Goal: Task Accomplishment & Management: Complete application form

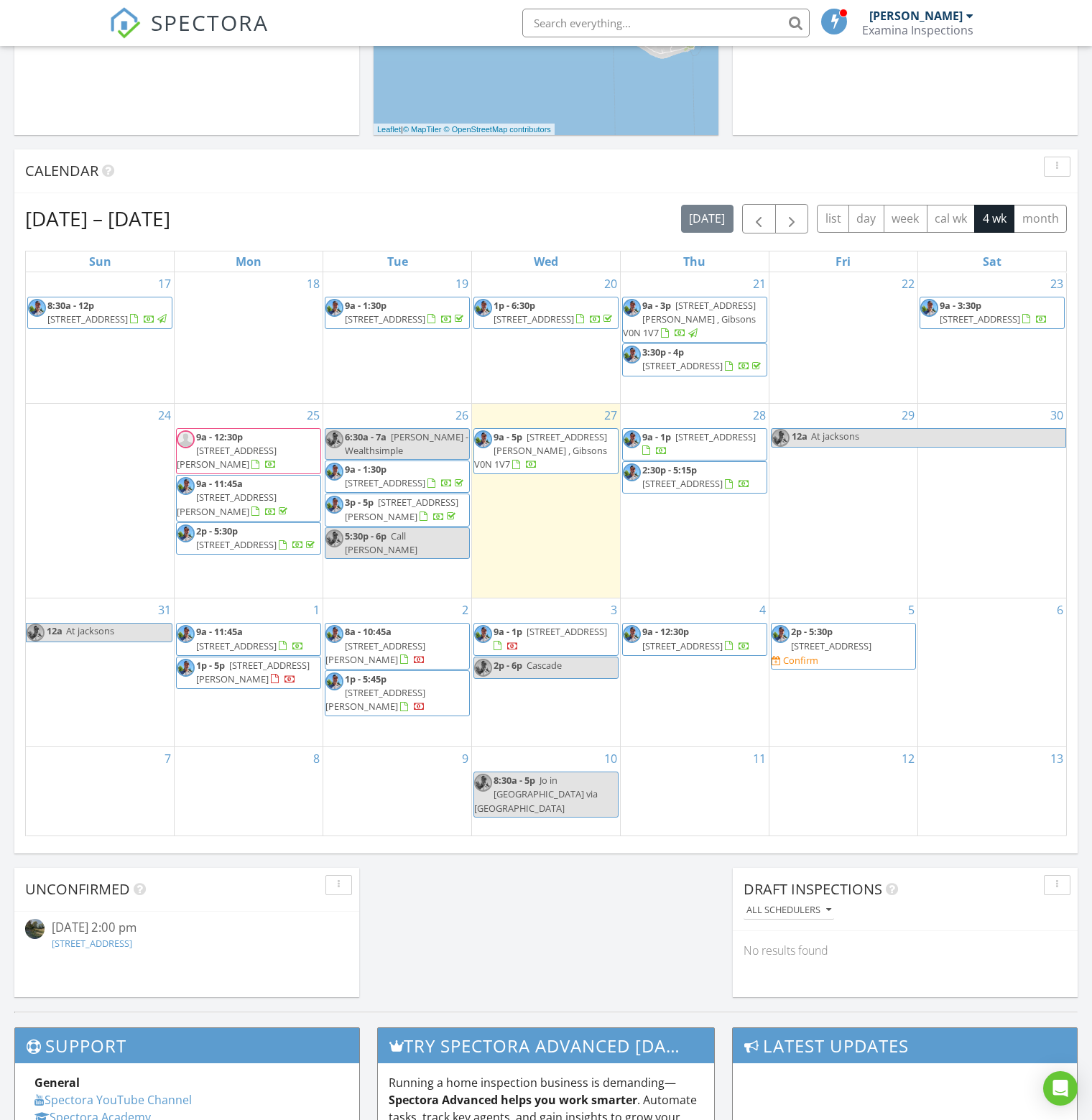
scroll to position [503, 0]
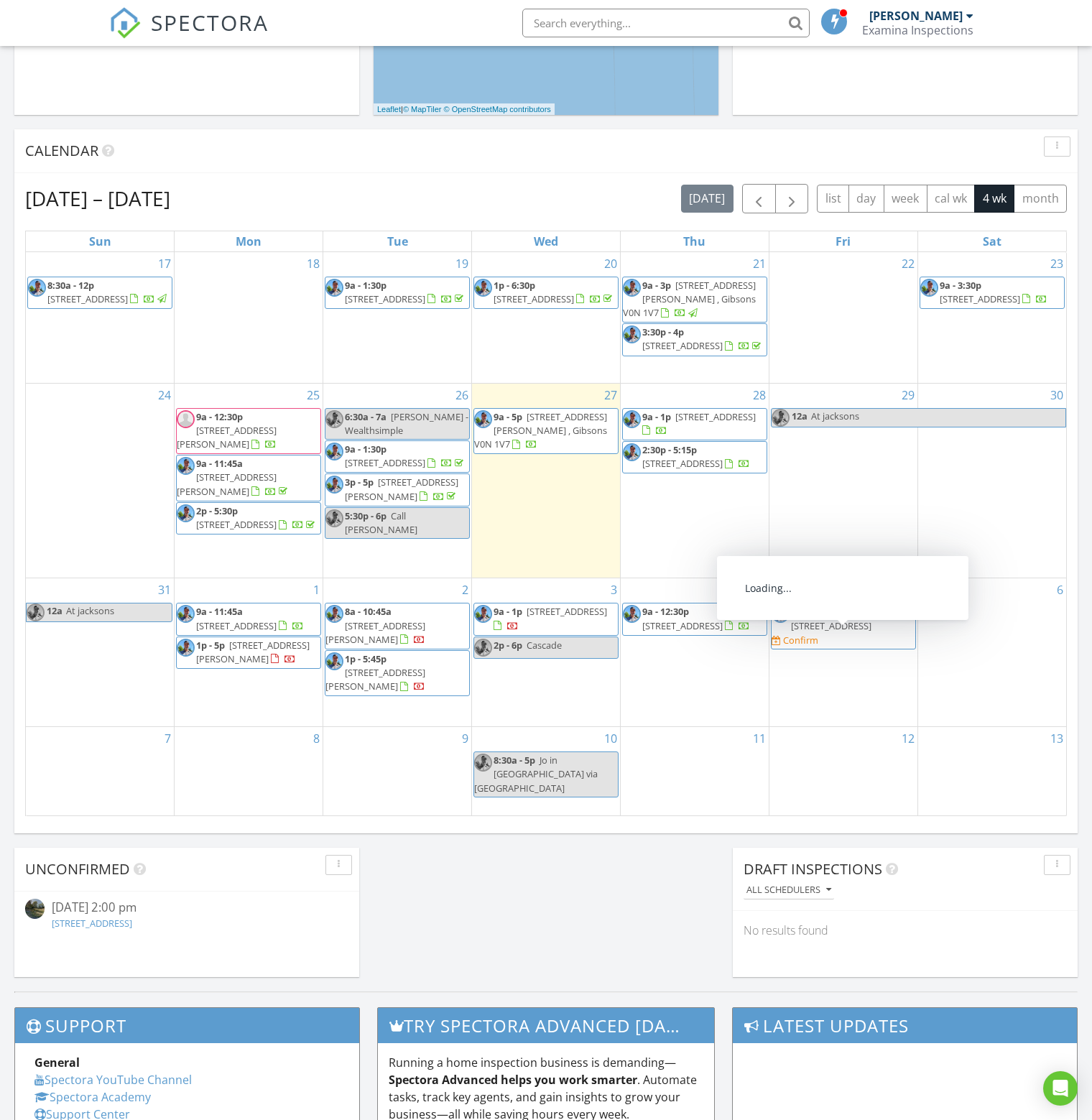
click at [838, 633] on span "5859 Medusa St , Sechelt V0N 3A3" at bounding box center [831, 626] width 80 height 13
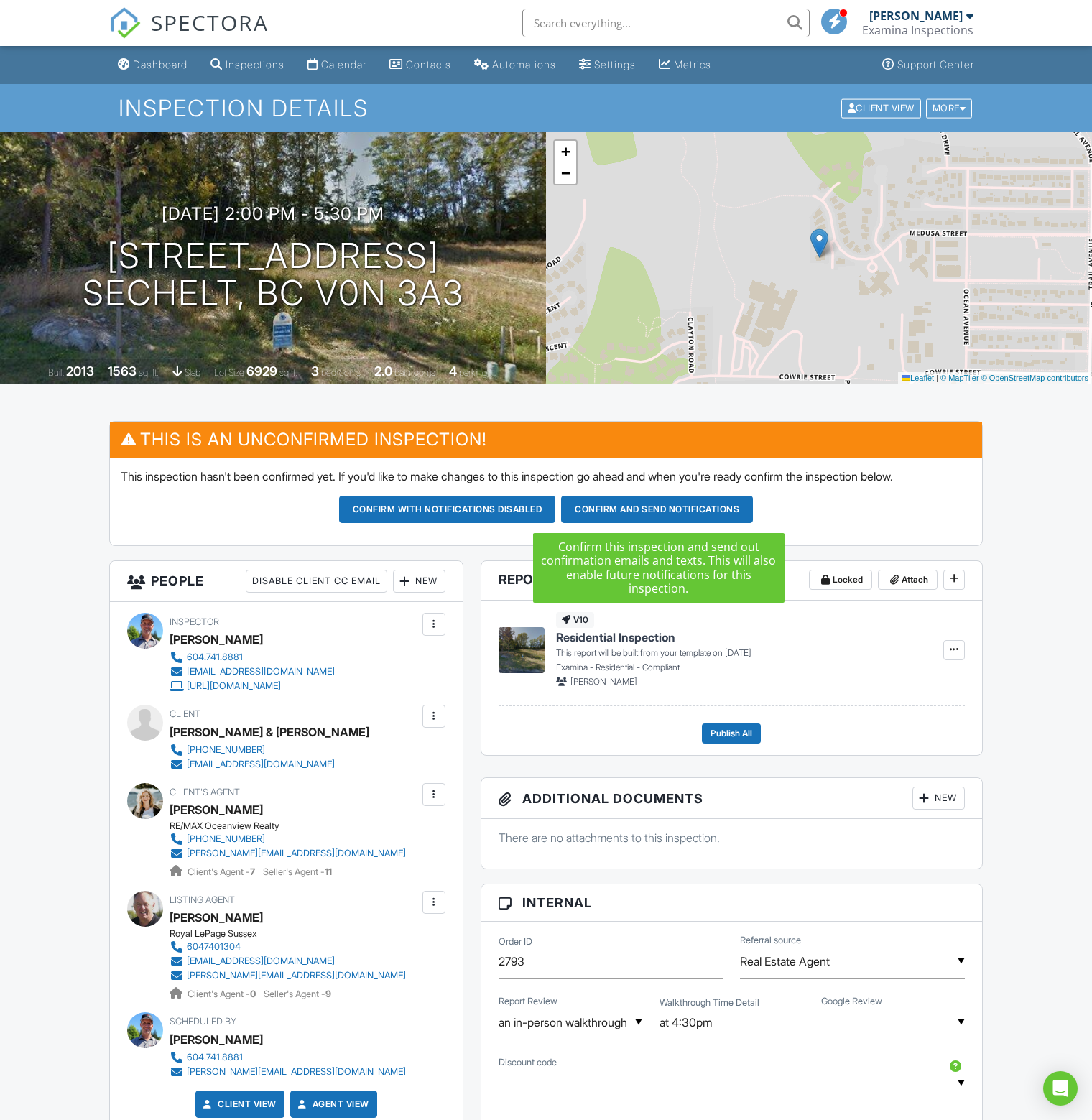
click at [556, 508] on button "Confirm and send notifications" at bounding box center [447, 509] width 217 height 27
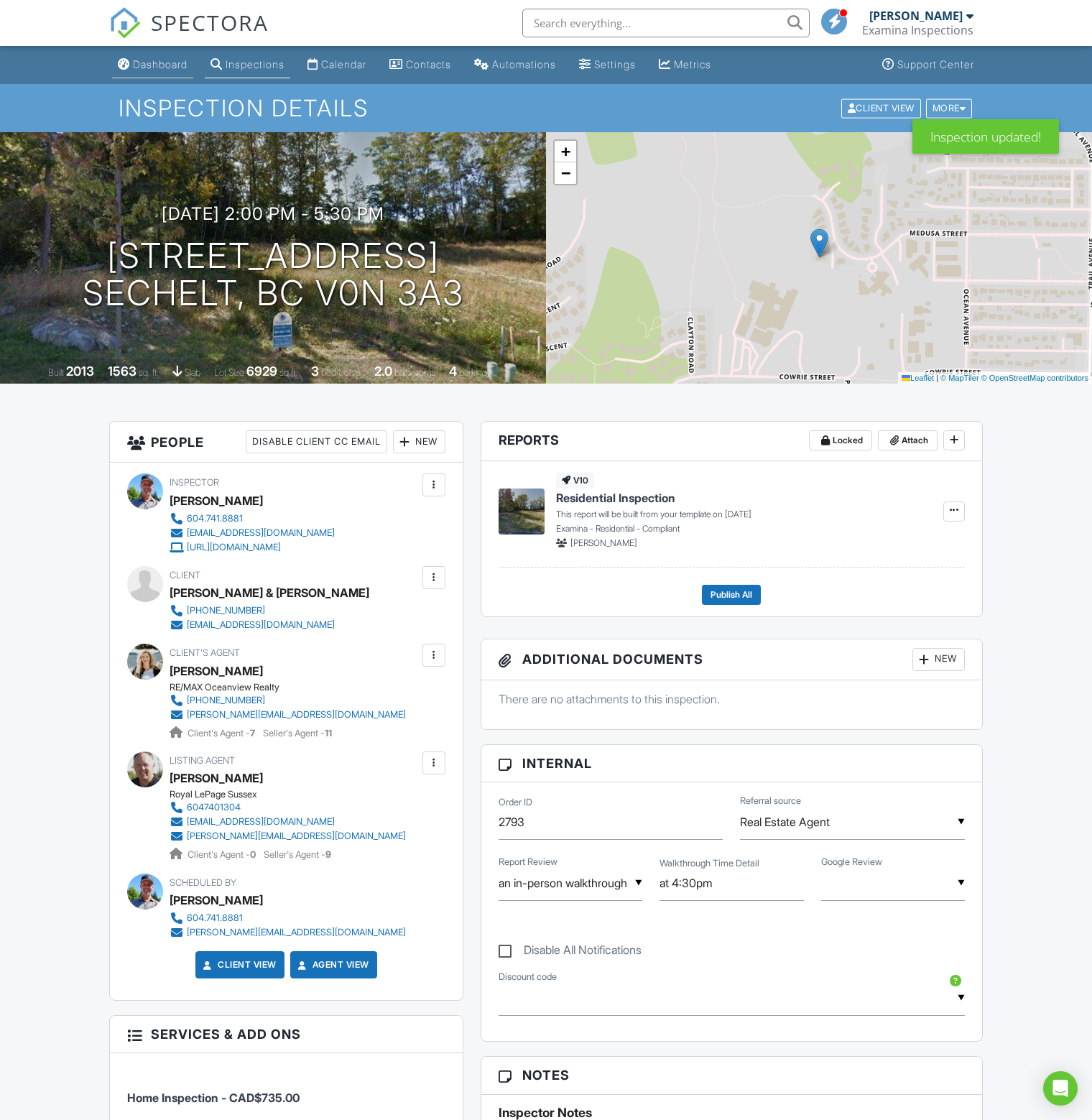
click at [154, 62] on div "Dashboard" at bounding box center [160, 64] width 55 height 12
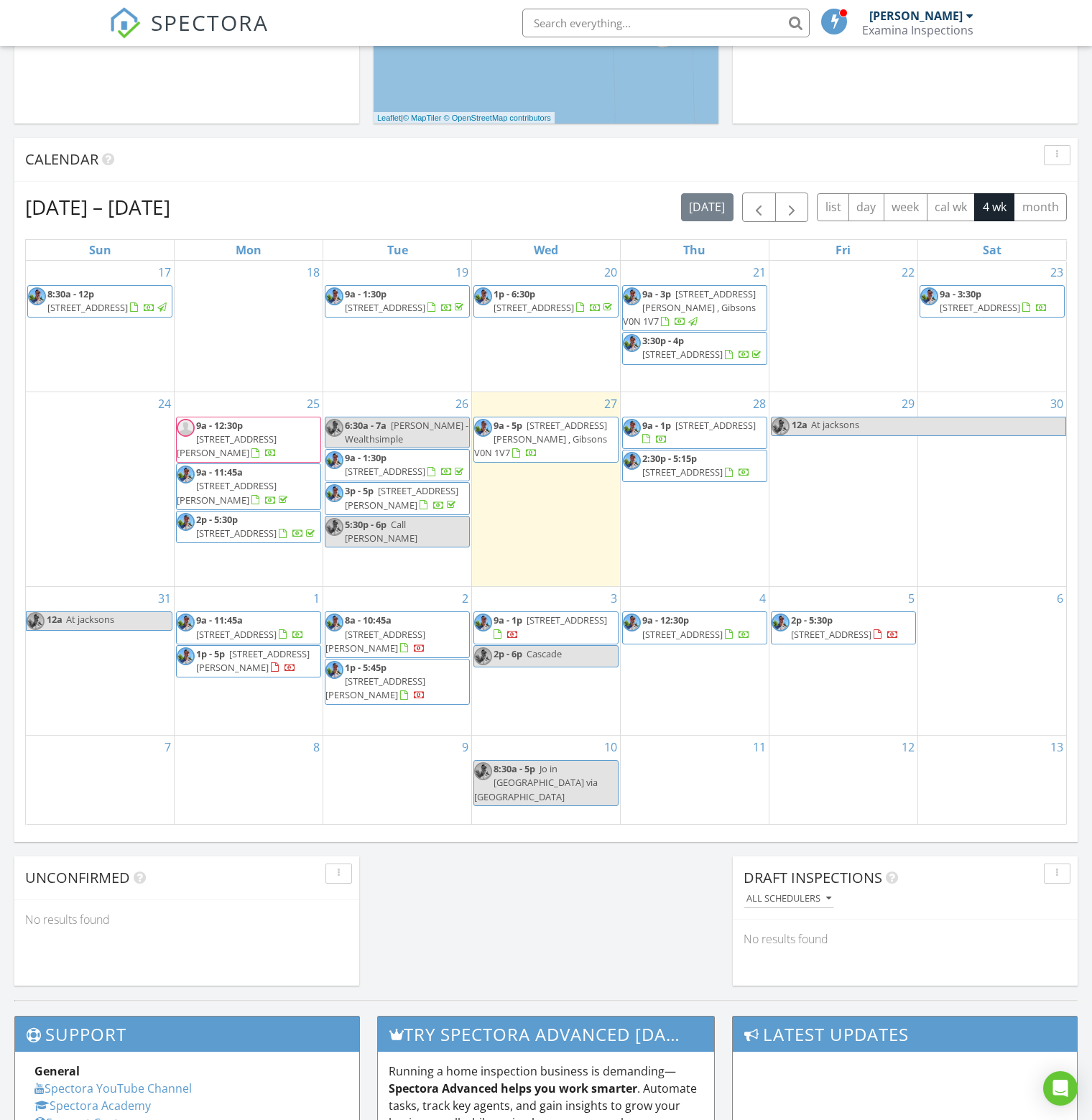
scroll to position [503, 0]
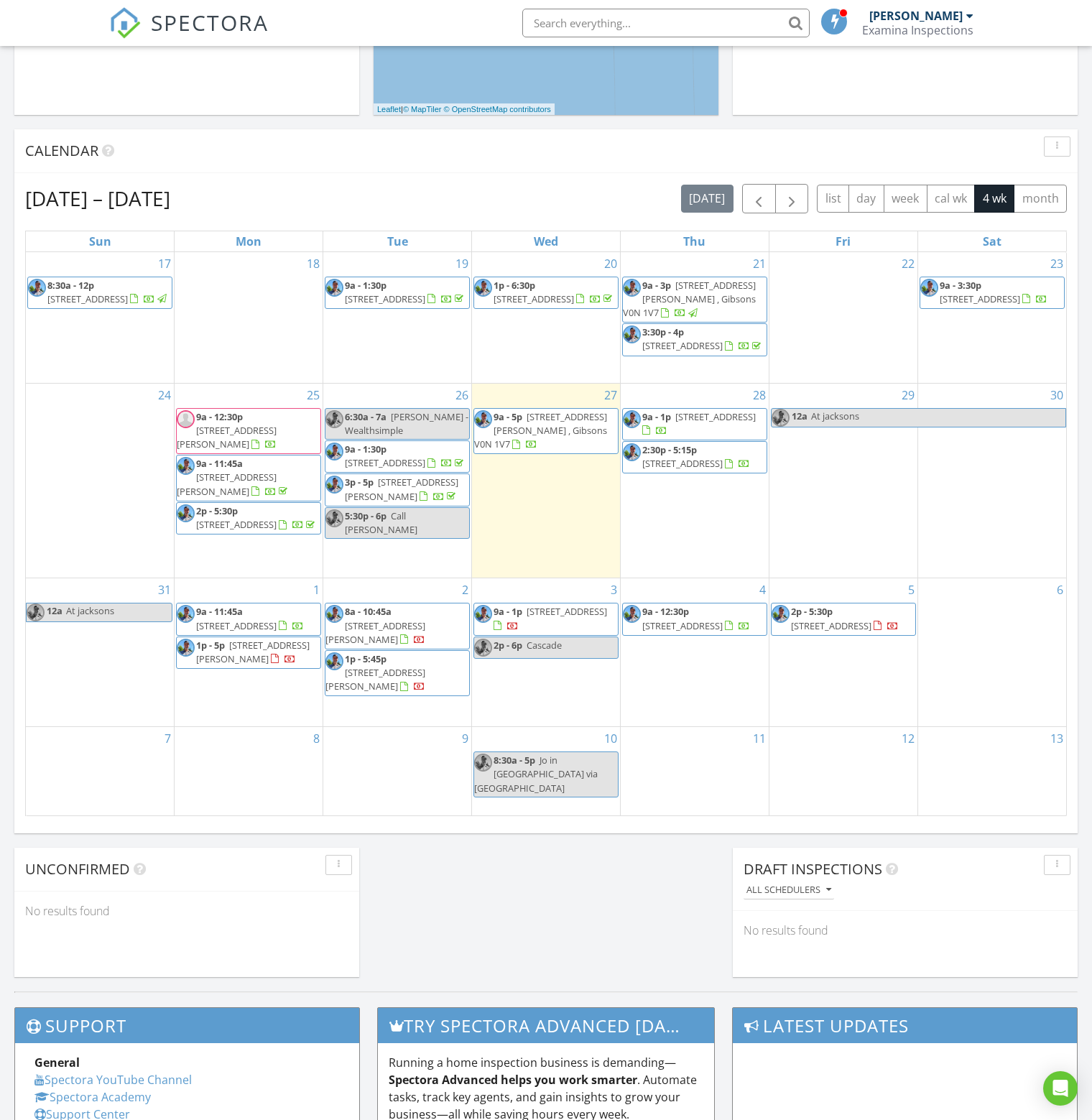
click at [838, 697] on div "5 2p - 5:30p 5859 Medusa St , Sechelt V0N 3A3" at bounding box center [844, 653] width 148 height 148
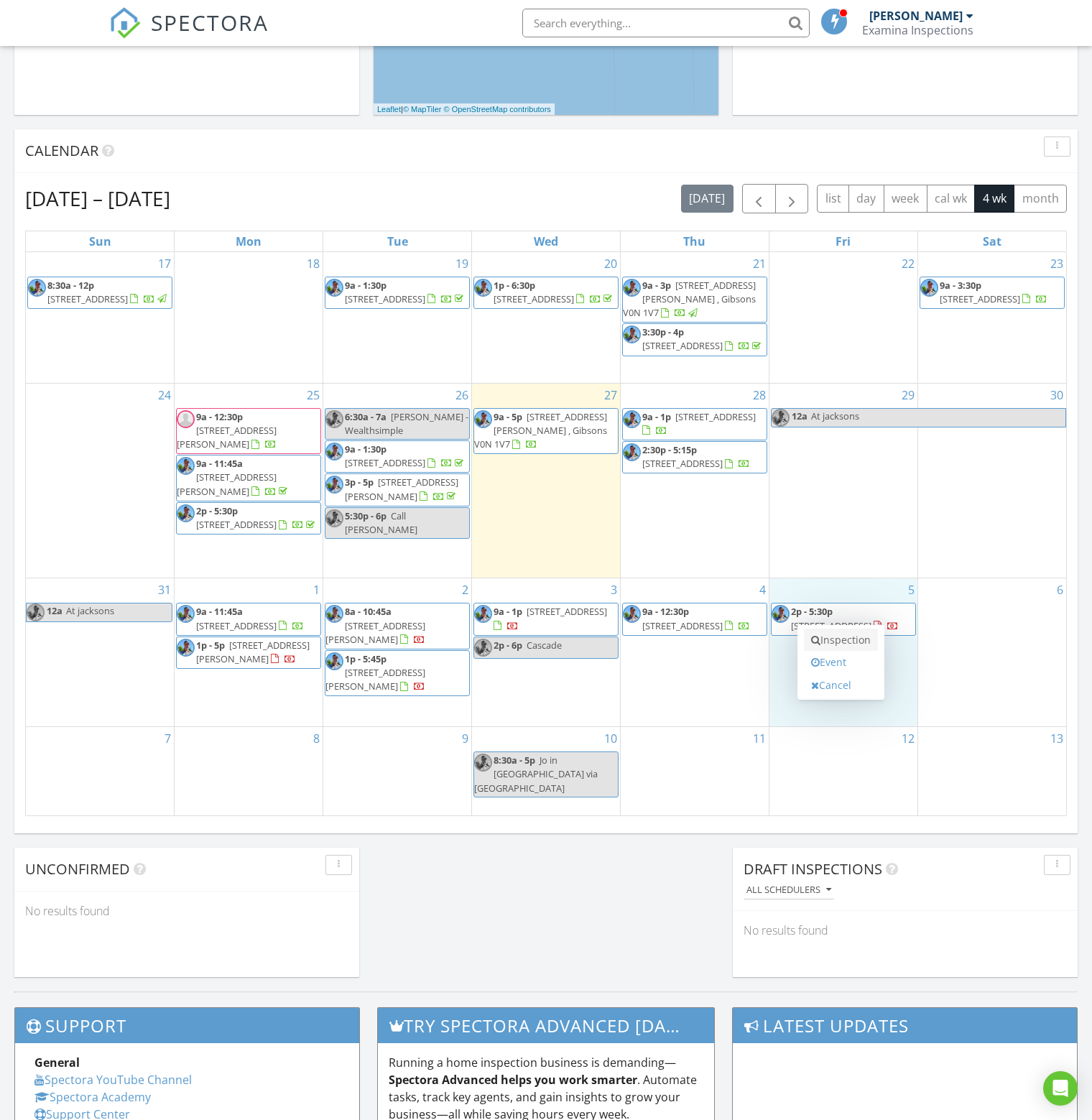
click at [841, 640] on link "Inspection" at bounding box center [841, 640] width 74 height 23
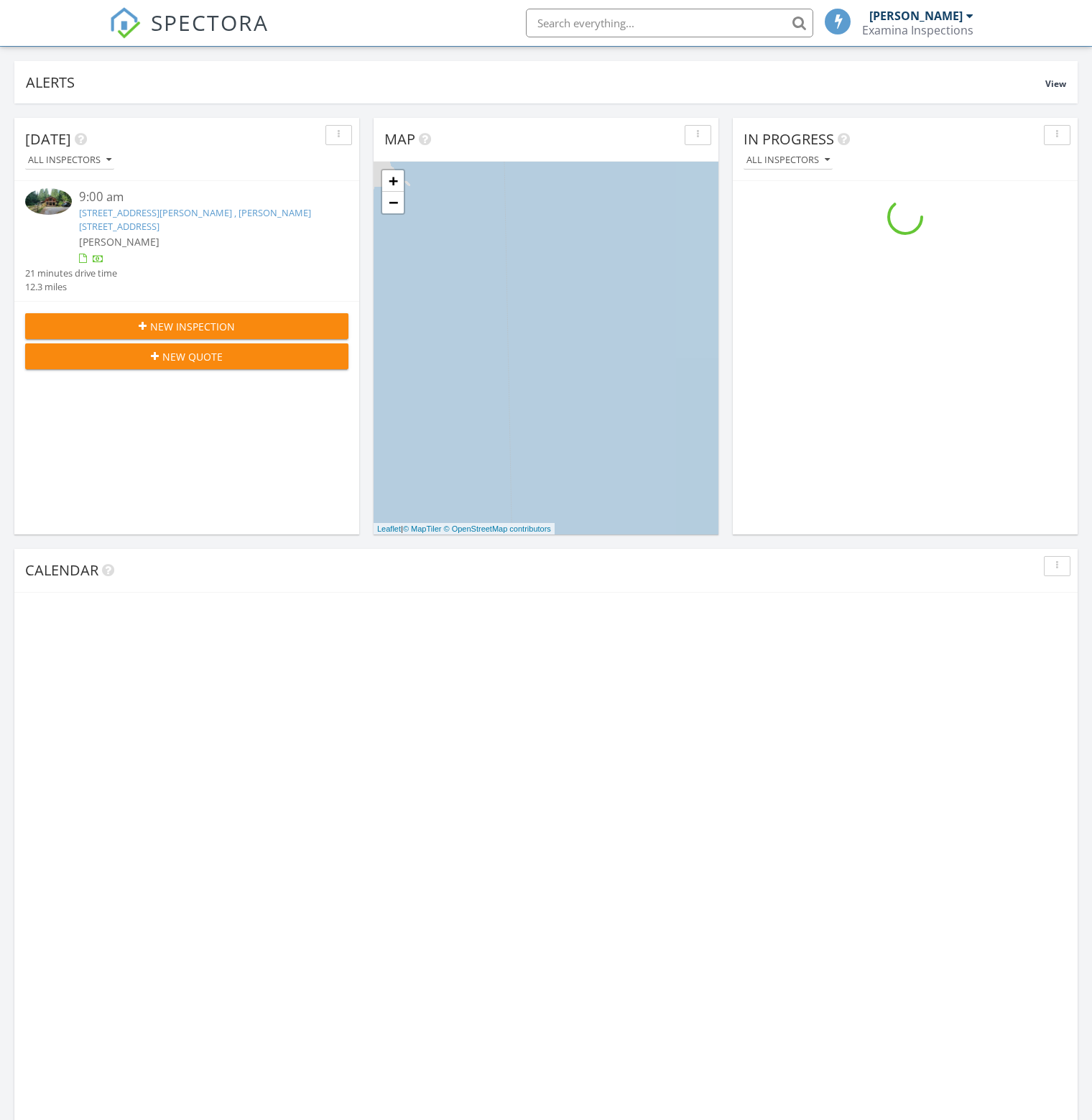
scroll to position [503, 0]
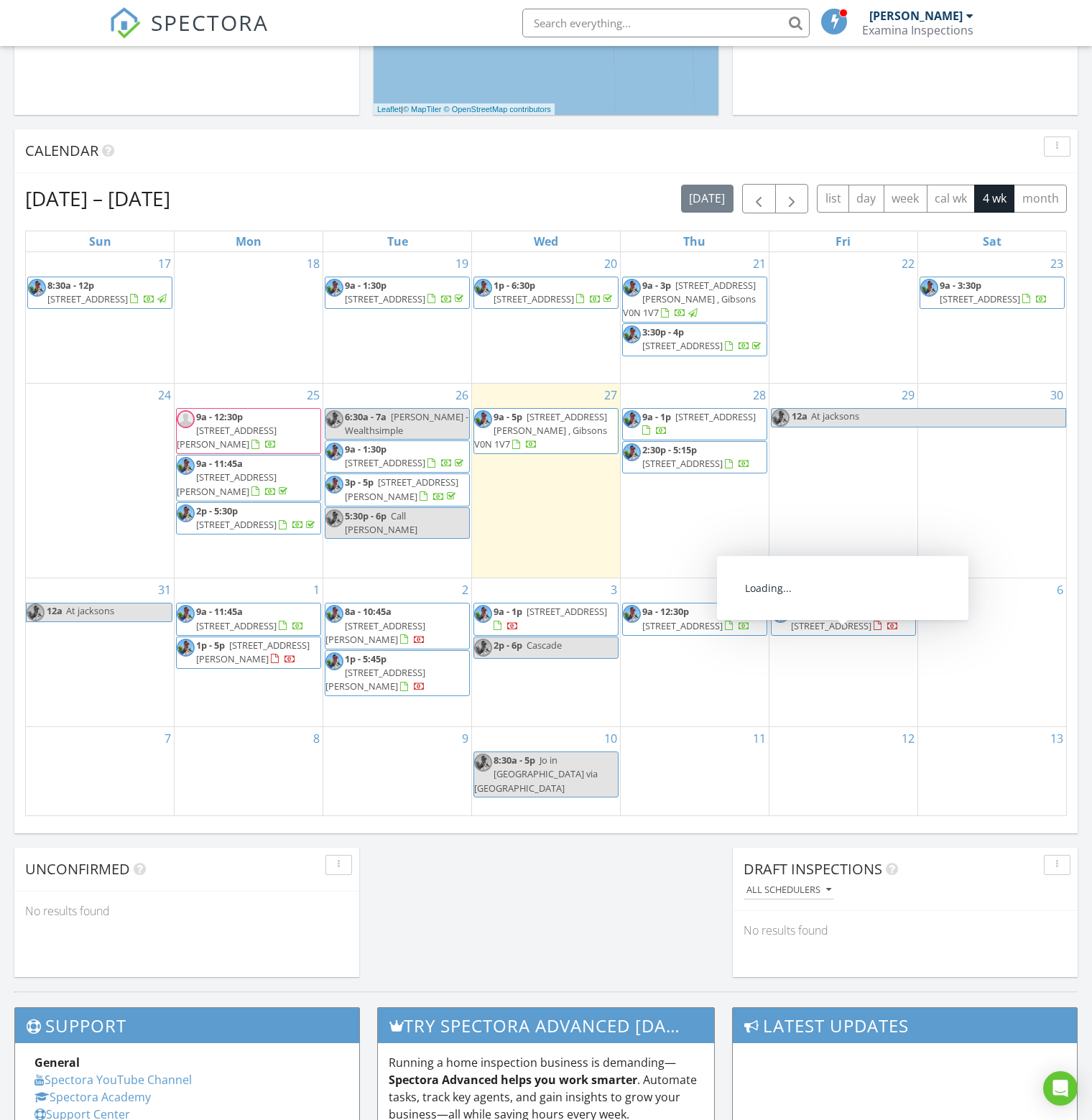
click at [834, 697] on div "5 2p - 5:30p 5859 Medusa St , Sechelt V0N 3A3" at bounding box center [844, 653] width 148 height 148
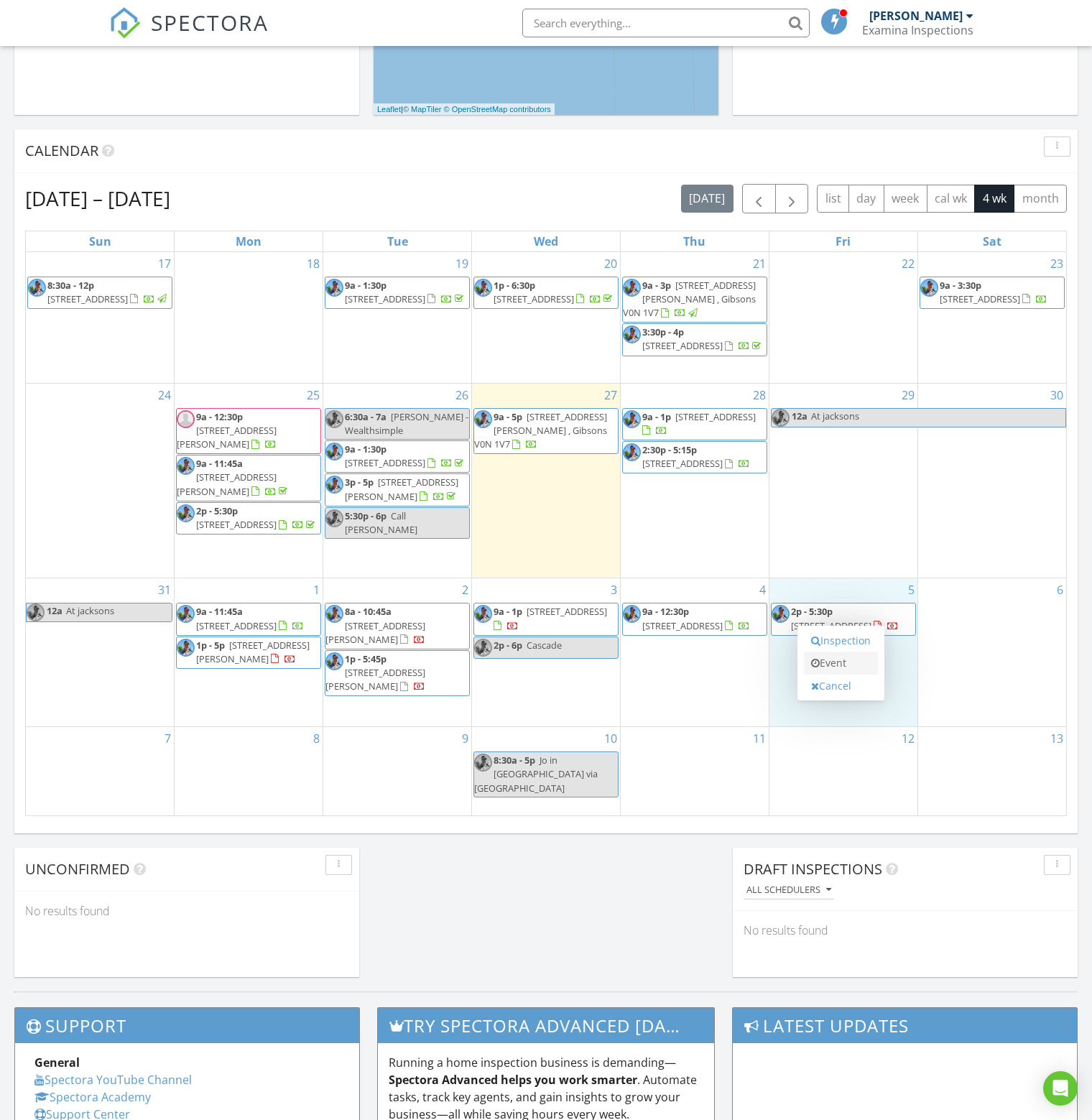
click at [833, 667] on link "Event" at bounding box center [841, 663] width 74 height 23
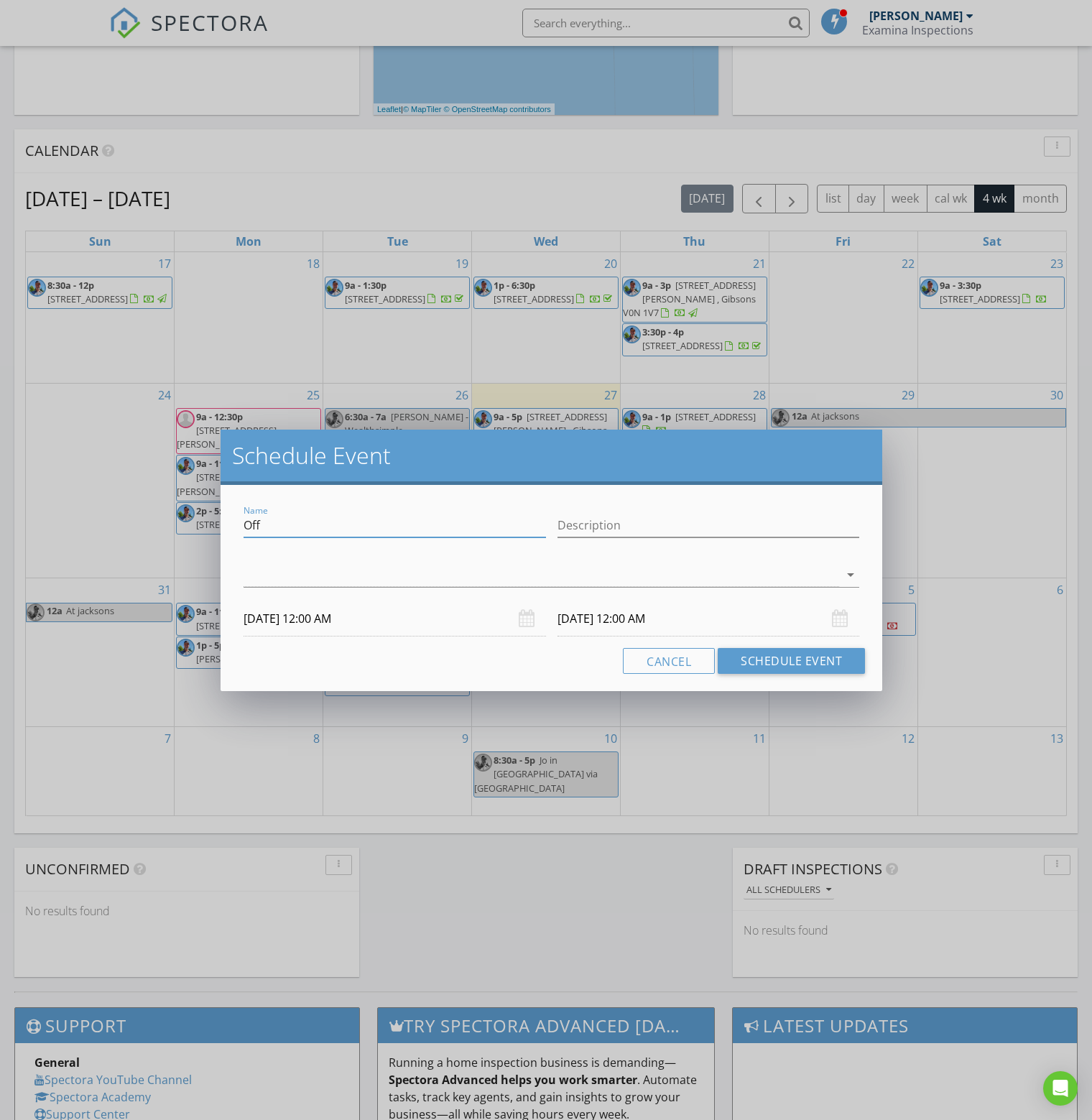
drag, startPoint x: 349, startPoint y: 527, endPoint x: 228, endPoint y: 526, distance: 121.0
click at [228, 526] on div "Name Off Description arrow_drop_down 09/05/2025 12:00 AM 09/06/2025 12:00 AM Ca…" at bounding box center [551, 588] width 662 height 206
type input "Hold for Krista W"
click at [267, 584] on div at bounding box center [541, 575] width 595 height 24
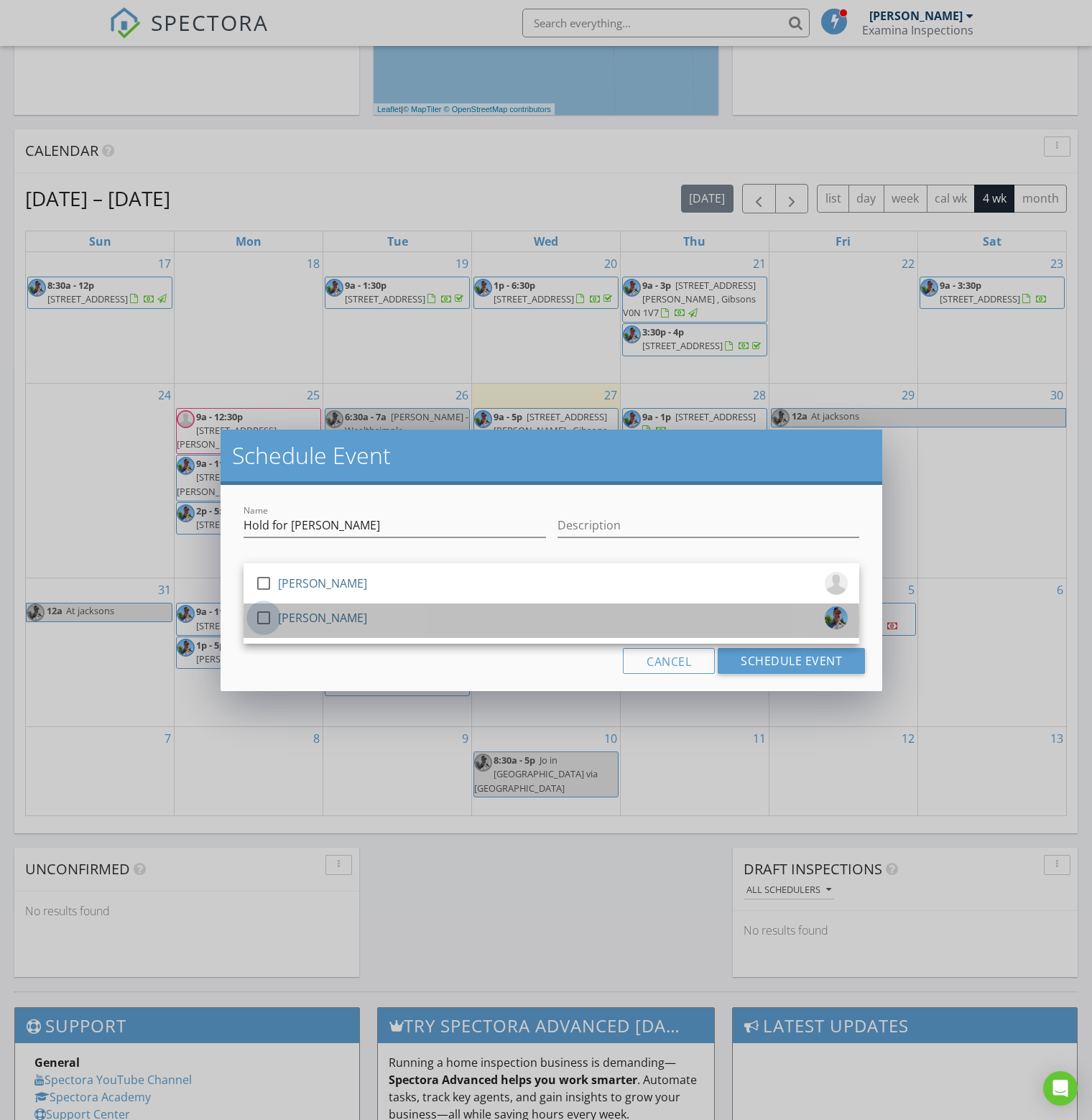
click at [262, 623] on div at bounding box center [264, 618] width 25 height 25
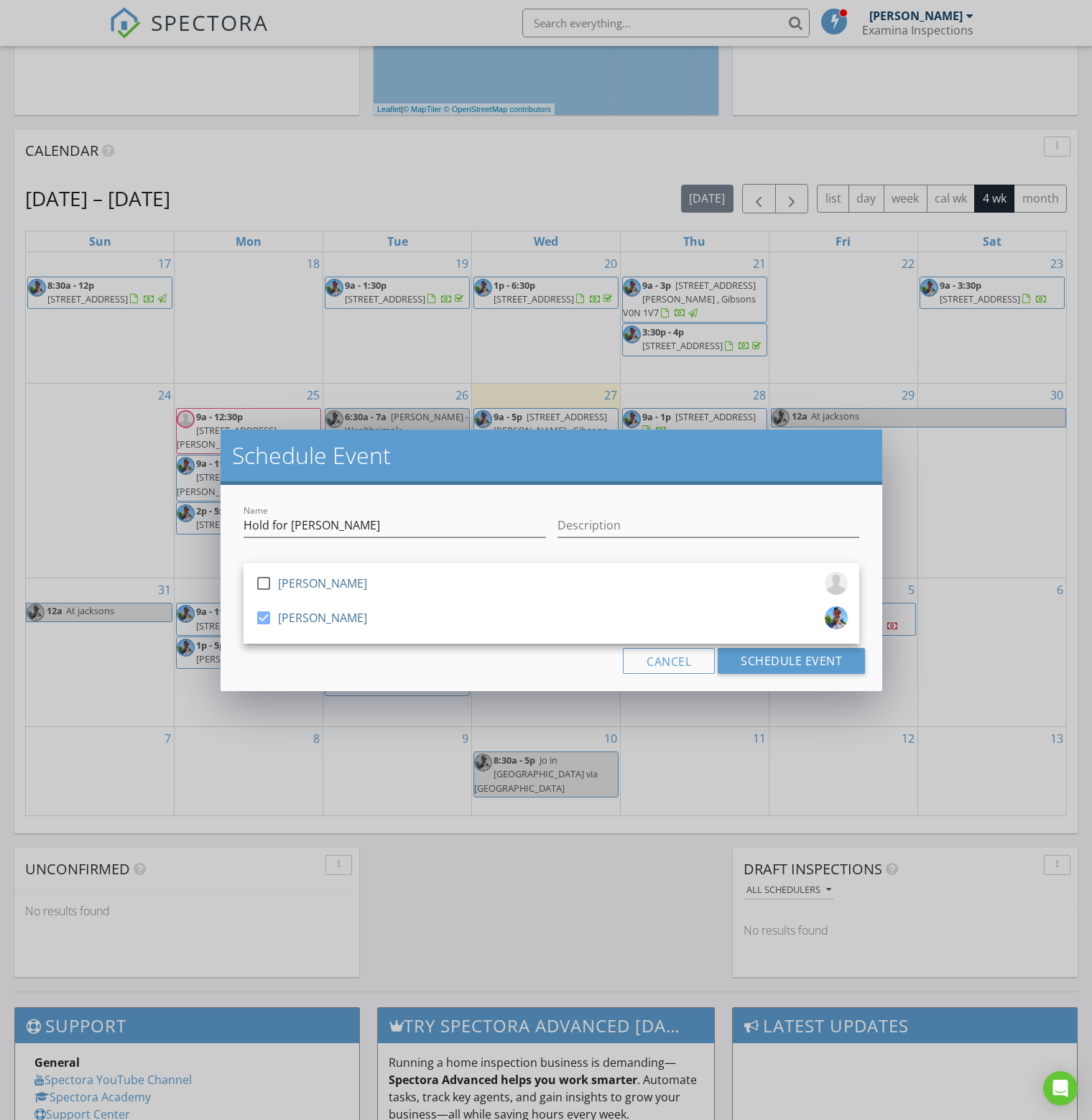
click at [515, 670] on div "Cancel Schedule Event" at bounding box center [551, 661] width 627 height 26
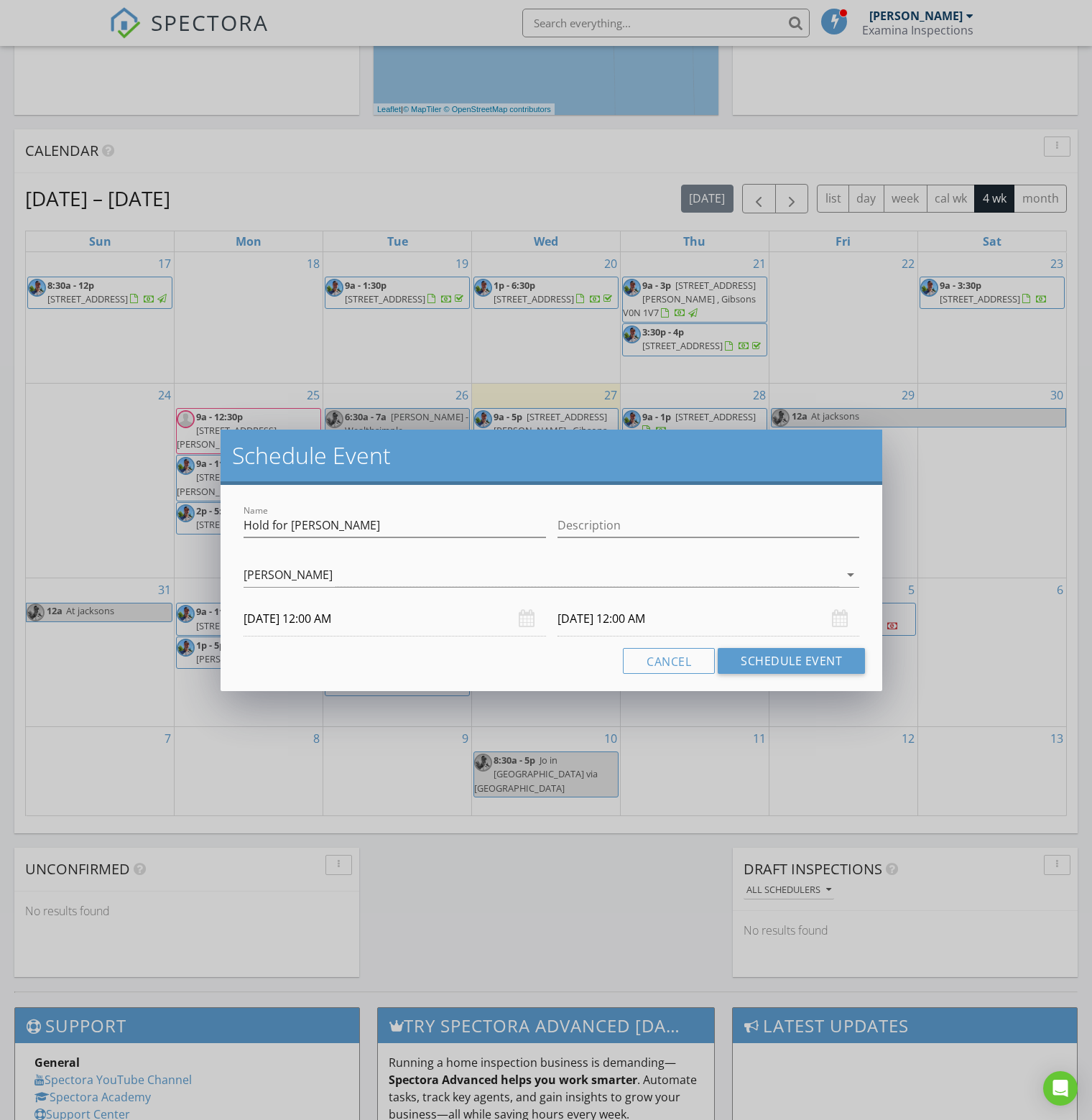
click at [356, 616] on input "09/05/2025 12:00 AM" at bounding box center [395, 619] width 302 height 35
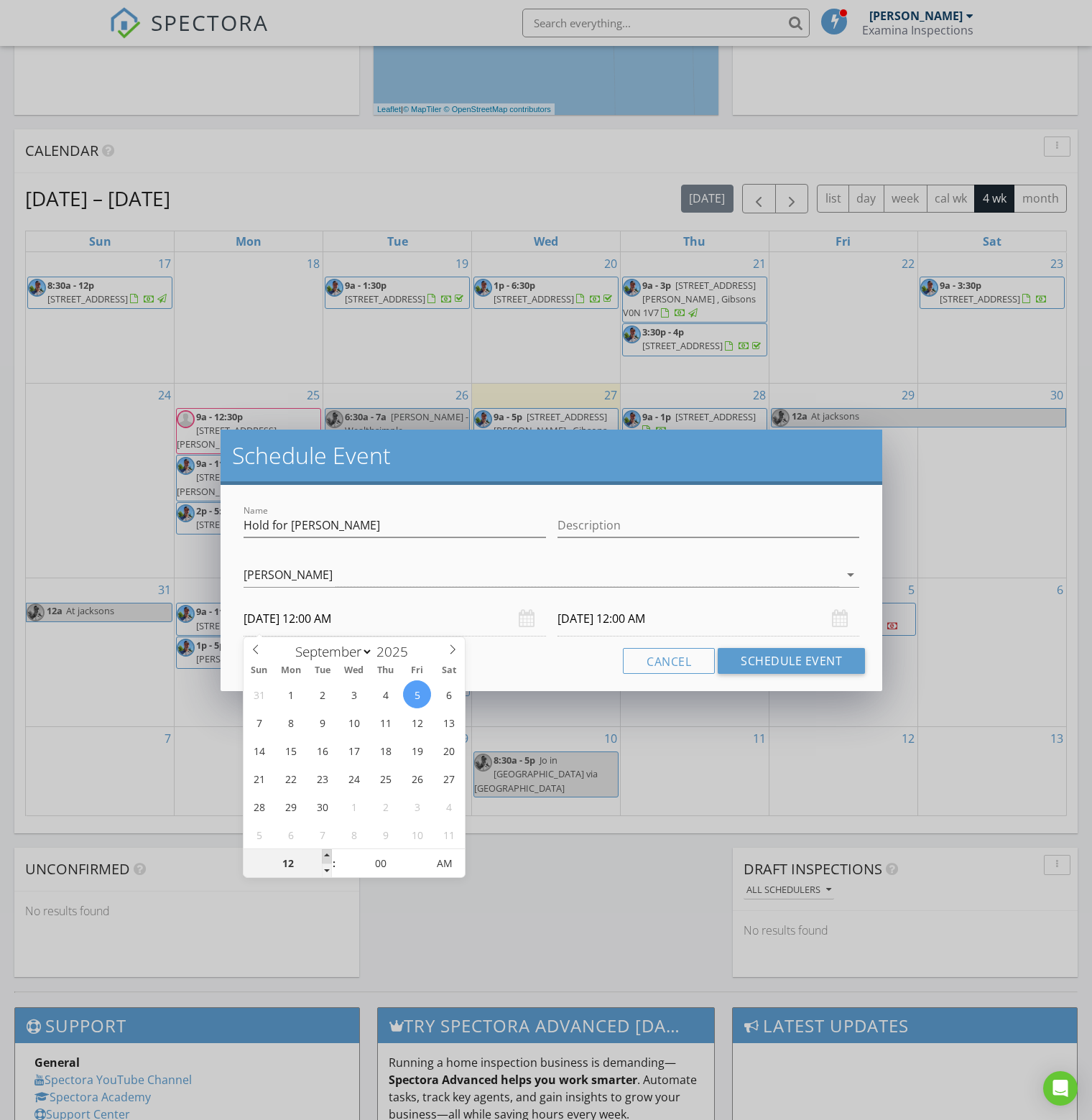
type input "01"
type input "09/05/2025 1:00 AM"
click at [325, 855] on span at bounding box center [326, 856] width 10 height 15
type input "02"
type input "09/05/2025 2:00 AM"
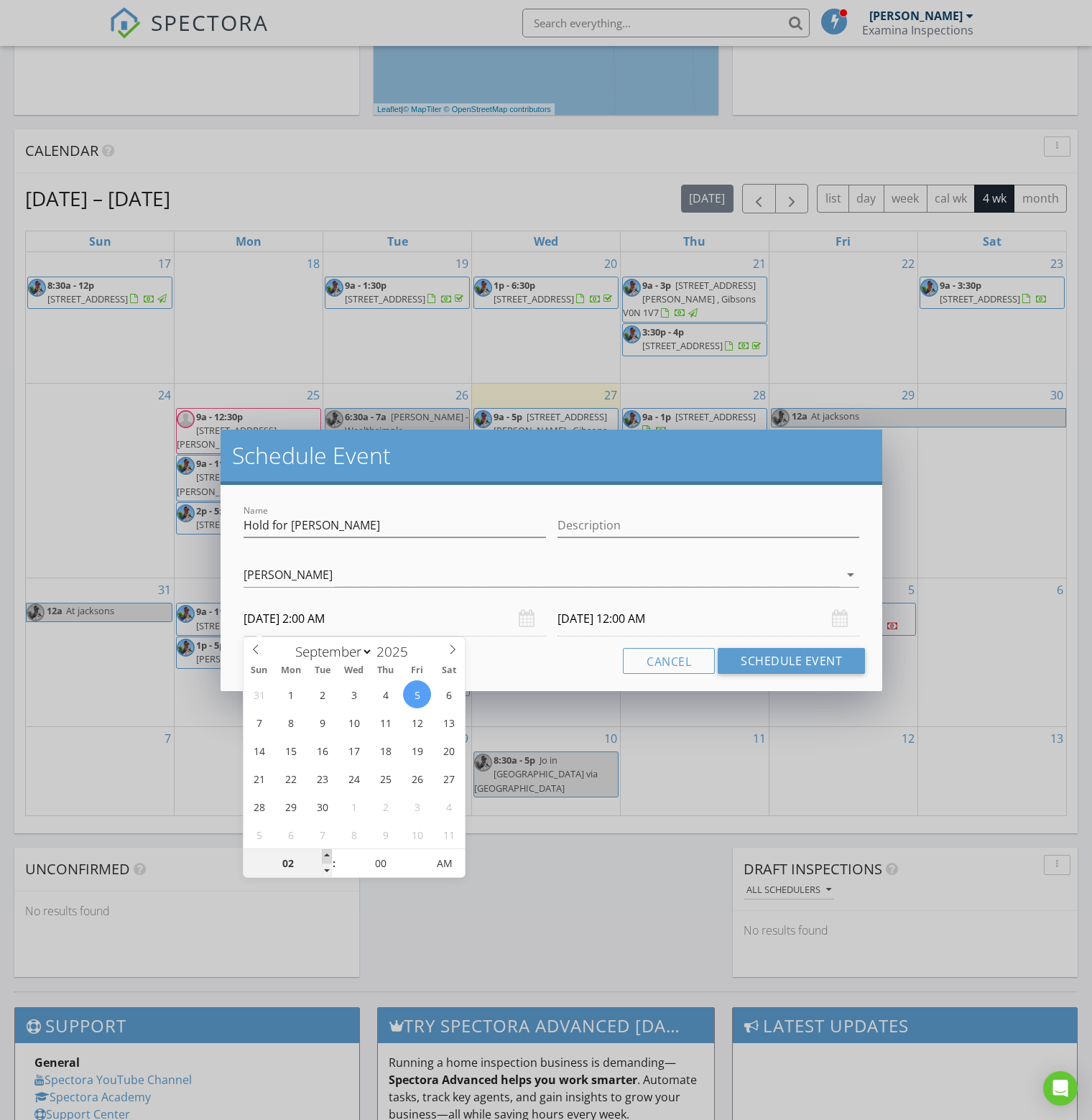
click at [325, 855] on span at bounding box center [326, 856] width 10 height 15
type input "03"
type input "09/05/2025 3:00 AM"
click at [325, 855] on span at bounding box center [326, 856] width 10 height 15
type input "04"
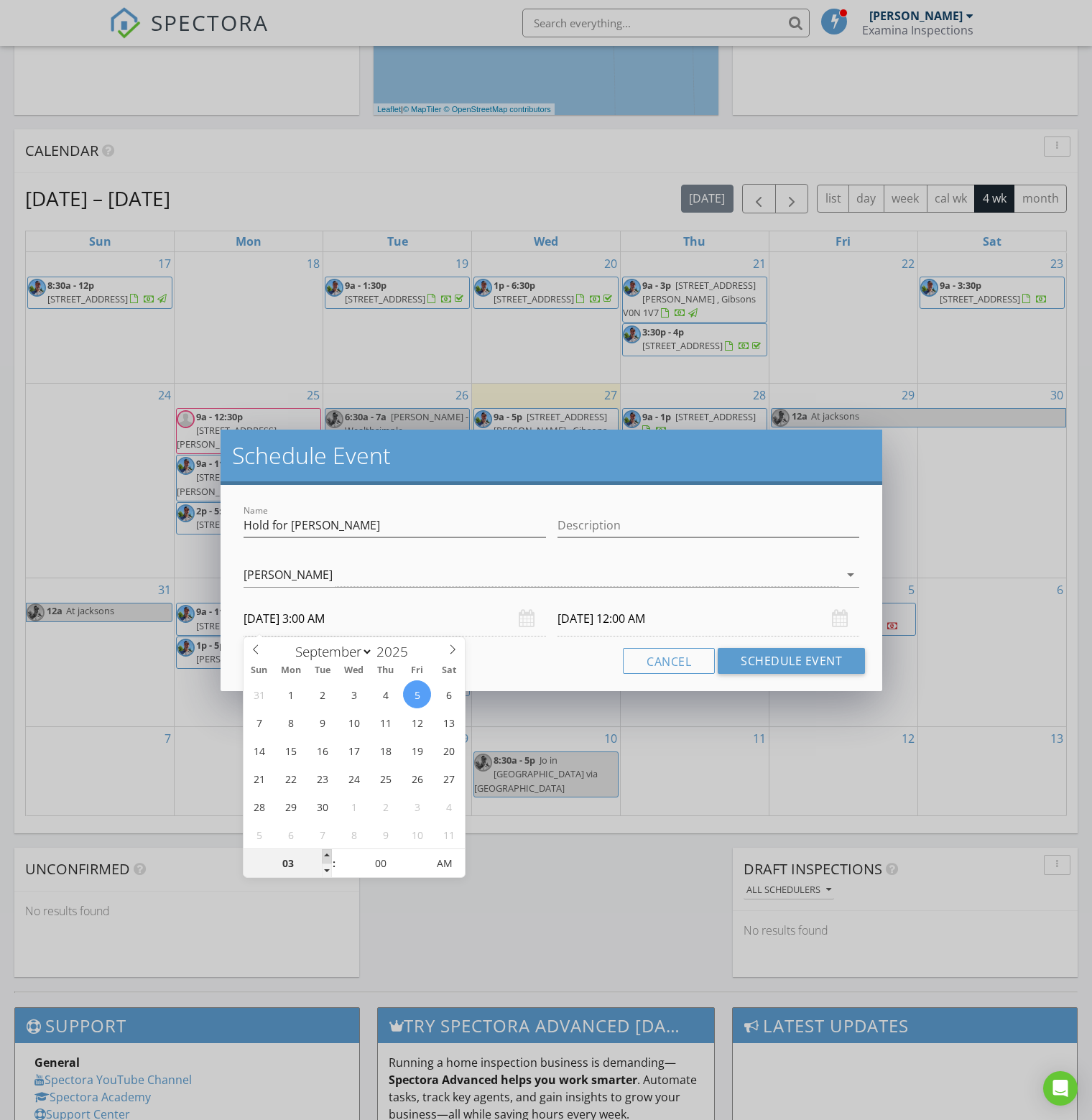
type input "09/05/2025 4:00 AM"
click at [324, 855] on span at bounding box center [326, 856] width 10 height 15
type input "05"
type input "09/05/2025 5:00 AM"
click at [322, 855] on span at bounding box center [326, 856] width 10 height 15
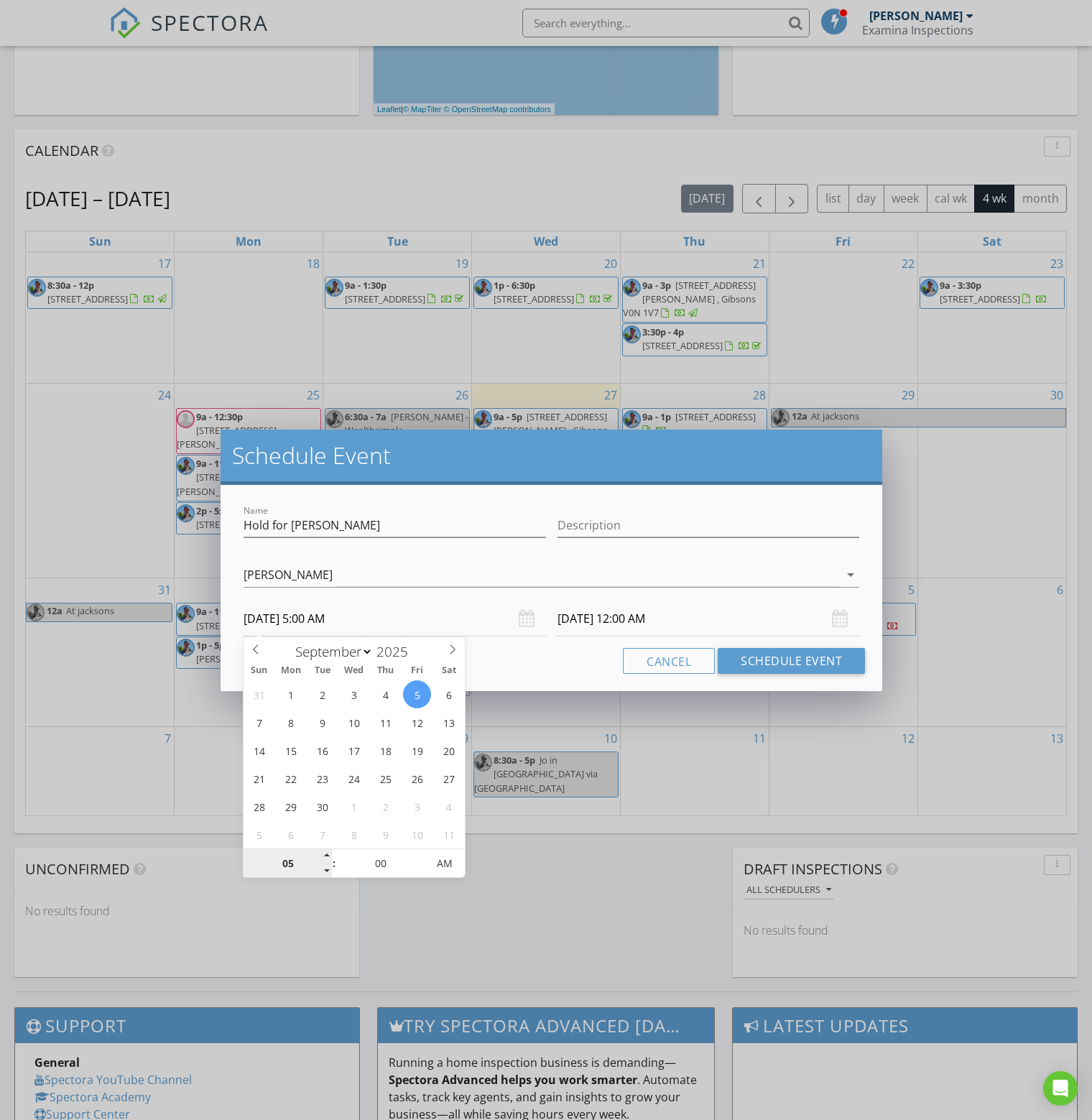
click at [321, 855] on input "05" at bounding box center [288, 864] width 89 height 29
type input "05"
type input "09/06/2025 5:00 AM"
click at [321, 855] on input "05" at bounding box center [288, 864] width 89 height 29
type input "06"
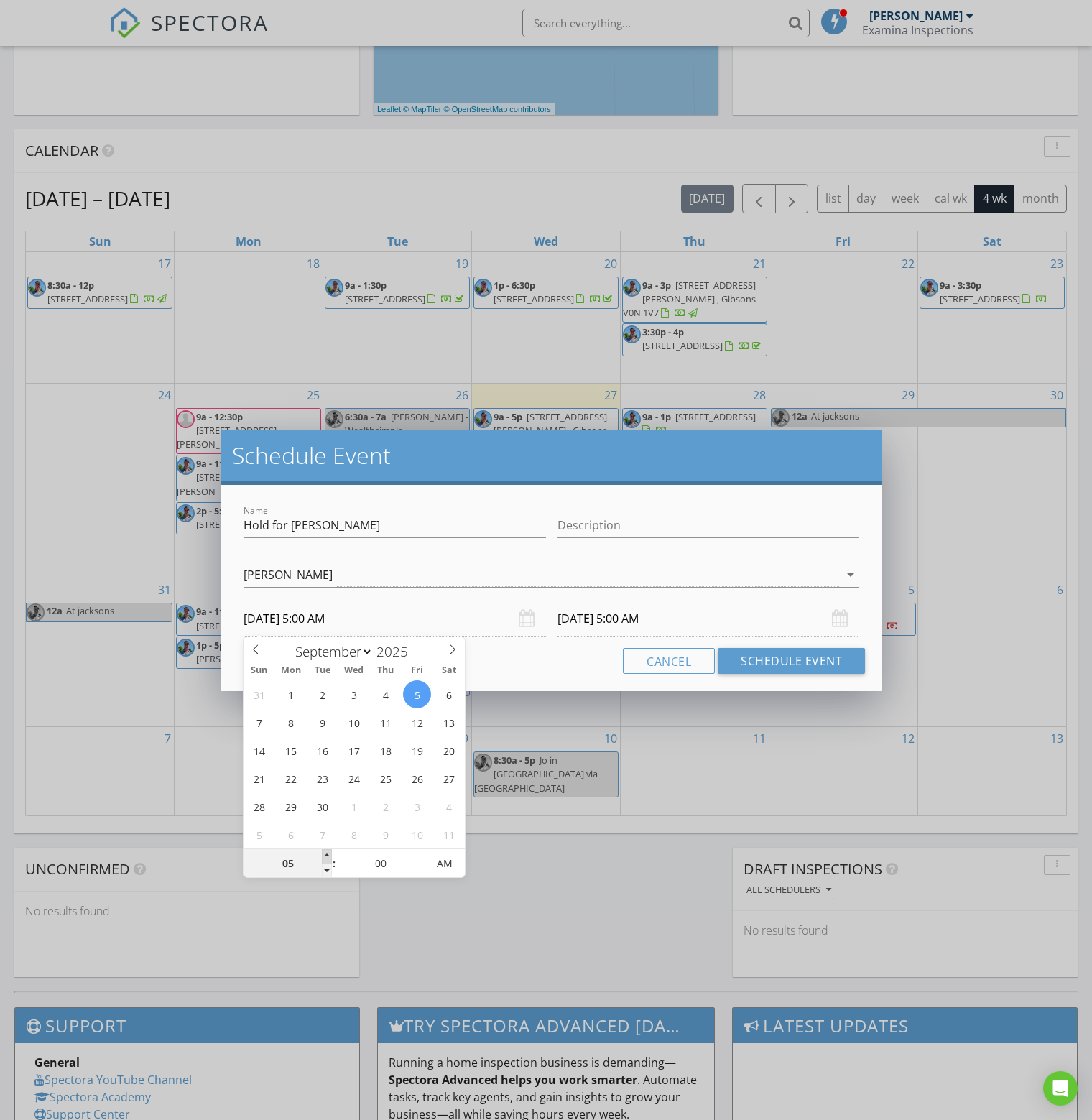
type input "09/05/2025 6:00 AM"
click at [329, 853] on span at bounding box center [326, 856] width 10 height 15
type input "07"
type input "09/05/2025 7:00 AM"
click at [329, 853] on span at bounding box center [326, 856] width 10 height 15
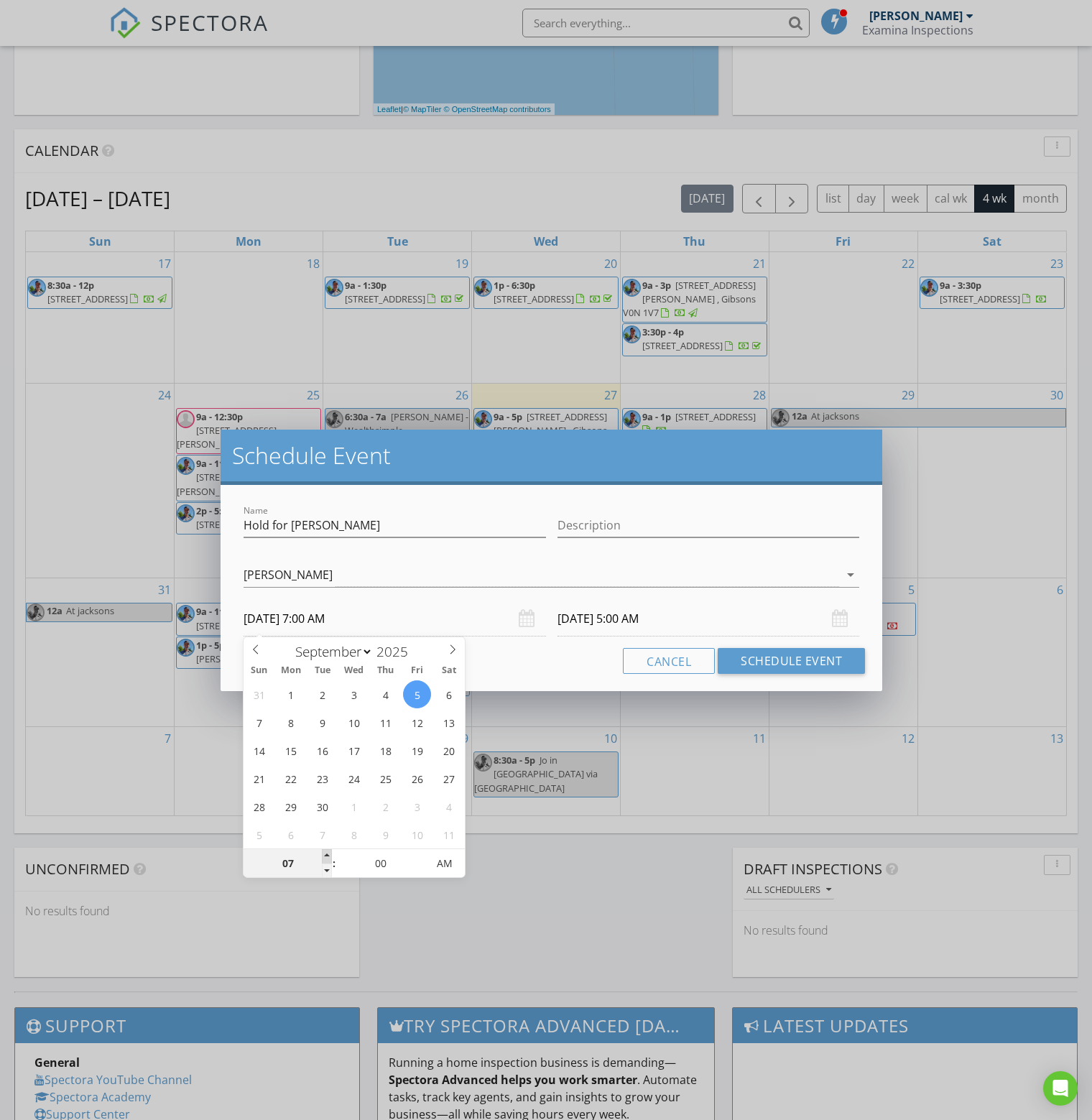
type input "07"
type input "09/06/2025 7:00 AM"
type input "08"
type input "09/05/2025 8:00 AM"
click at [329, 853] on span at bounding box center [326, 856] width 10 height 15
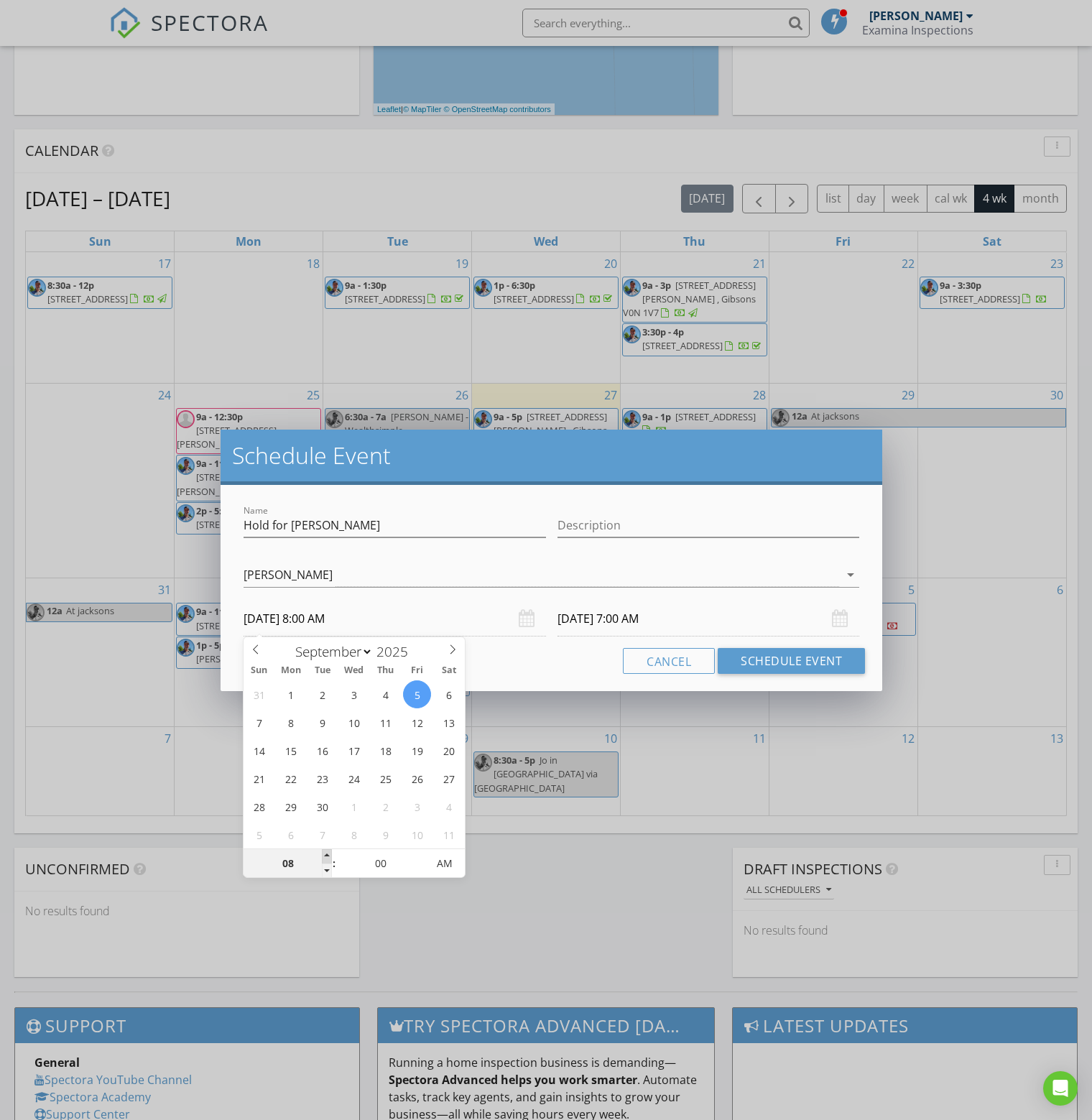
type input "08"
type input "09/06/2025 8:00 AM"
type input "09"
type input "09/05/2025 9:00 AM"
click at [329, 853] on span at bounding box center [326, 856] width 10 height 15
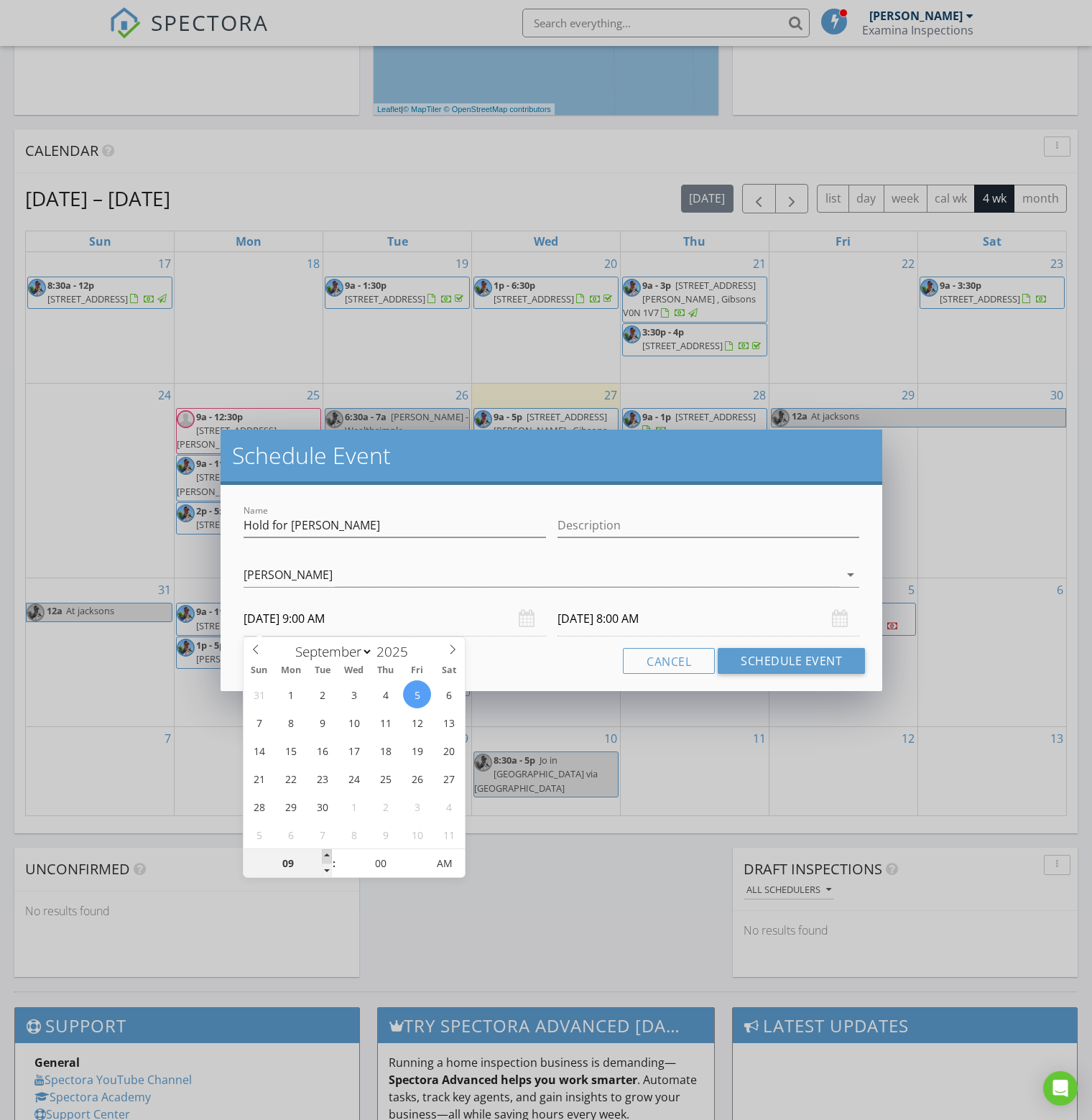
type input "09"
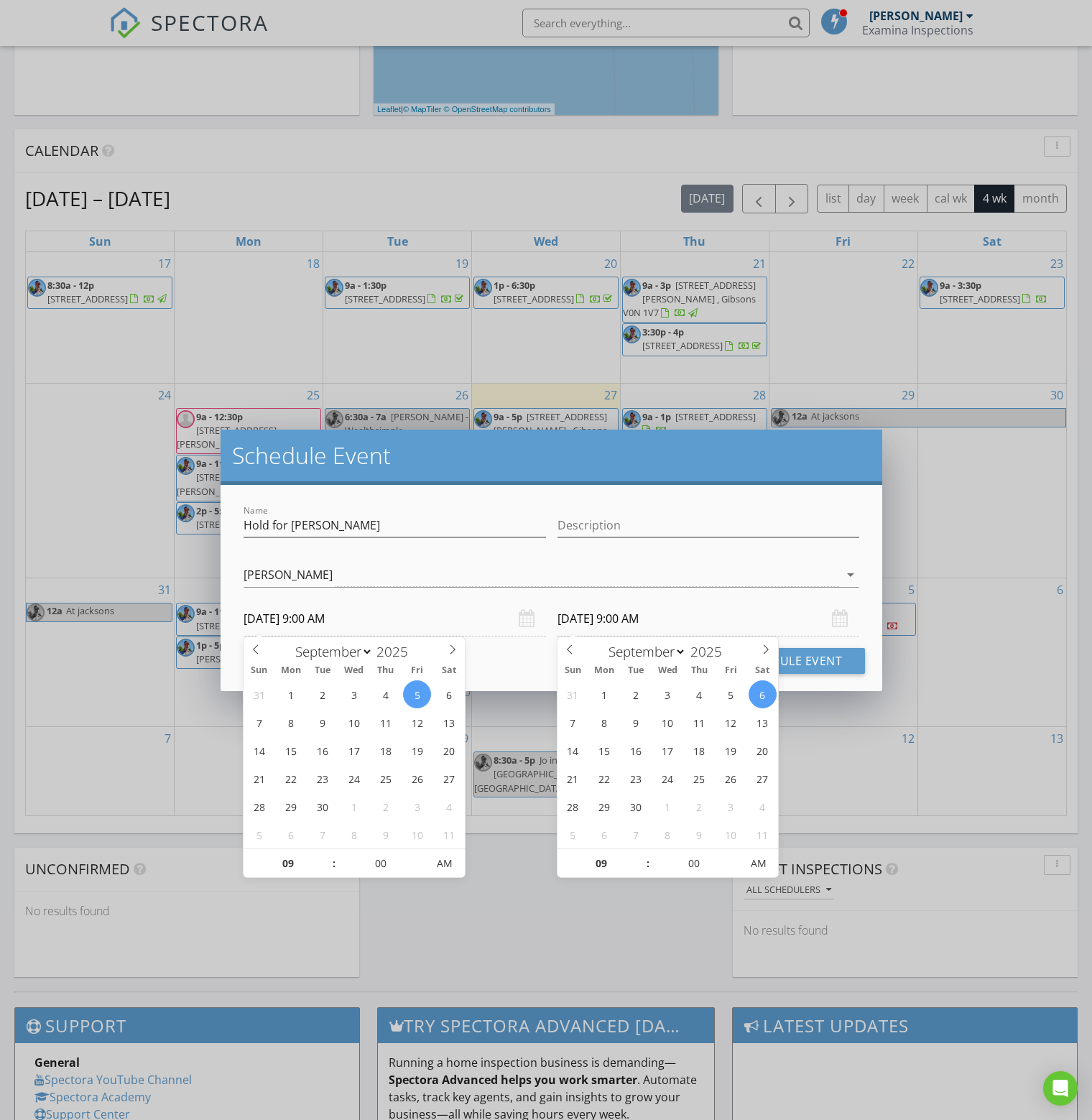
click at [611, 618] on input "09/06/2025 9:00 AM" at bounding box center [709, 619] width 302 height 35
type input "09/05/2025 9:00 AM"
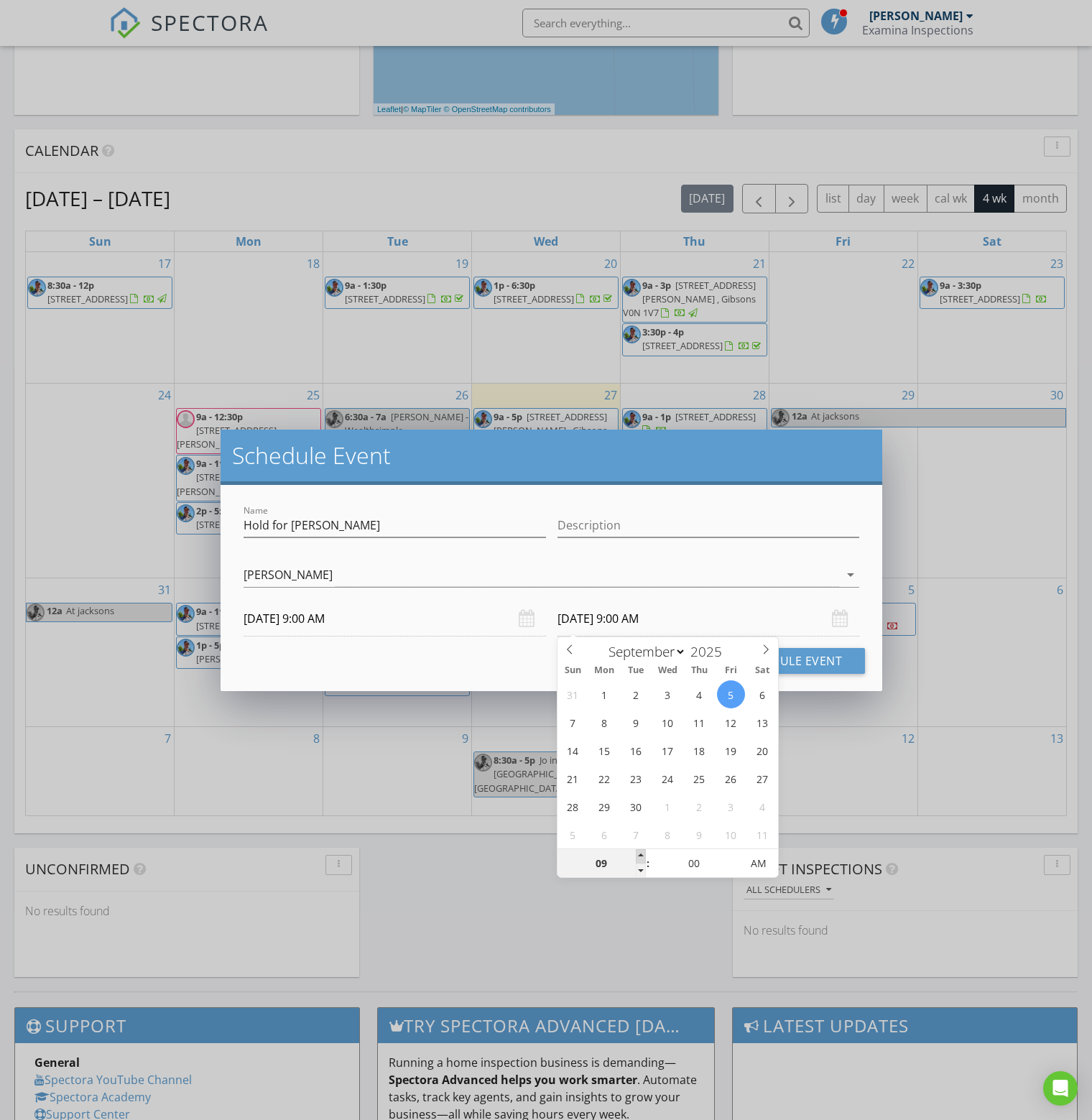
type input "10"
type input "09/05/2025 10:00 AM"
click at [637, 854] on span at bounding box center [640, 856] width 10 height 15
type input "11"
type input "09/05/2025 11:00 AM"
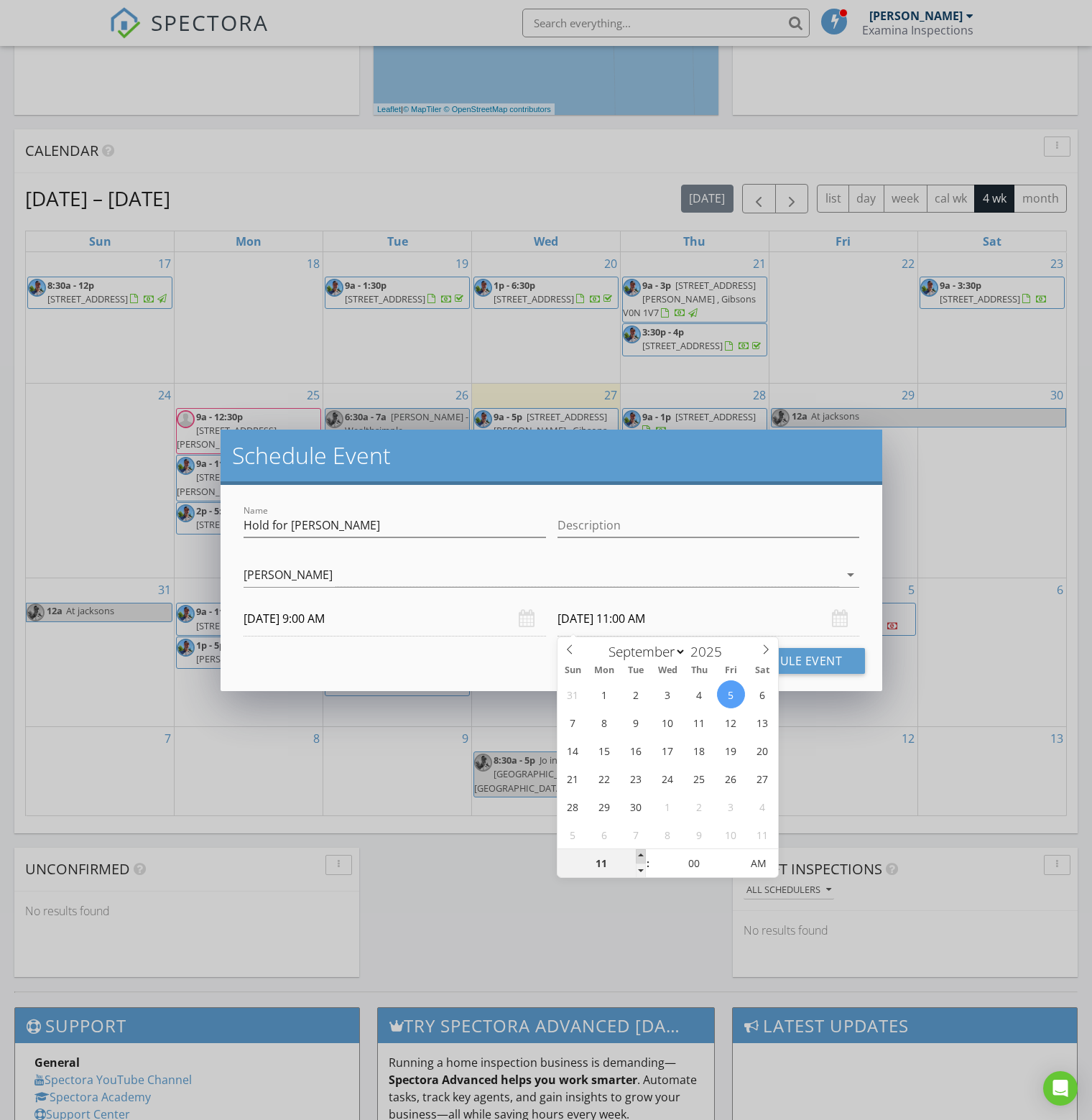
click at [637, 854] on span at bounding box center [640, 856] width 10 height 15
type input "12"
type input "09/05/2025 12:00 PM"
click at [637, 854] on span at bounding box center [640, 856] width 10 height 15
type input "01"
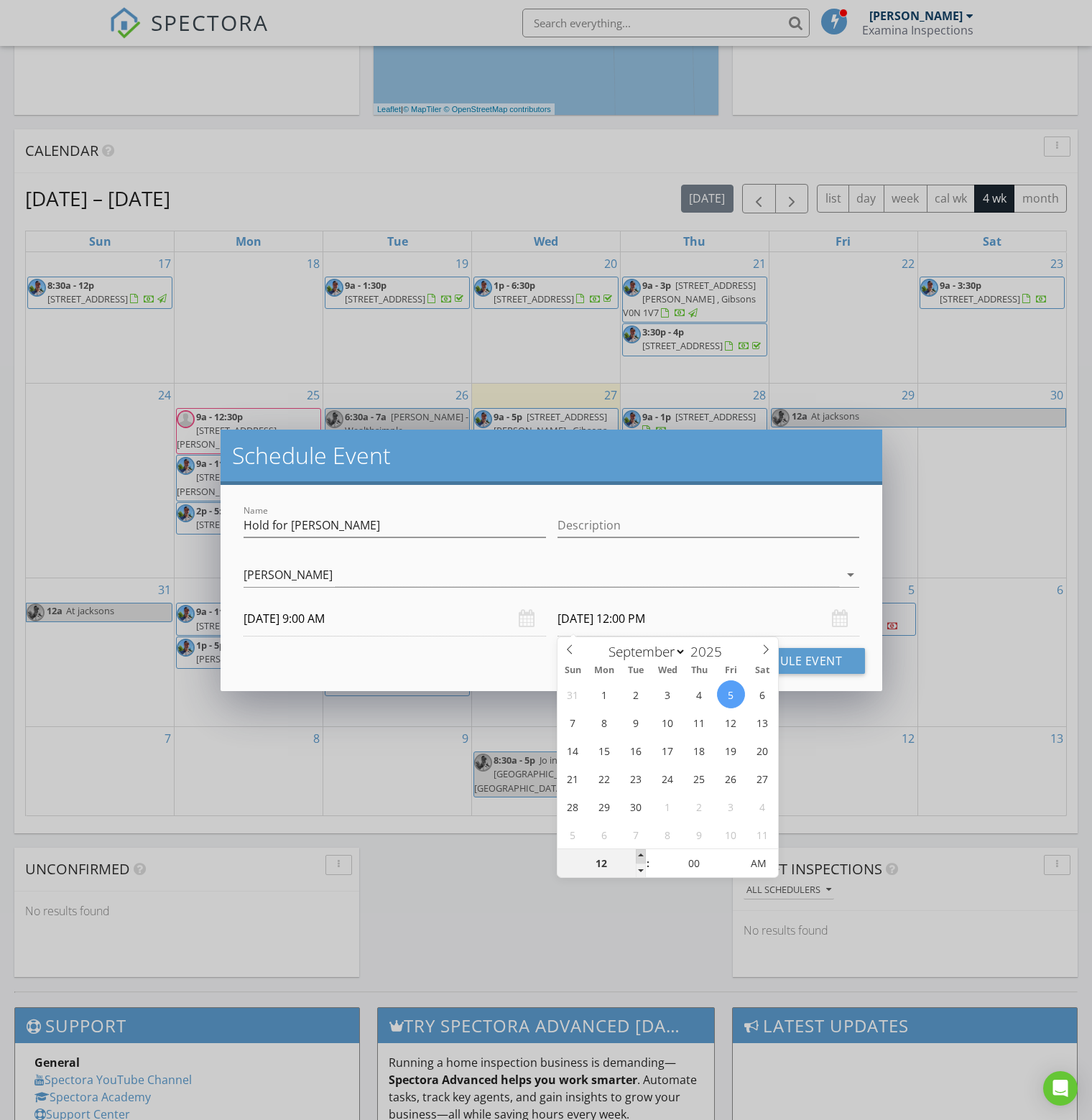
type input "09/05/2025 1:00 PM"
click at [637, 854] on span at bounding box center [640, 856] width 10 height 15
type input "02"
type input "09/05/2025 2:00 PM"
click at [637, 854] on span at bounding box center [640, 856] width 10 height 15
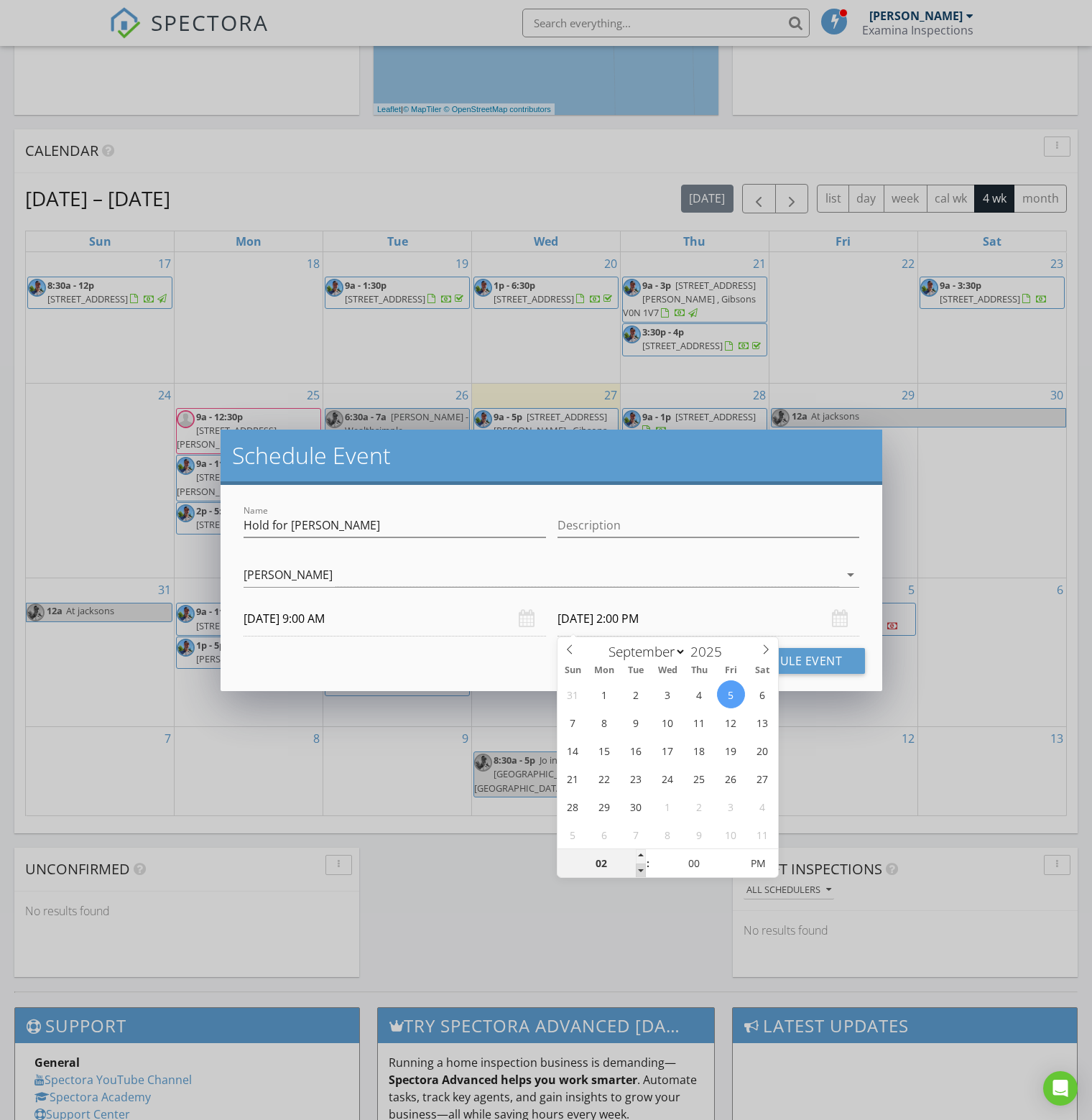
type input "01"
type input "09/05/2025 1:00 PM"
click at [640, 873] on span at bounding box center [640, 871] width 10 height 15
click at [813, 660] on button "Schedule Event" at bounding box center [791, 661] width 147 height 26
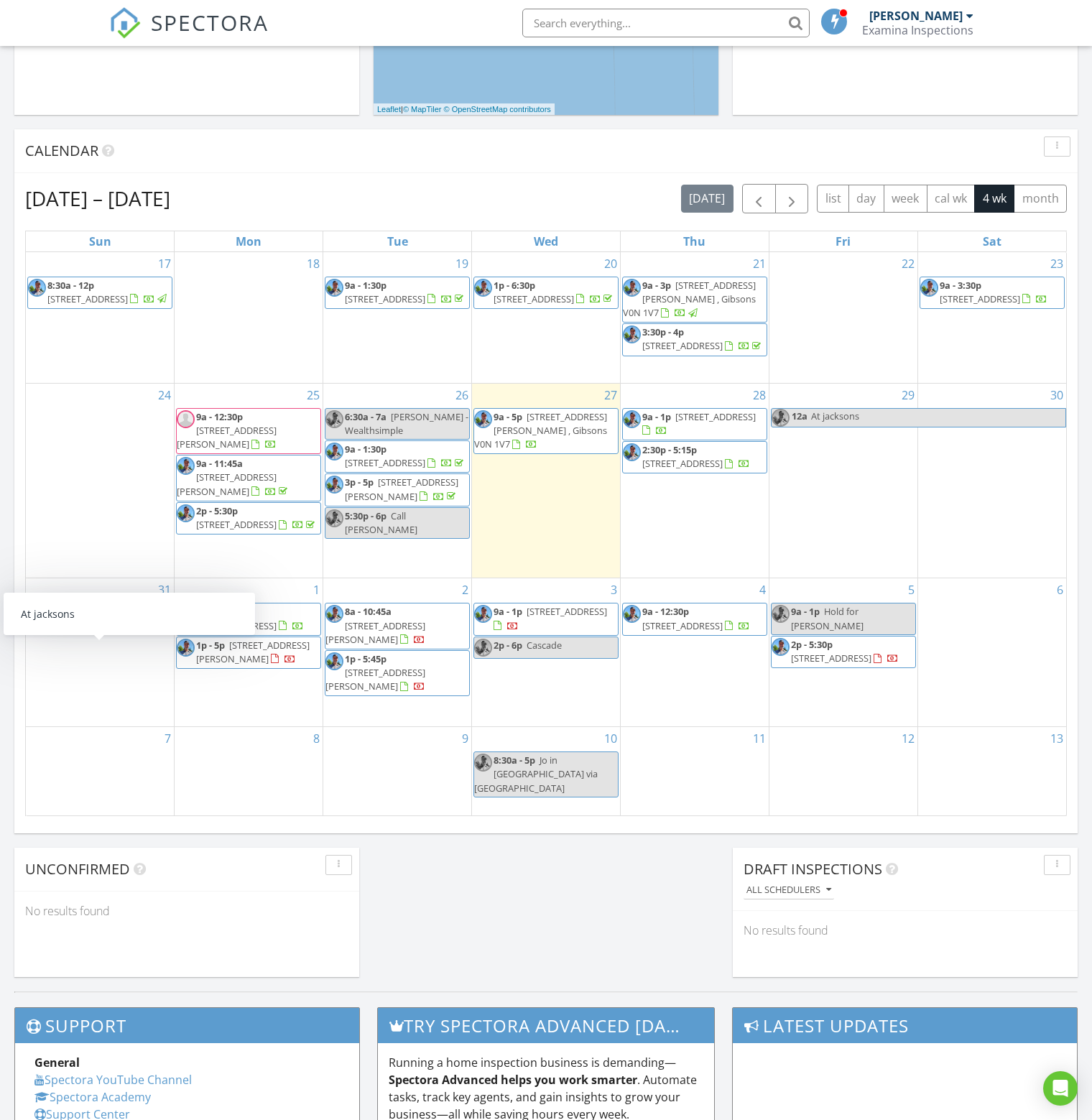
click at [531, 708] on div "3 9a - 1p 5813 Tsulich Dr , Sechelt V7Z 0L4 2p - 6p Cascade" at bounding box center [546, 653] width 148 height 148
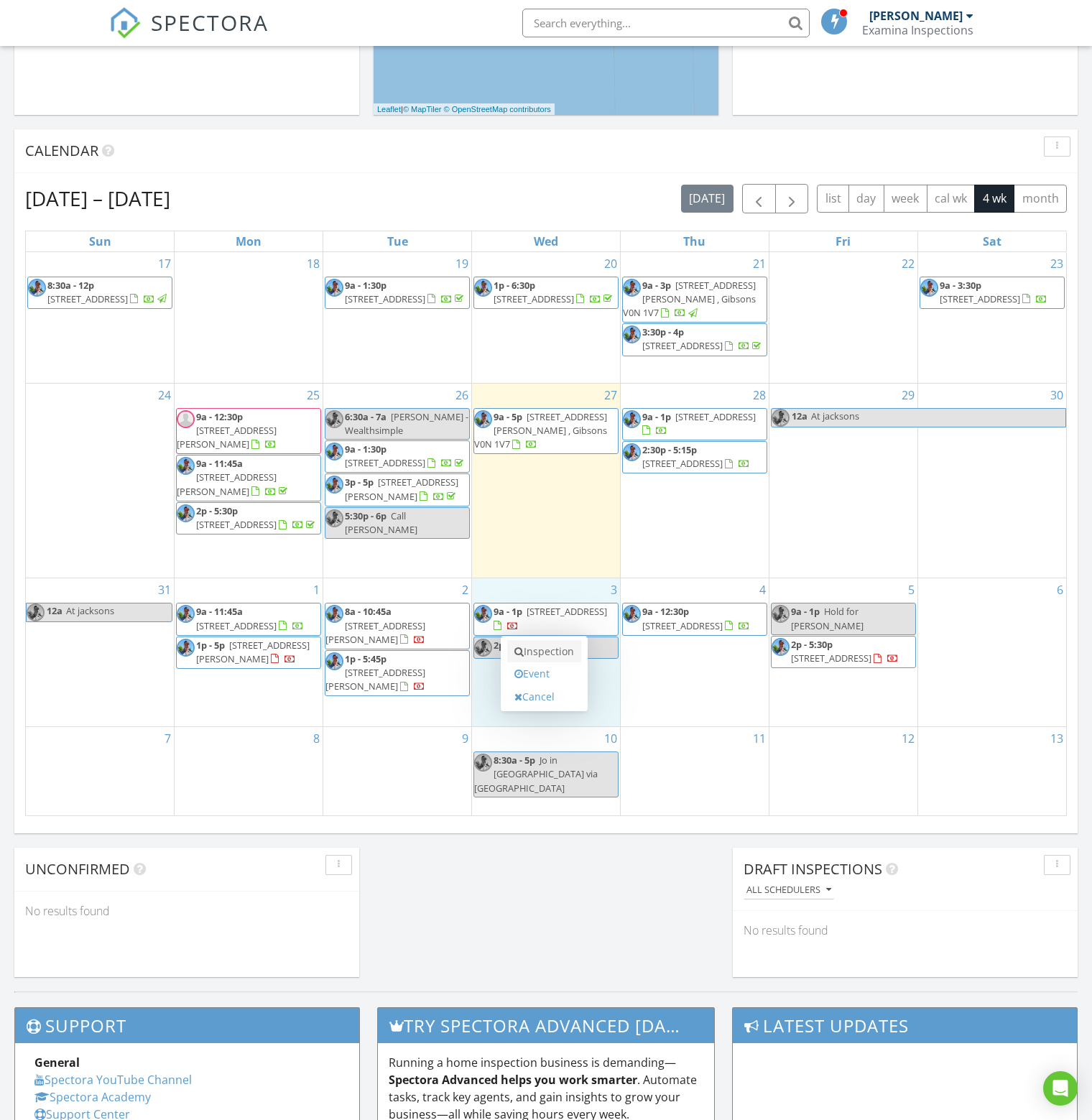
click at [551, 649] on link "Inspection" at bounding box center [544, 652] width 74 height 23
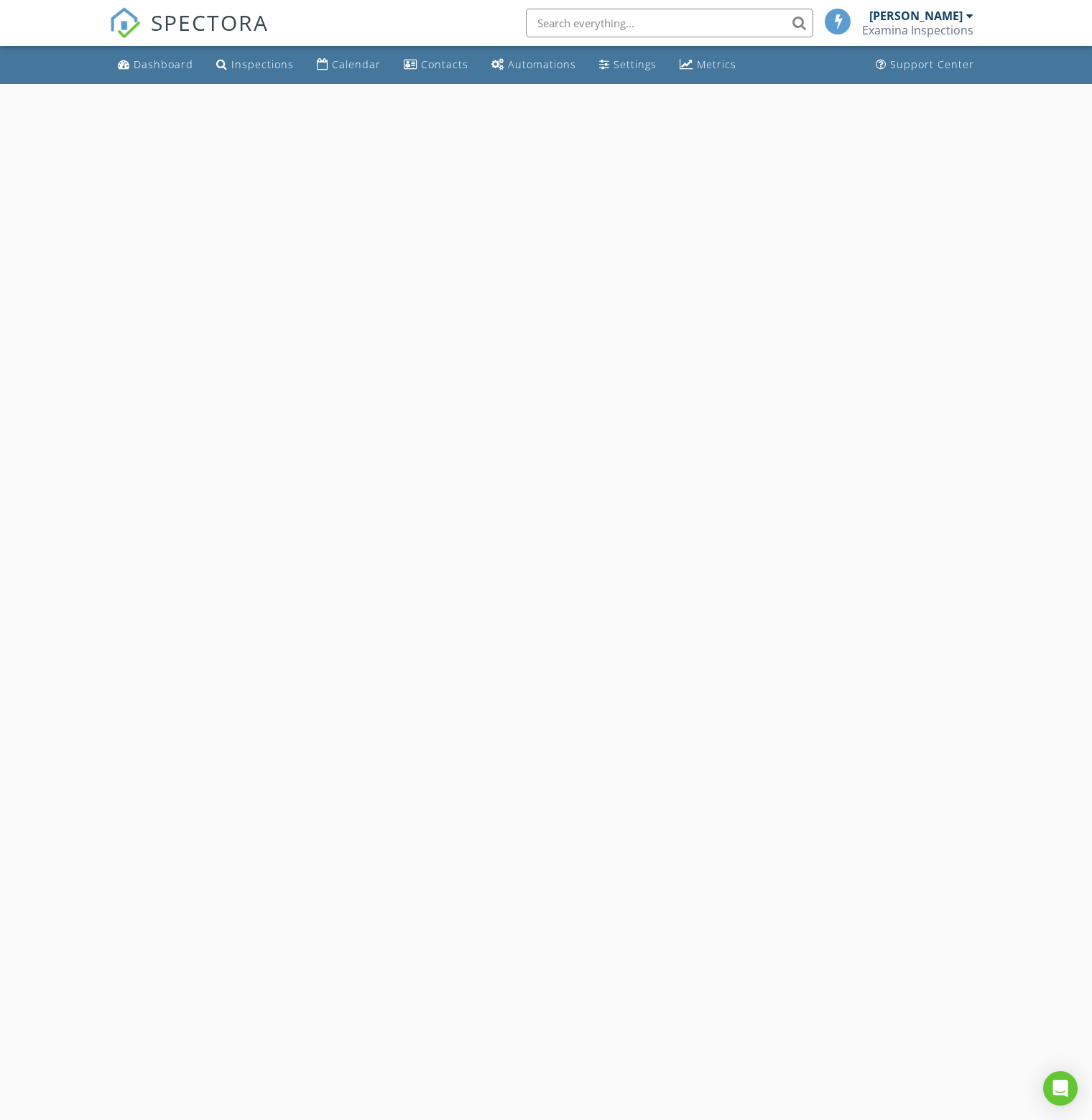
select select "8"
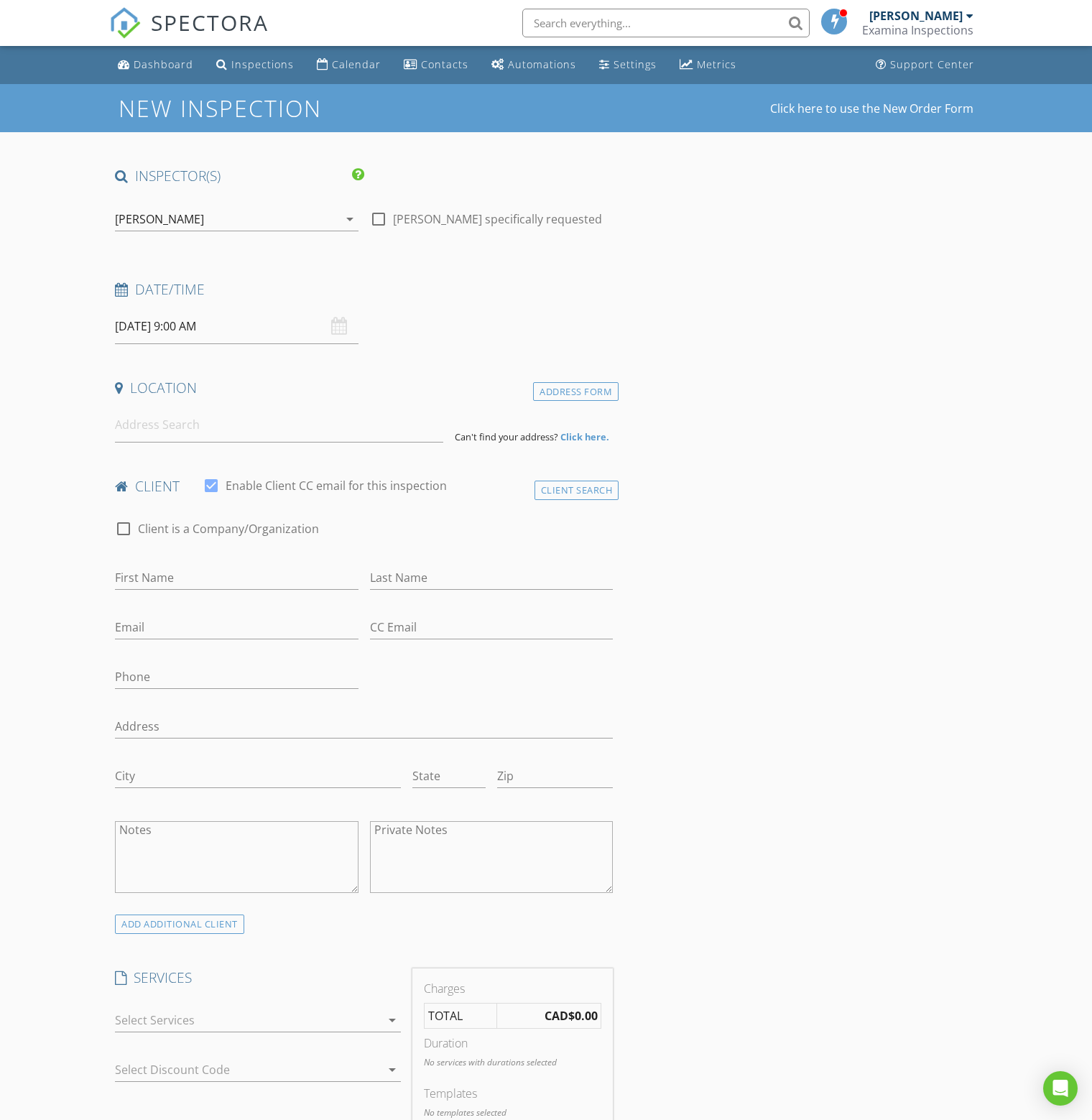
click at [256, 324] on input "09/03/2025 9:00 AM" at bounding box center [237, 327] width 244 height 35
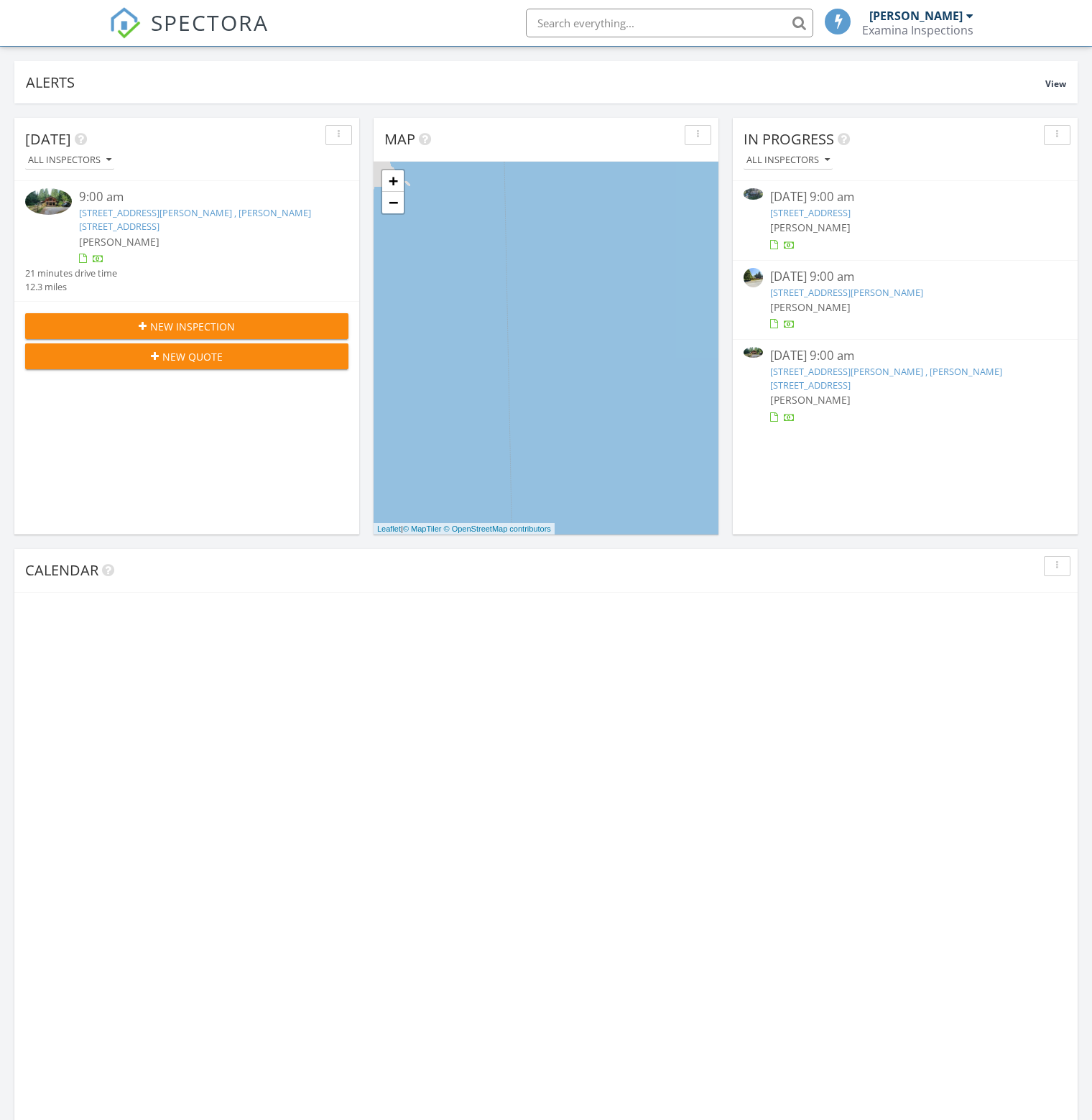
scroll to position [503, 0]
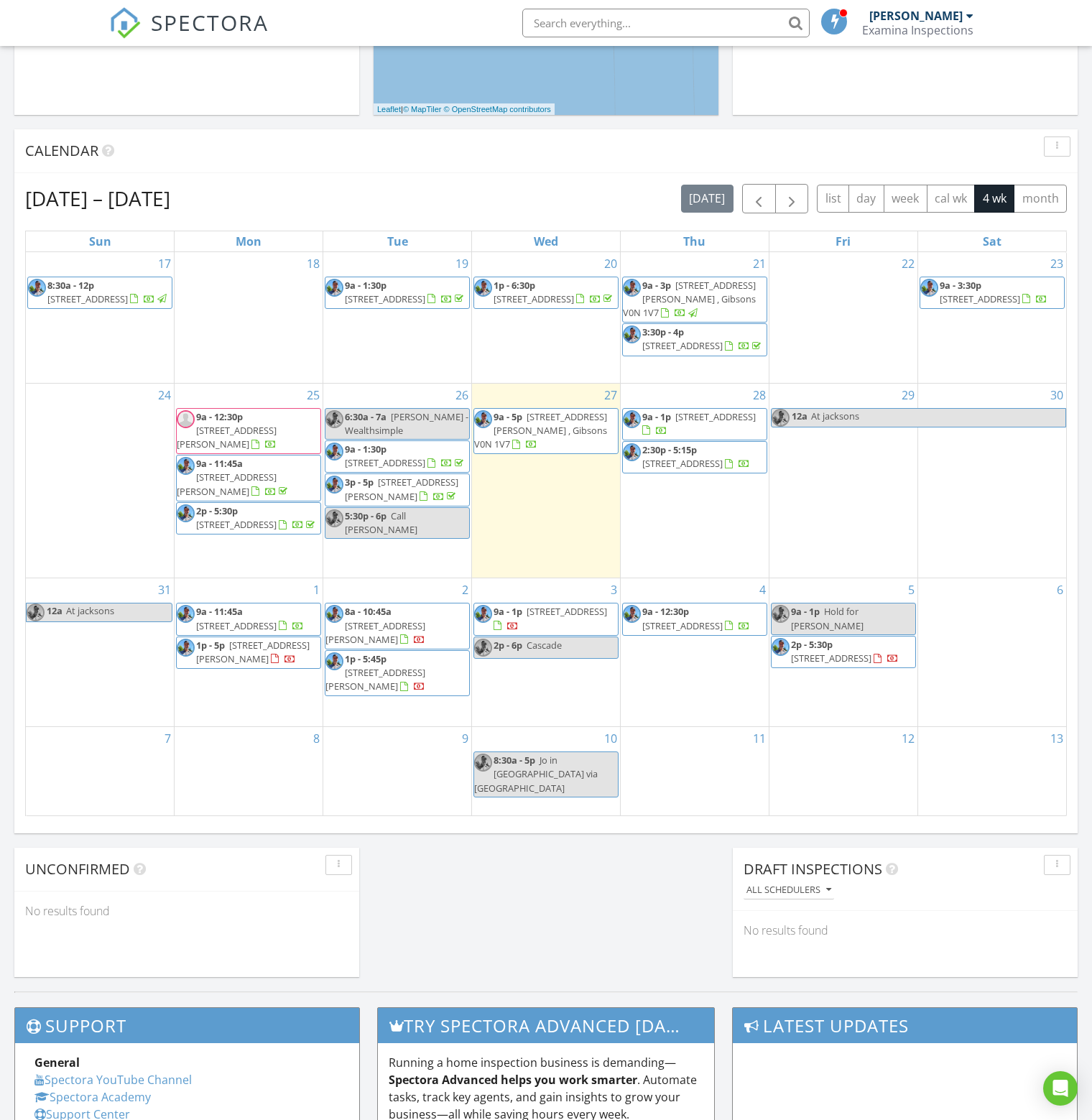
click at [551, 713] on div "3 9a - 1p [STREET_ADDRESS] 2p - 6p [GEOGRAPHIC_DATA]" at bounding box center [546, 653] width 148 height 148
click at [561, 652] on link "Inspection" at bounding box center [544, 656] width 74 height 23
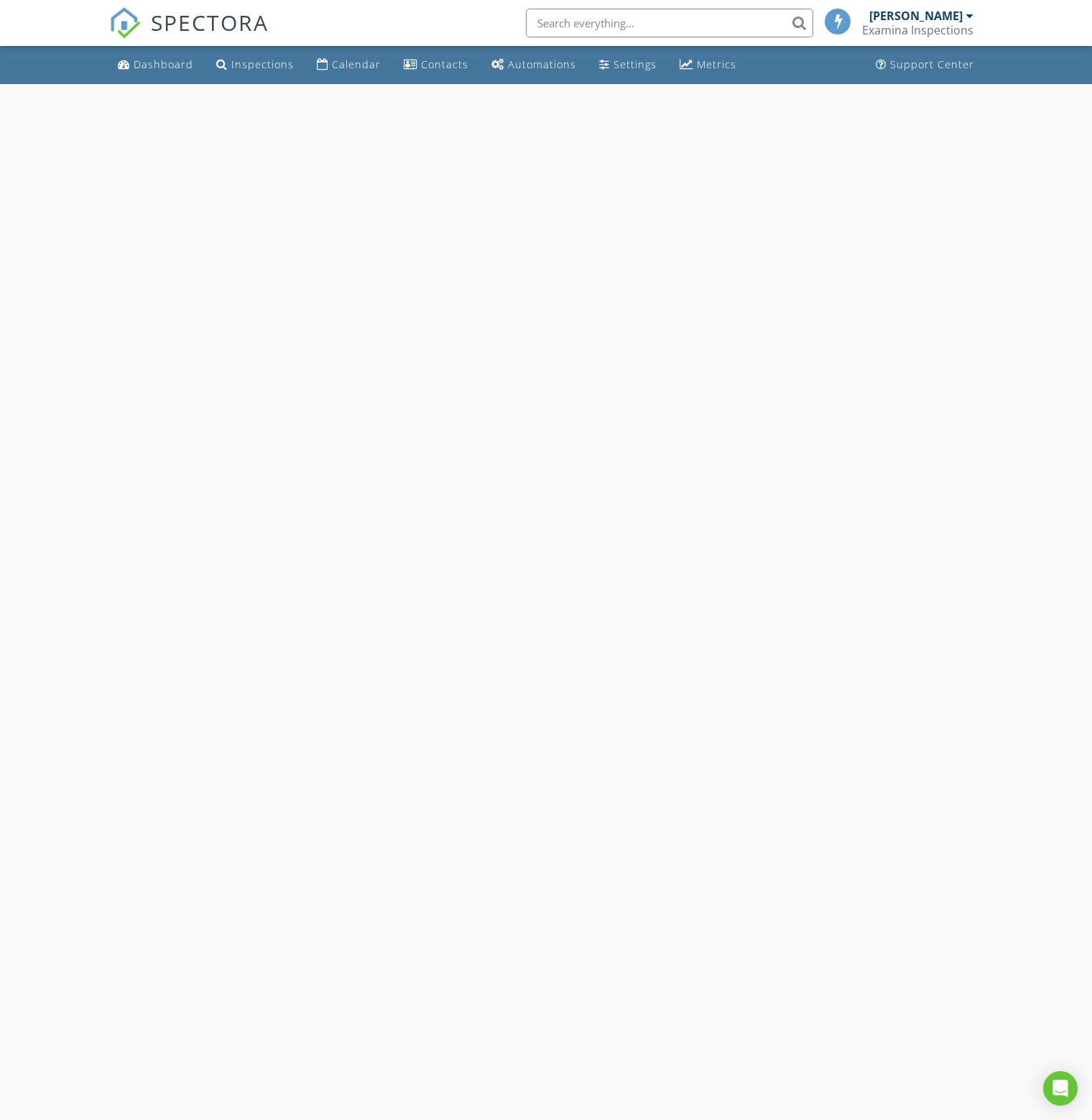
select select "8"
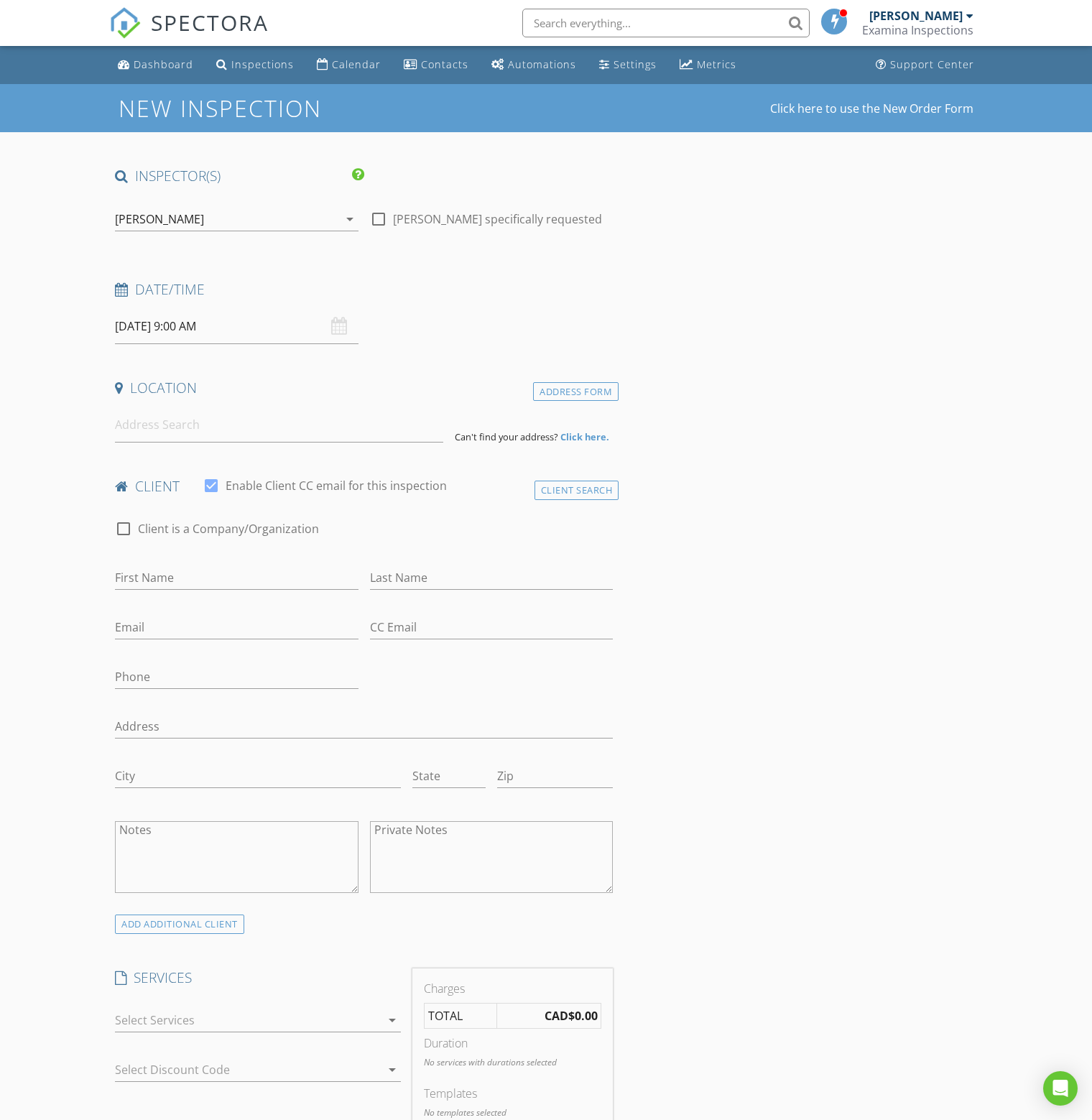
click at [254, 327] on input "[DATE] 9:00 AM" at bounding box center [237, 327] width 244 height 35
type input "10"
type input "[DATE] 10:00 AM"
click at [198, 561] on span at bounding box center [198, 564] width 10 height 15
type input "11"
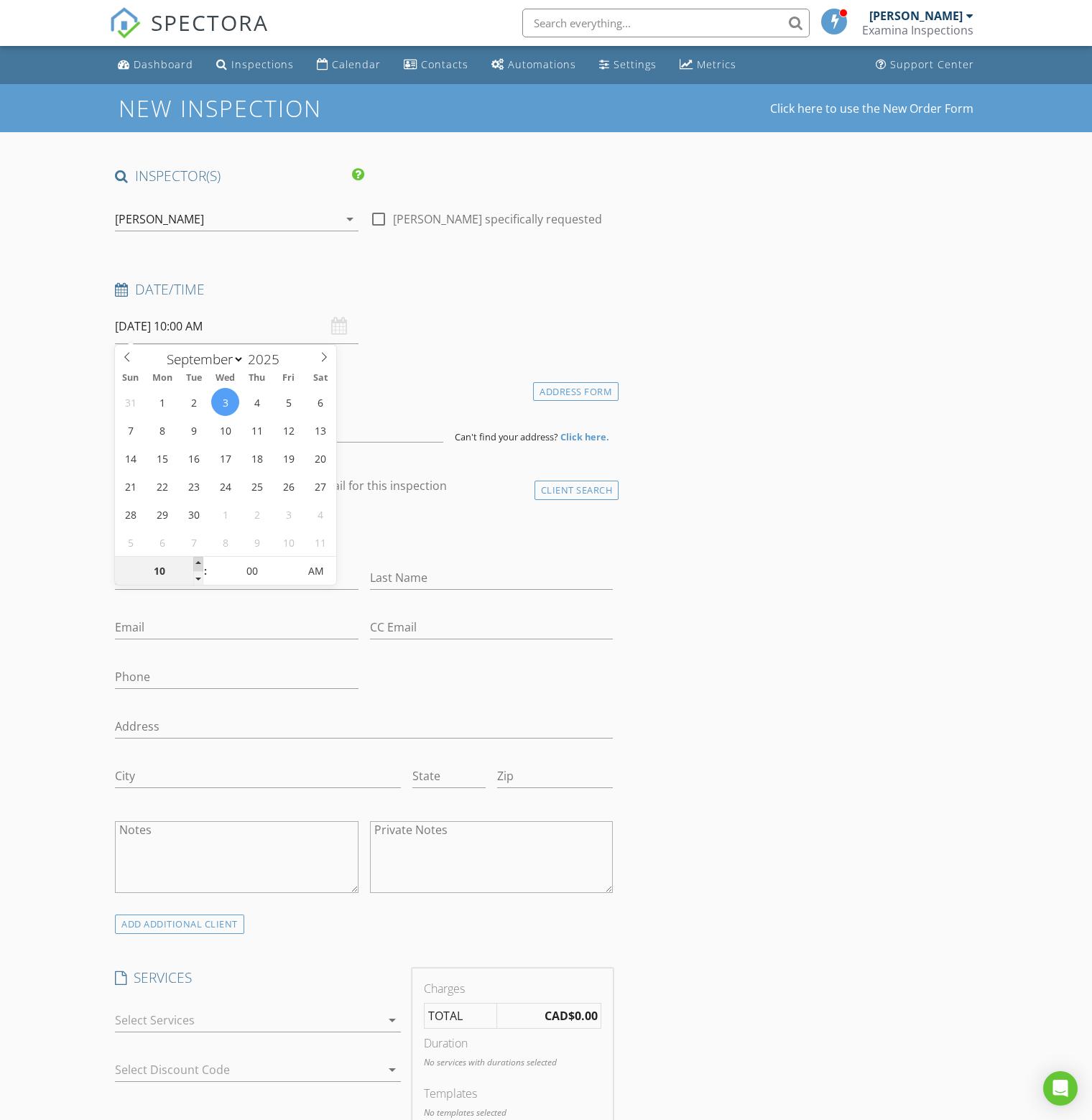
type input "[DATE] 11:00 AM"
click at [198, 561] on span at bounding box center [198, 564] width 10 height 15
type input "12"
type input "09/03/2025 12:00 PM"
click at [198, 561] on span at bounding box center [198, 564] width 10 height 15
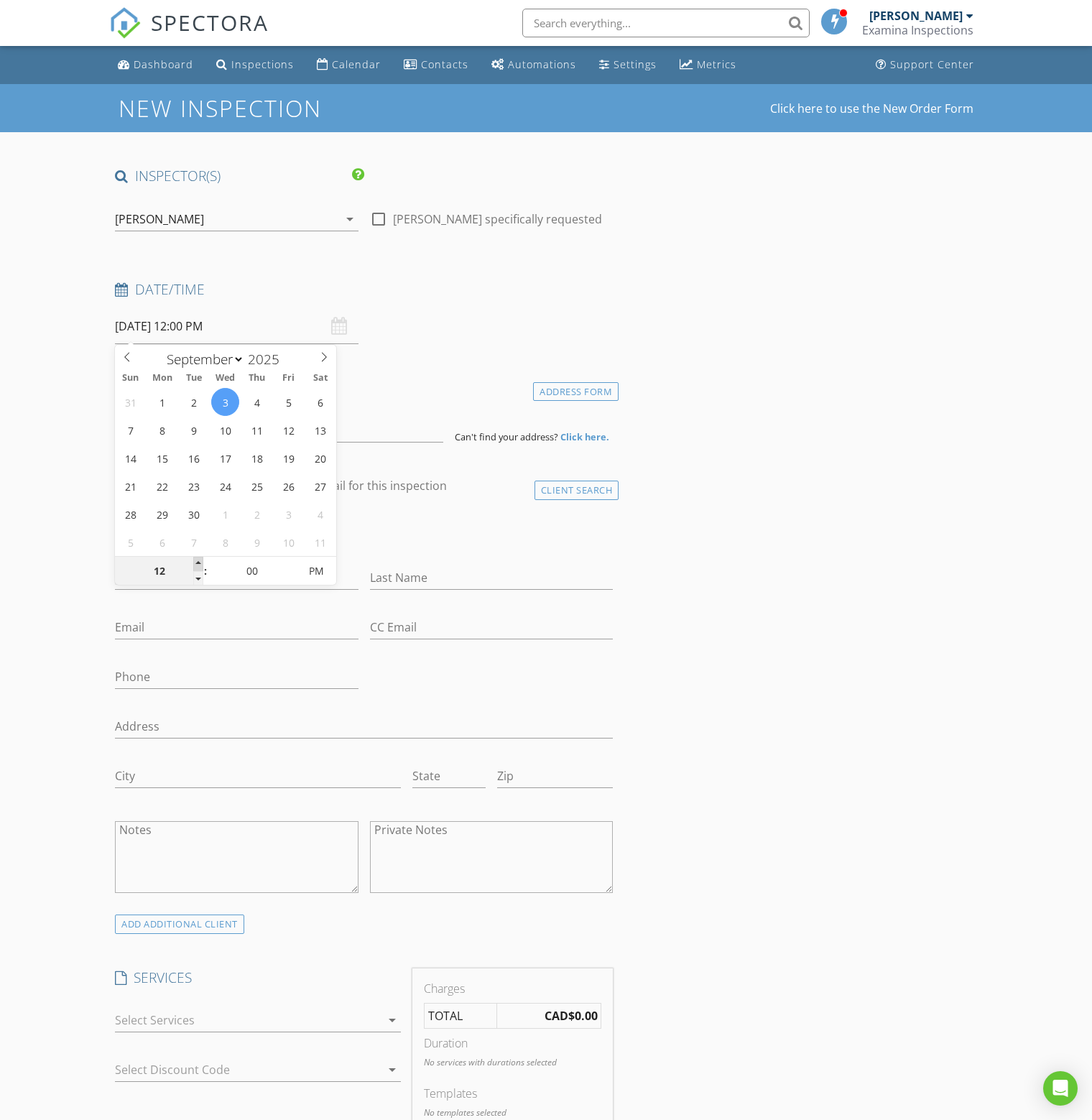
type input "01"
type input "09/03/2025 1:00 PM"
click at [198, 561] on span at bounding box center [198, 564] width 10 height 15
type input "02"
type input "[DATE] 2:00 PM"
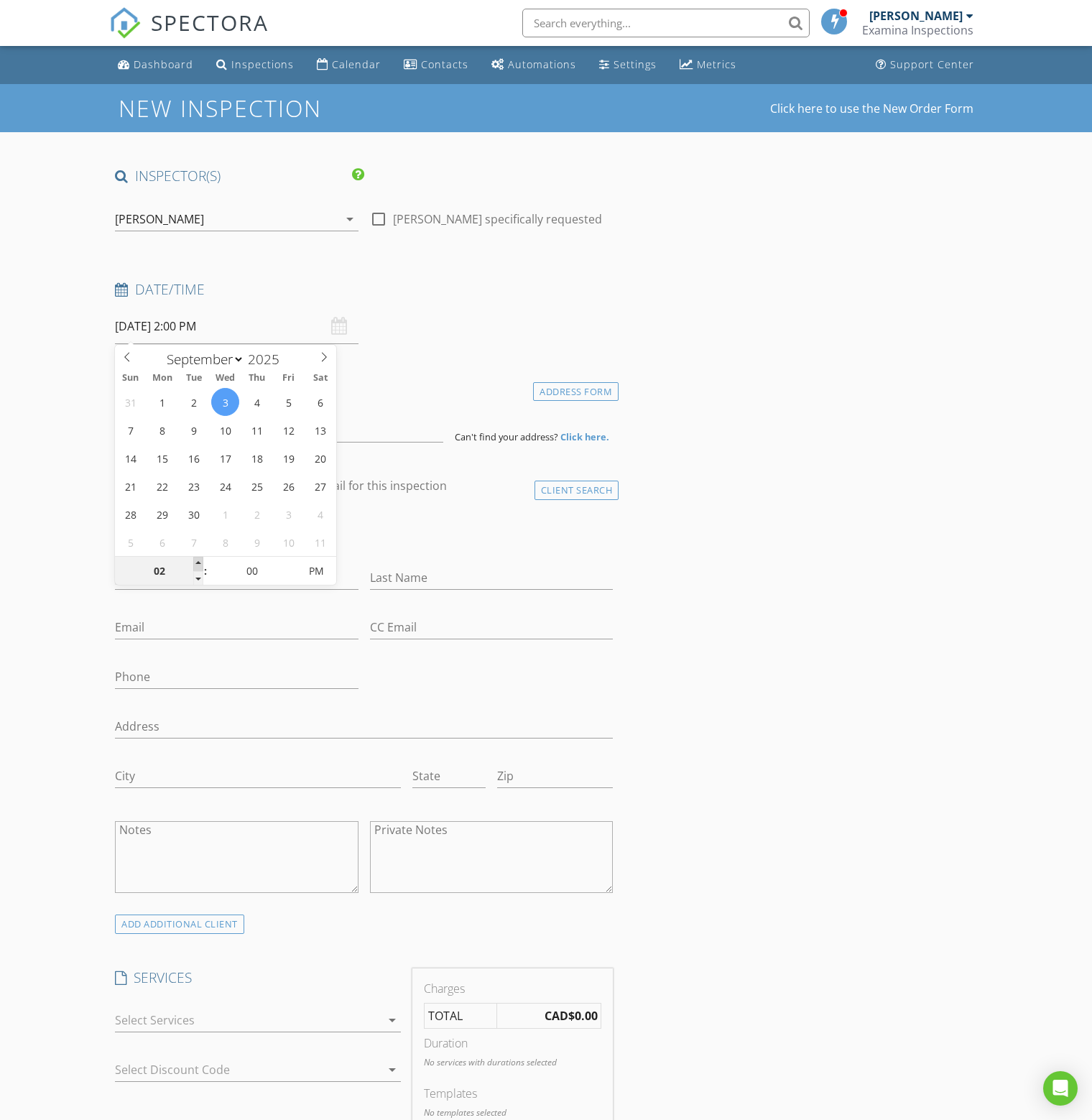
click at [198, 561] on span at bounding box center [198, 564] width 10 height 15
click at [474, 312] on div "Date/Time 09/03/2025 2:00 PM" at bounding box center [364, 312] width 509 height 64
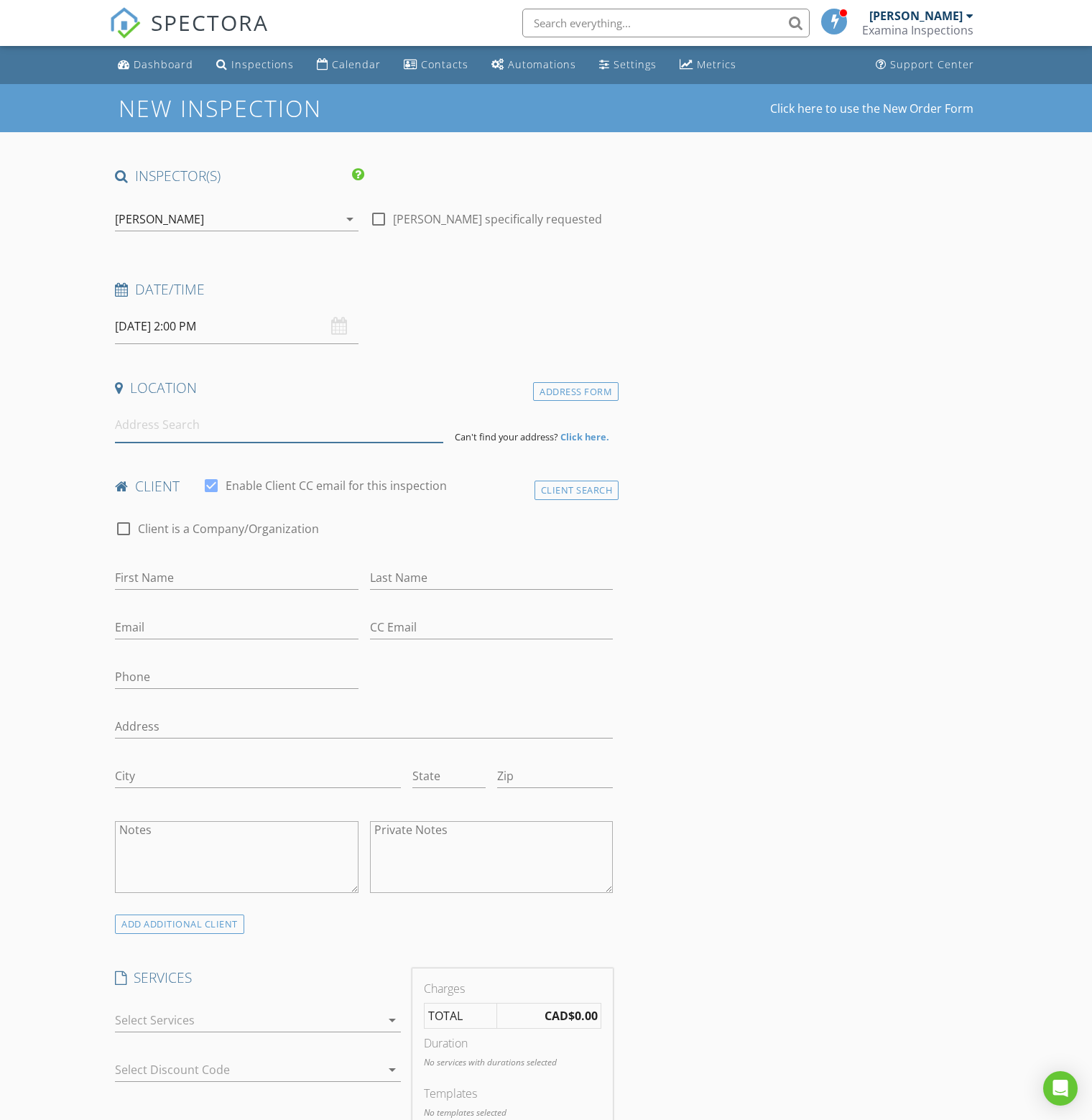
click at [224, 430] on input at bounding box center [279, 425] width 329 height 35
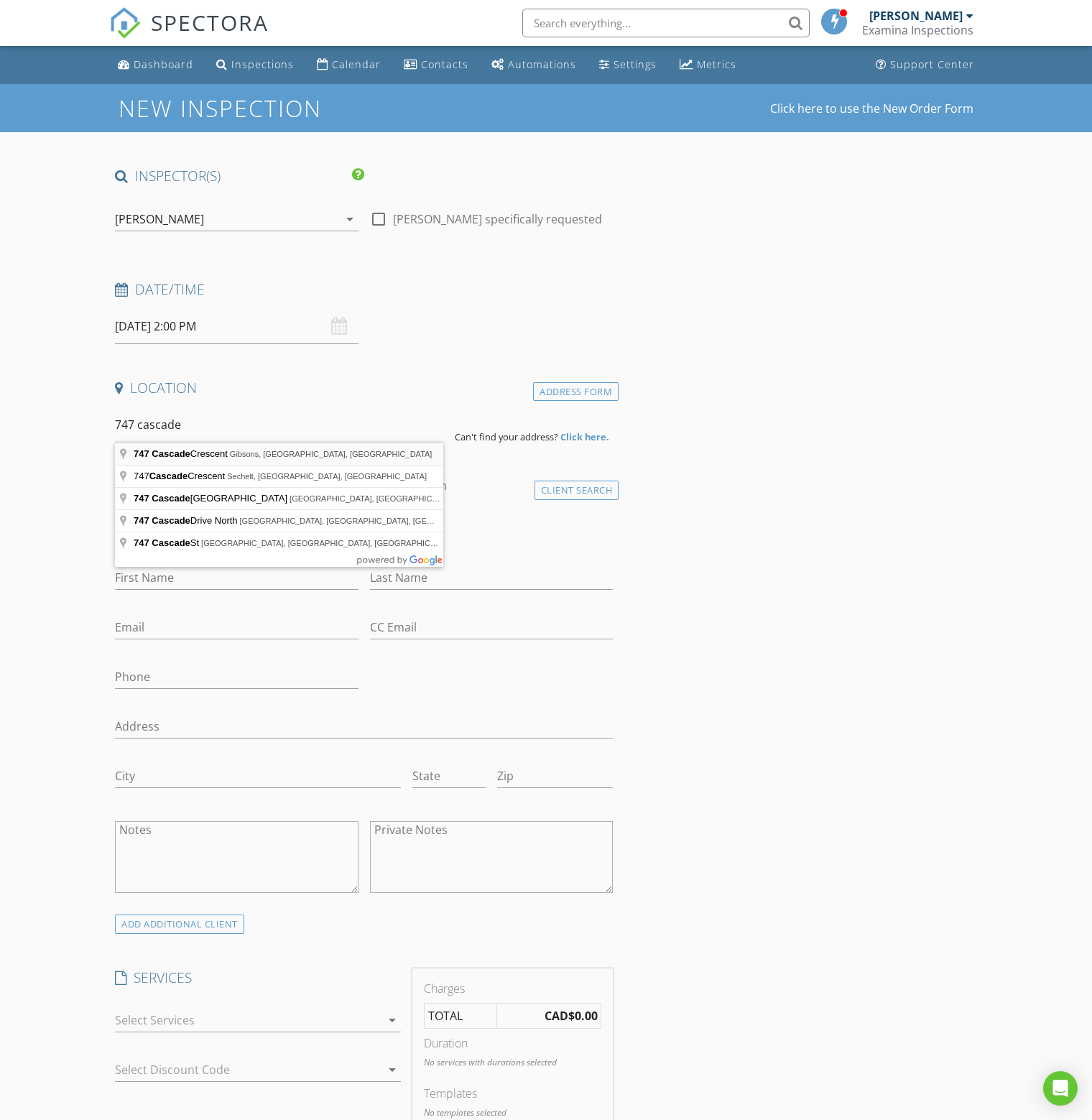
type input "747 Cascade Crescent, Gibsons, BC, Canada"
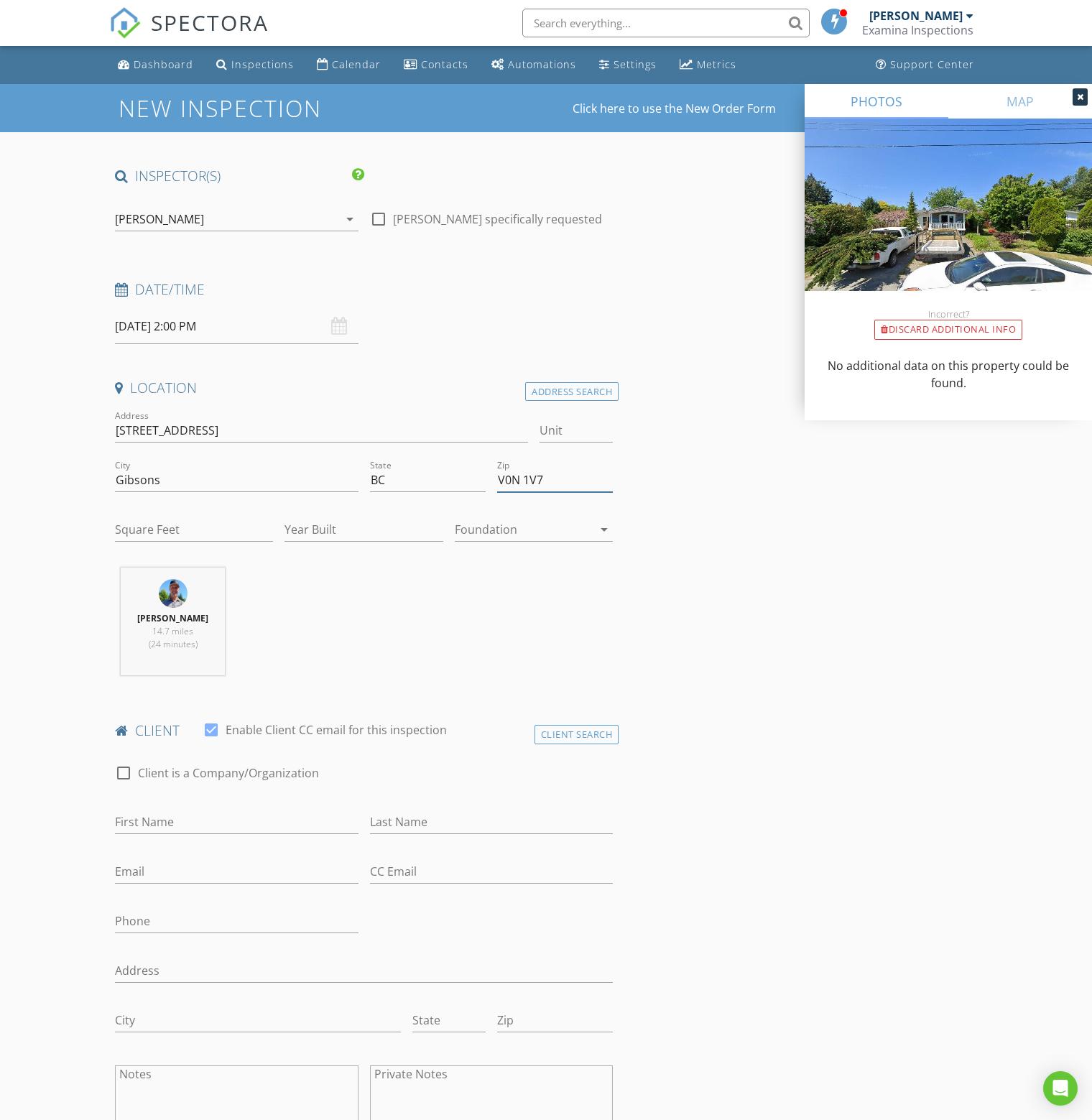
click at [549, 477] on input "V0N 1V7" at bounding box center [555, 480] width 116 height 24
type input "V0N 1V9"
click at [497, 528] on div at bounding box center [524, 530] width 138 height 23
click at [508, 635] on div "Crawlspace" at bounding box center [534, 638] width 135 height 17
click at [342, 524] on input "Year Built" at bounding box center [363, 530] width 158 height 24
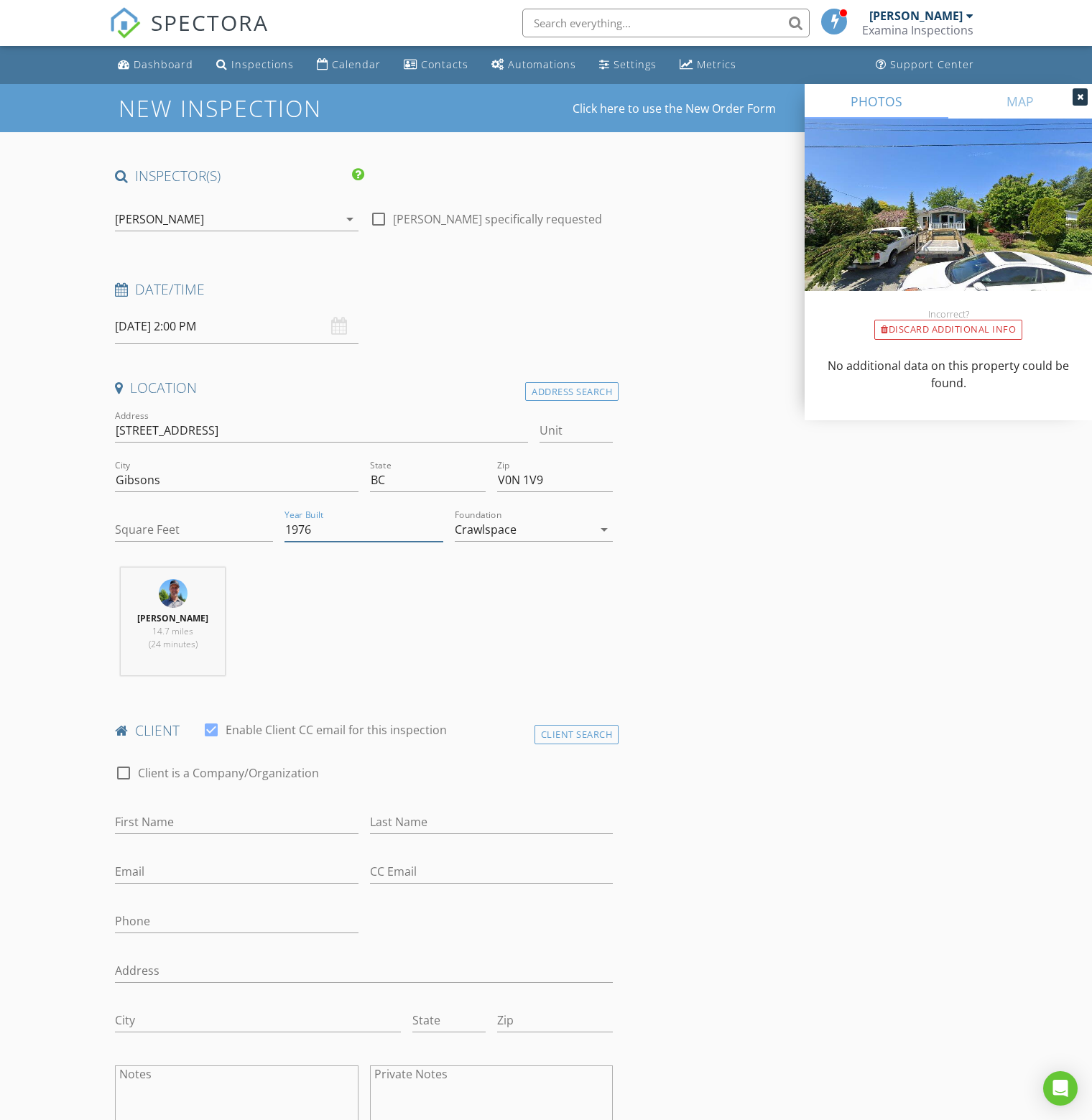
type input "1976"
click at [172, 525] on input "Square Feet" at bounding box center [194, 530] width 158 height 24
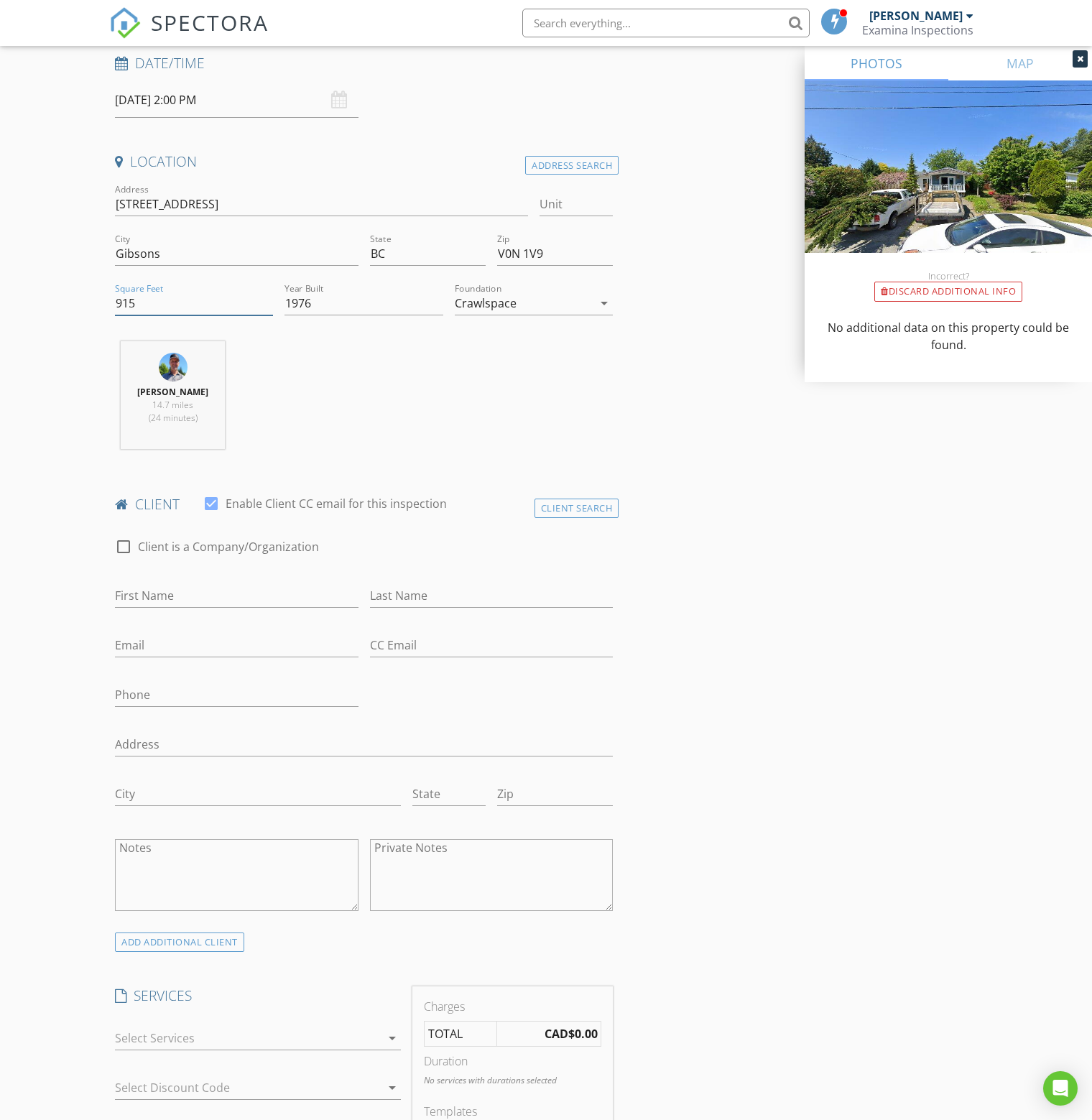
scroll to position [288, 0]
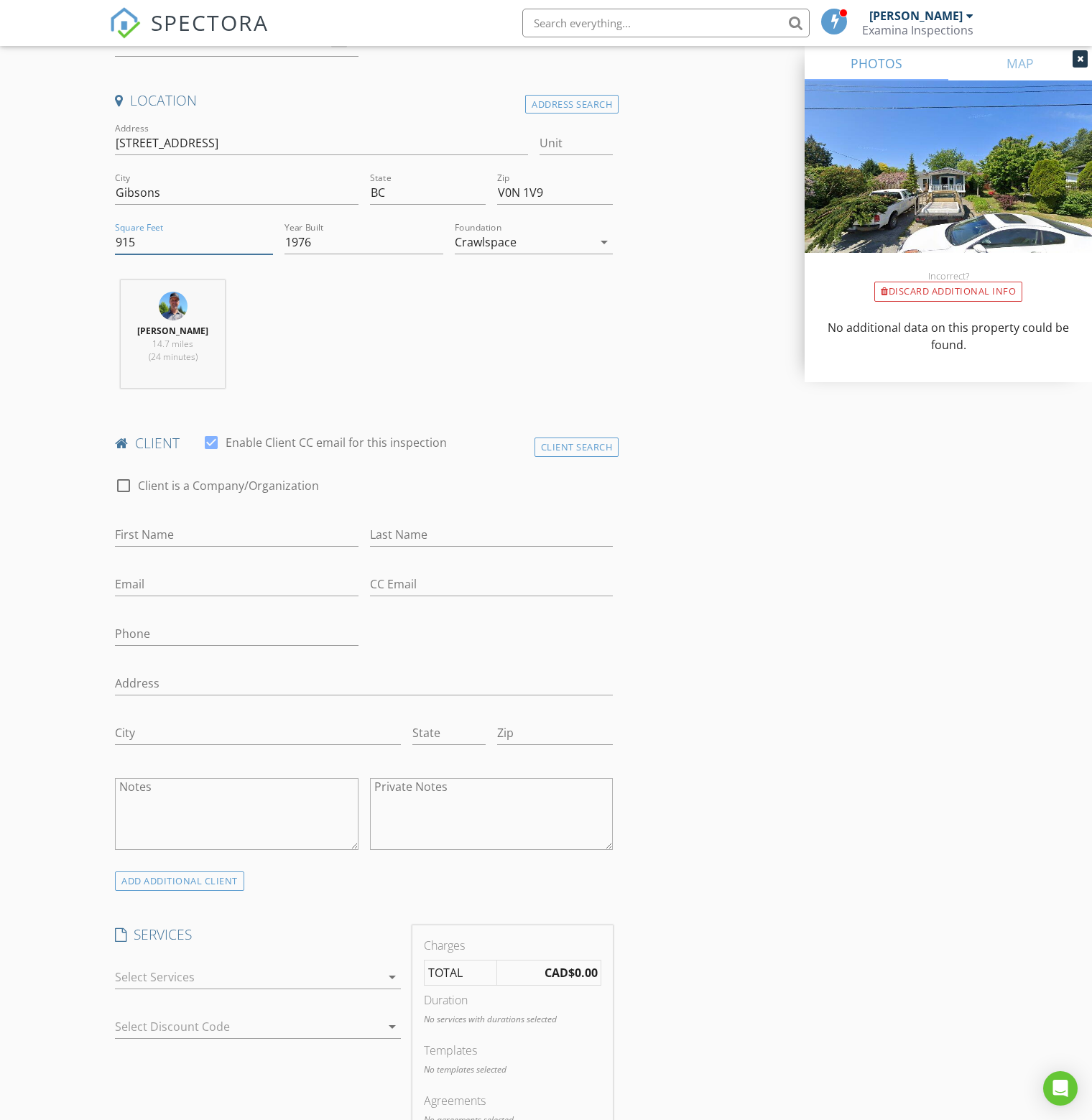
type input "915"
click at [194, 529] on input "First Name" at bounding box center [237, 535] width 244 height 24
type input "[PERSON_NAME]"
click at [385, 537] on input "Sones" at bounding box center [492, 535] width 244 height 24
type input "Soanes"
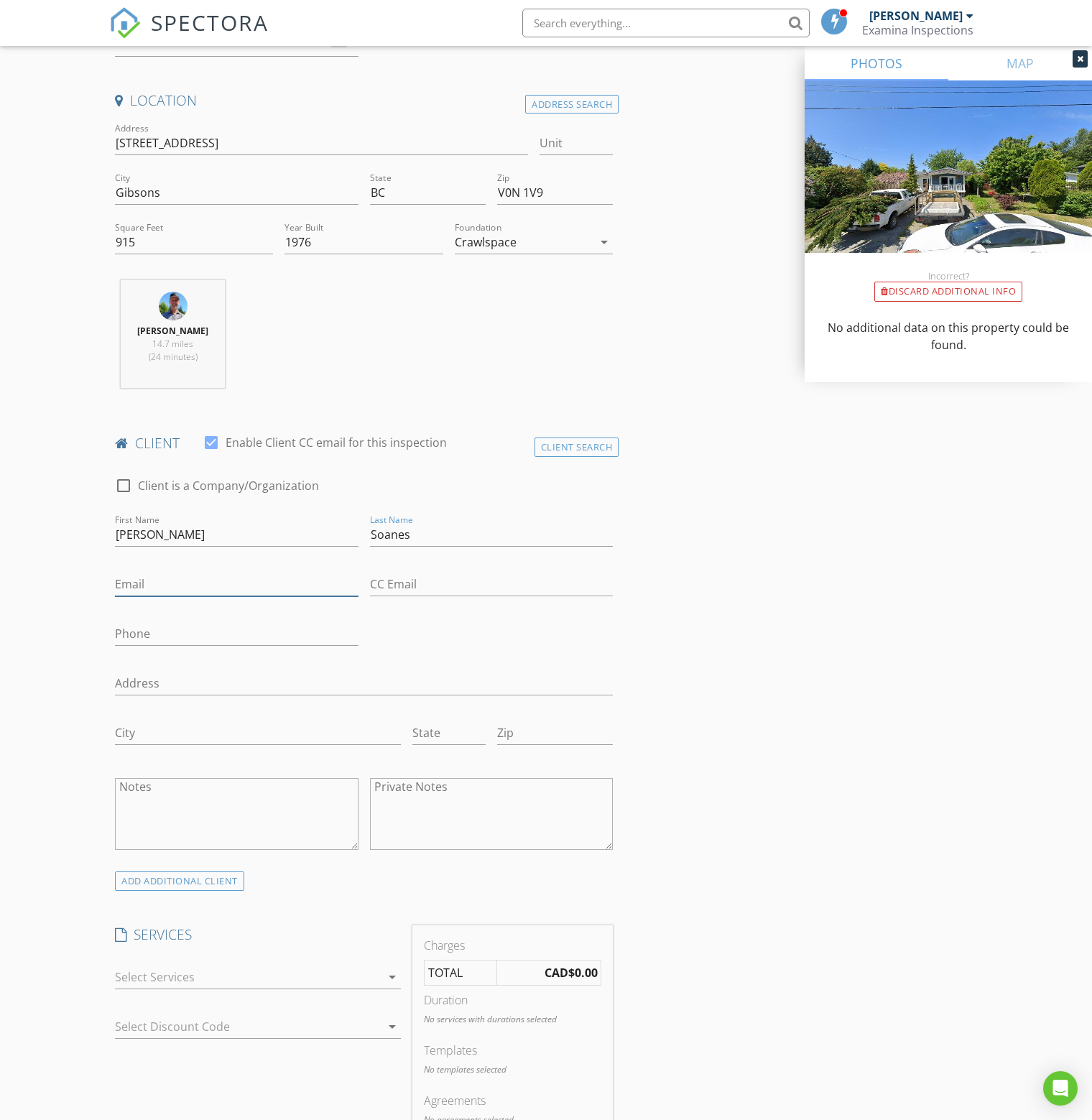
click at [217, 590] on input "Email" at bounding box center [237, 584] width 244 height 24
click at [173, 629] on input "Phone" at bounding box center [237, 634] width 244 height 24
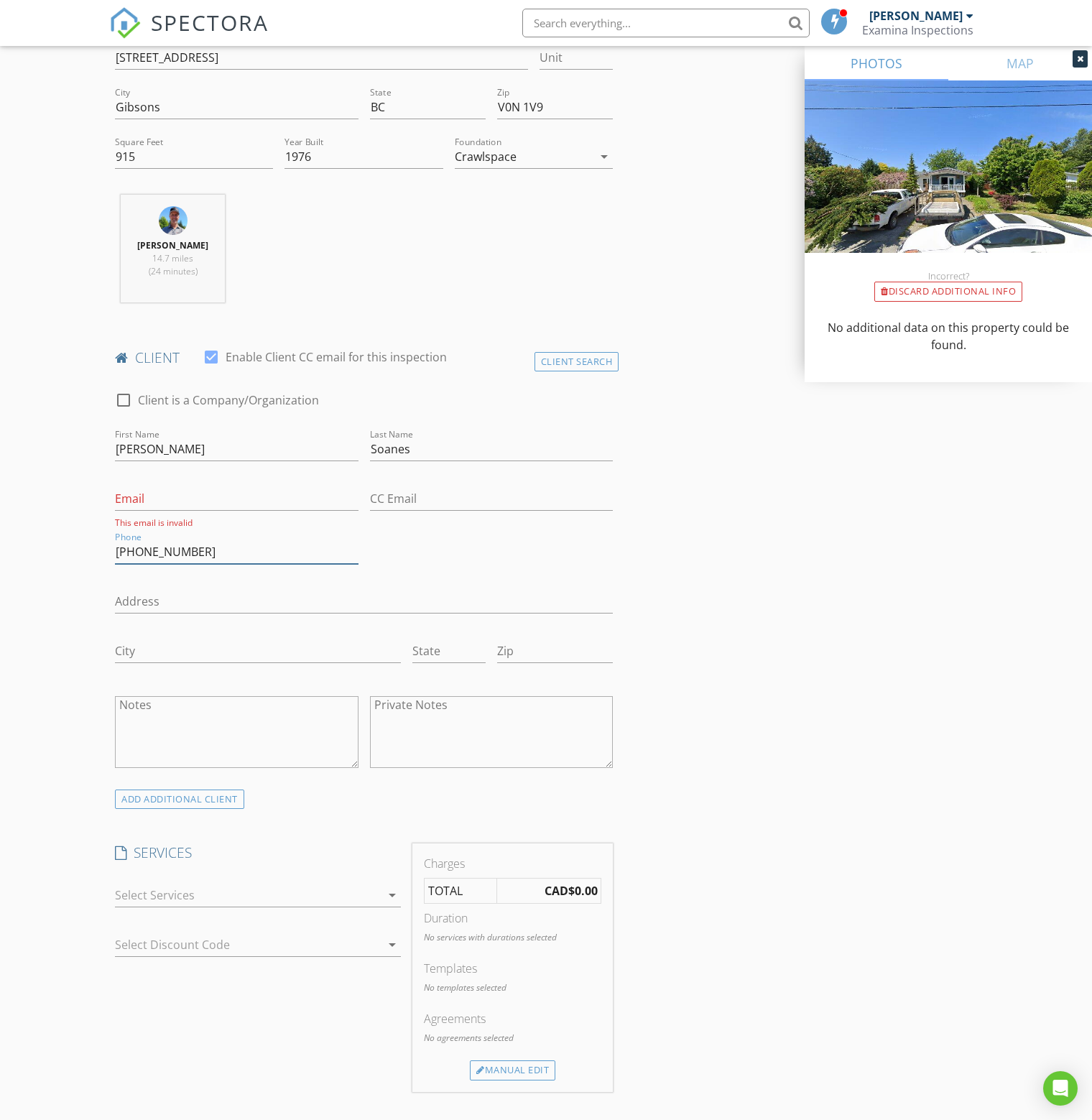
scroll to position [575, 0]
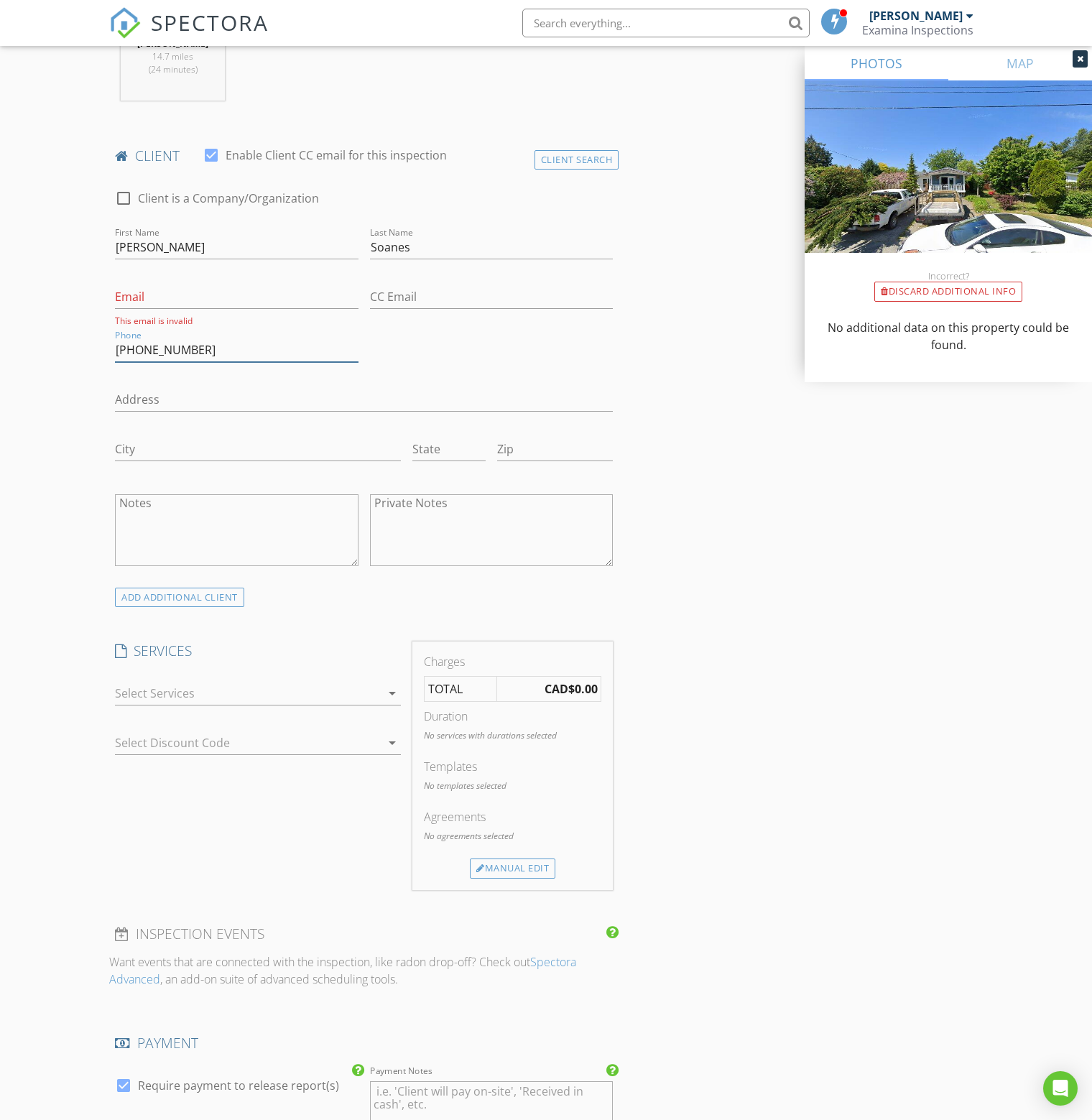
type input "604-989-0959"
click at [208, 695] on div at bounding box center [248, 693] width 266 height 23
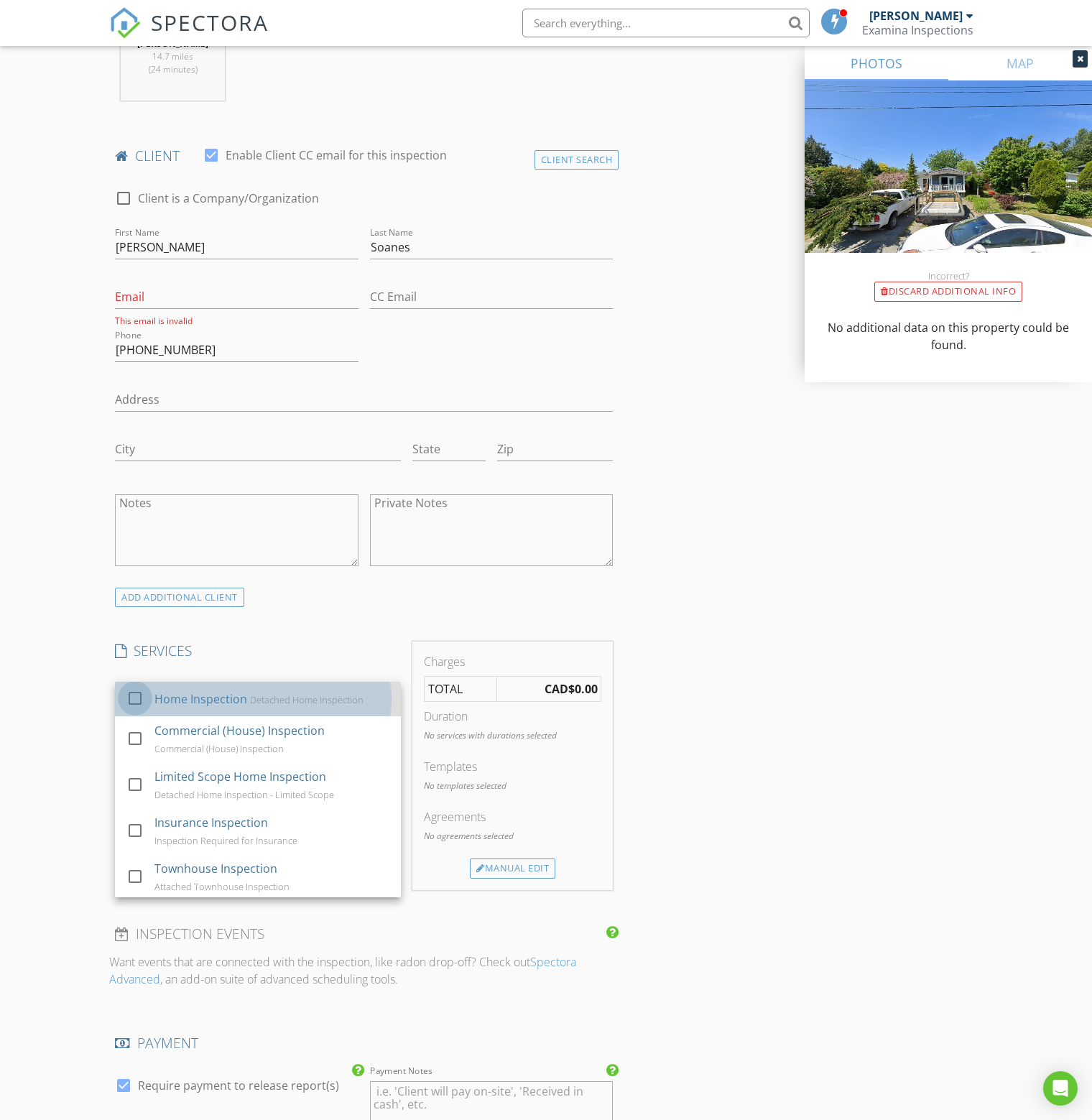
click at [133, 697] on div at bounding box center [135, 699] width 25 height 25
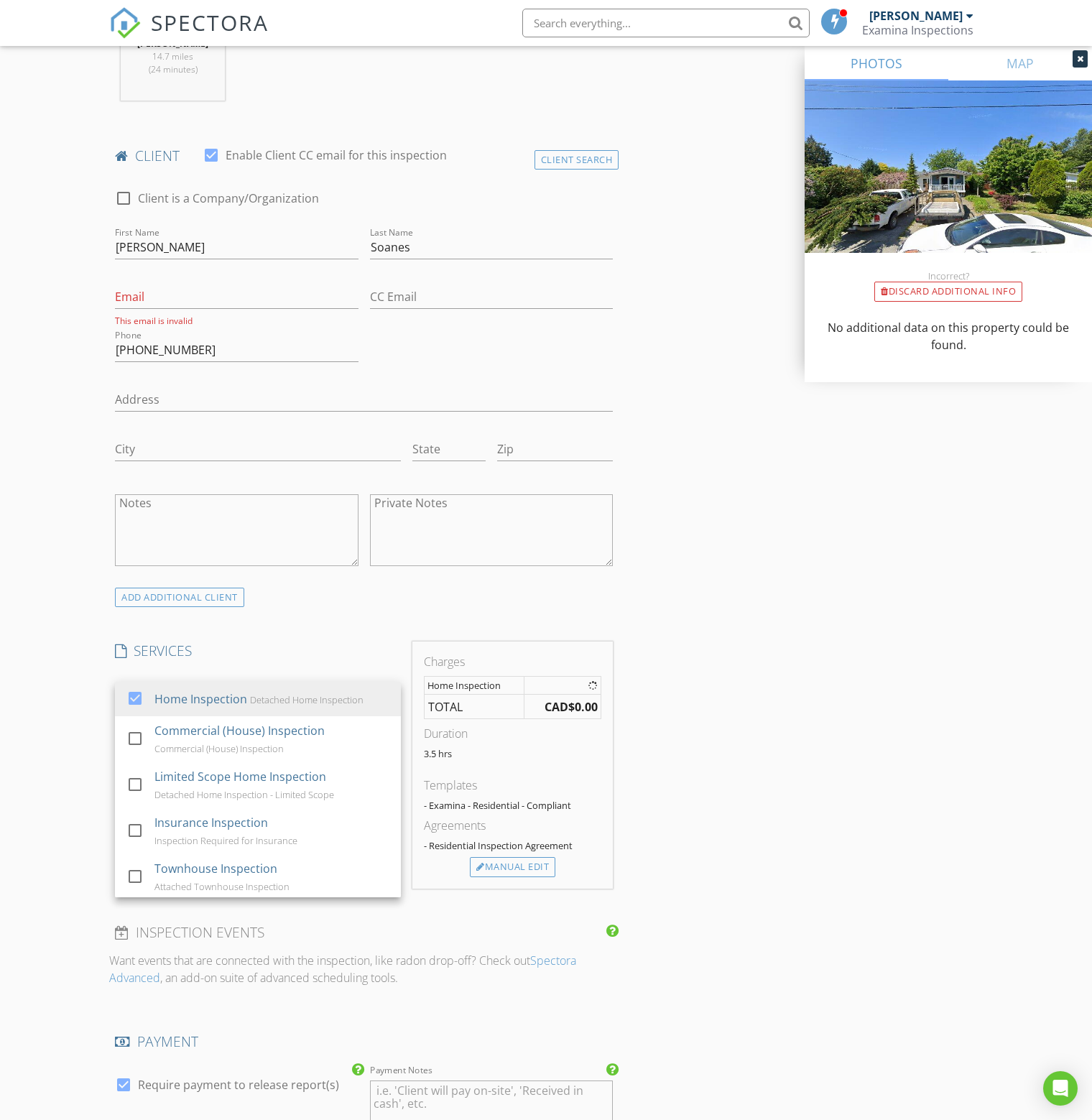
click at [53, 707] on div "New Inspection Click here to use the New Order Form INSPECTOR(S) check_box Bren…" at bounding box center [546, 790] width 1092 height 2562
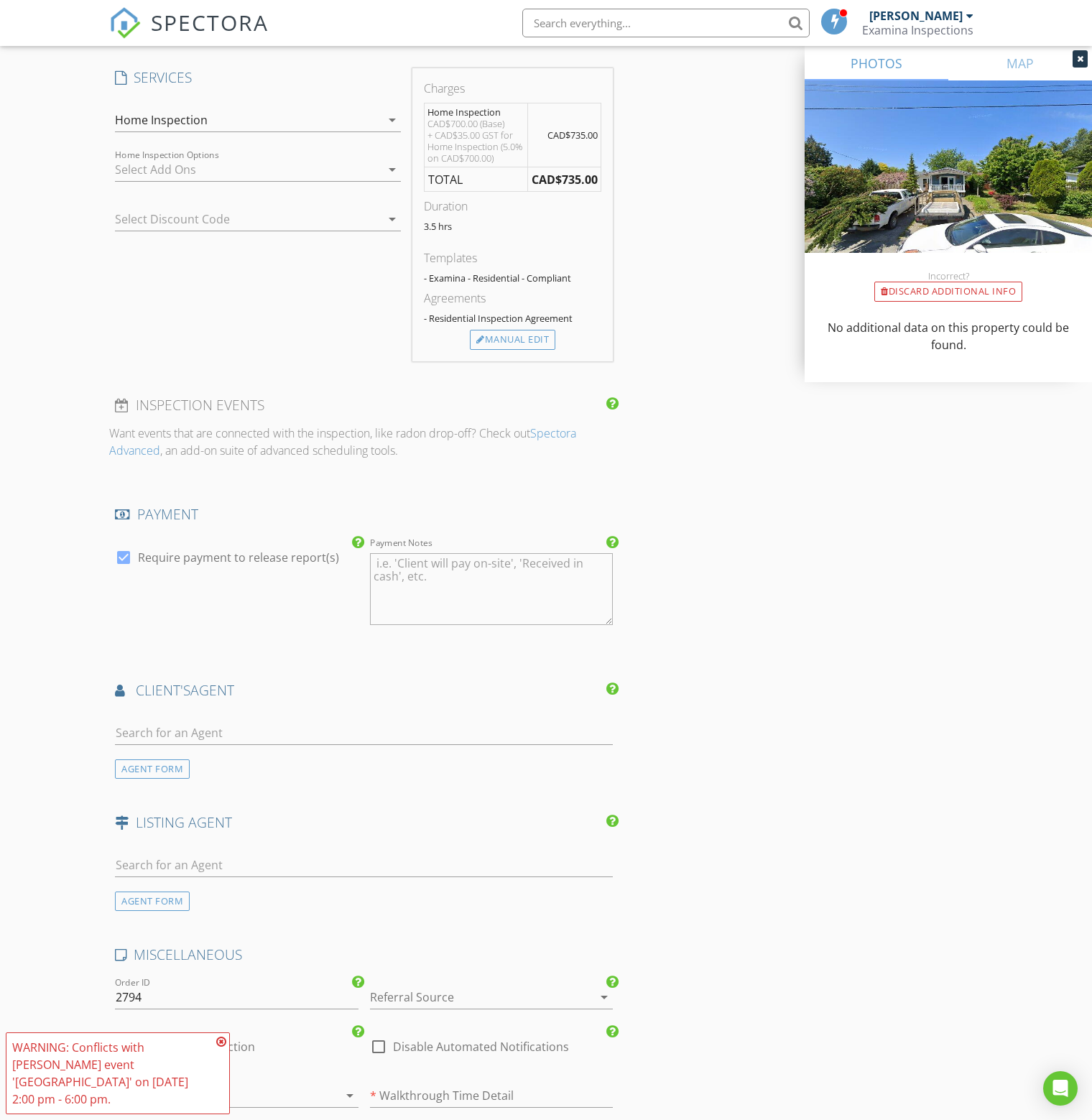
scroll to position [1149, 0]
click at [257, 725] on input "text" at bounding box center [363, 731] width 497 height 24
type input "sandy"
click at [260, 758] on li "Sandy Bellamy RE/MAX City Realty" at bounding box center [364, 764] width 497 height 40
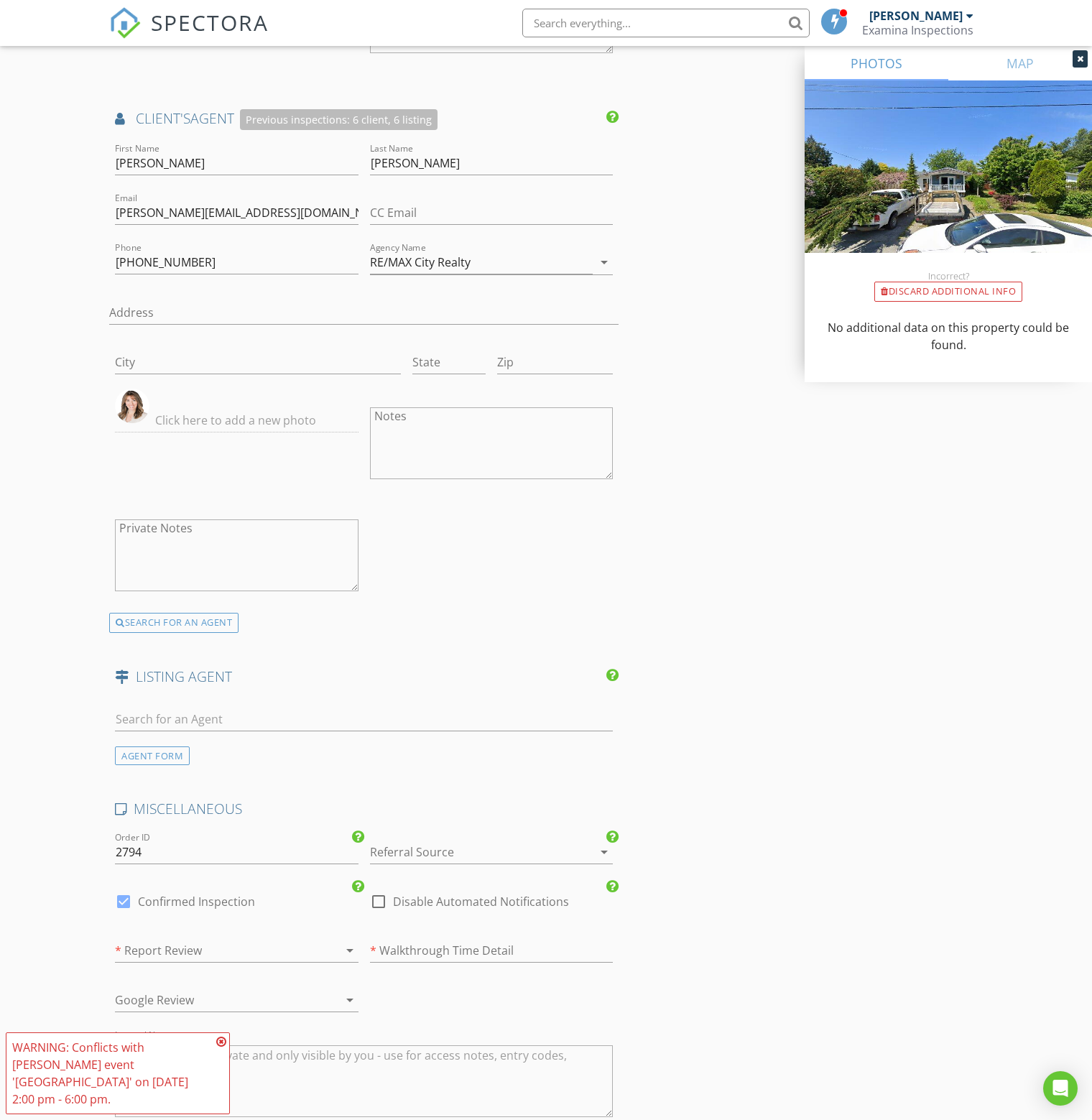
scroll to position [1724, 0]
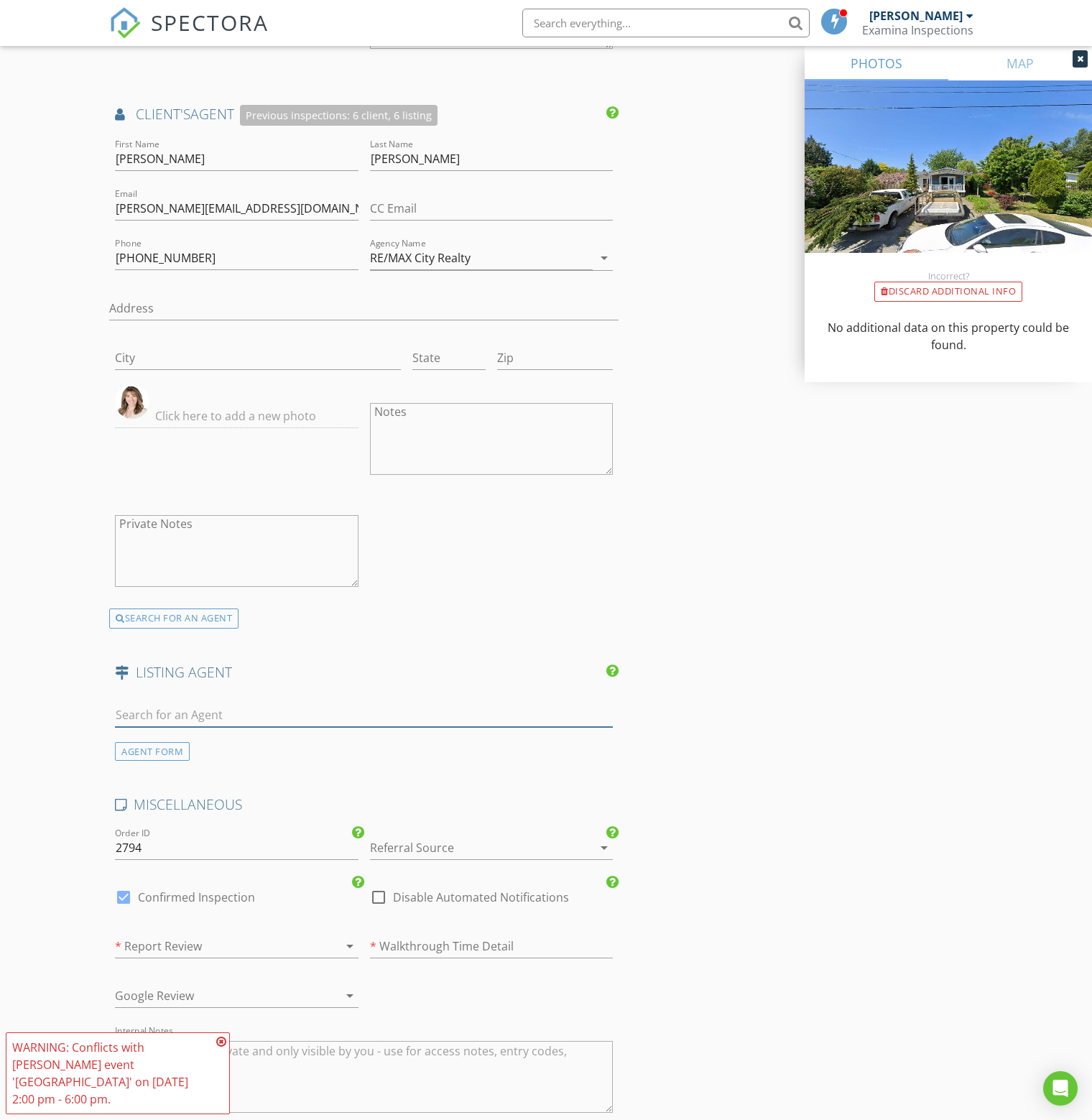
click at [245, 706] on input "text" at bounding box center [363, 715] width 497 height 24
type input "deb"
click at [154, 750] on div "Deb Mobray" at bounding box center [183, 747] width 123 height 23
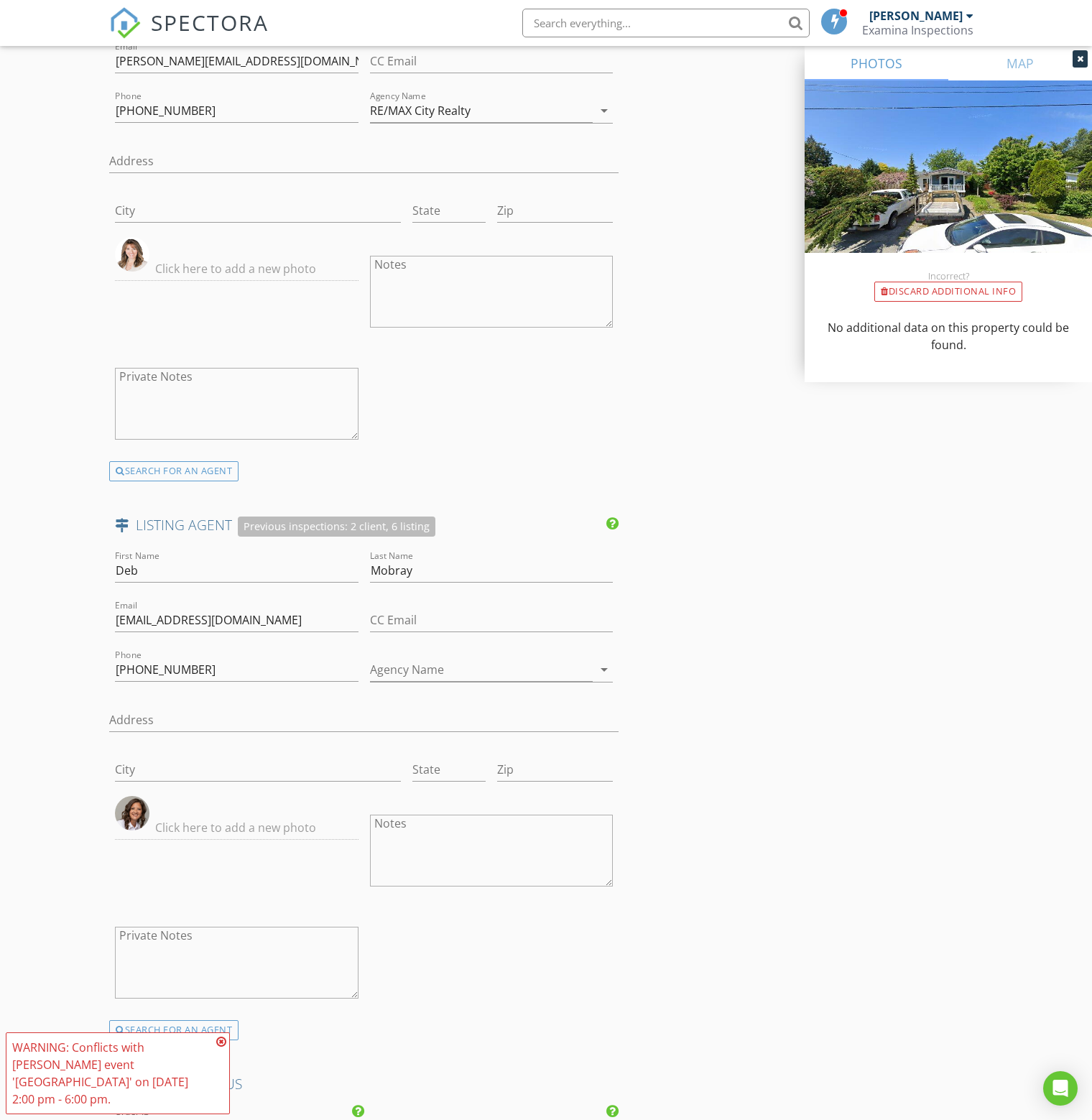
scroll to position [1940, 0]
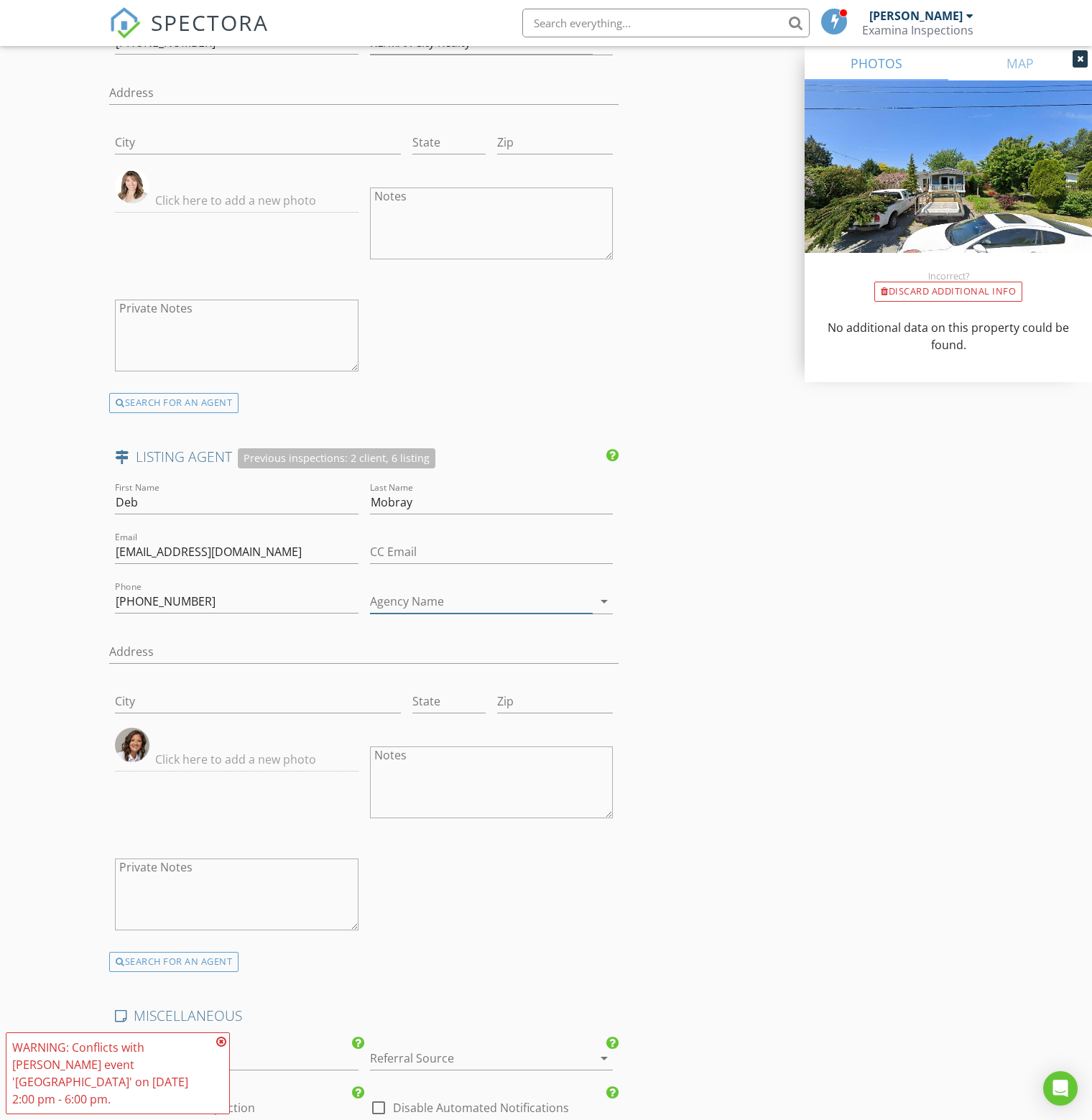
click at [450, 595] on input "Agency Name" at bounding box center [482, 602] width 224 height 24
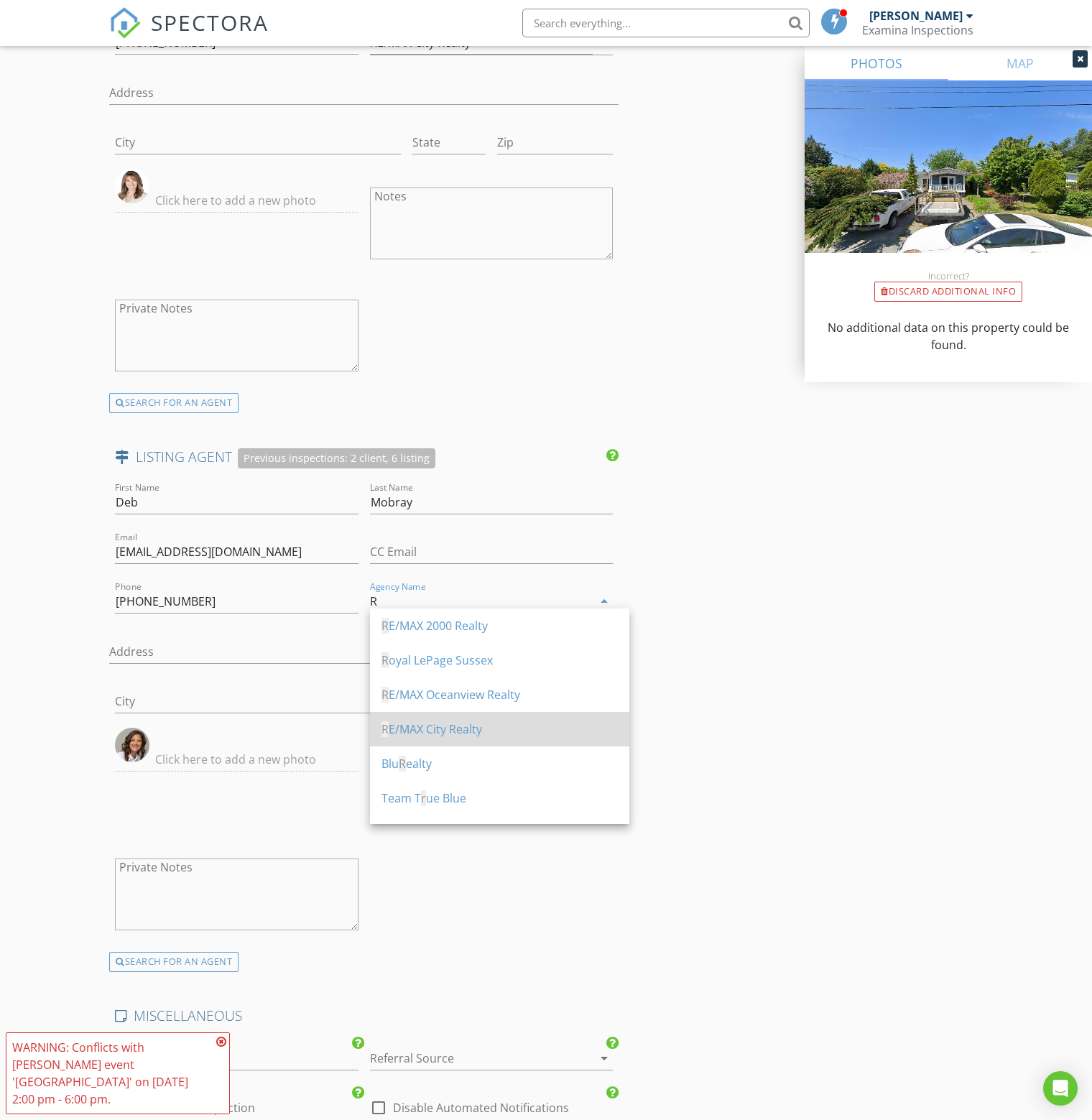
click at [447, 720] on div "R E/MAX City Realty" at bounding box center [500, 729] width 236 height 17
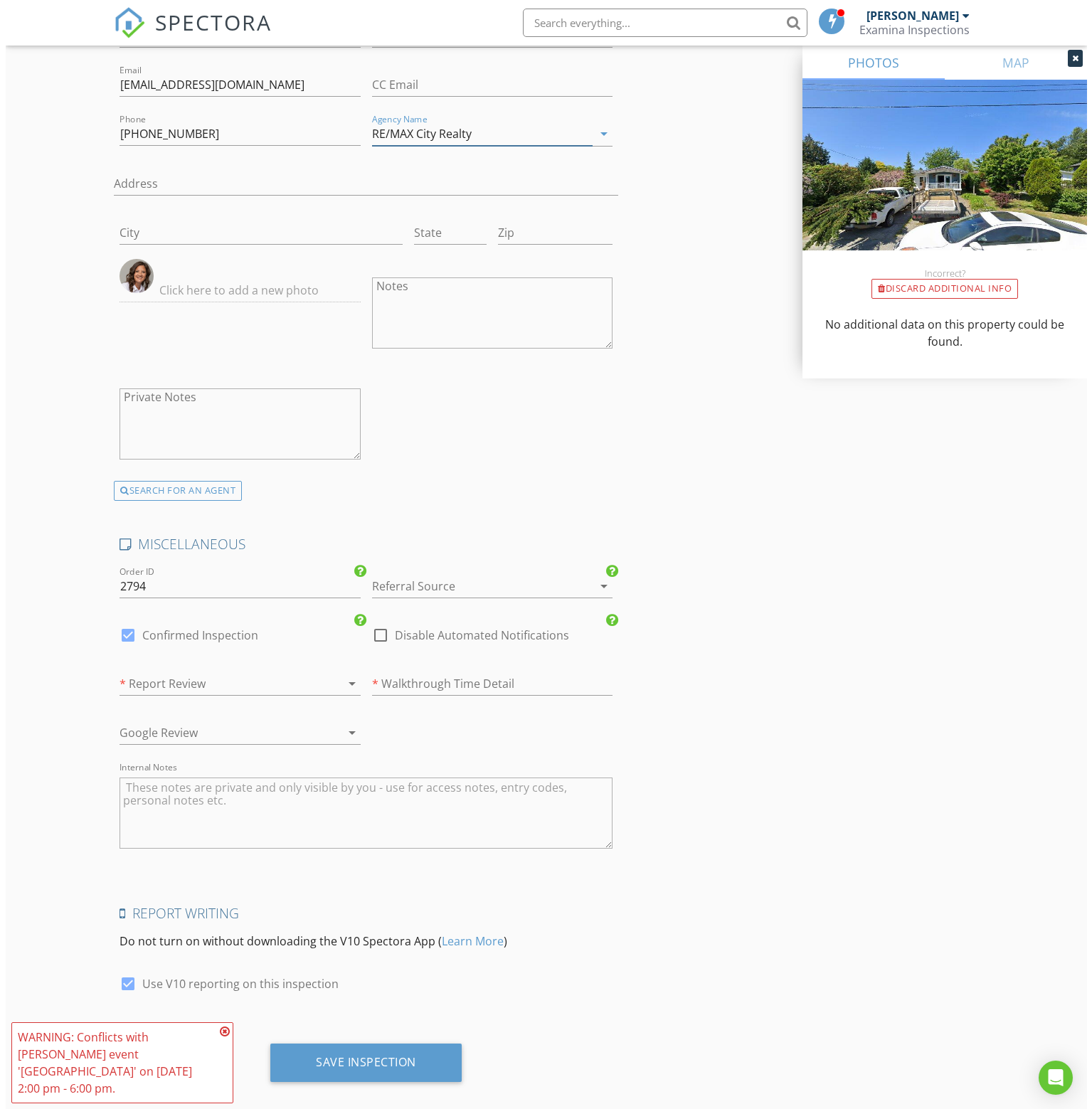
scroll to position [2392, 0]
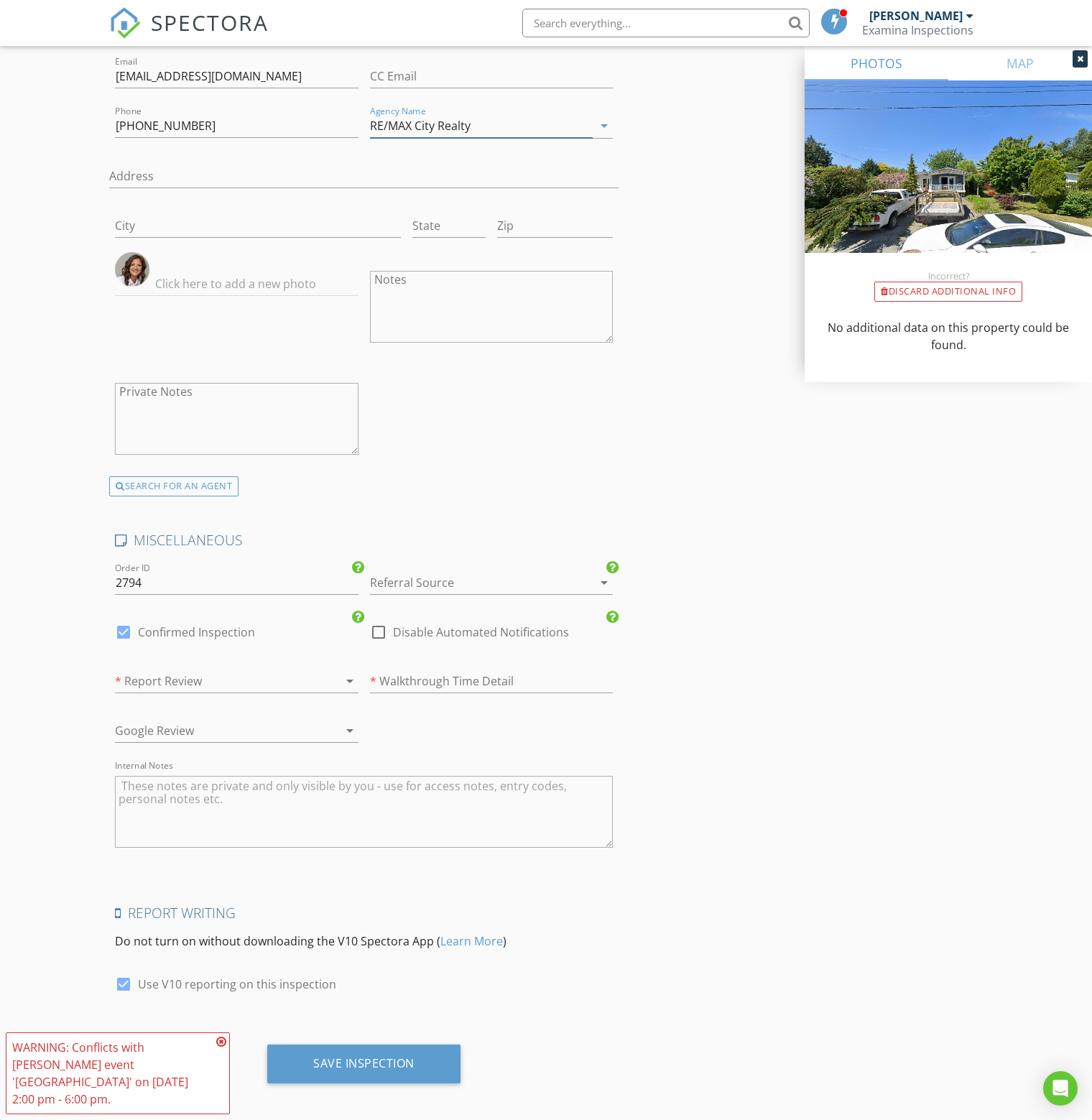
type input "RE/MAX City Realty"
click at [482, 574] on div at bounding box center [472, 582] width 204 height 23
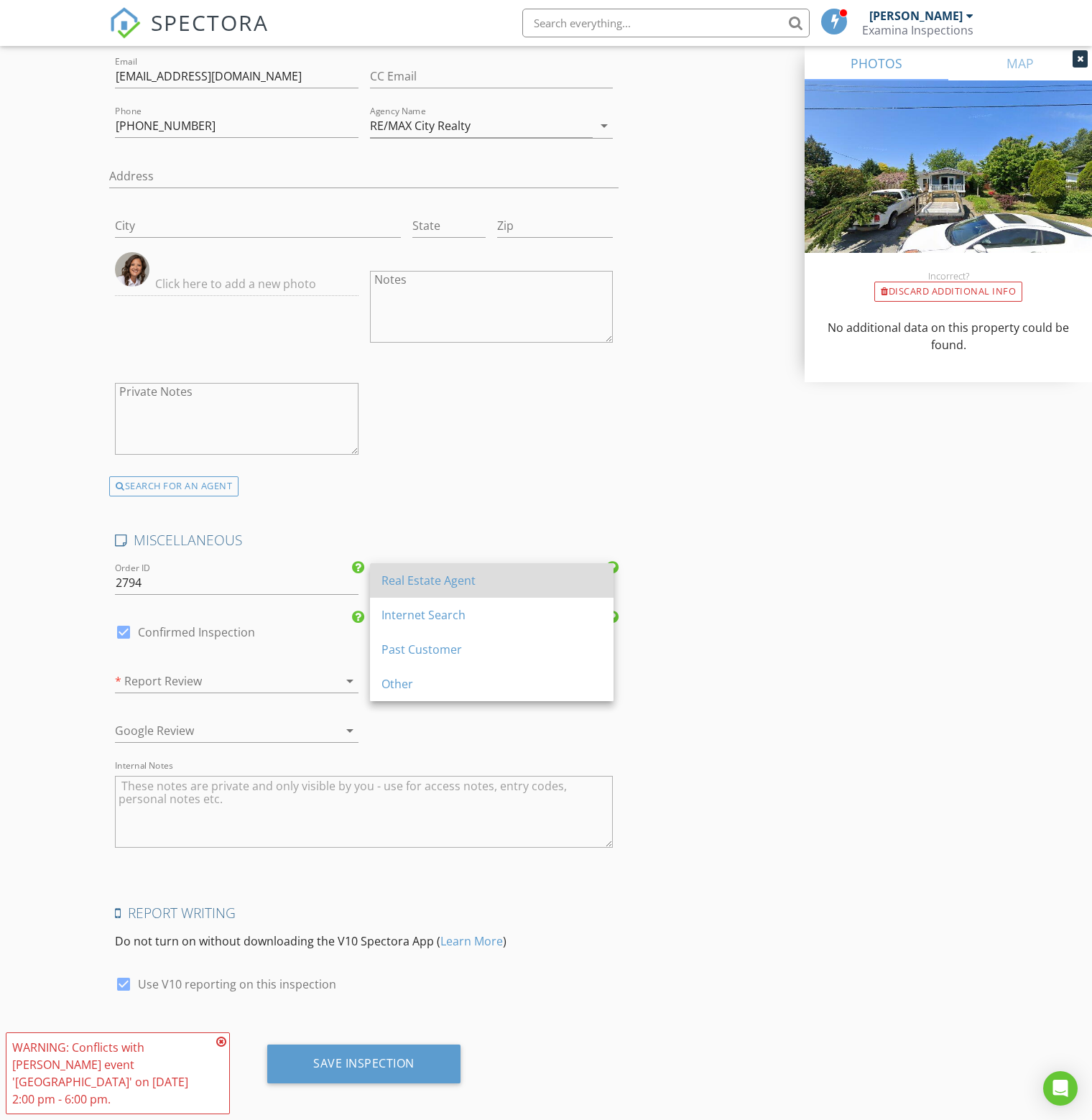
click at [480, 578] on div "Real Estate Agent" at bounding box center [492, 580] width 221 height 17
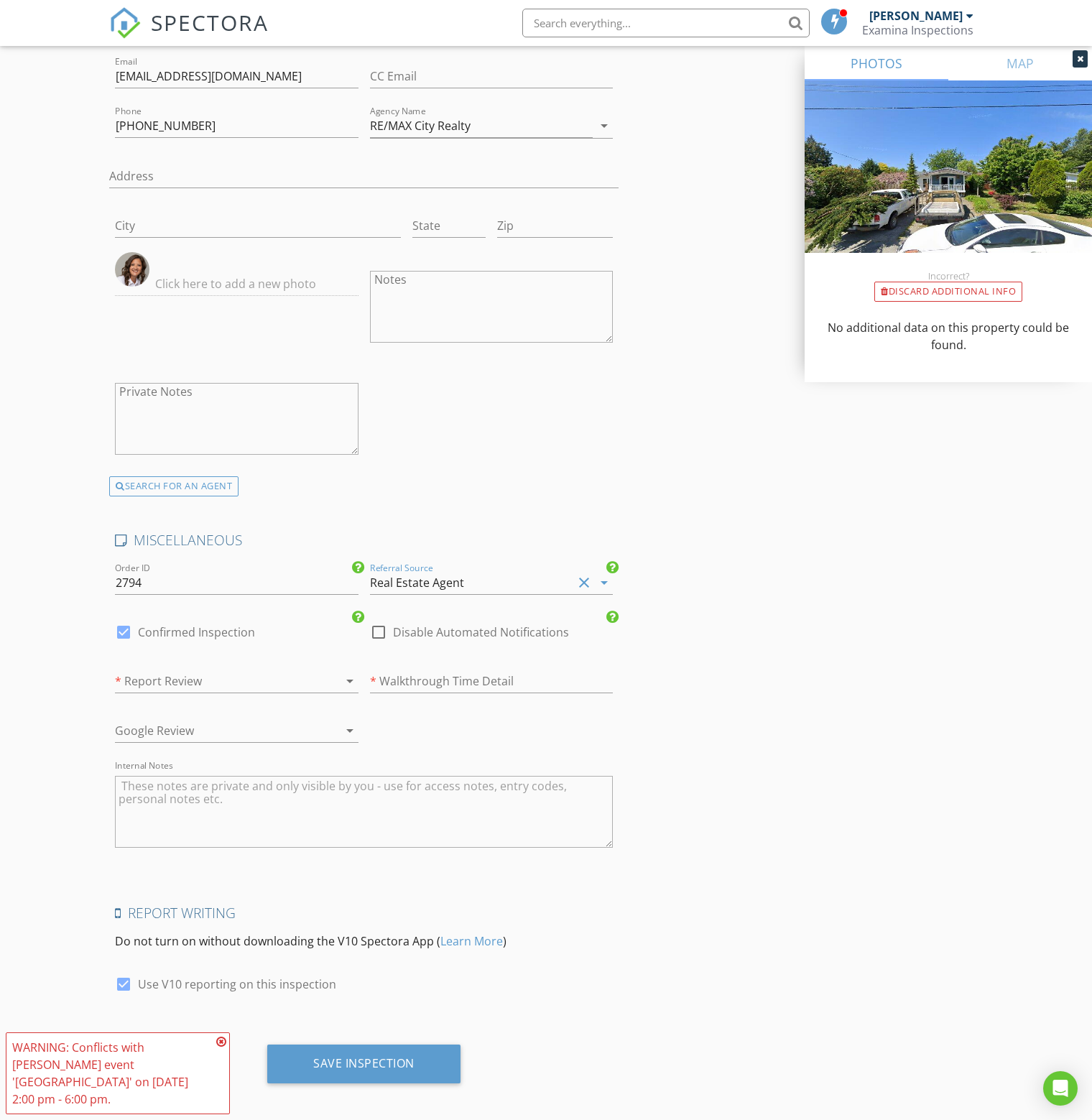
click at [130, 623] on div at bounding box center [123, 633] width 25 height 25
checkbox input "false"
checkbox input "true"
click at [152, 670] on div at bounding box center [217, 681] width 204 height 23
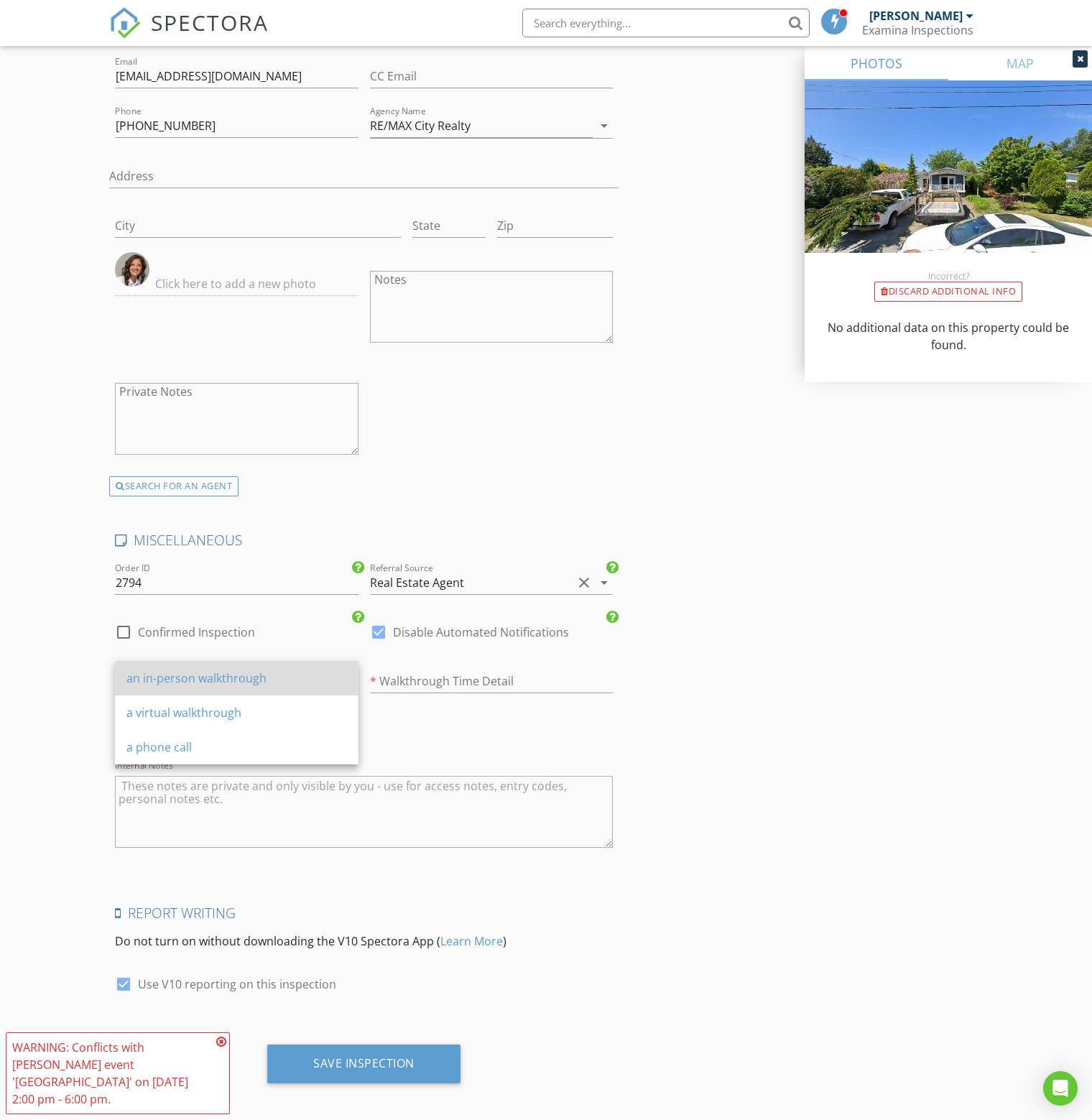
click at [241, 677] on div "an in-person walkthrough" at bounding box center [237, 678] width 221 height 17
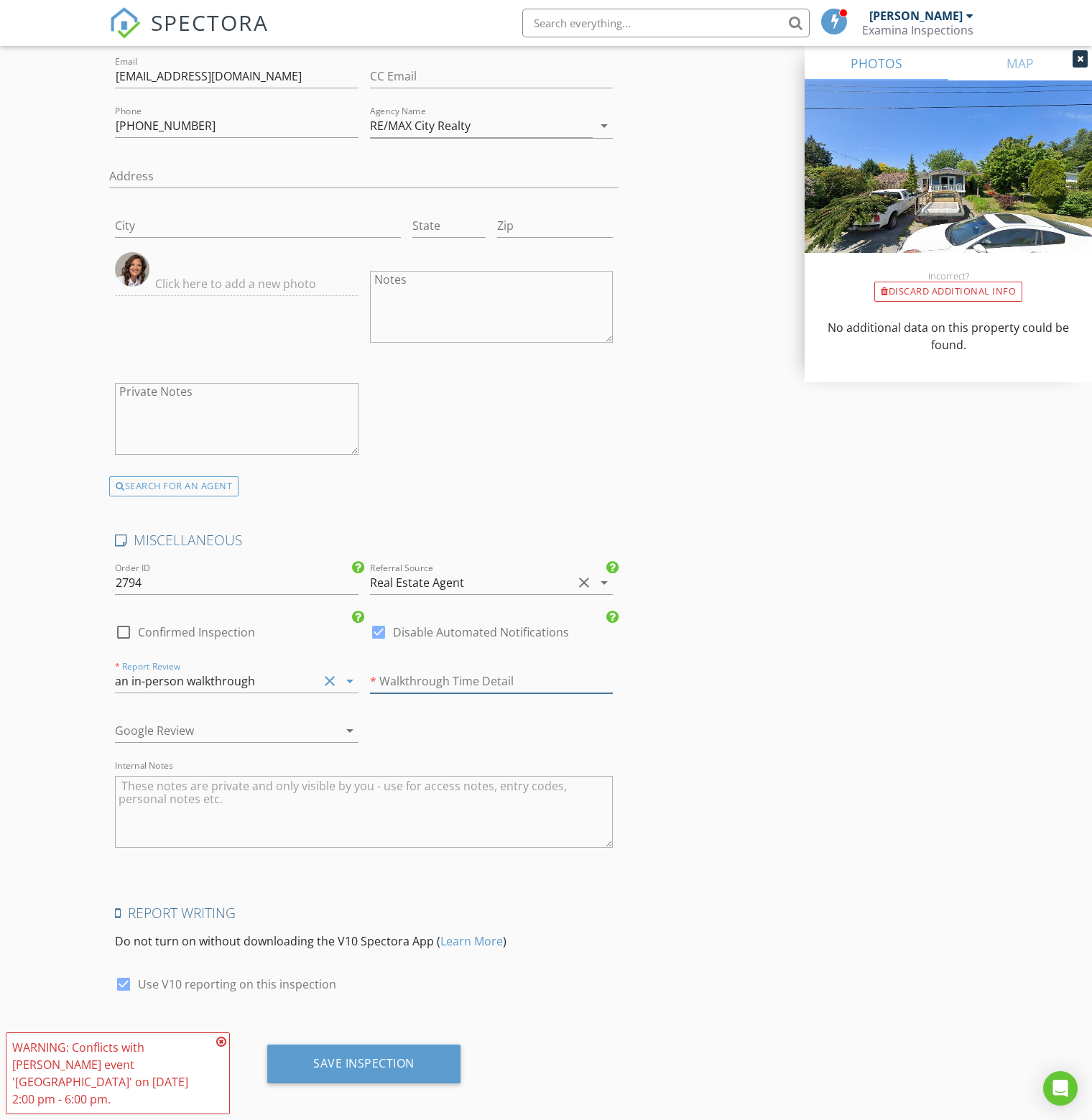
click at [462, 672] on input "text" at bounding box center [492, 681] width 244 height 24
type input "at 4:30pm"
click at [370, 1056] on div "Save Inspection" at bounding box center [363, 1063] width 101 height 15
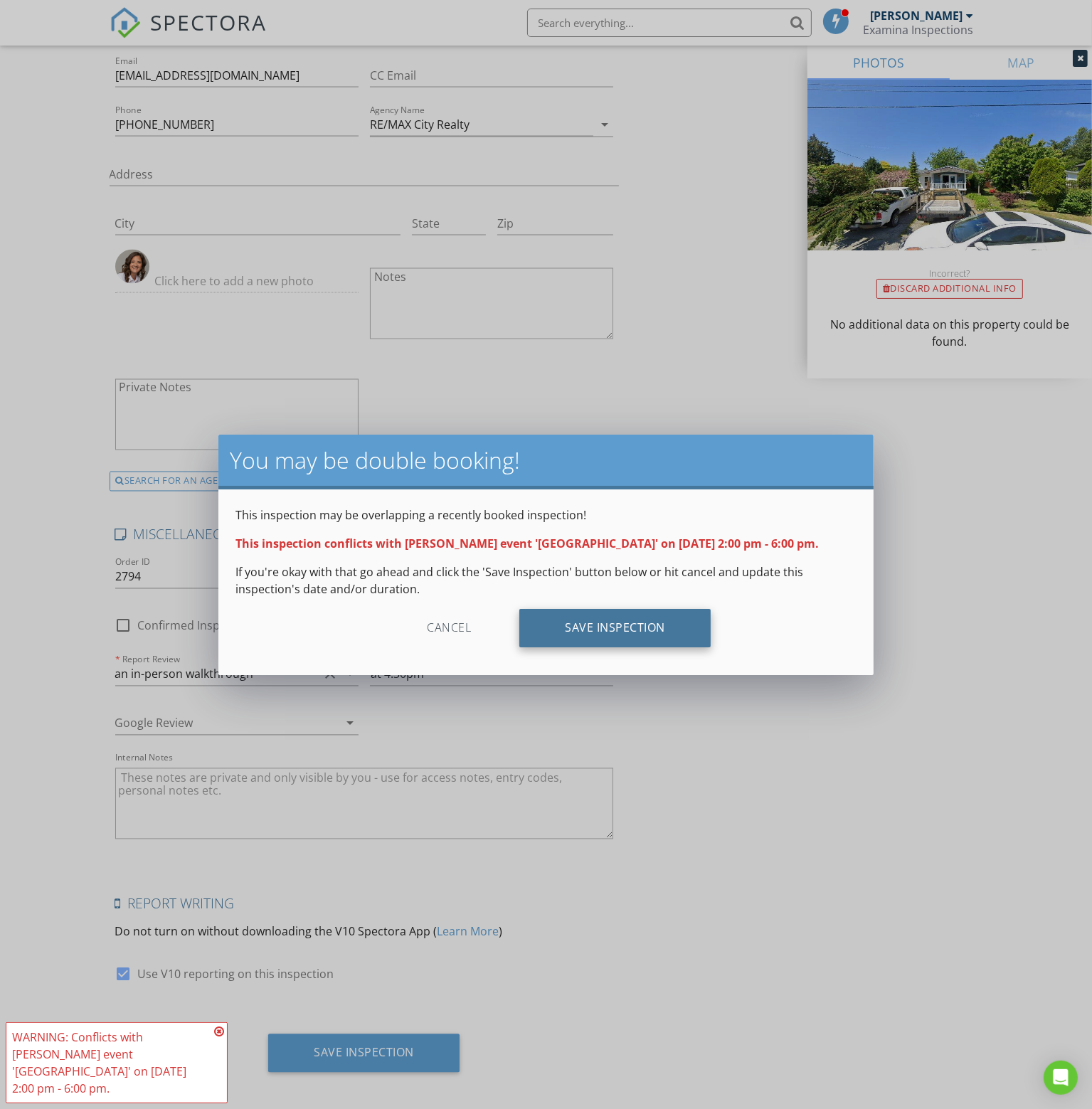
click at [631, 626] on div "Save Inspection" at bounding box center [615, 628] width 192 height 38
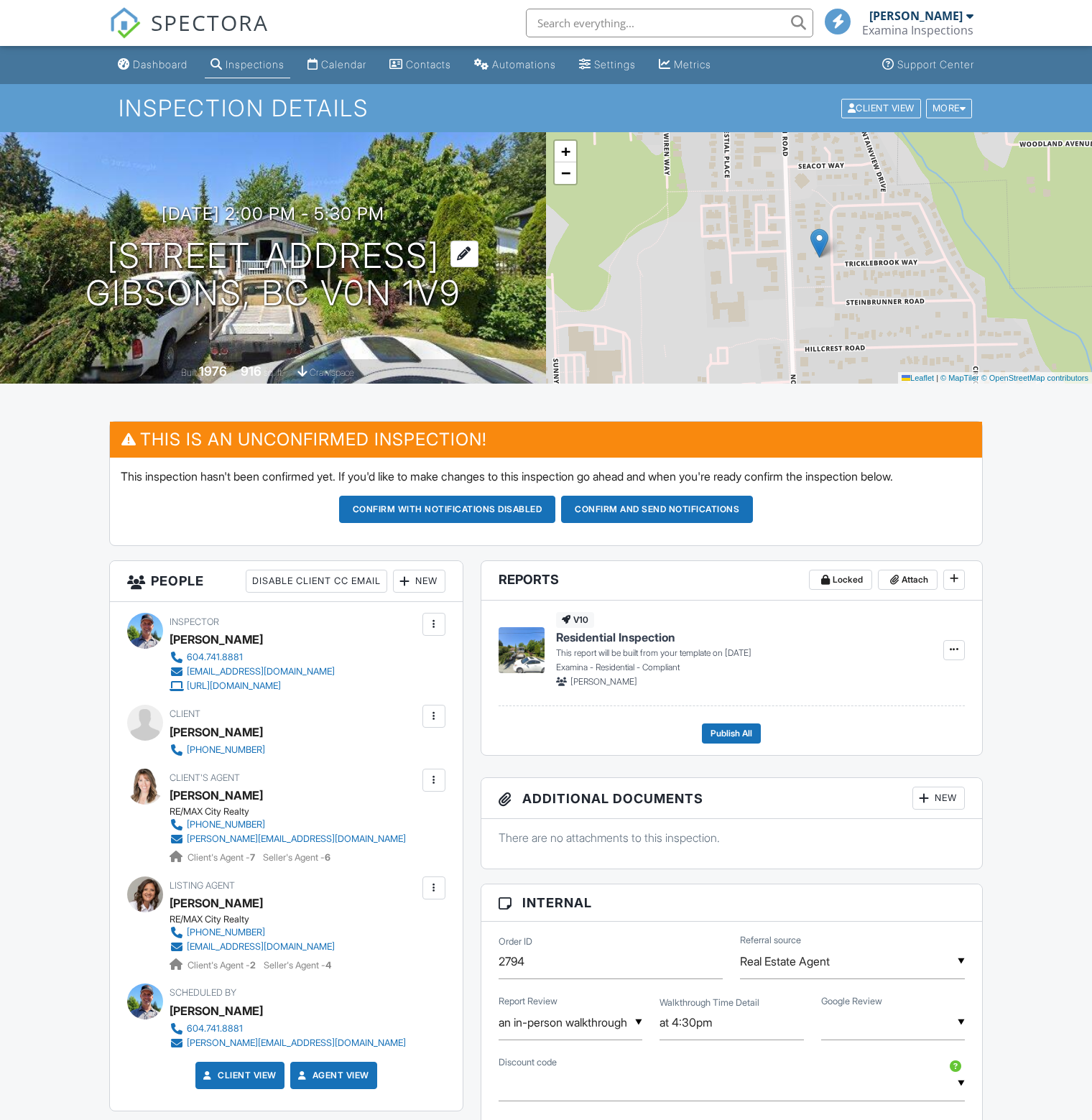
click at [312, 272] on h1 "[STREET_ADDRESS] [STREET_ADDRESS]" at bounding box center [273, 275] width 375 height 76
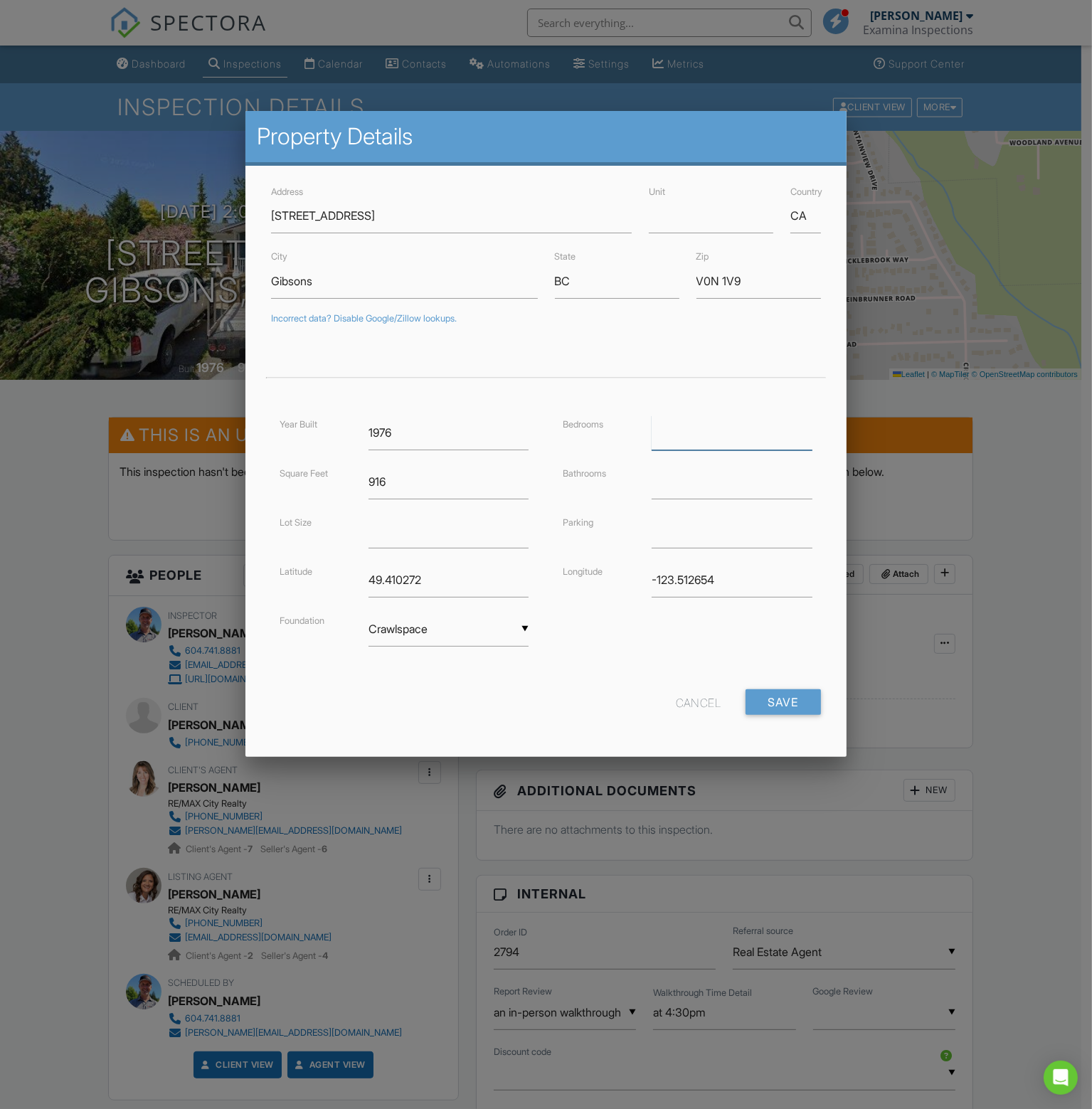
click at [709, 428] on input "number" at bounding box center [732, 433] width 160 height 35
type input "2"
click at [710, 477] on input "number" at bounding box center [732, 482] width 160 height 35
type input "1"
click at [722, 526] on input "text" at bounding box center [732, 532] width 160 height 35
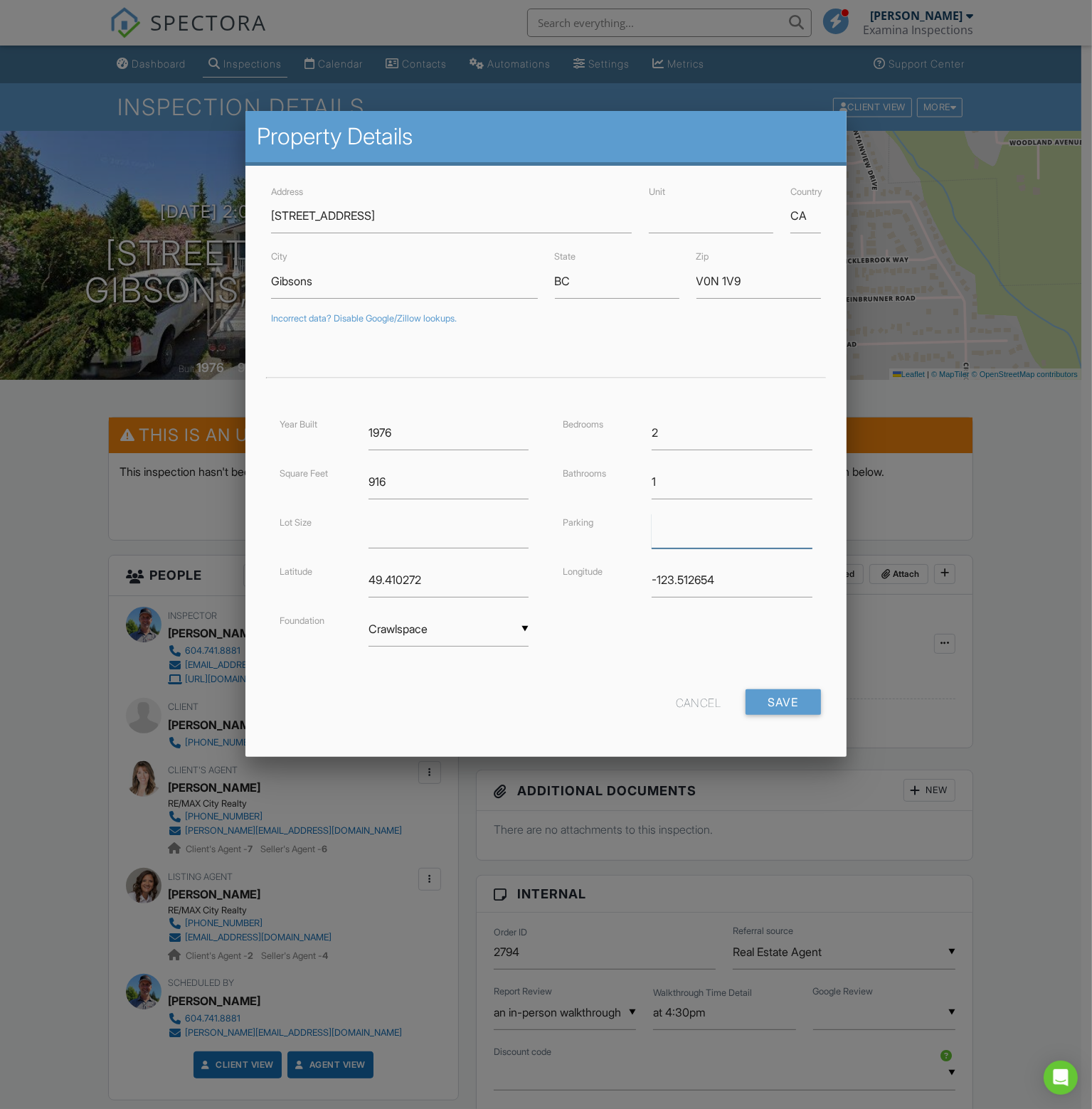
type input "Open"
click at [417, 535] on input "number" at bounding box center [448, 532] width 160 height 35
click at [421, 527] on input "number" at bounding box center [448, 532] width 160 height 35
type input "6000"
click at [795, 695] on input "Save" at bounding box center [783, 703] width 76 height 26
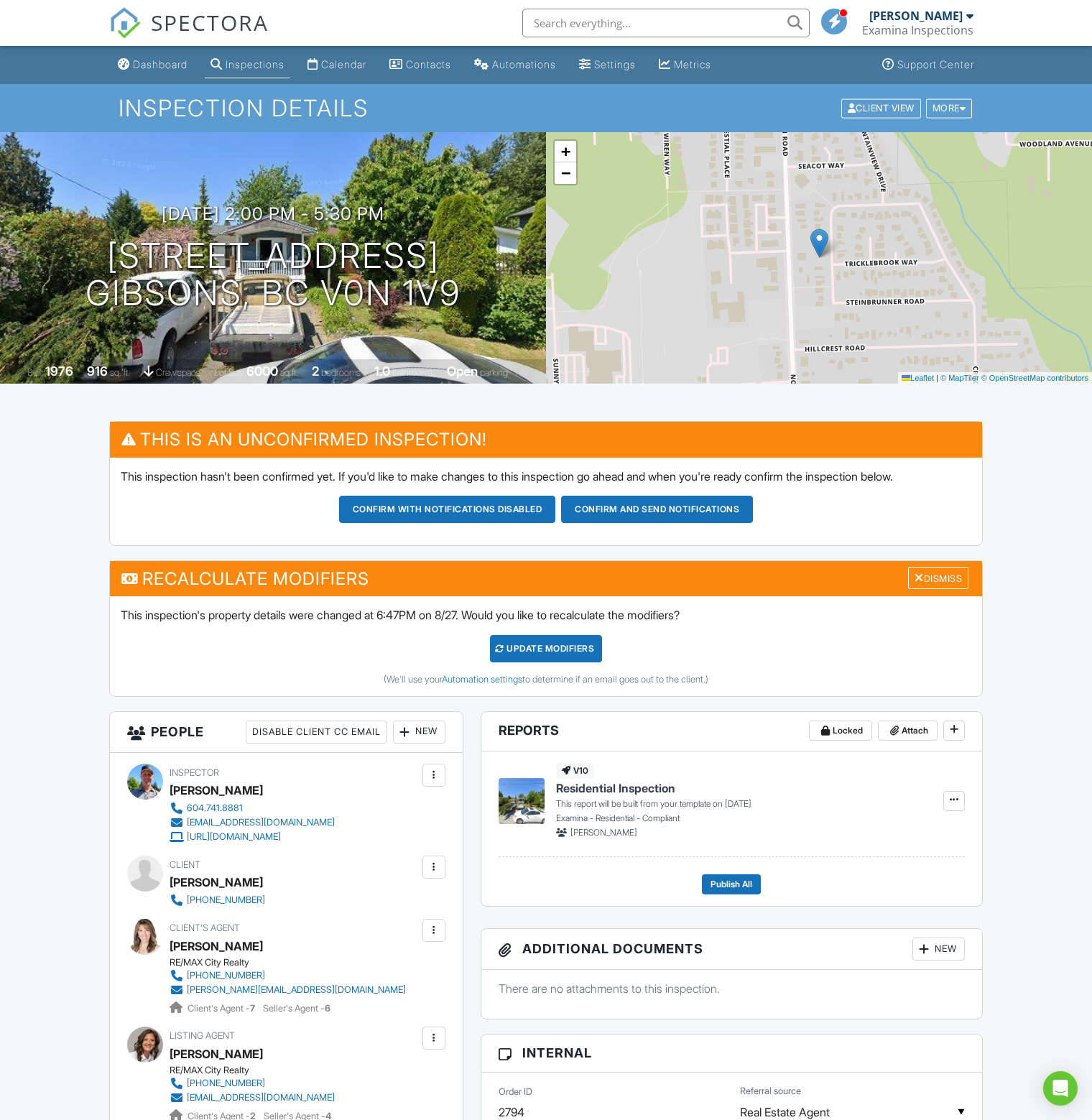
click at [531, 643] on div "UPDATE Modifiers" at bounding box center [546, 648] width 113 height 27
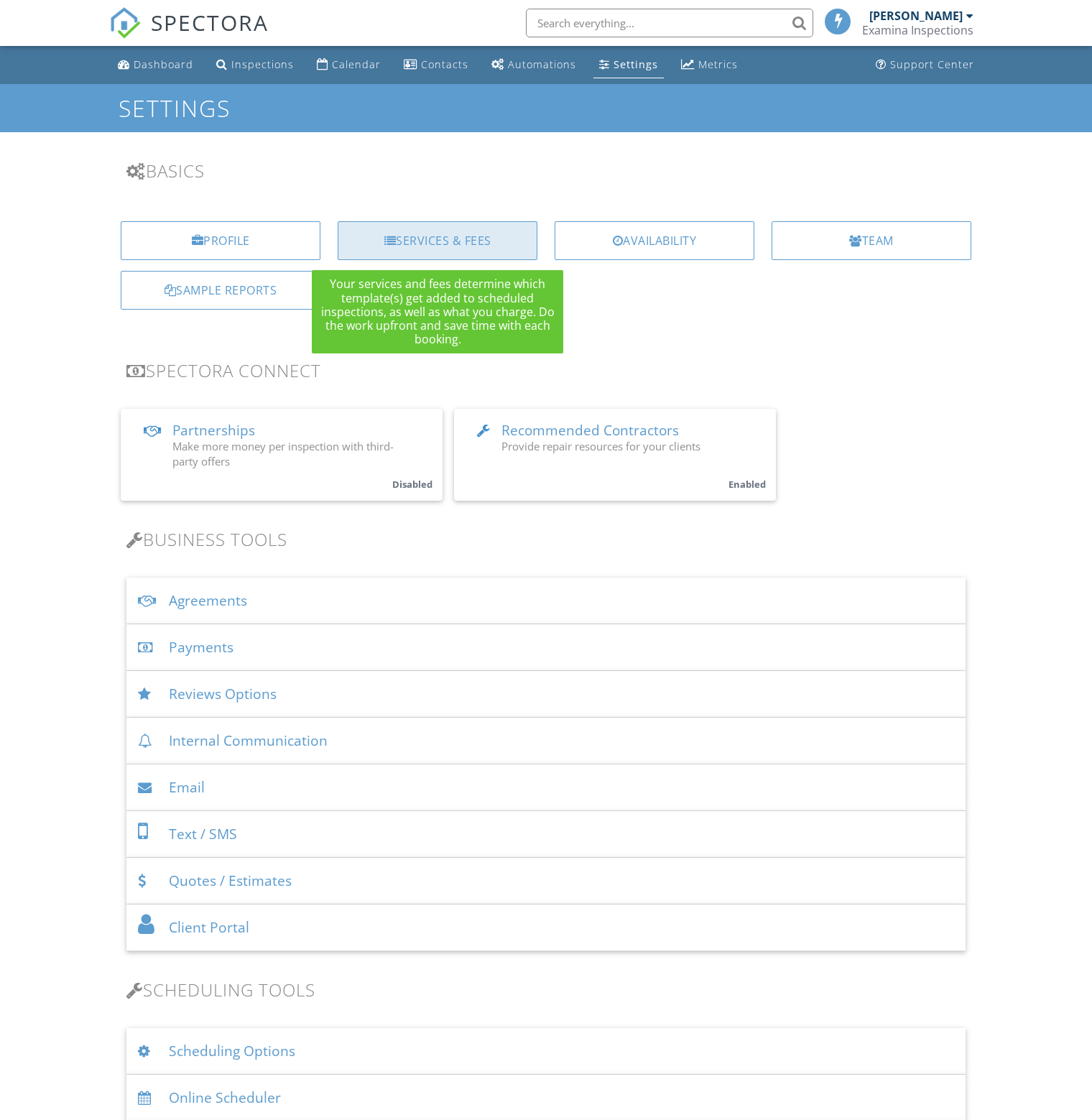
click at [433, 237] on div "Services & Fees" at bounding box center [437, 241] width 200 height 39
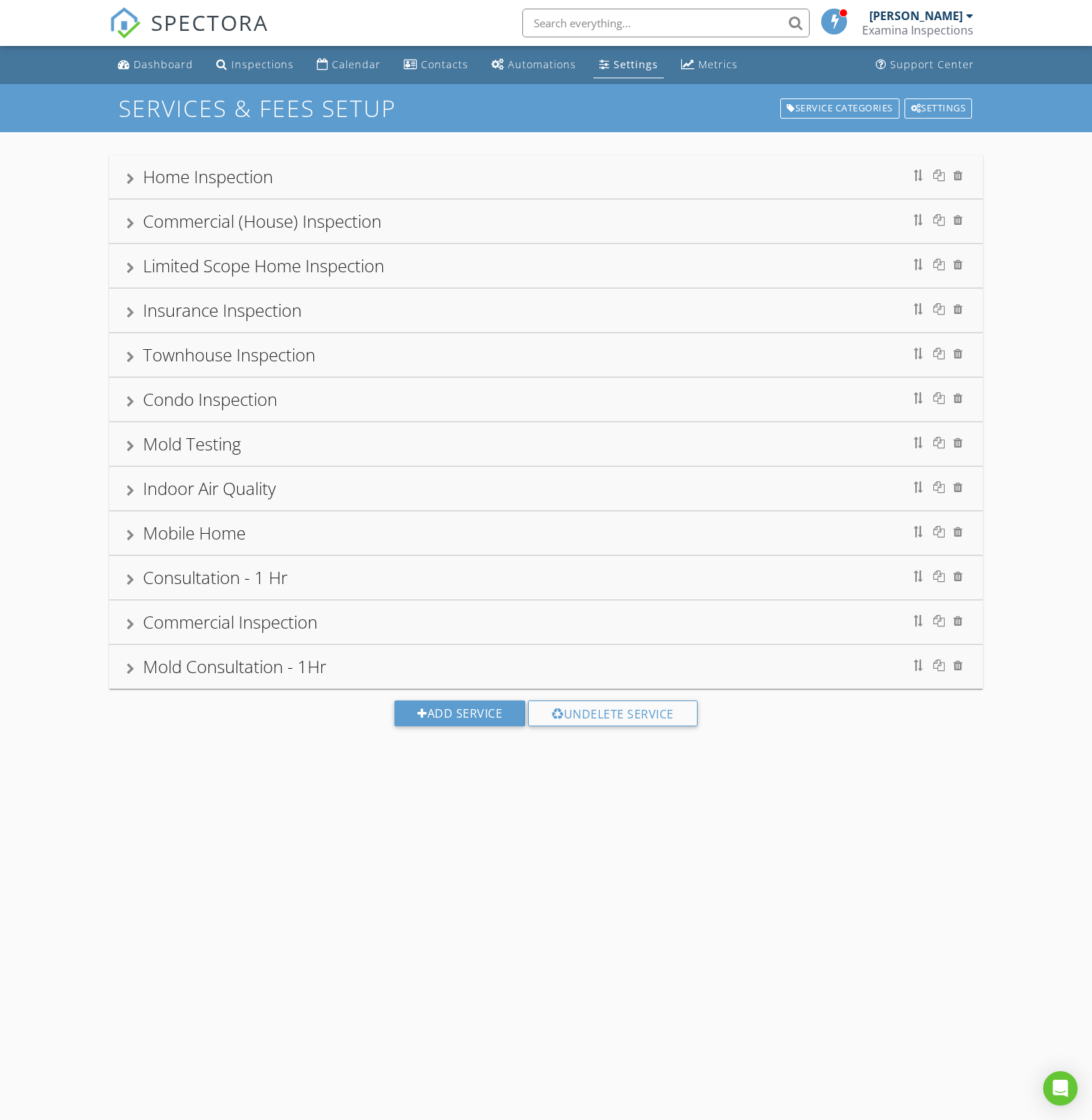
click at [234, 172] on div "Home Inspection" at bounding box center [207, 176] width 130 height 24
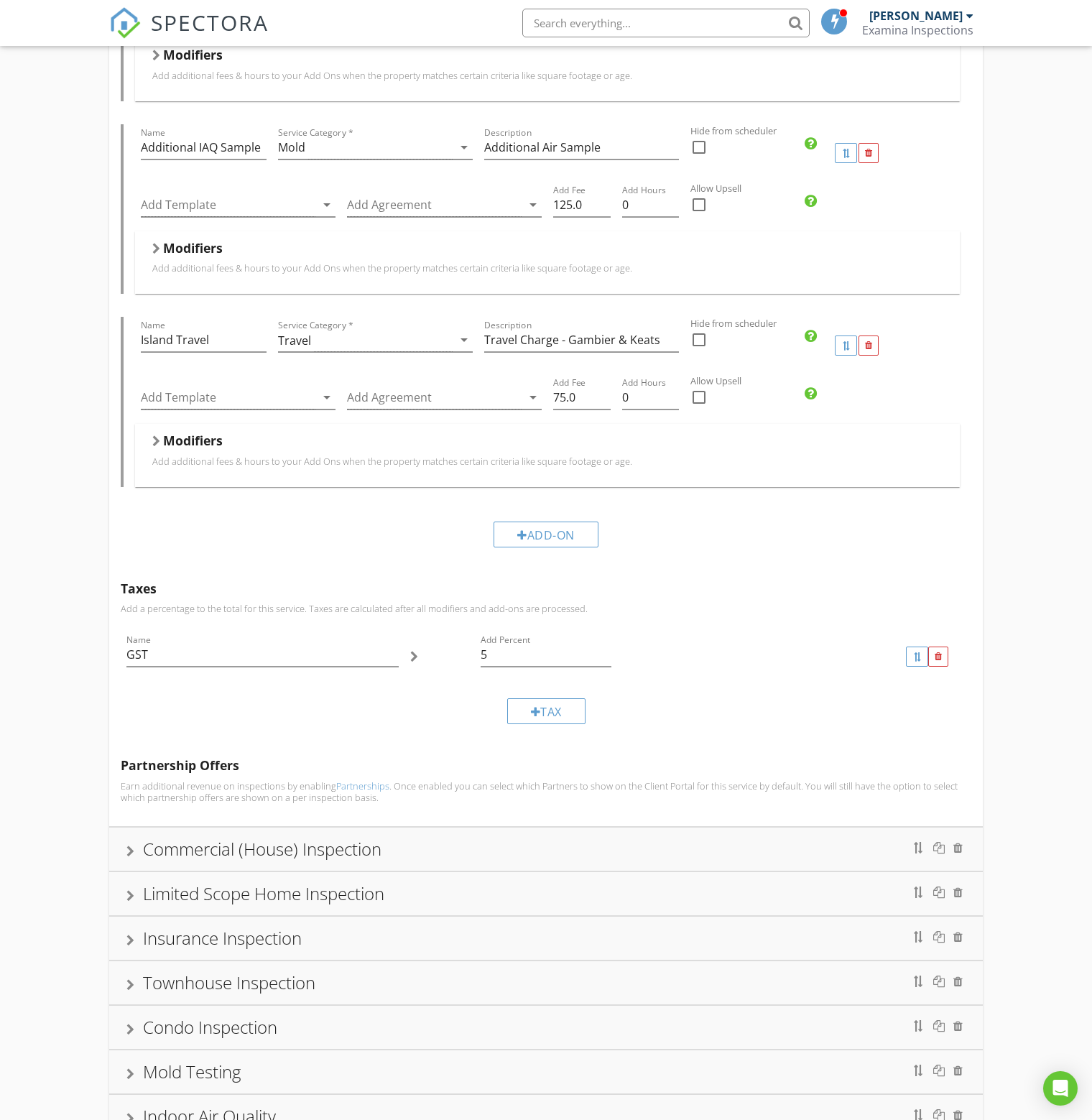
scroll to position [2155, 0]
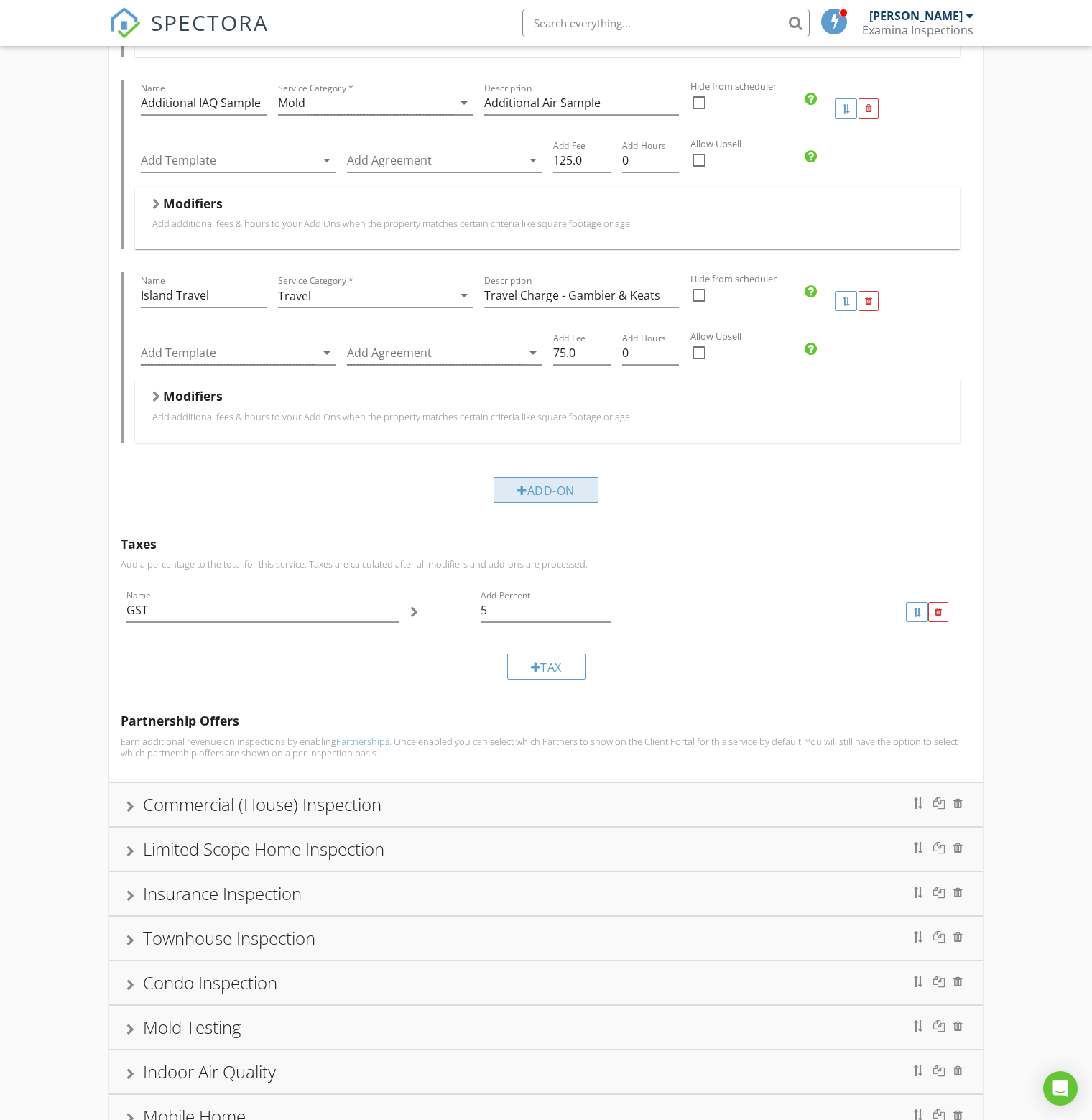
click at [527, 481] on div "Add-On" at bounding box center [546, 490] width 105 height 26
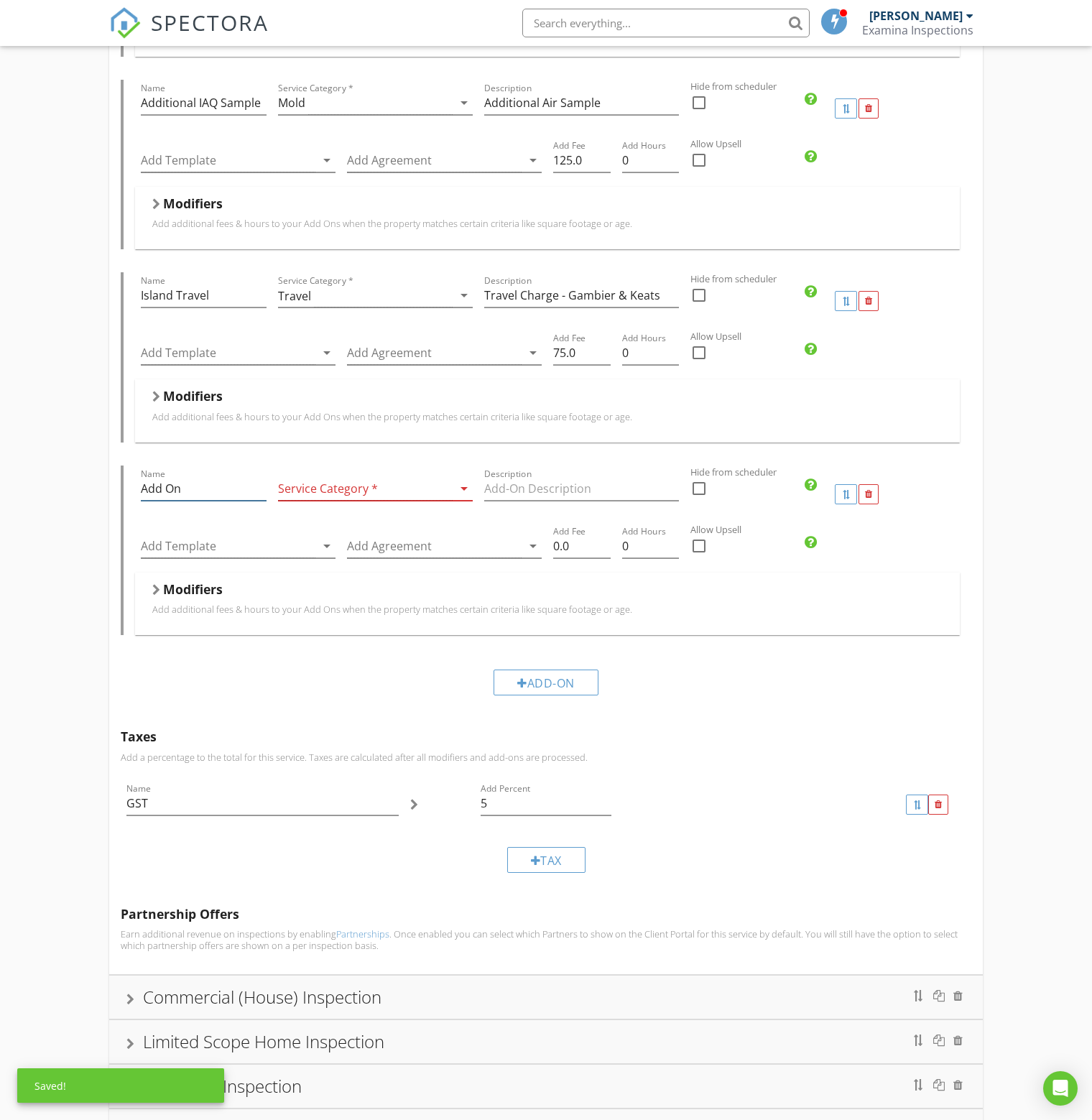
click at [225, 484] on input "Add On" at bounding box center [204, 488] width 126 height 24
click at [322, 482] on div at bounding box center [365, 488] width 174 height 24
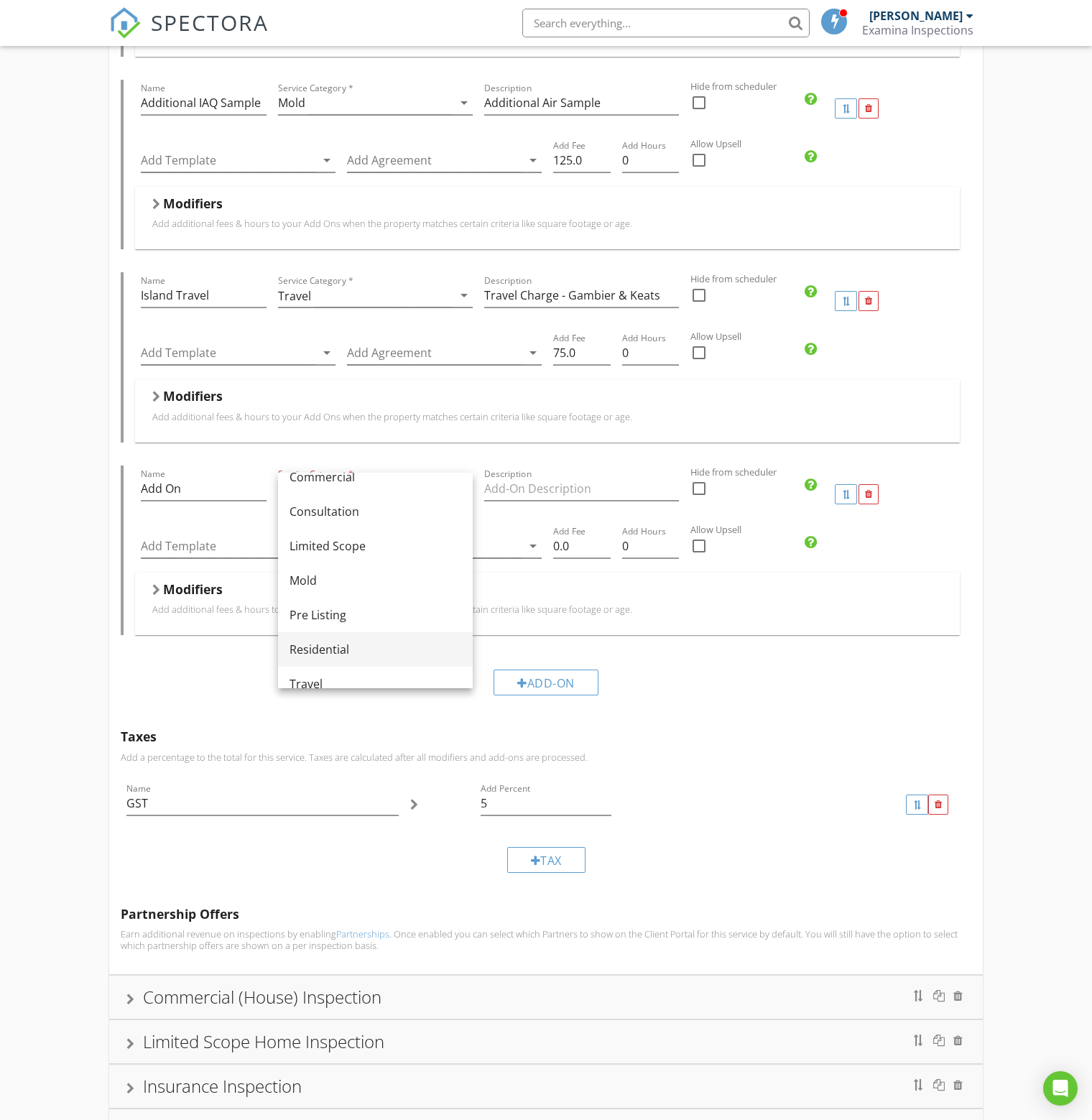
scroll to position [37, 0]
click at [341, 632] on div "Residential" at bounding box center [375, 631] width 172 height 17
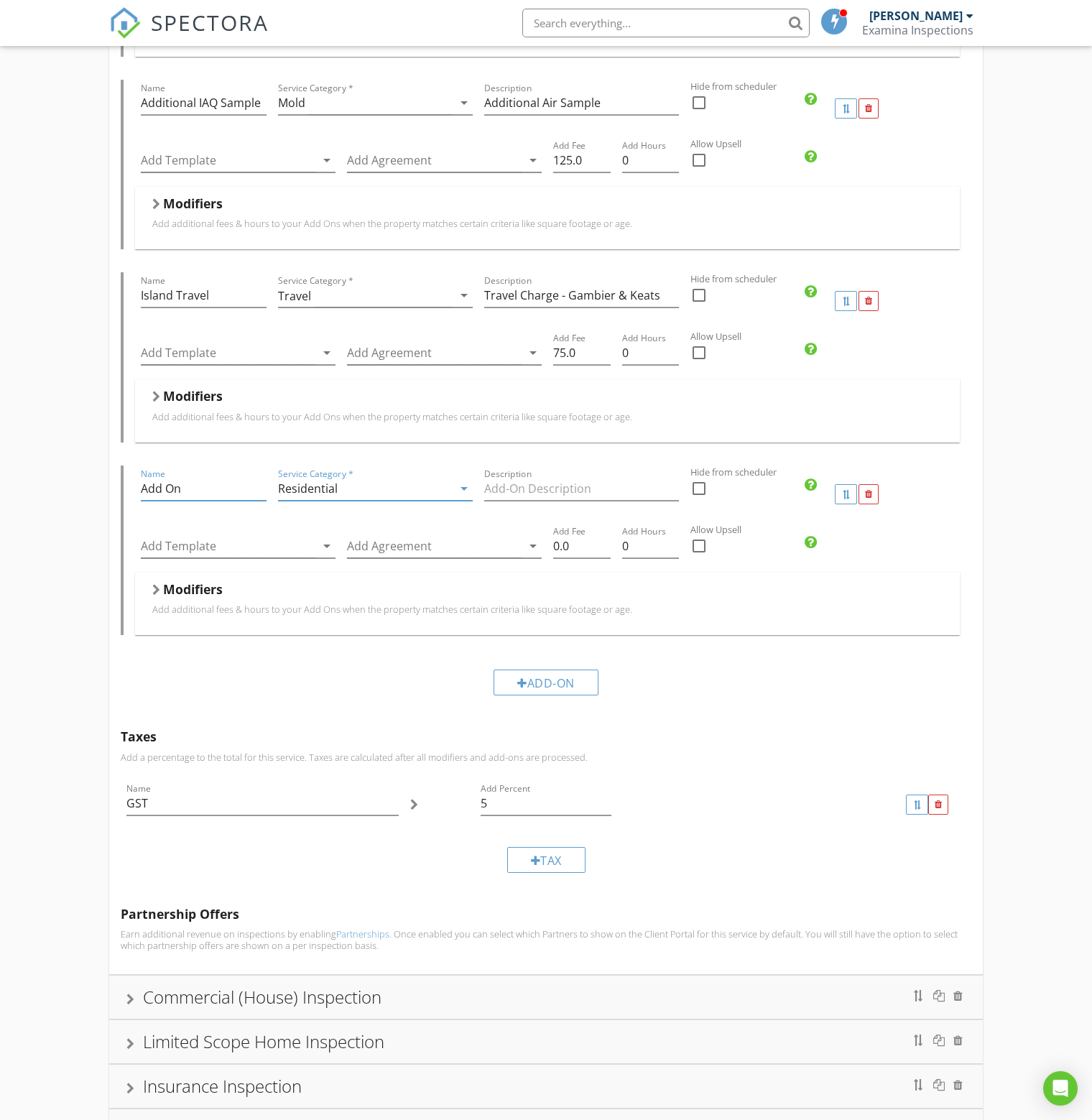
drag, startPoint x: 200, startPoint y: 483, endPoint x: 99, endPoint y: 483, distance: 101.0
type input "Expansive Decks"
click at [550, 487] on input "Description" at bounding box center [581, 488] width 194 height 24
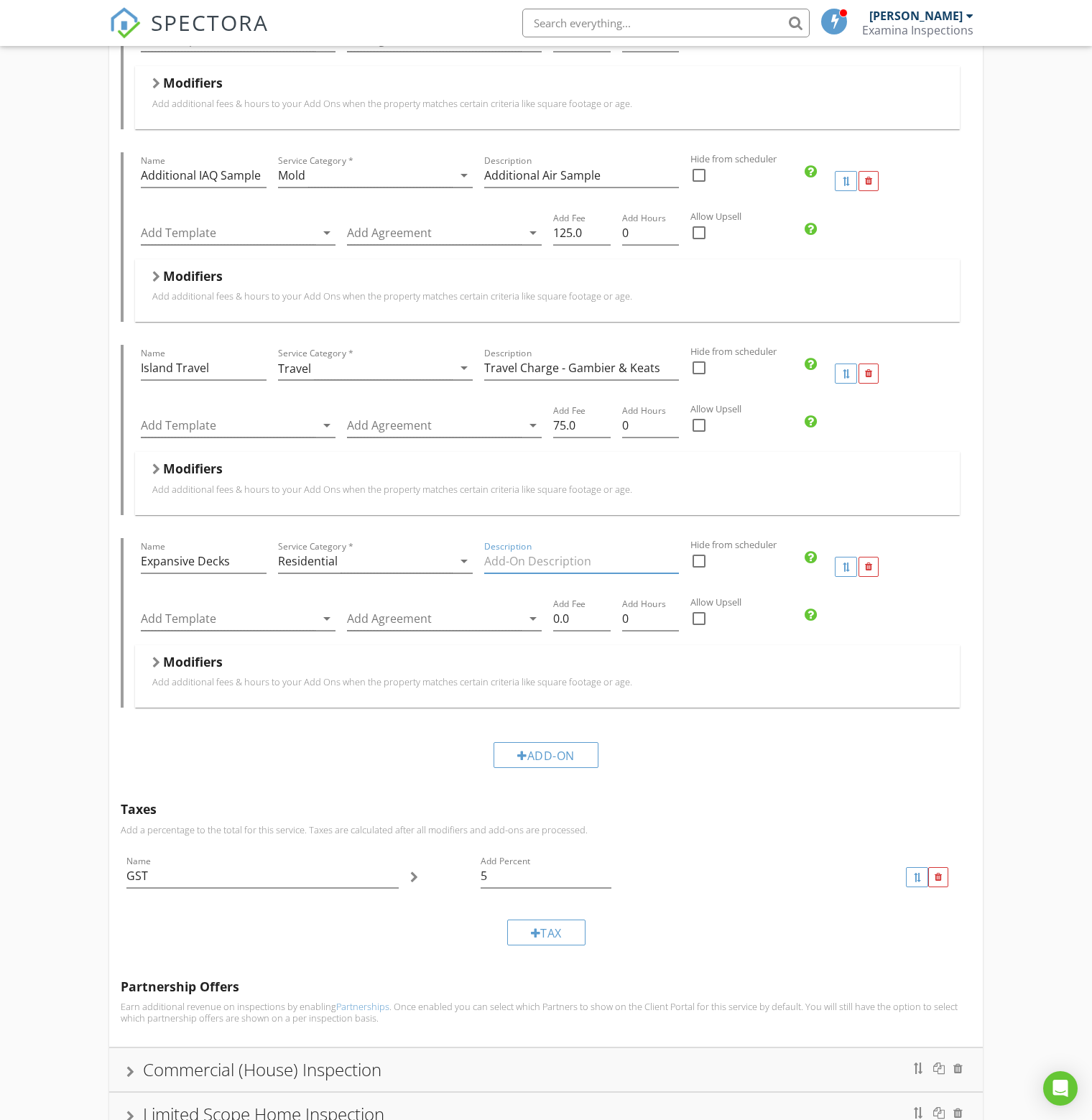
scroll to position [2083, 0]
click at [550, 557] on input "Description" at bounding box center [581, 561] width 194 height 24
type input "A"
type input "I"
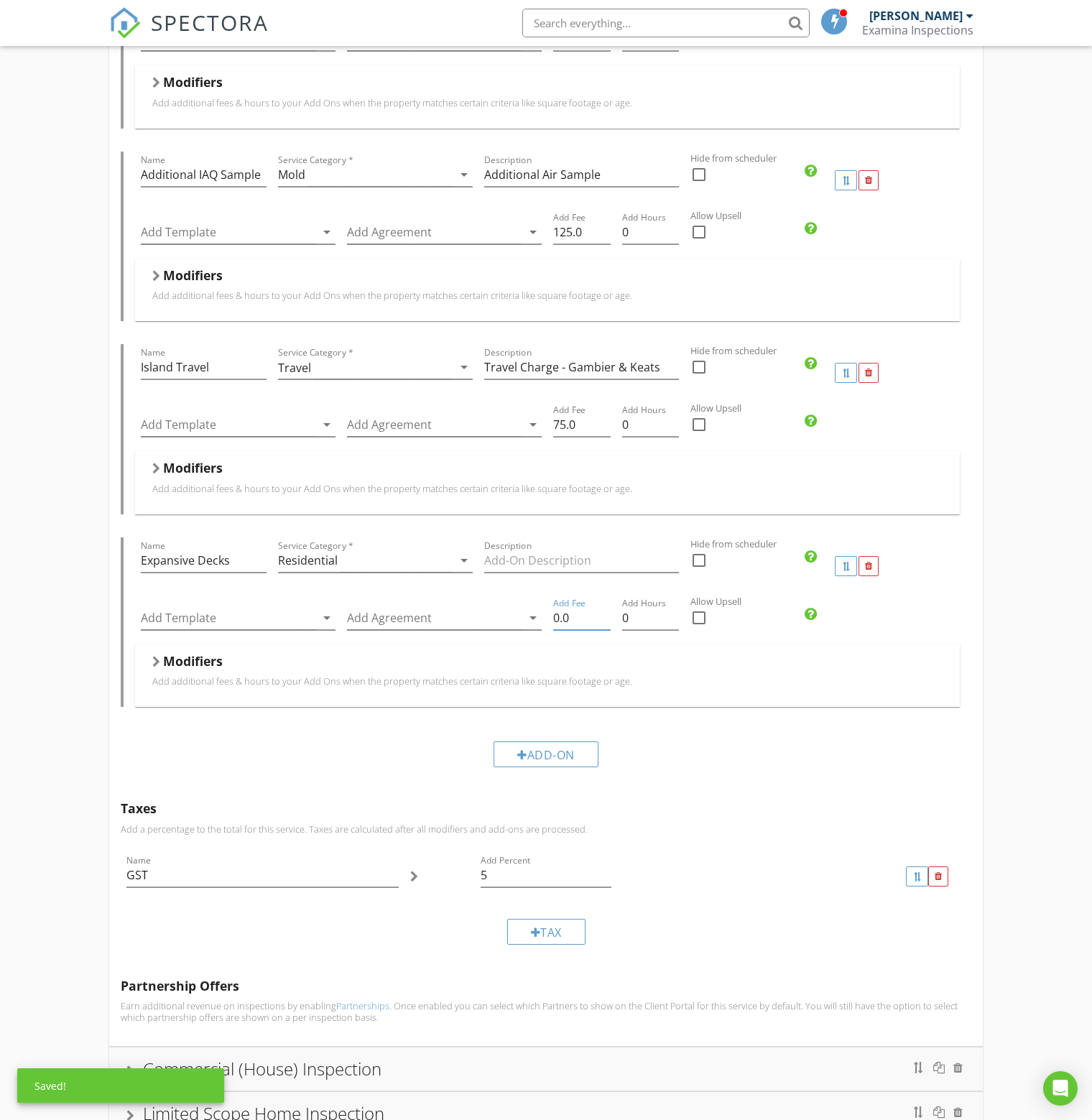
drag, startPoint x: 579, startPoint y: 612, endPoint x: 547, endPoint y: 609, distance: 32.1
click at [548, 609] on div "Add Fee 0.0" at bounding box center [581, 619] width 69 height 49
type input "100"
drag, startPoint x: 645, startPoint y: 614, endPoint x: 615, endPoint y: 611, distance: 30.1
click at [615, 611] on div "Add Template arrow_drop_down Add Agreement arrow_drop_down Add Fee 100 Add Hour…" at bounding box center [547, 619] width 824 height 49
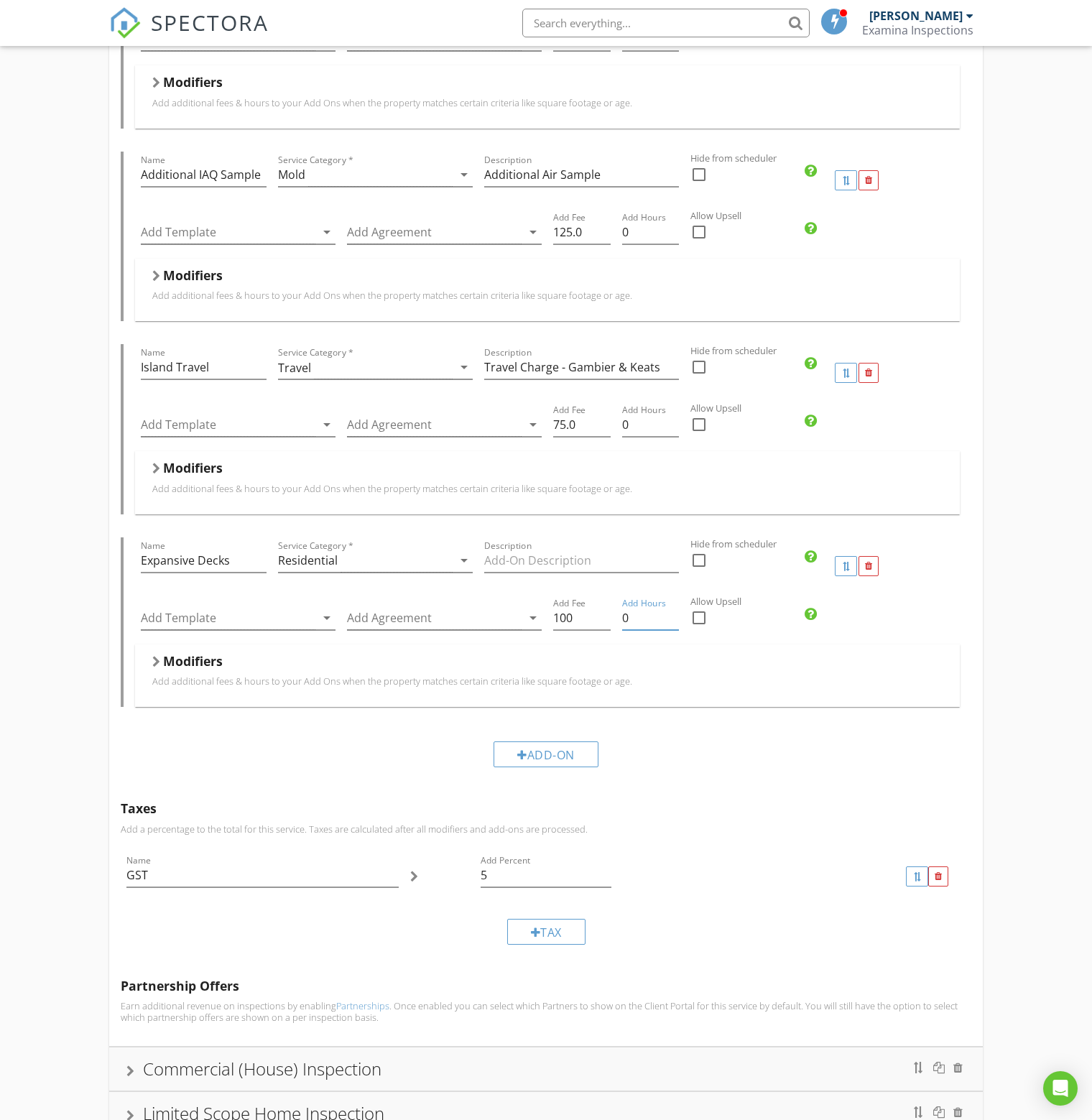
type input "5"
type input ".5"
click at [736, 755] on div "Add-On" at bounding box center [545, 754] width 851 height 48
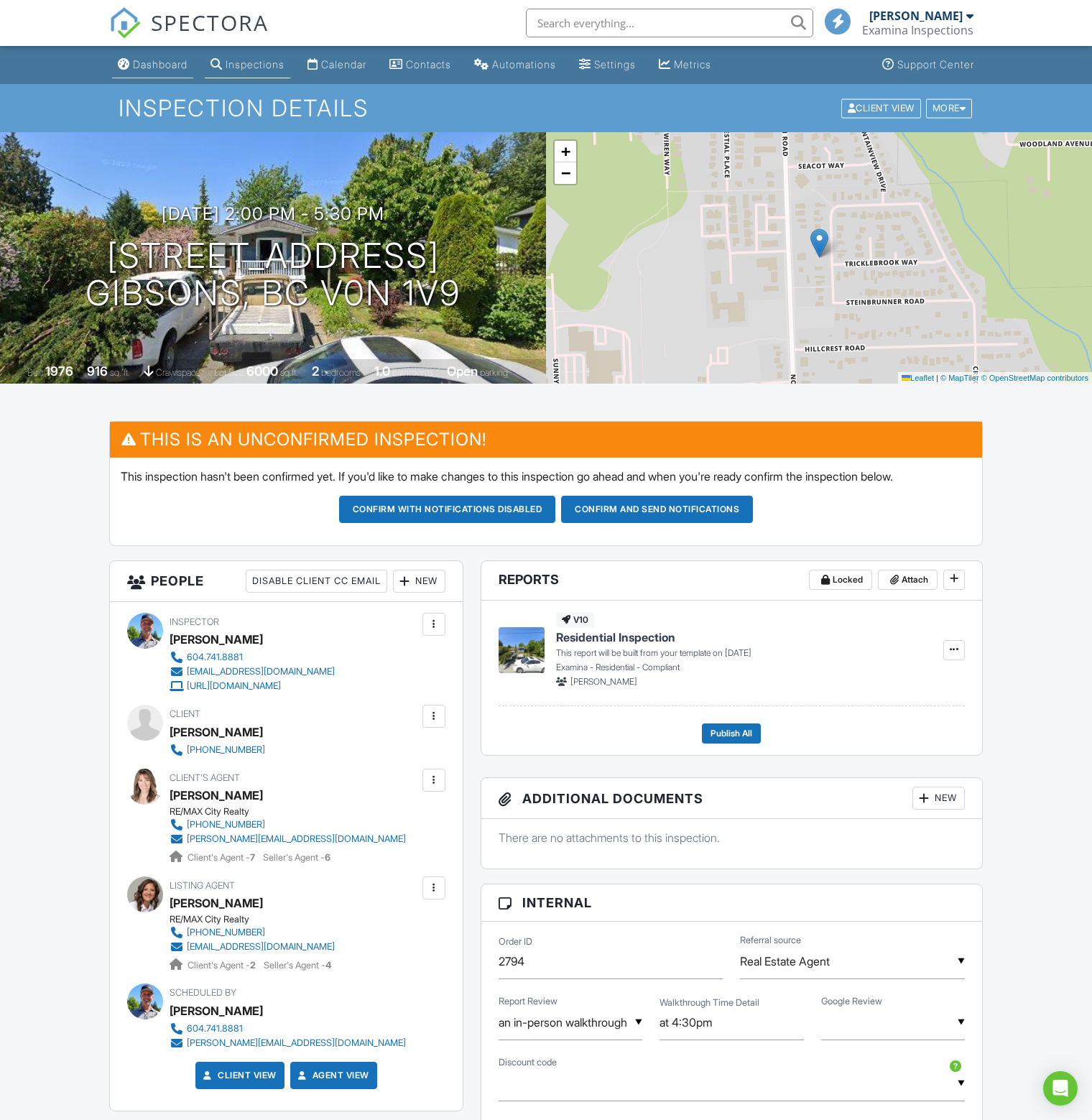
click at [163, 61] on div "Dashboard" at bounding box center [160, 64] width 55 height 12
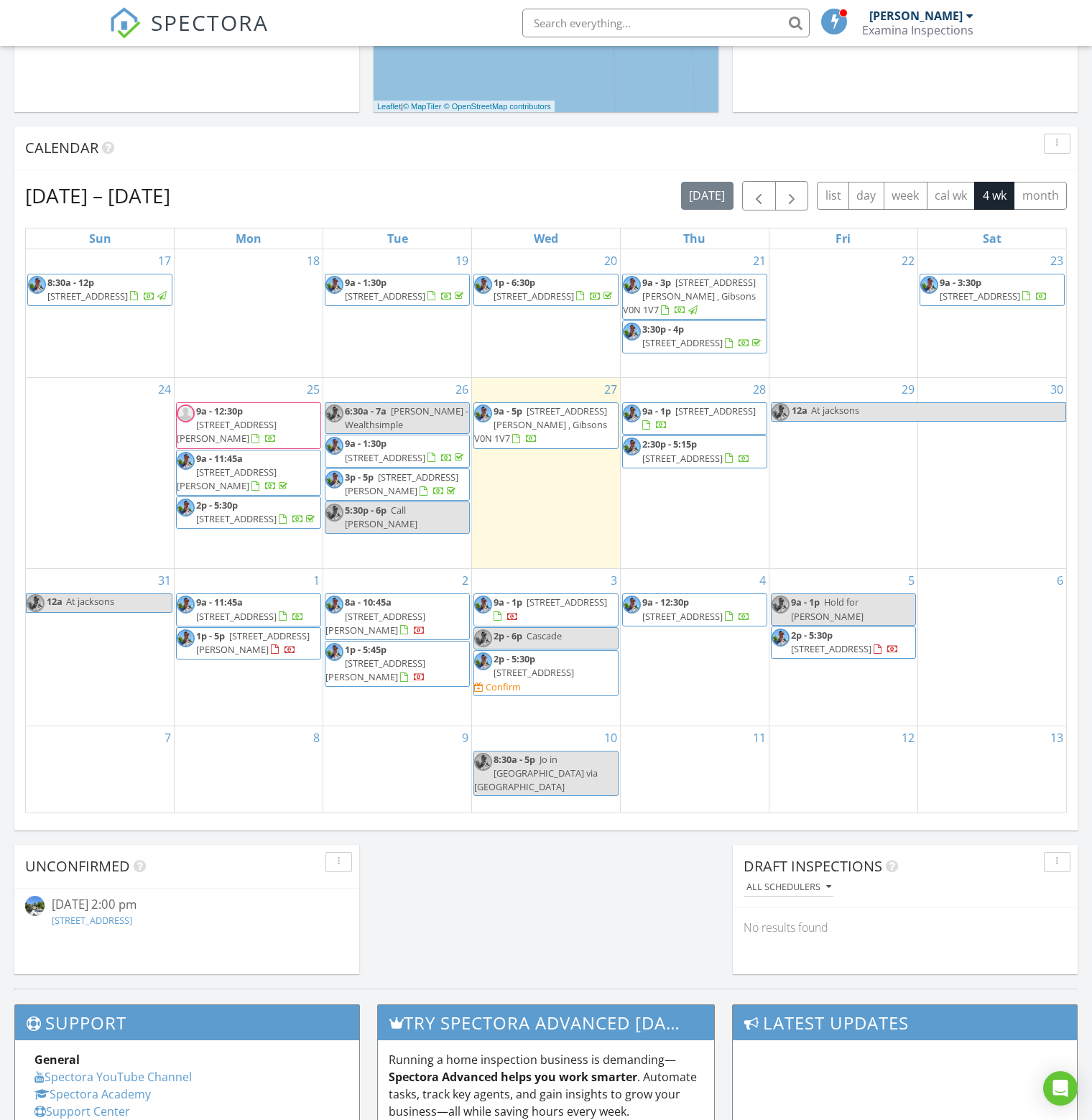
scroll to position [575, 0]
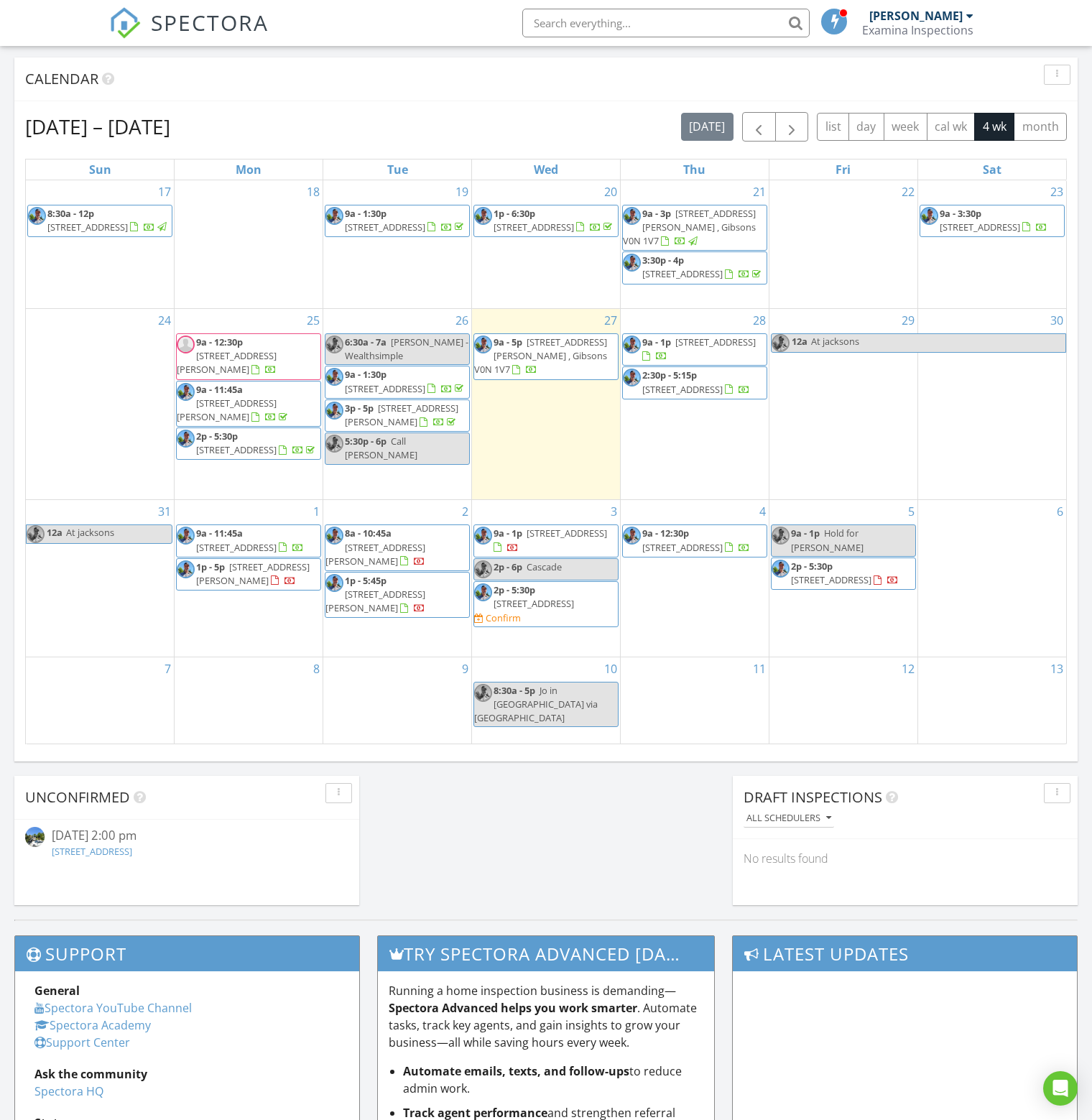
click at [696, 625] on div "4 9a - 12:30p [STREET_ADDRESS]" at bounding box center [695, 578] width 148 height 156
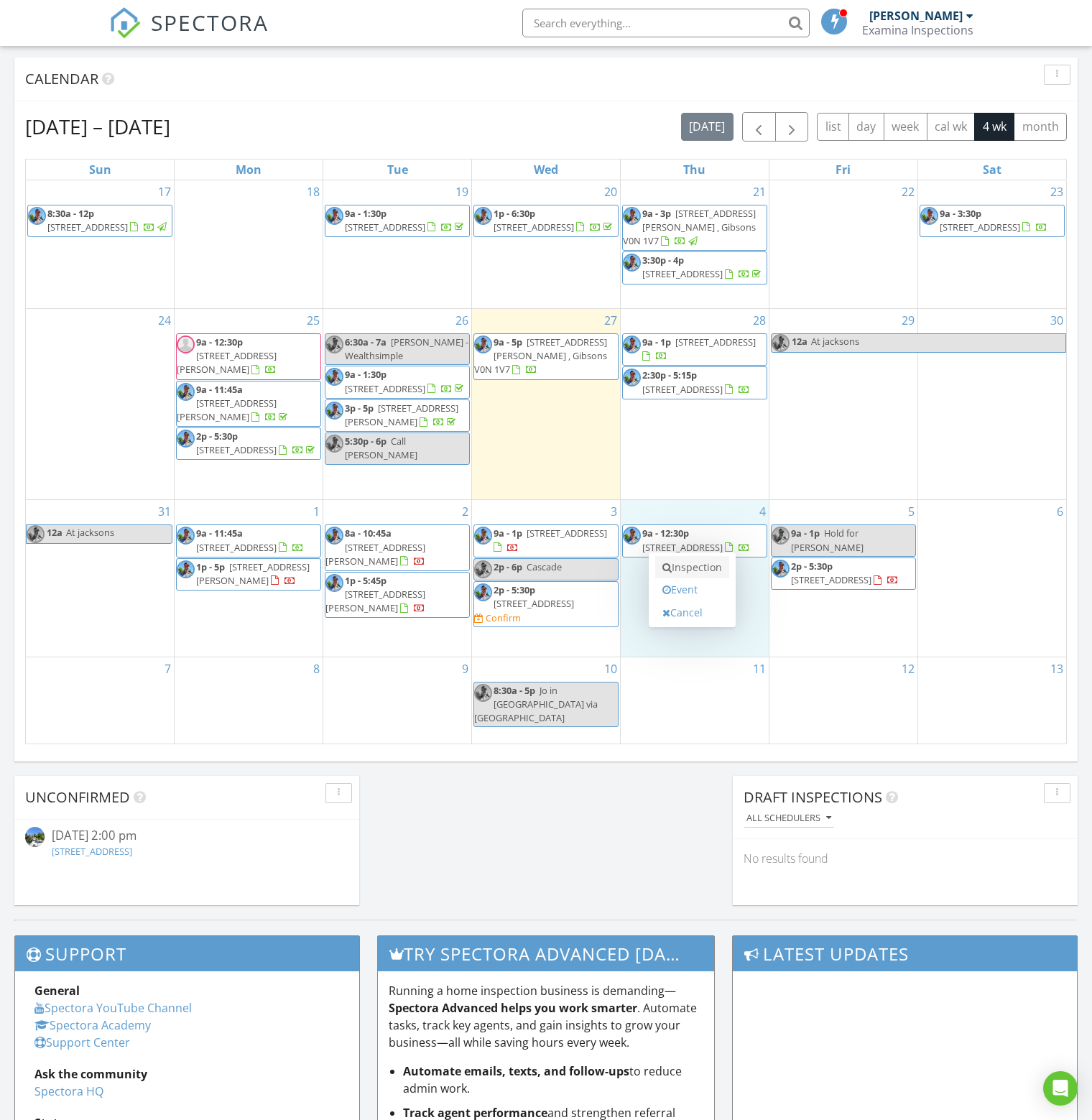
click at [676, 568] on link "Inspection" at bounding box center [692, 568] width 74 height 23
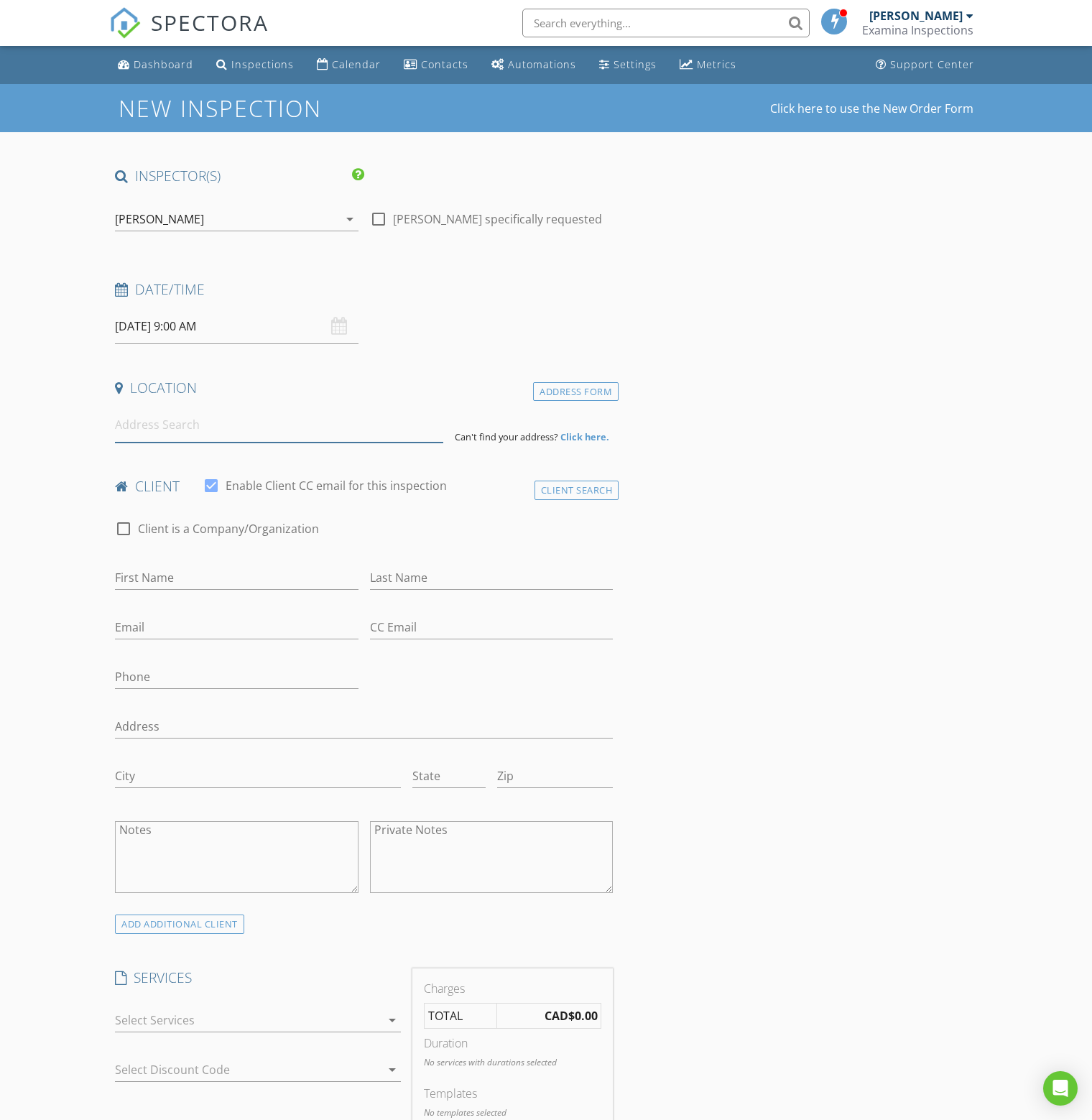
click at [197, 419] on input at bounding box center [279, 425] width 329 height 35
click at [217, 432] on input at bounding box center [279, 425] width 329 height 35
paste input "5273 CLAYDON ROAD"
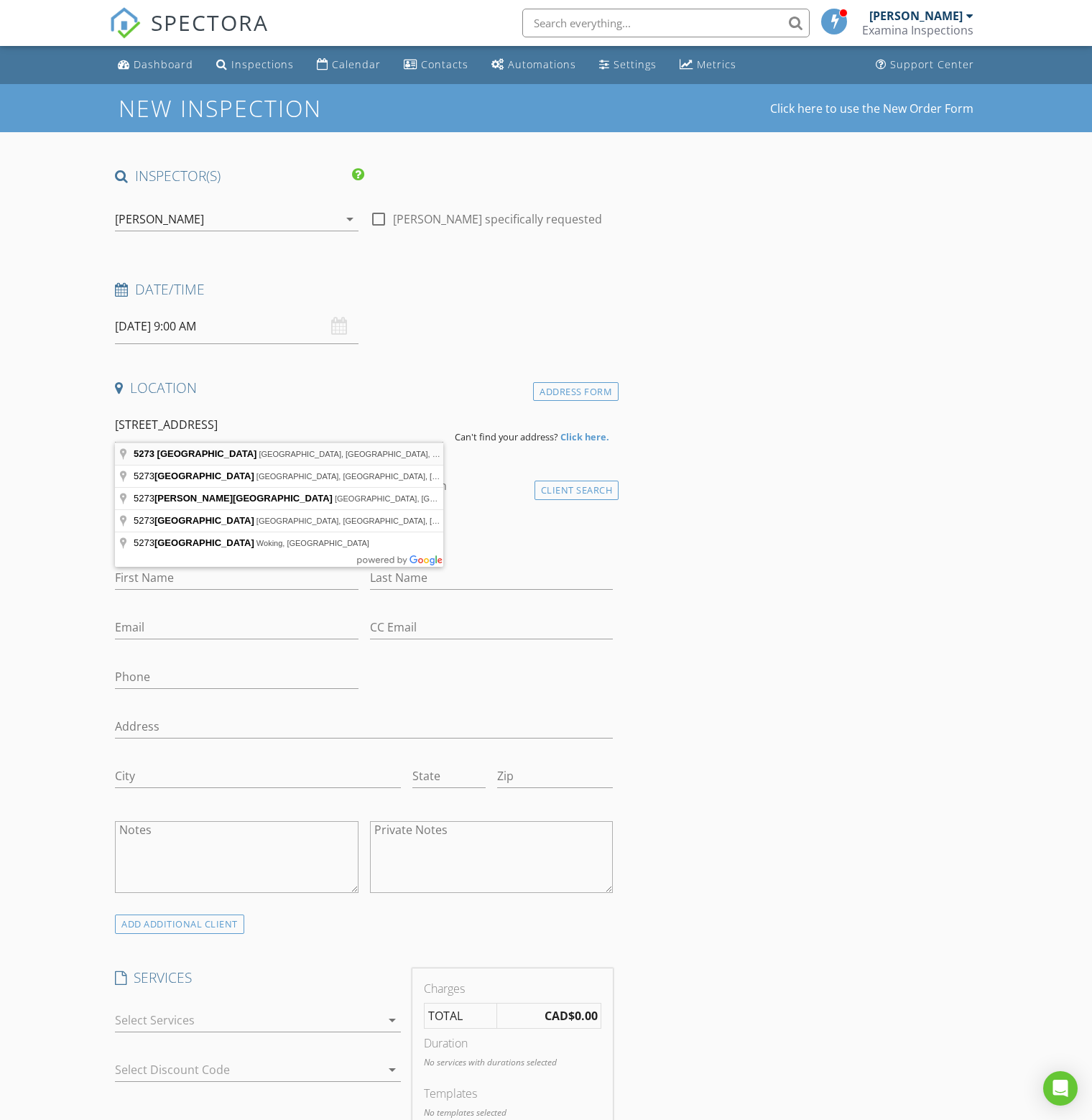
type input "5273 Claydon Road, Garden Bay, BC, Canada"
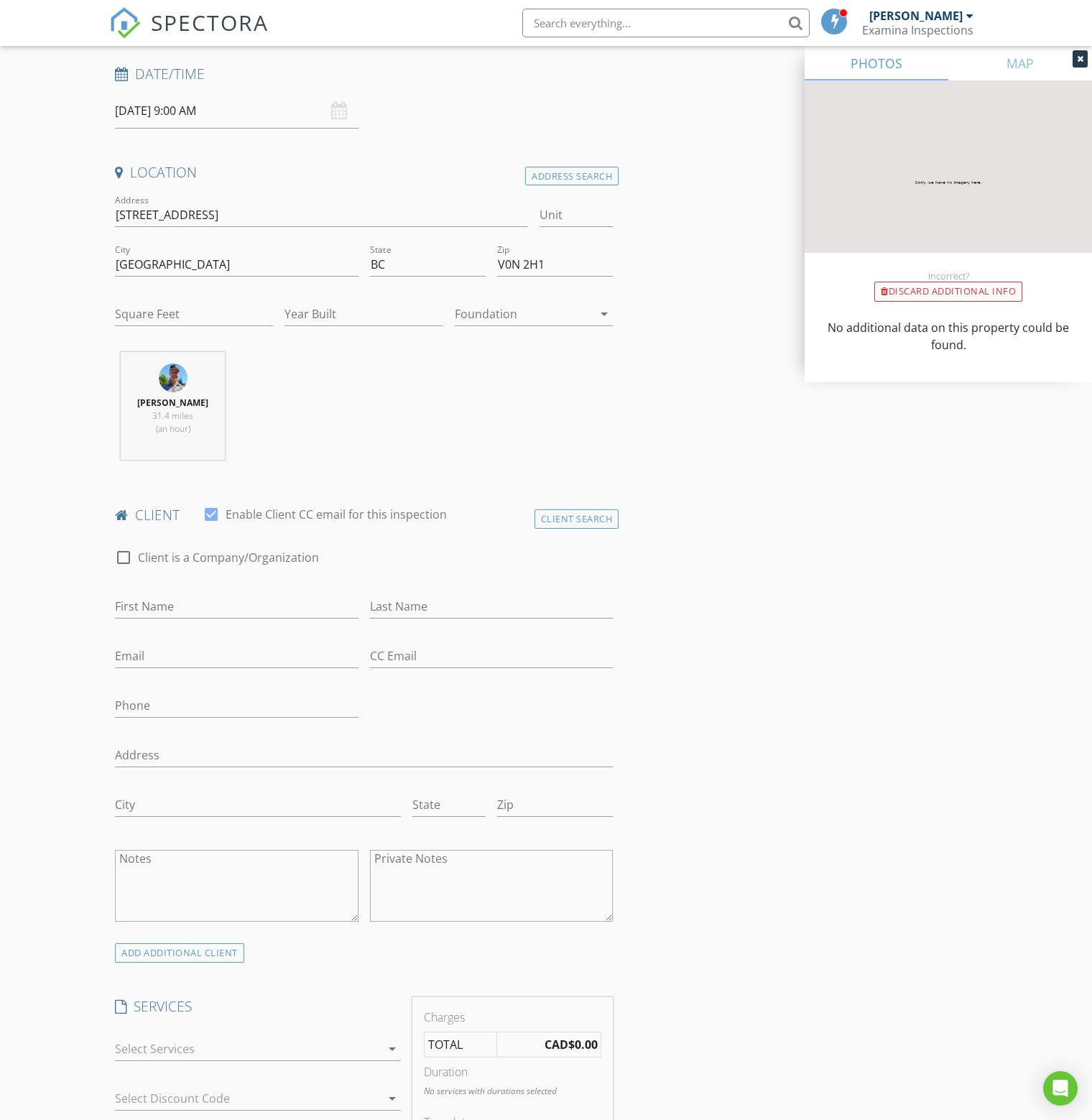
scroll to position [72, 0]
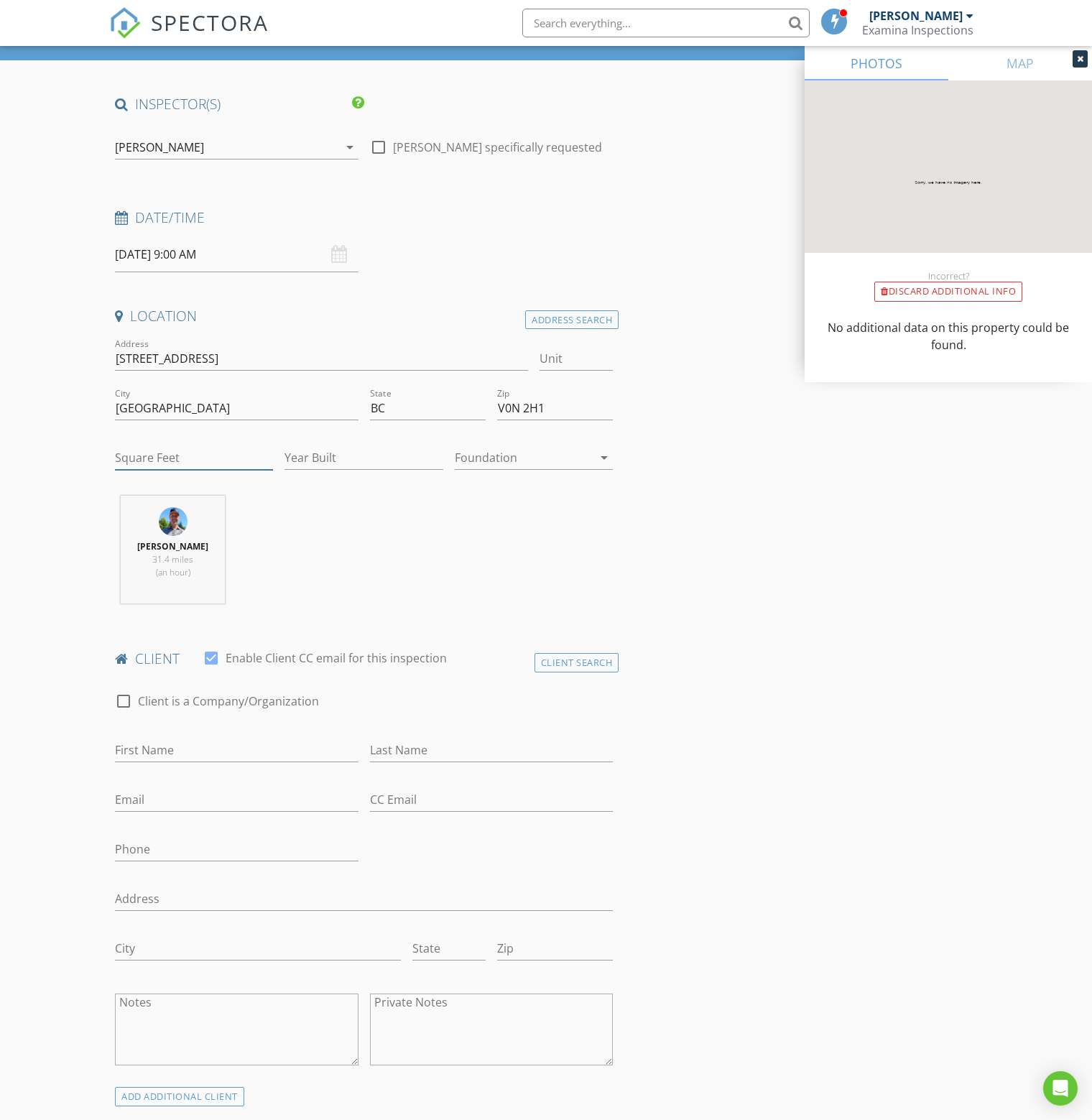
click at [152, 455] on input "Square Feet" at bounding box center [194, 457] width 158 height 24
type input "2523"
click at [359, 459] on input "Year Built" at bounding box center [363, 457] width 158 height 24
type input "1990"
click at [504, 454] on div at bounding box center [524, 457] width 138 height 23
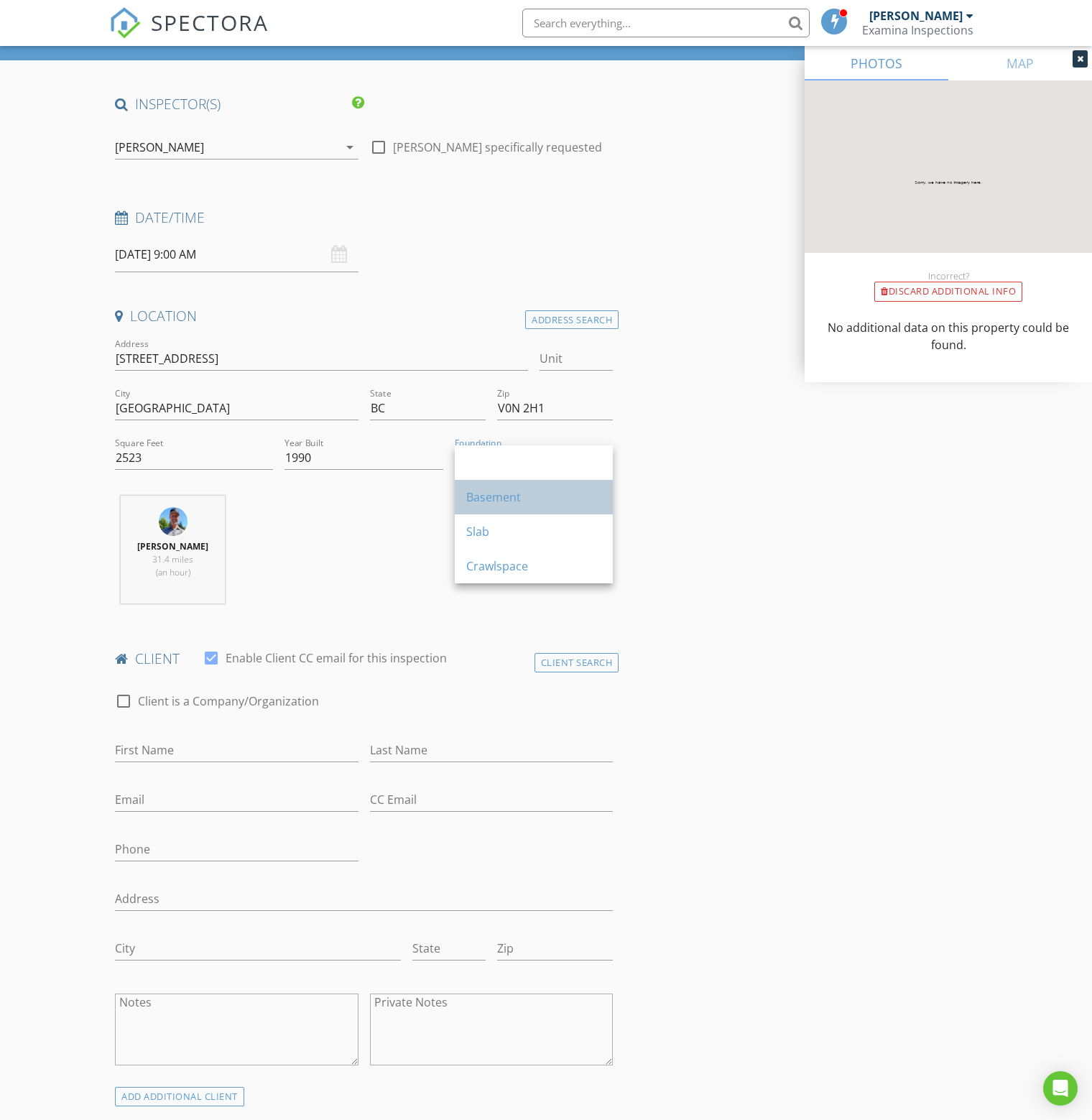
click at [484, 499] on div "Basement" at bounding box center [534, 497] width 135 height 17
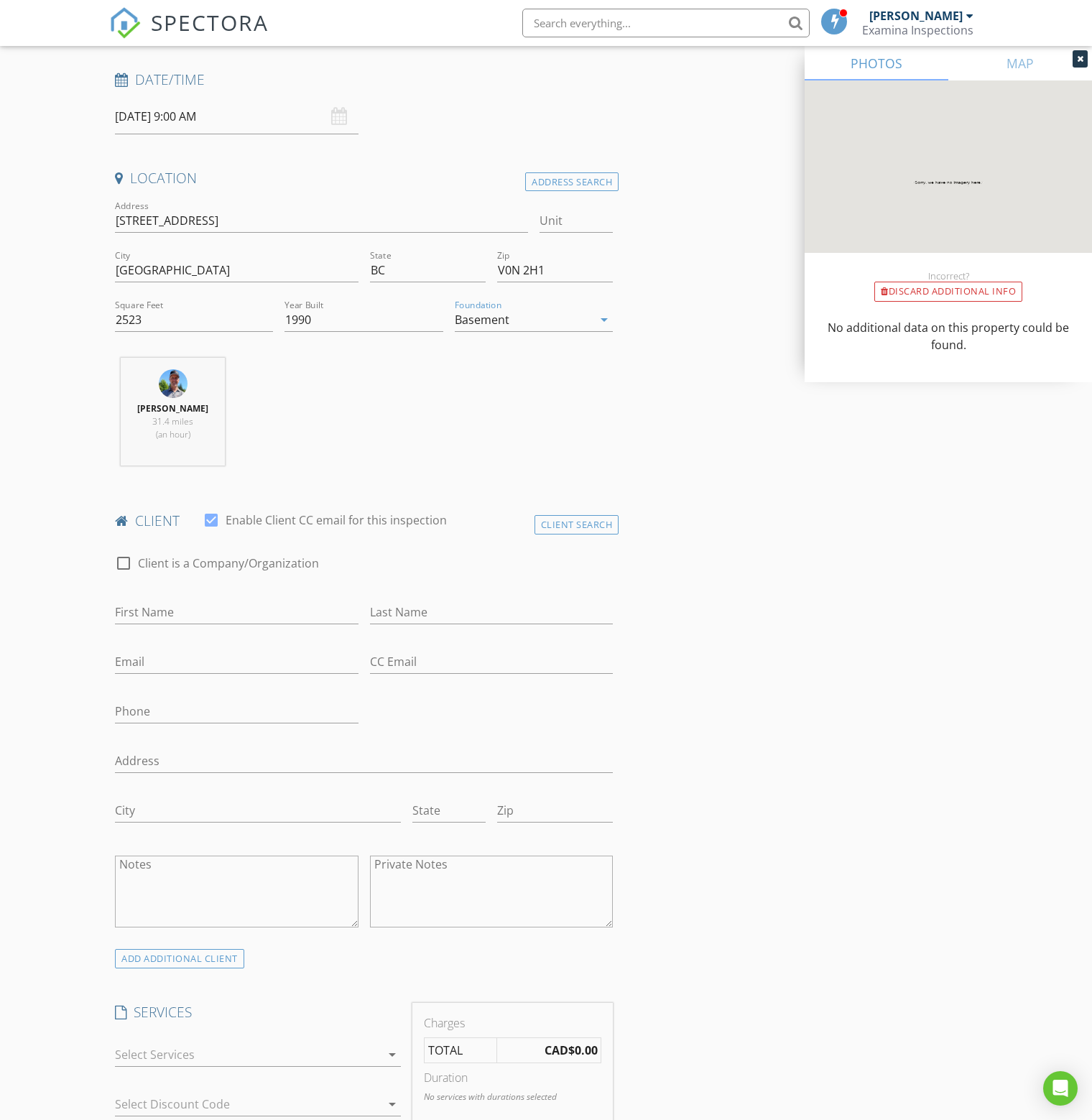
scroll to position [288, 0]
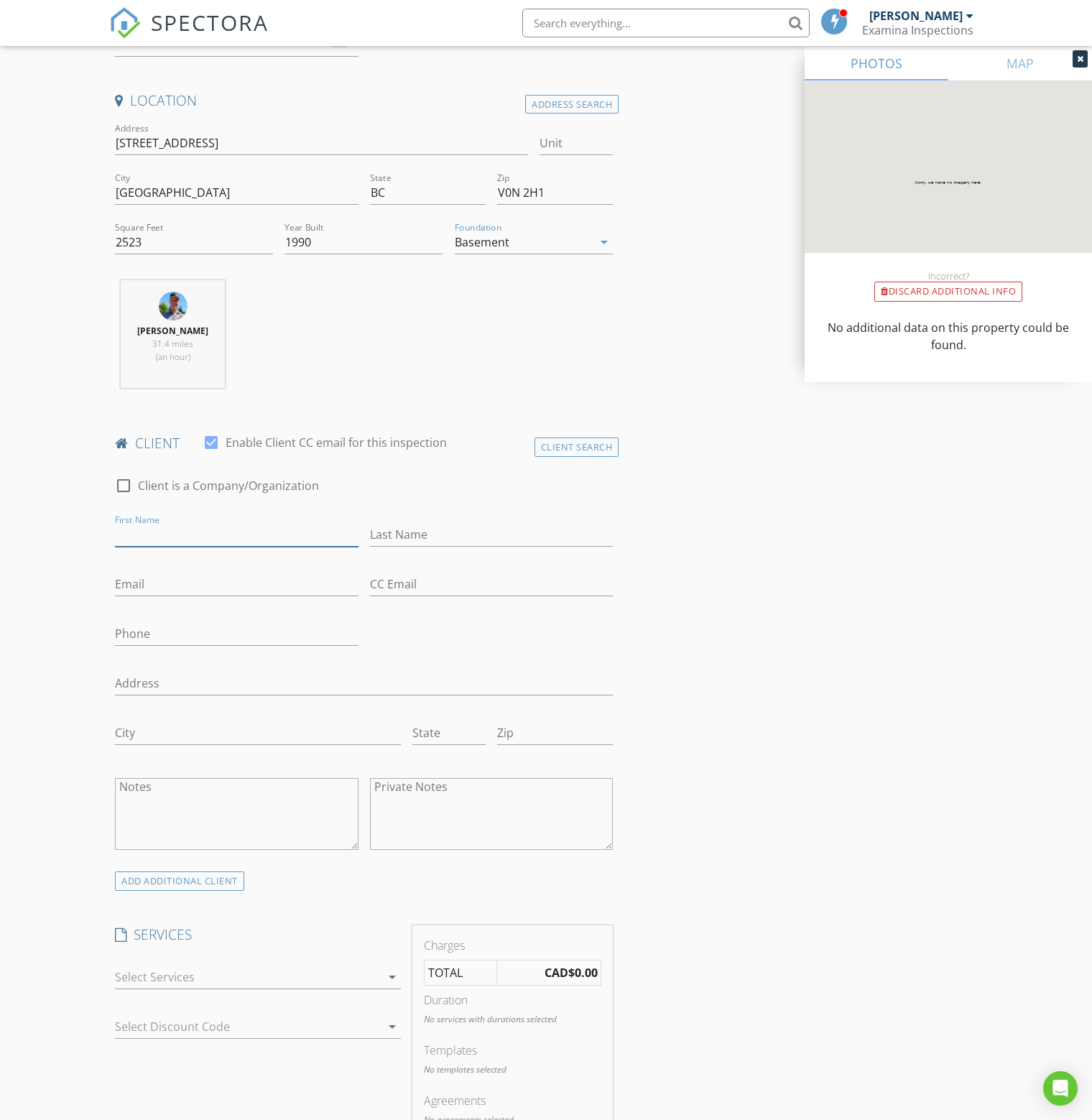
click at [211, 531] on input "First Name" at bounding box center [237, 535] width 244 height 24
type input "Jason"
type input "Leblanc"
click at [181, 634] on input "Phone" at bounding box center [237, 634] width 244 height 24
paste input "416-254-2443"
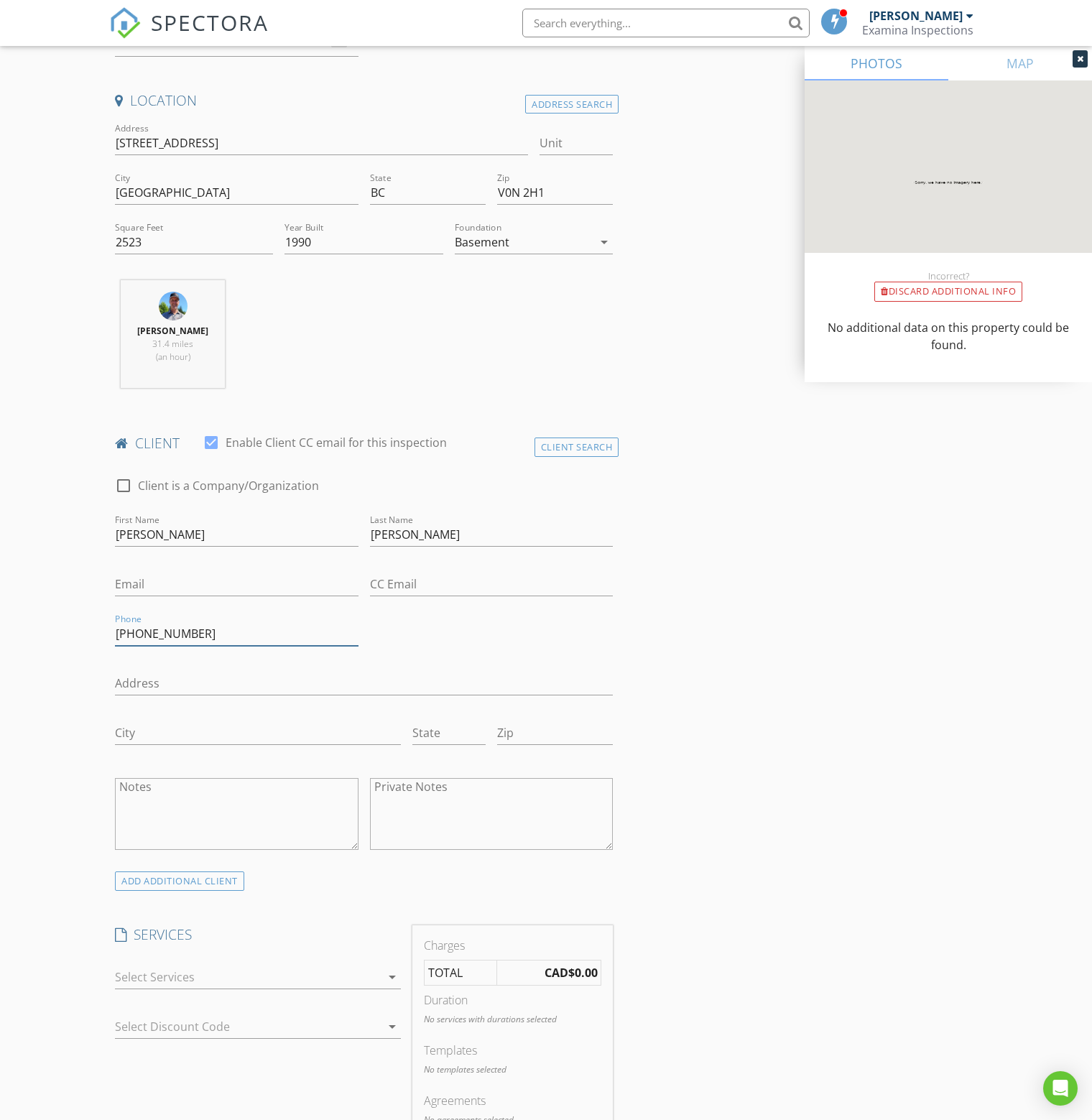
type input "416-254-2443"
click at [184, 586] on input "Email" at bounding box center [237, 584] width 244 height 24
paste input "Jason.Leblanc@perkinswill.com"
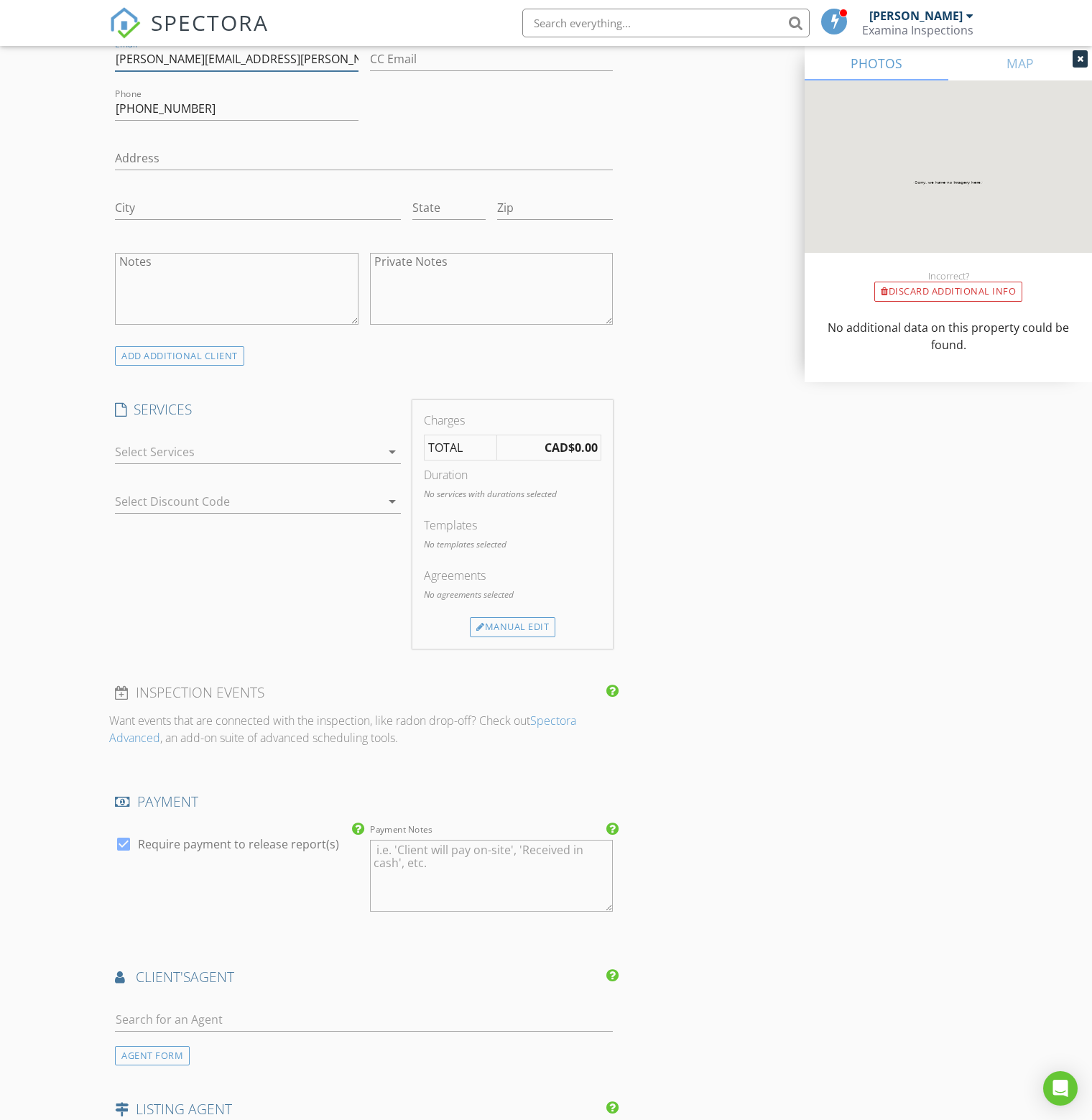
scroll to position [862, 0]
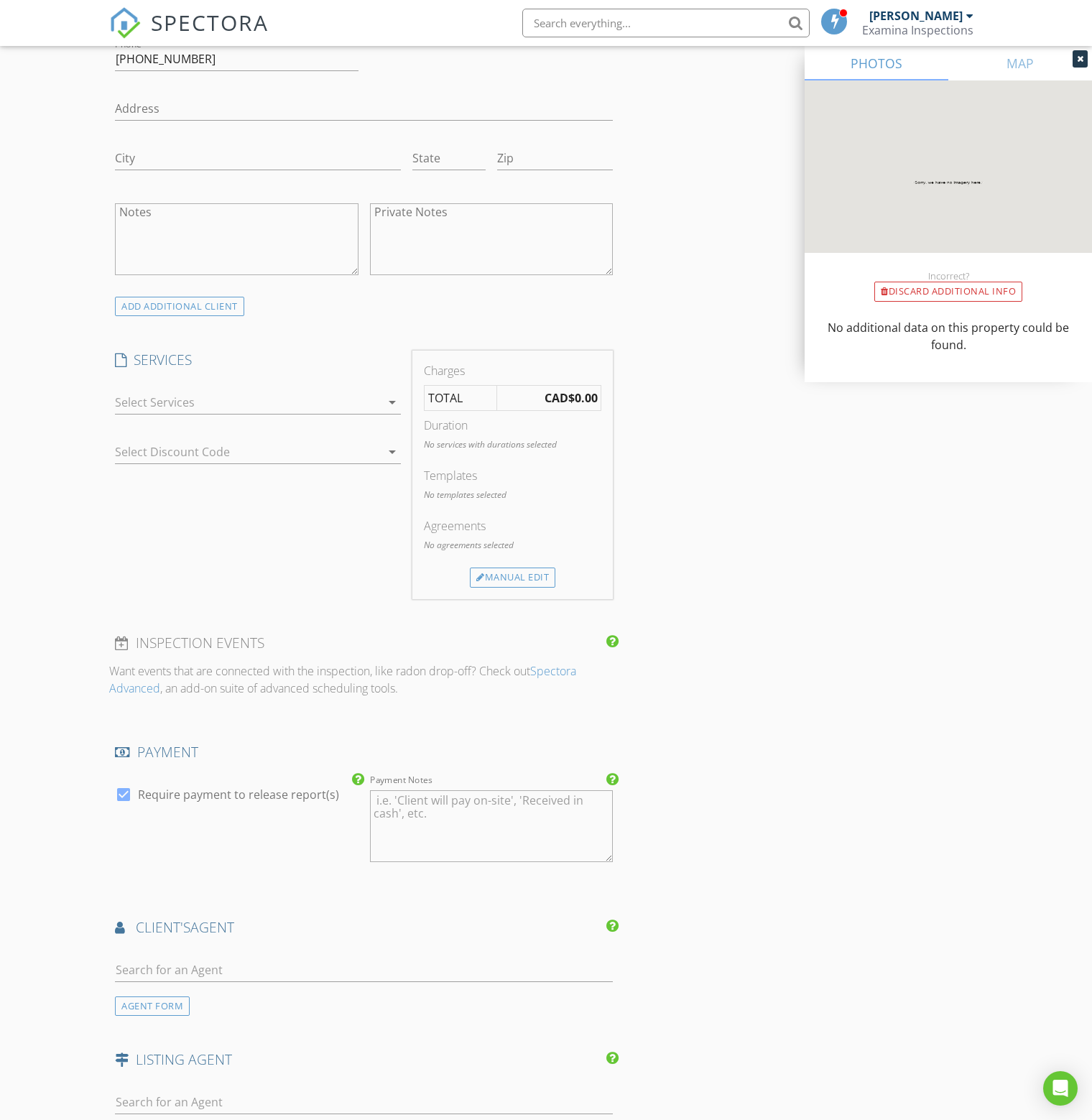
type input "Jason.Leblanc@perkinswill.com"
click at [151, 403] on div at bounding box center [248, 403] width 266 height 23
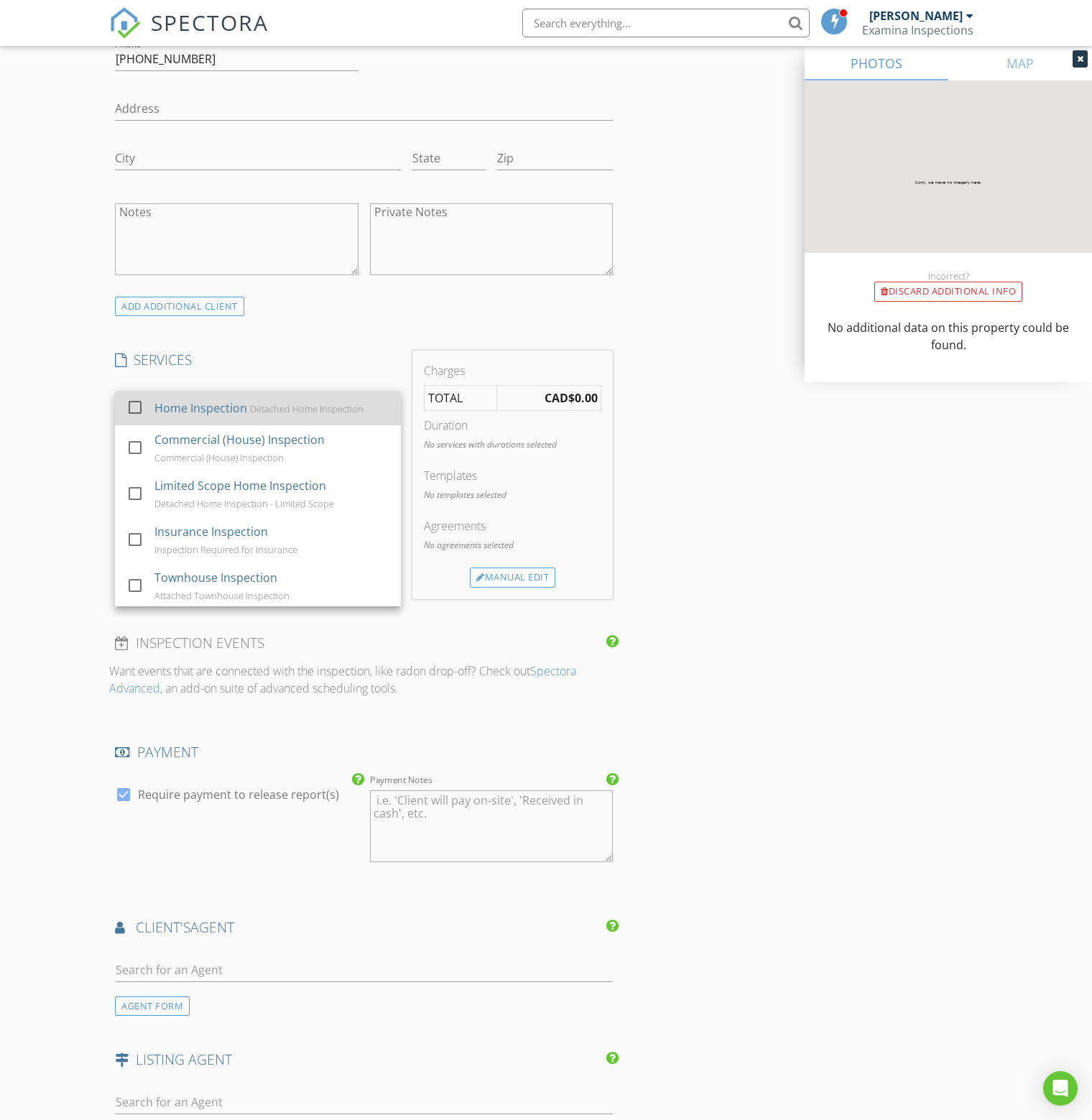
click at [135, 399] on div at bounding box center [135, 407] width 25 height 25
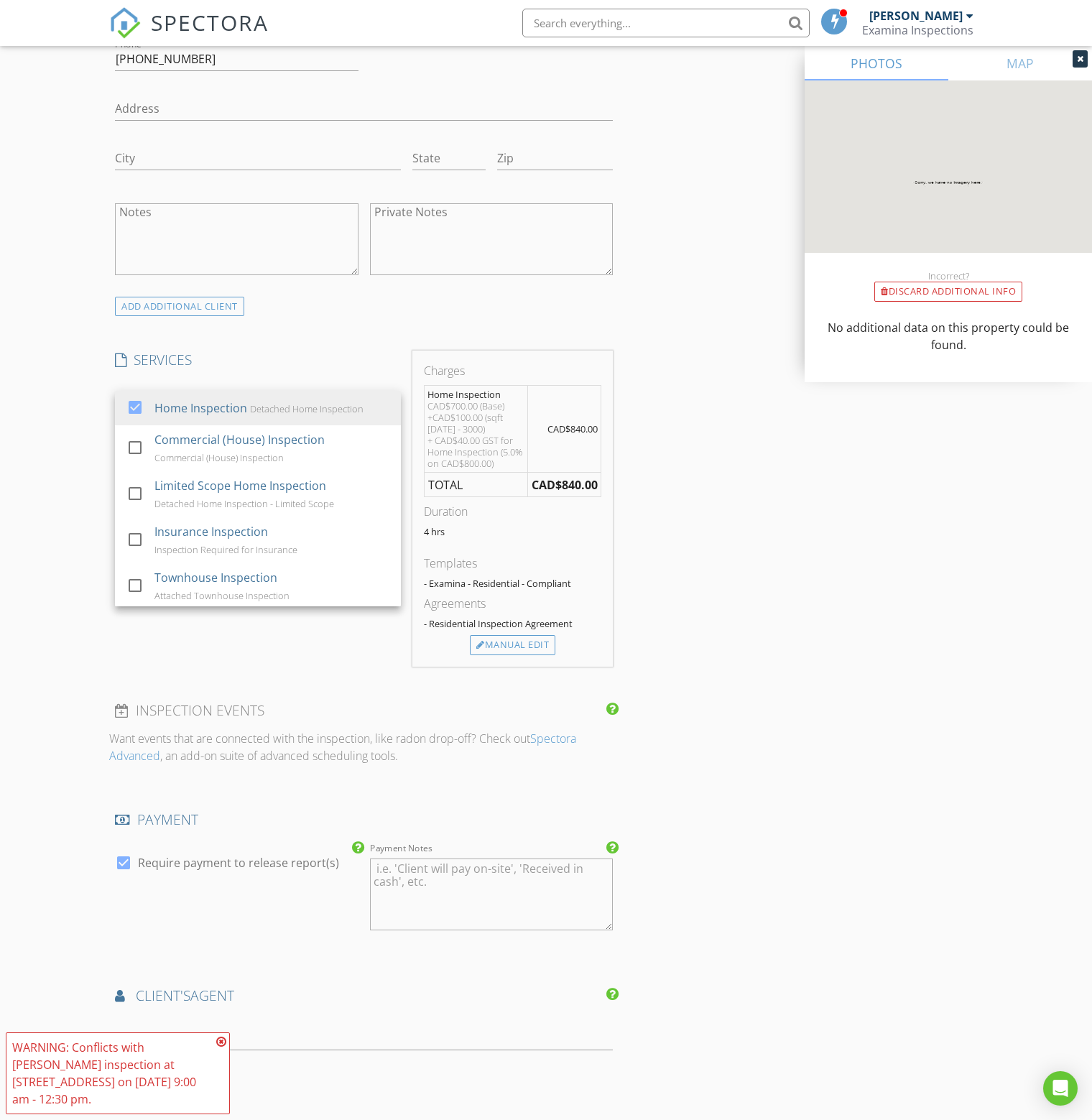
click at [82, 430] on div "New Inspection Click here to use the New Order Form INSPECTOR(S) check_box Bren…" at bounding box center [546, 535] width 1092 height 2626
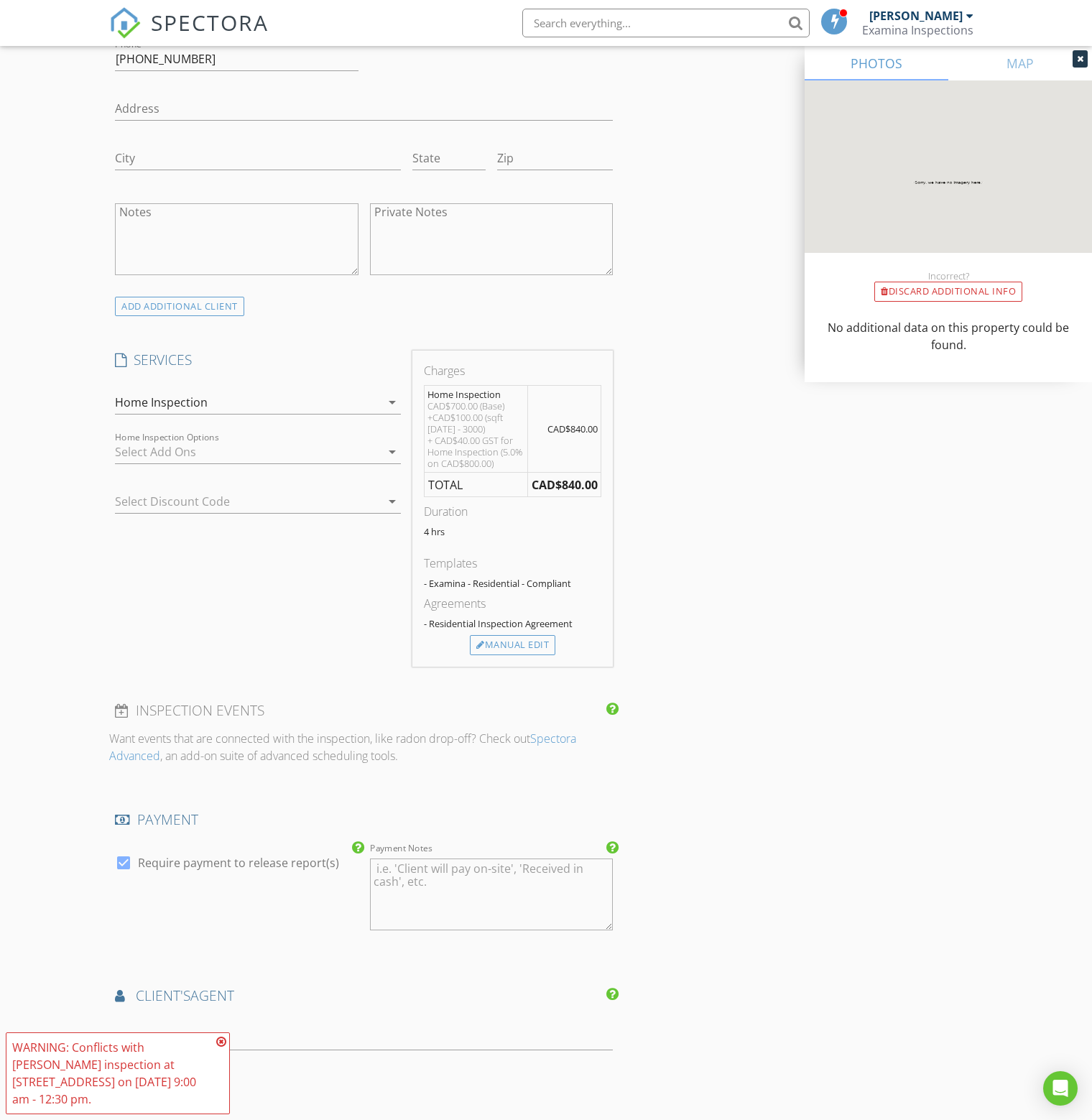
click at [170, 454] on div at bounding box center [248, 452] width 266 height 23
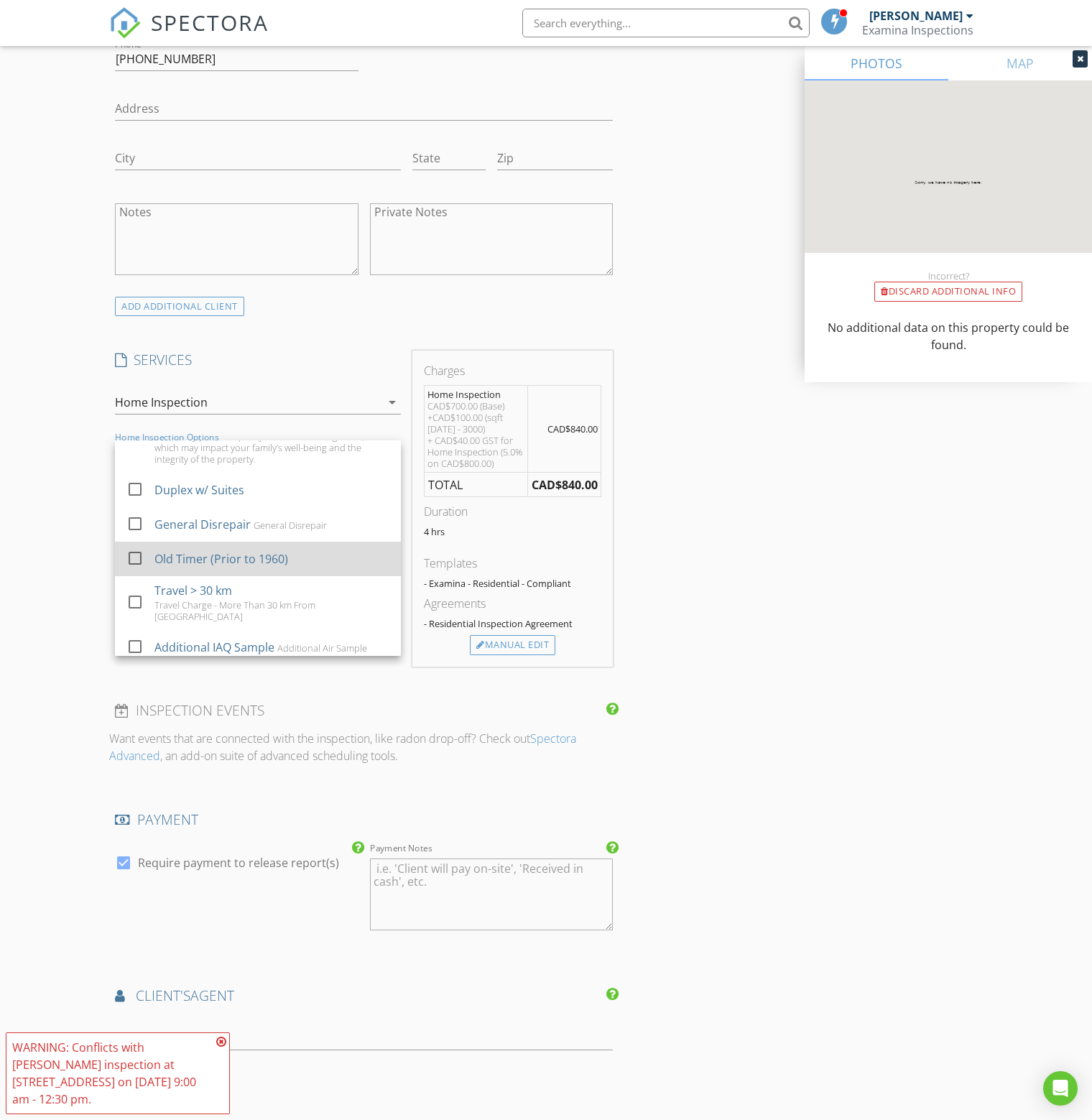
scroll to position [288, 0]
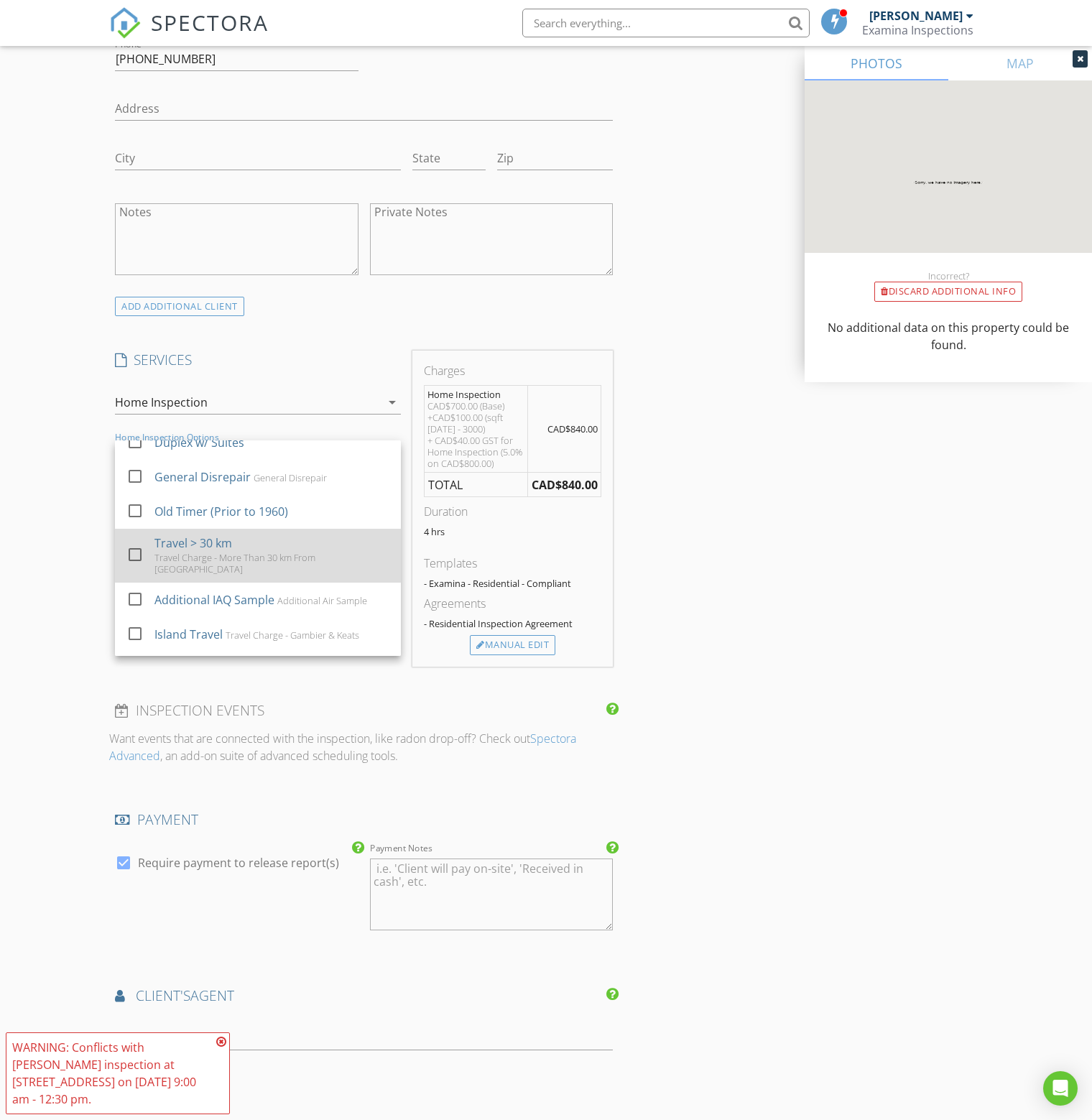
drag, startPoint x: 136, startPoint y: 559, endPoint x: 209, endPoint y: 548, distance: 73.8
click at [136, 558] on div at bounding box center [135, 555] width 25 height 25
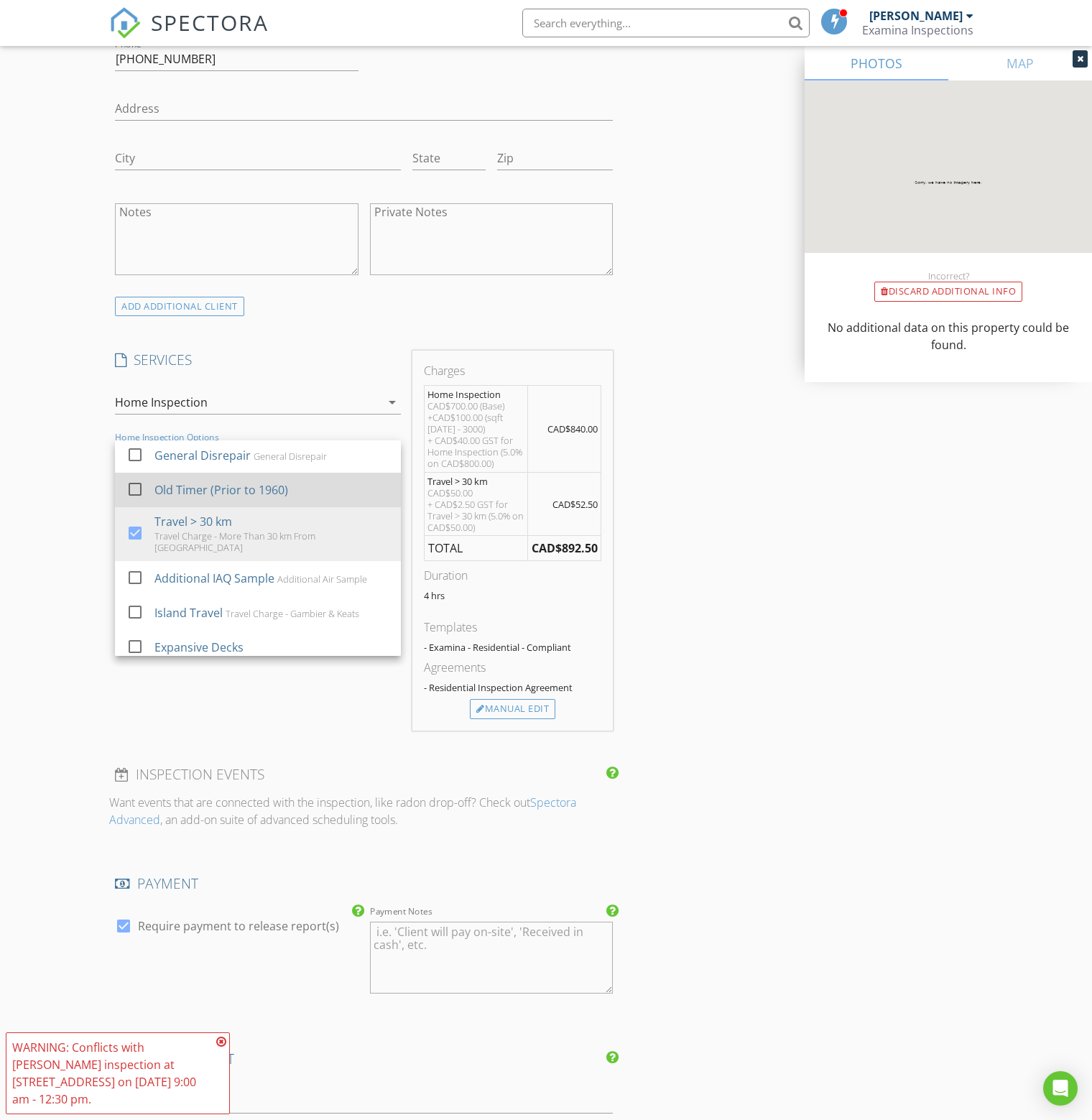
scroll to position [321, 0]
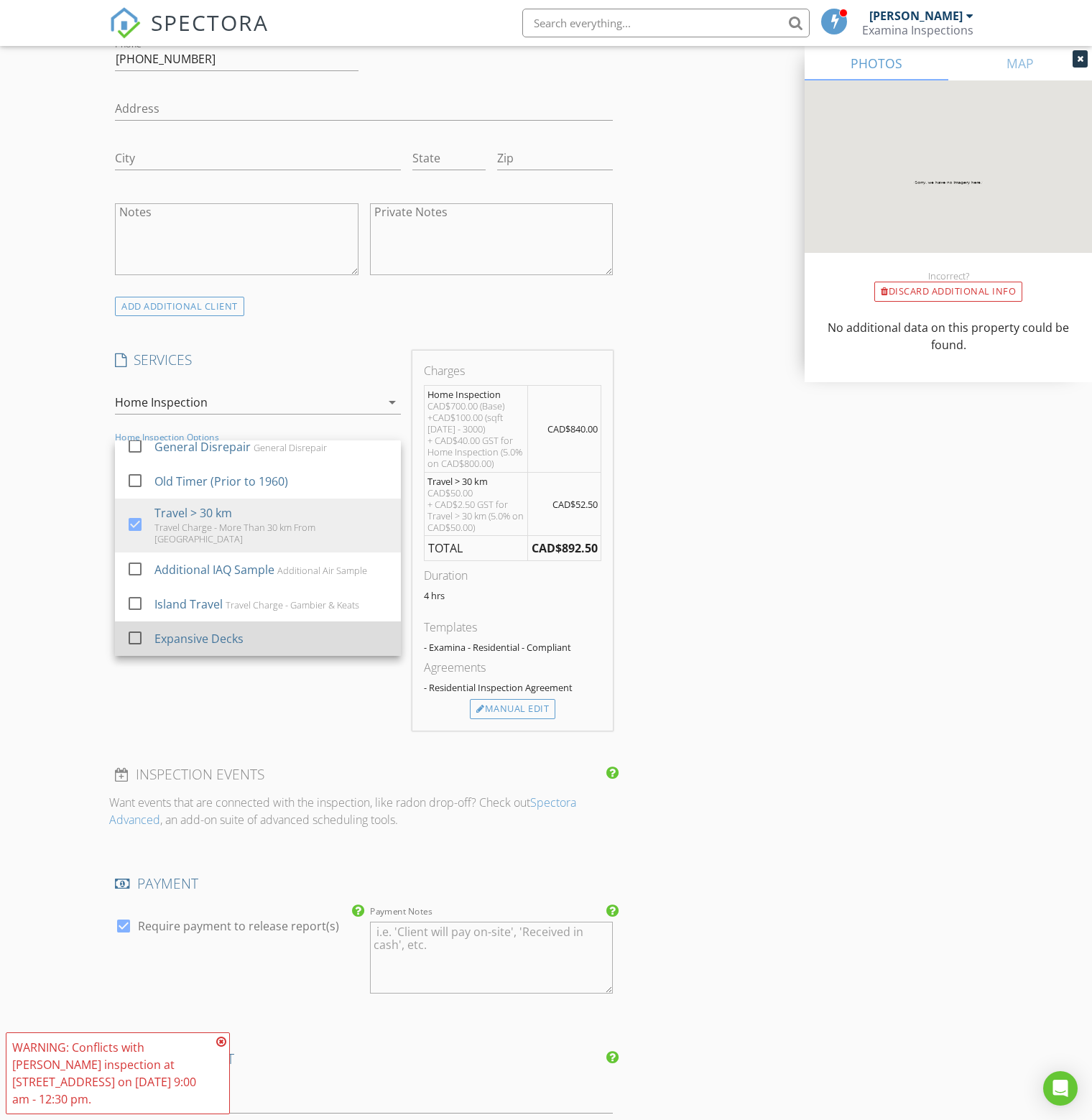
click at [138, 633] on div at bounding box center [135, 638] width 25 height 25
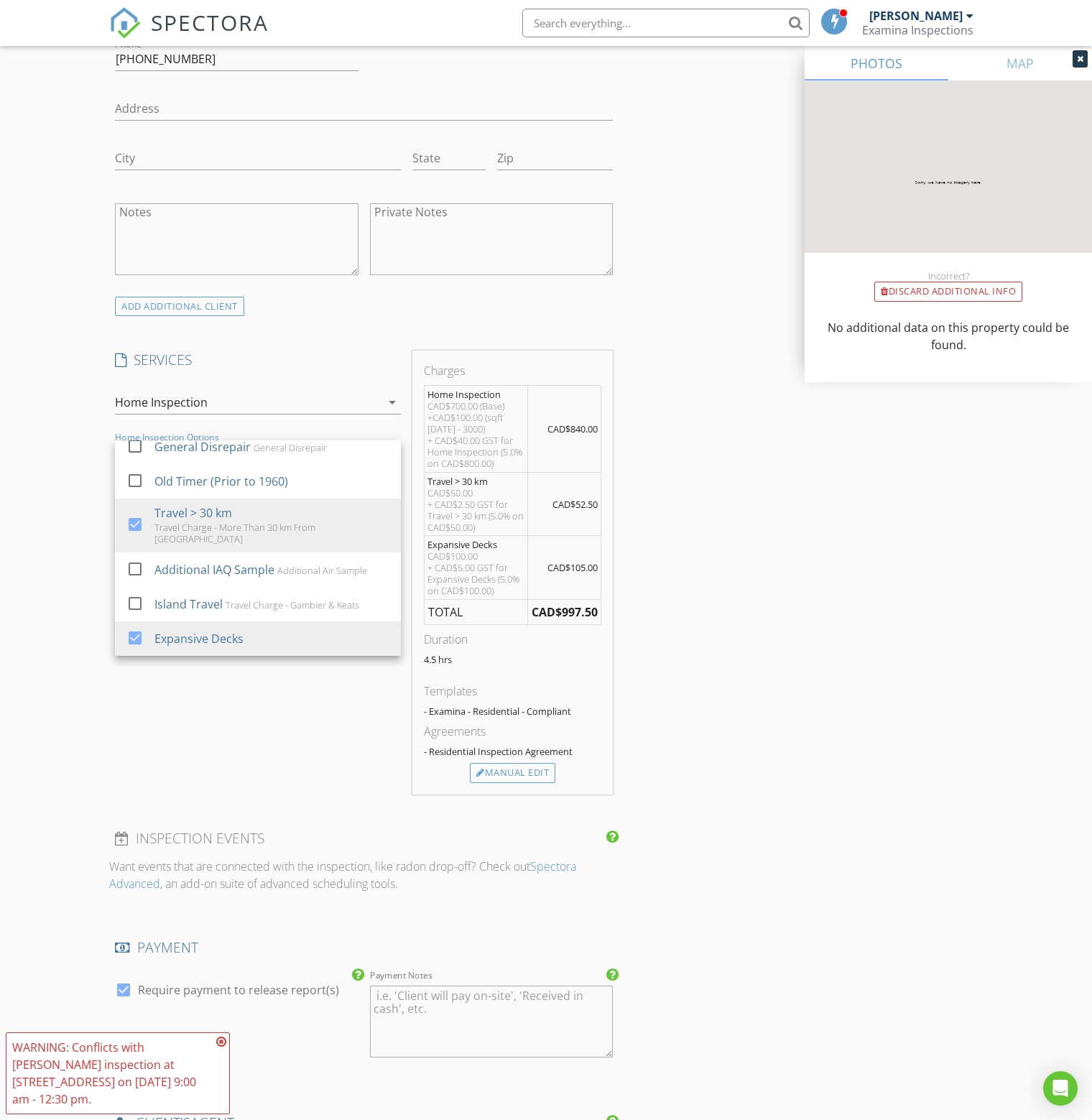
click at [55, 609] on div "New Inspection Click here to use the New Order Form INSPECTOR(S) check_box Bren…" at bounding box center [546, 599] width 1092 height 2754
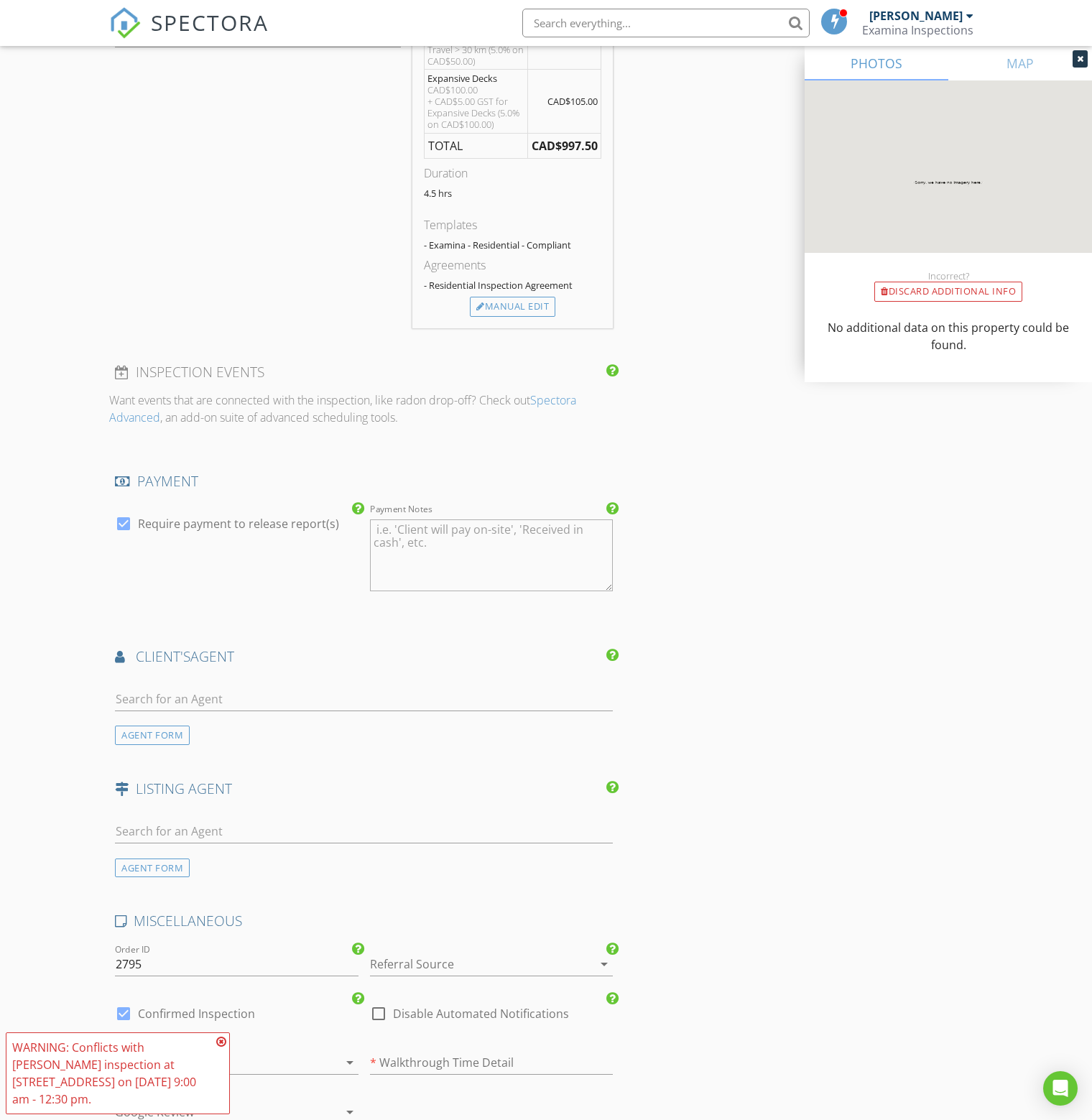
scroll to position [1365, 0]
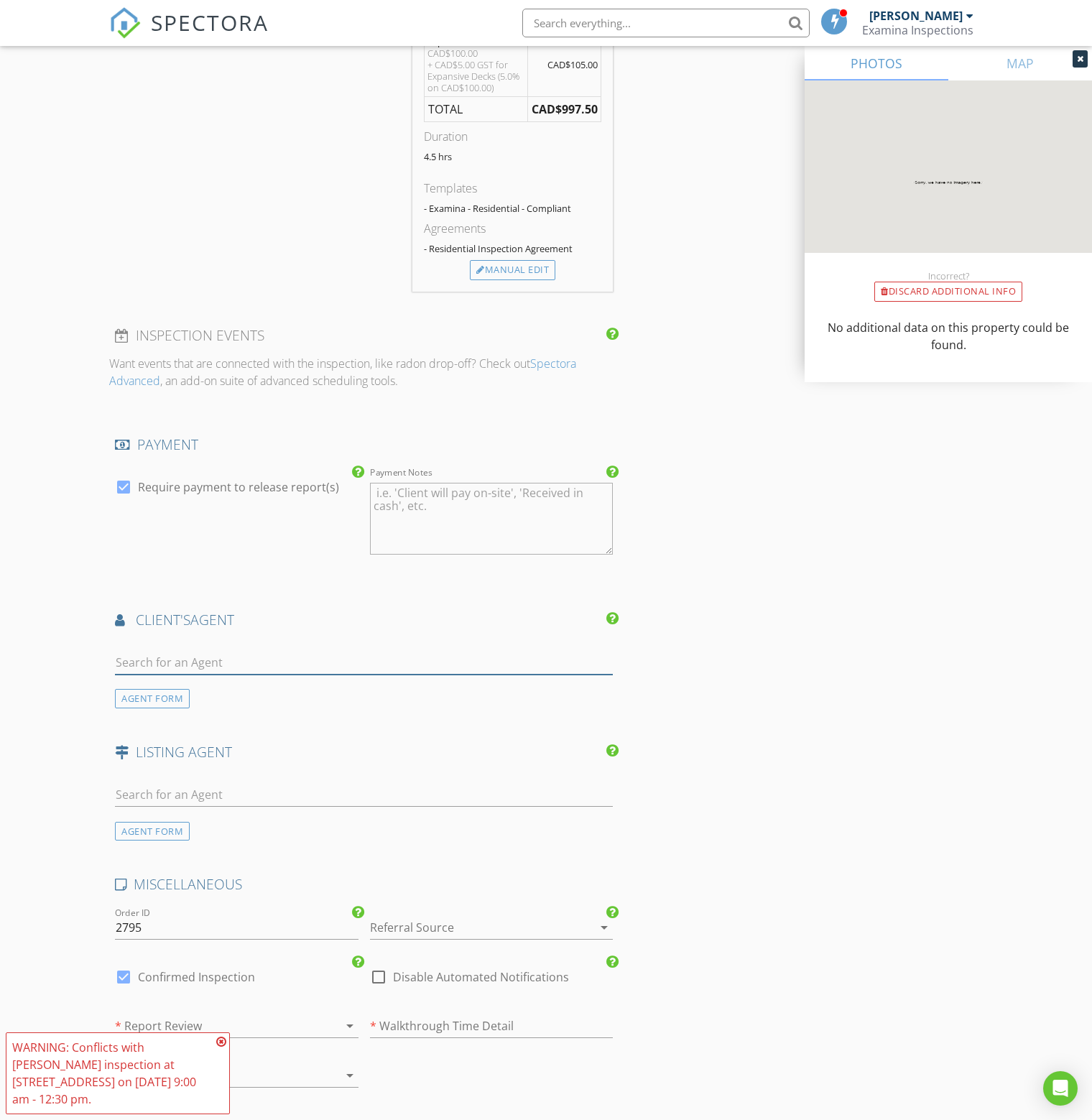
click at [248, 655] on input "text" at bounding box center [363, 663] width 497 height 24
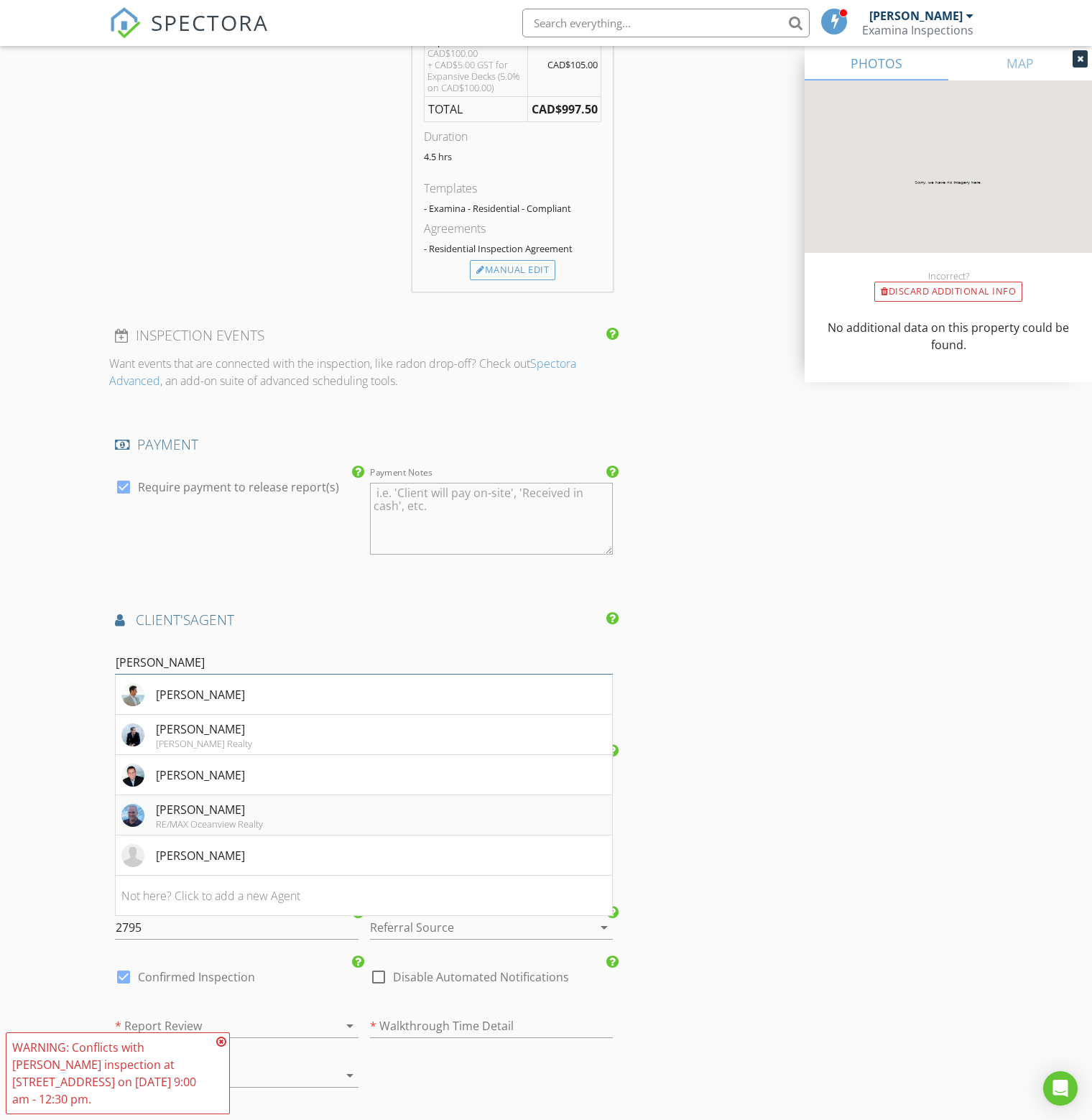
type input "dave"
click at [236, 808] on div "[PERSON_NAME]" at bounding box center [209, 810] width 107 height 17
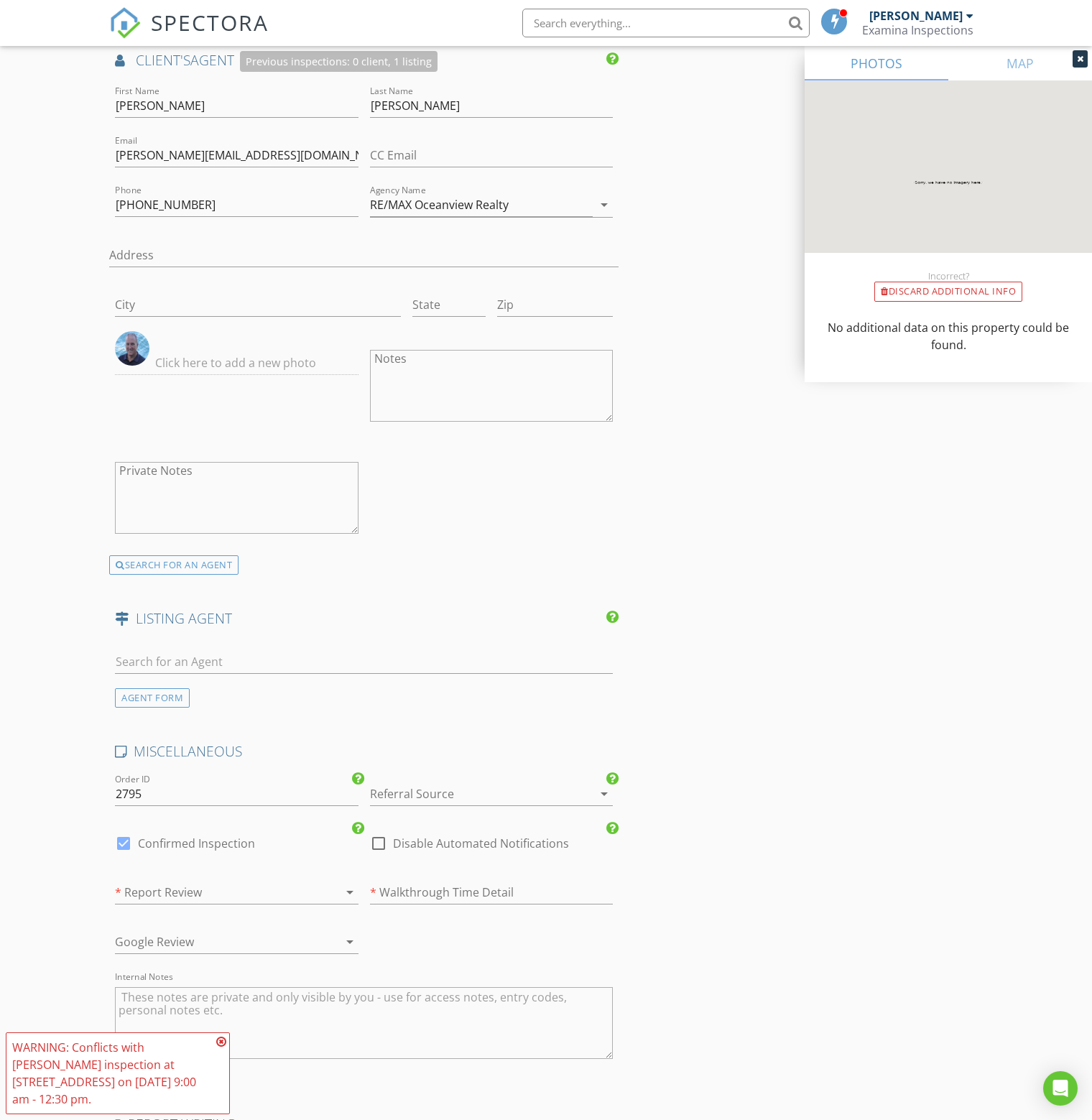
scroll to position [2012, 0]
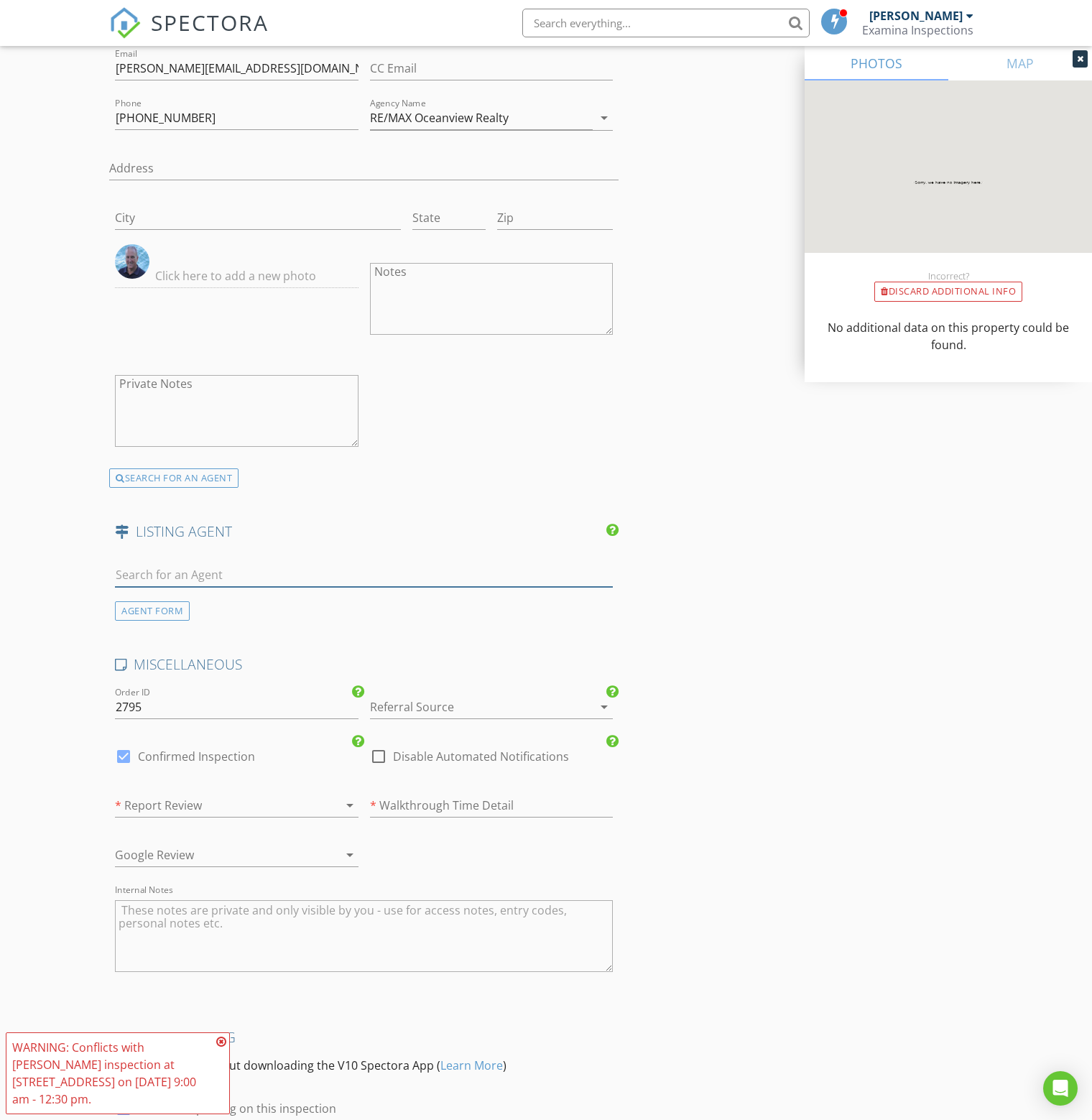
click at [238, 568] on input "text" at bounding box center [363, 575] width 497 height 24
type input "juli"
click at [230, 641] on li "Not here? Click to add a new Agent" at bounding box center [364, 647] width 497 height 40
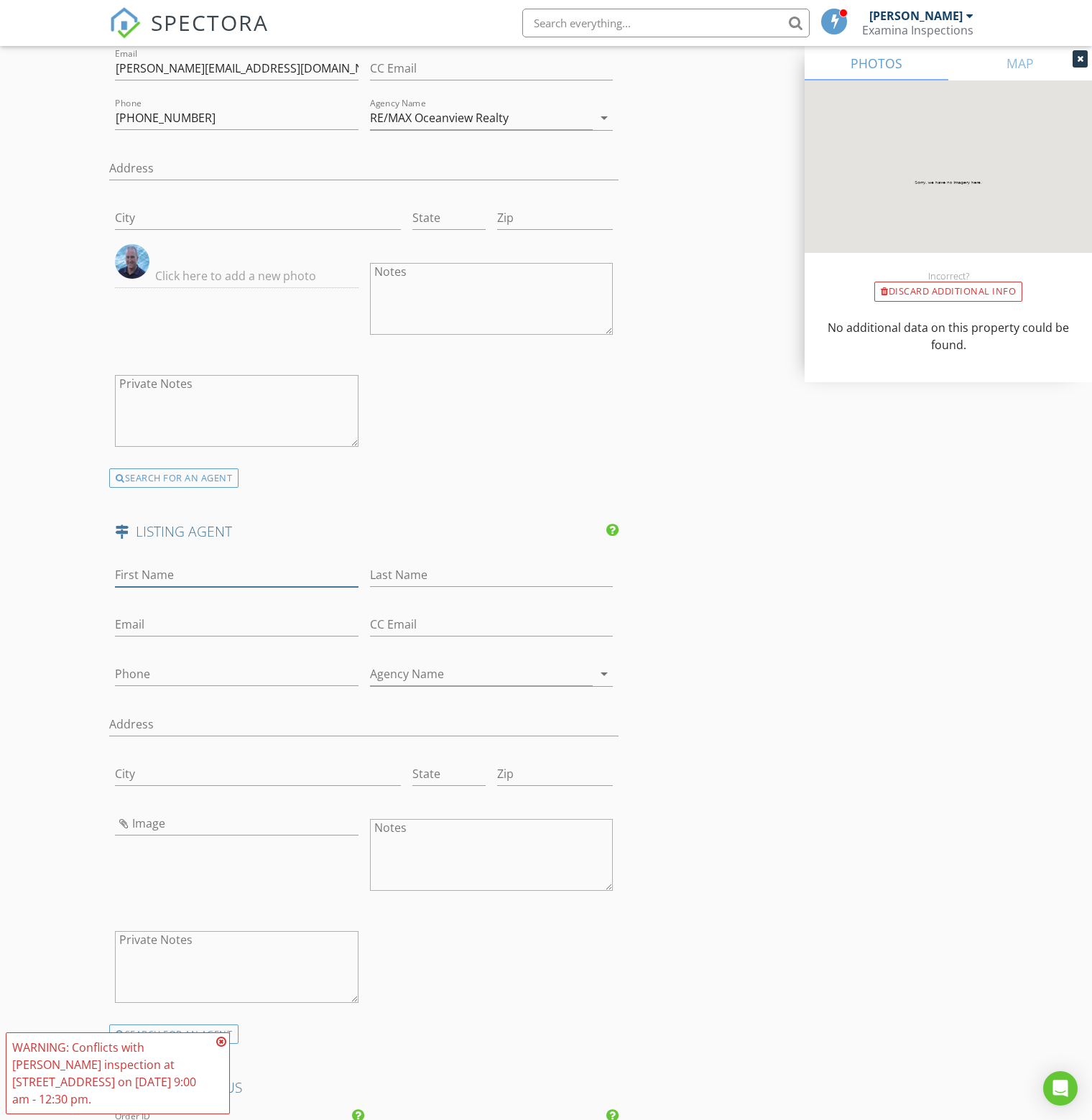
click at [188, 563] on input "First Name" at bounding box center [237, 575] width 244 height 24
type input "Julie"
type input "Beckett"
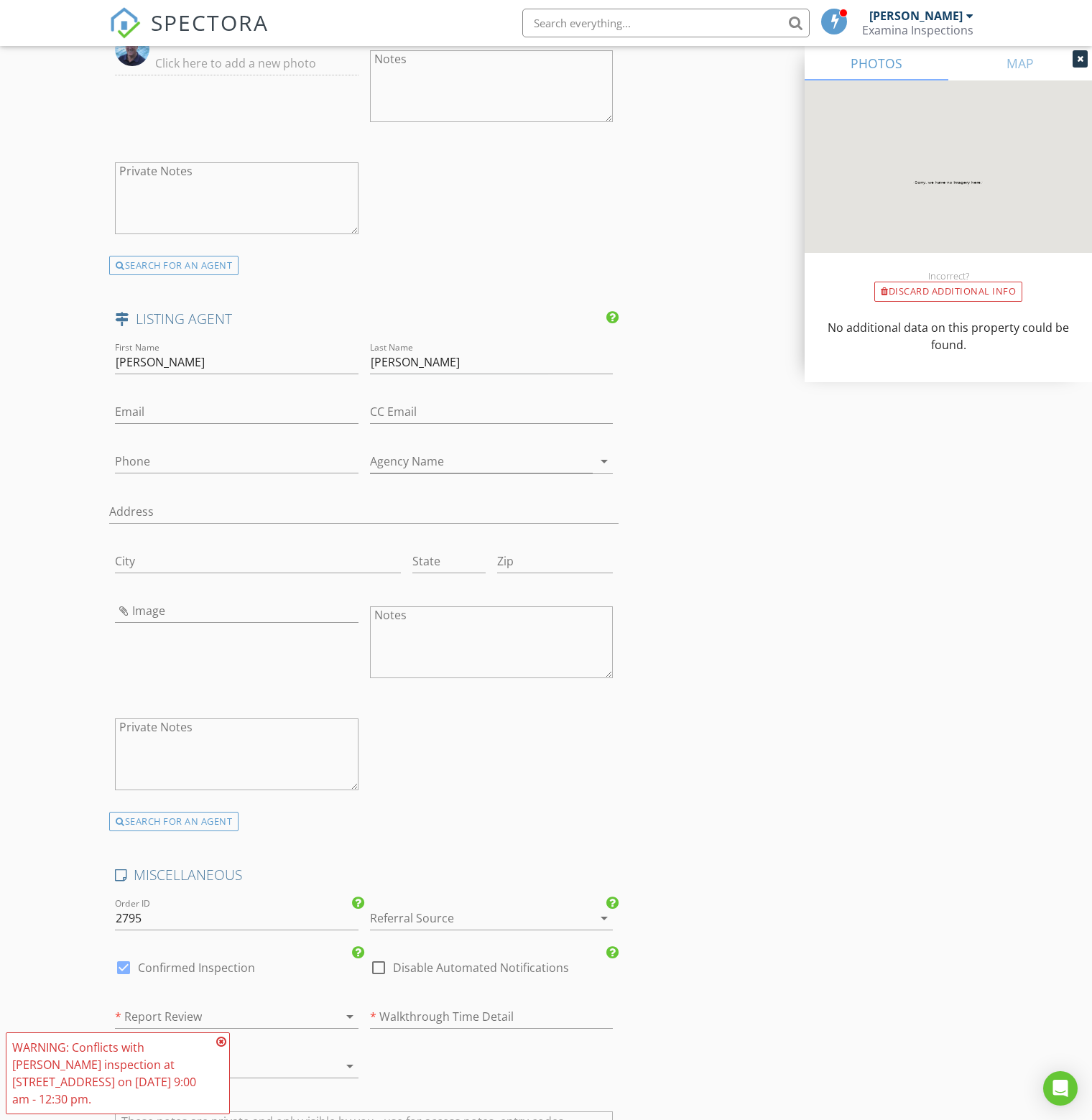
scroll to position [2227, 0]
click at [216, 596] on input "Image" at bounding box center [237, 608] width 244 height 24
type input "agent_843_1646074413.jpeg"
click at [200, 447] on input "Phone" at bounding box center [237, 458] width 244 height 24
type input "[PHONE_NUMBER]"
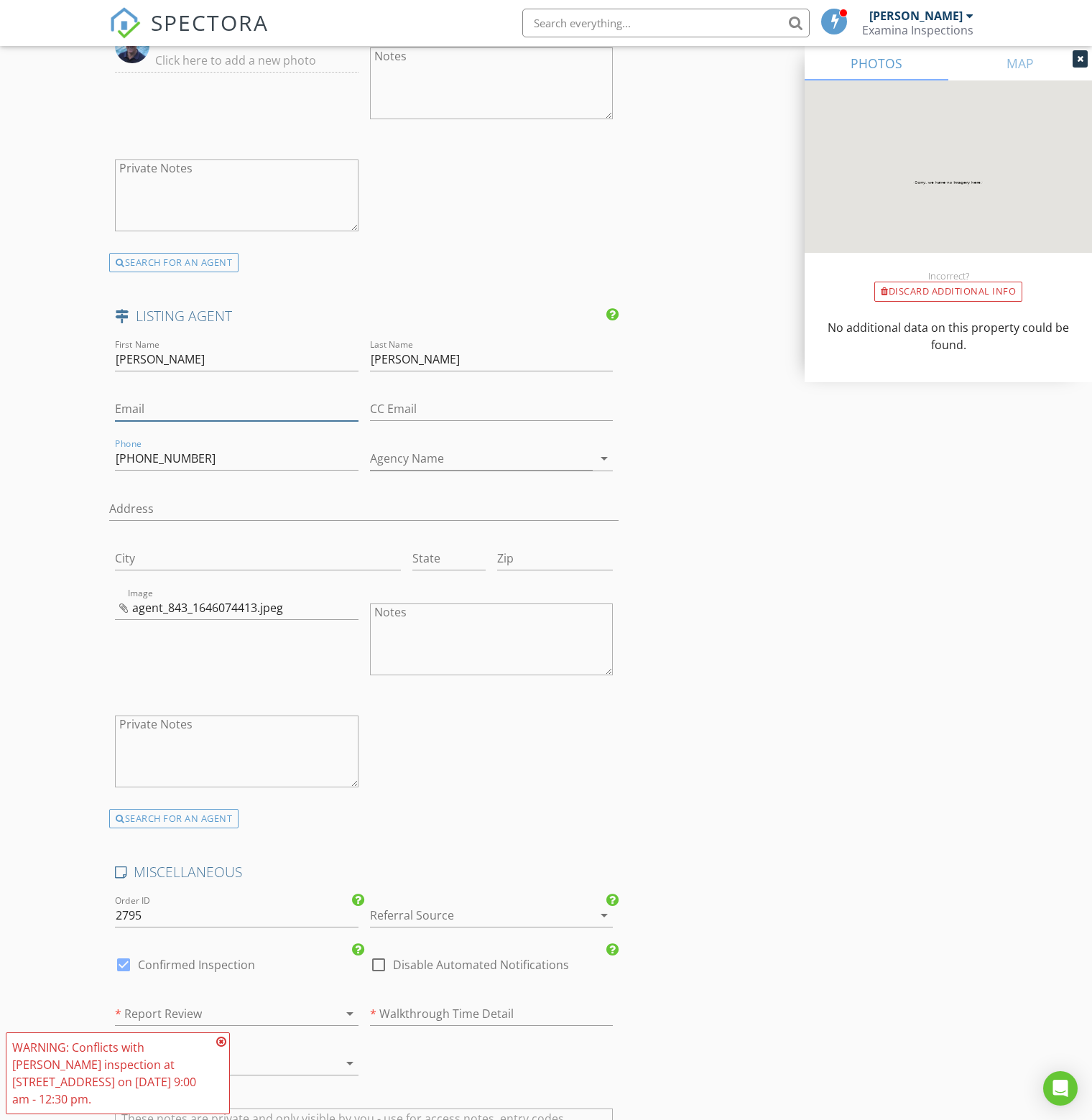
click at [217, 403] on input "Email" at bounding box center [237, 409] width 244 height 24
type input "[PERSON_NAME][EMAIL_ADDRESS][PERSON_NAME][DOMAIN_NAME]"
click at [447, 455] on input "Agency Name" at bounding box center [482, 458] width 224 height 24
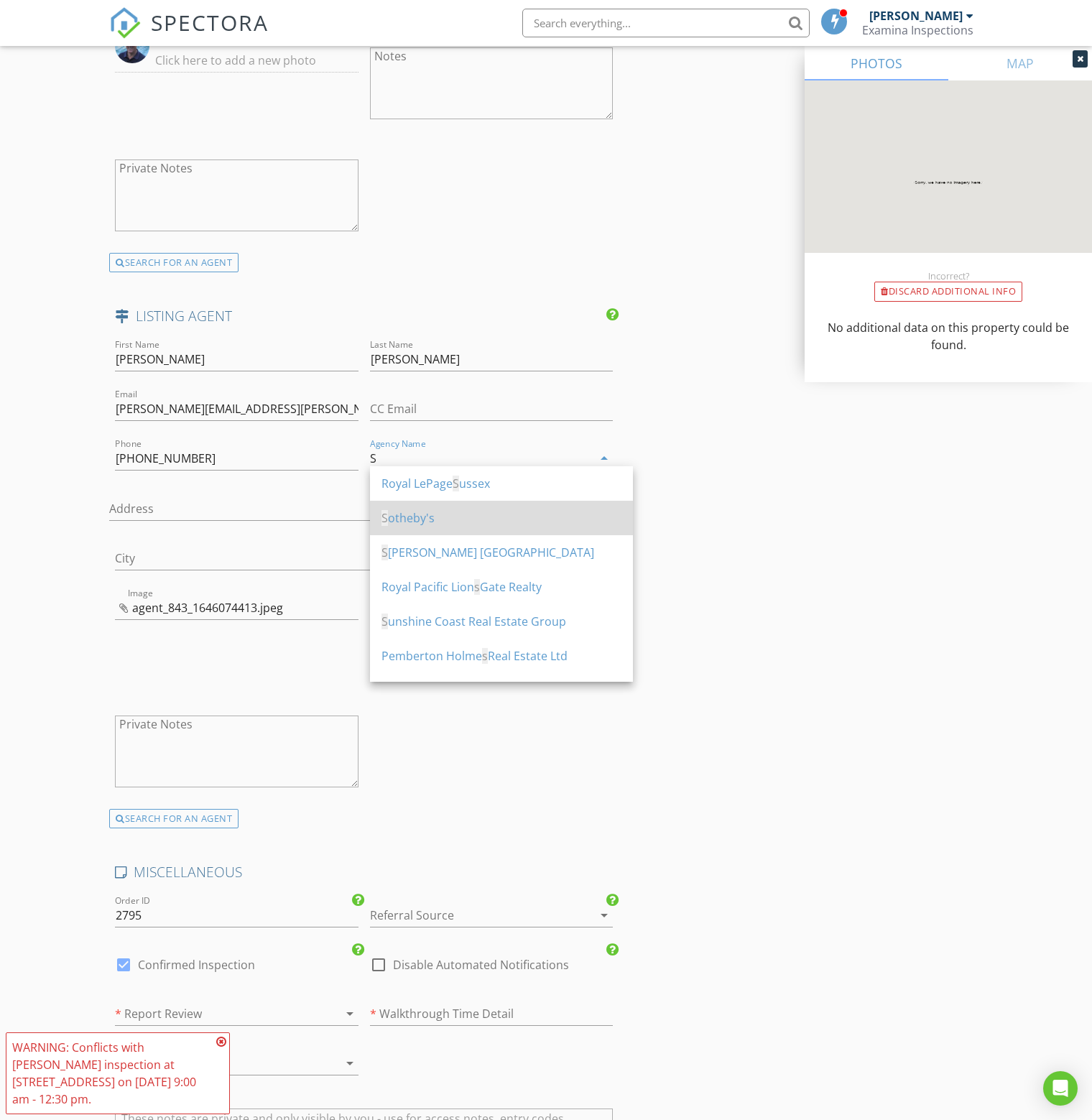
click at [425, 517] on div "S otheby's" at bounding box center [501, 518] width 240 height 17
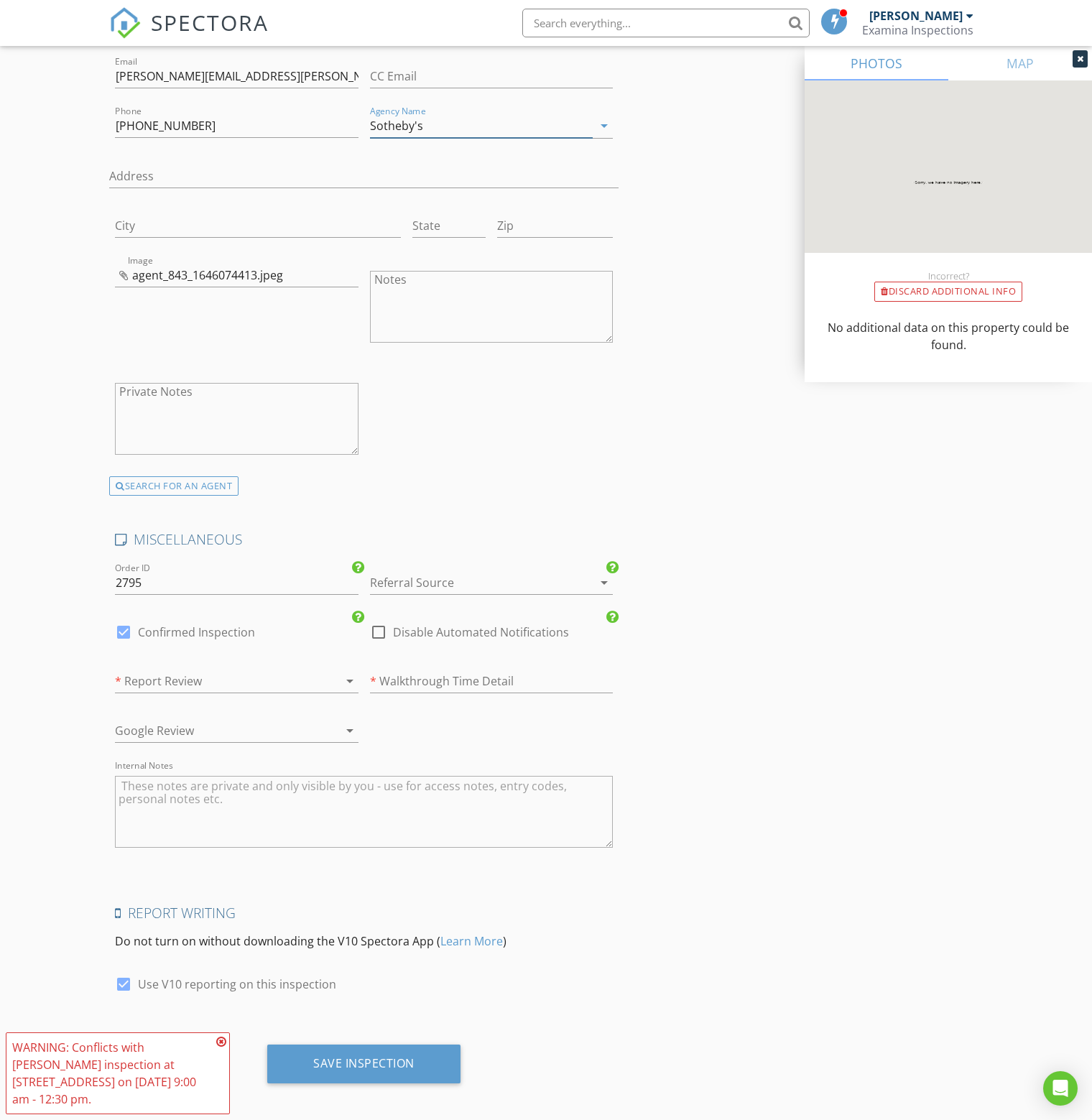
scroll to position [2561, 0]
type input "Sotheby's"
click at [414, 578] on div at bounding box center [472, 582] width 204 height 23
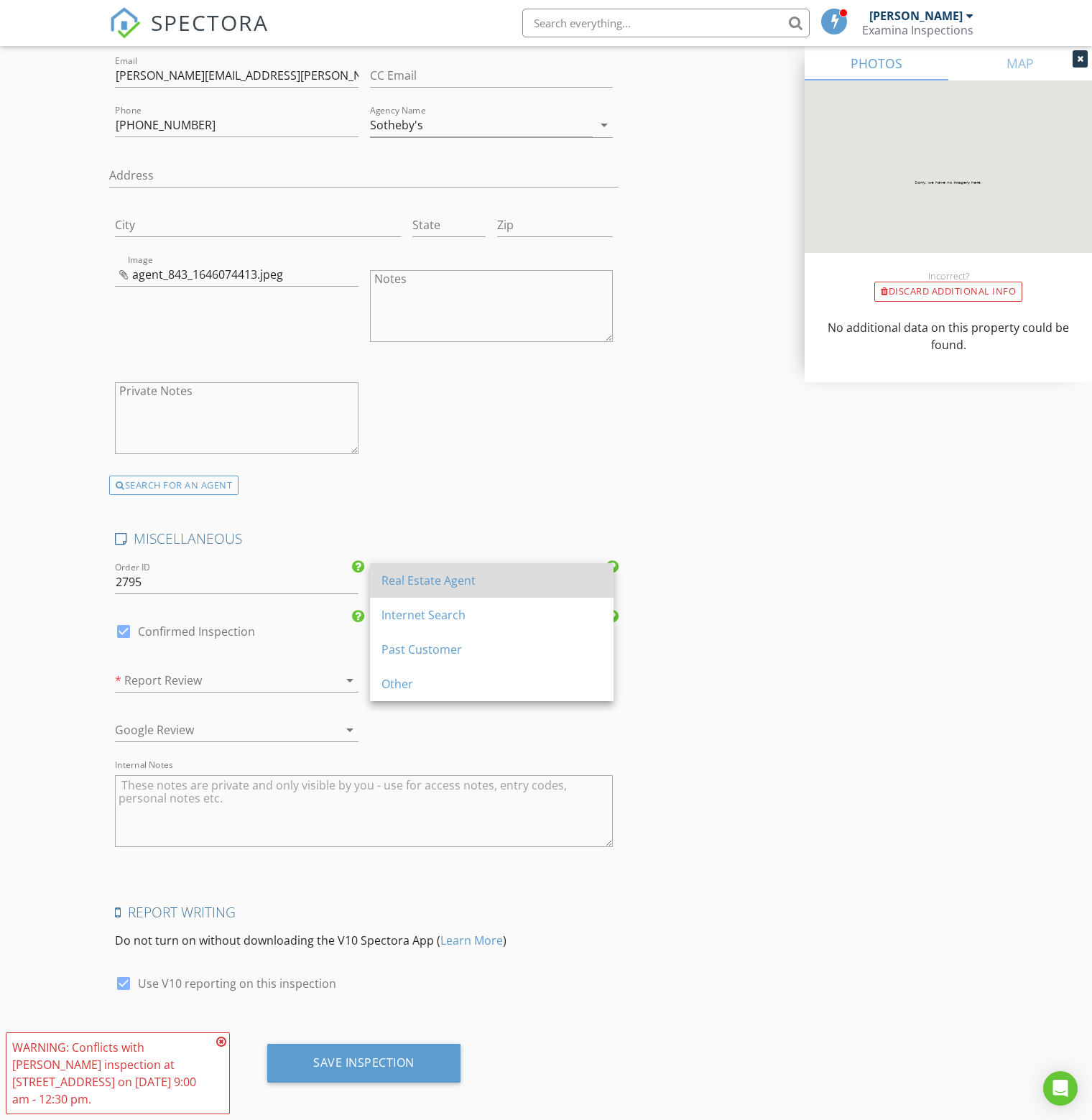
click at [439, 582] on div "Real Estate Agent" at bounding box center [492, 580] width 221 height 17
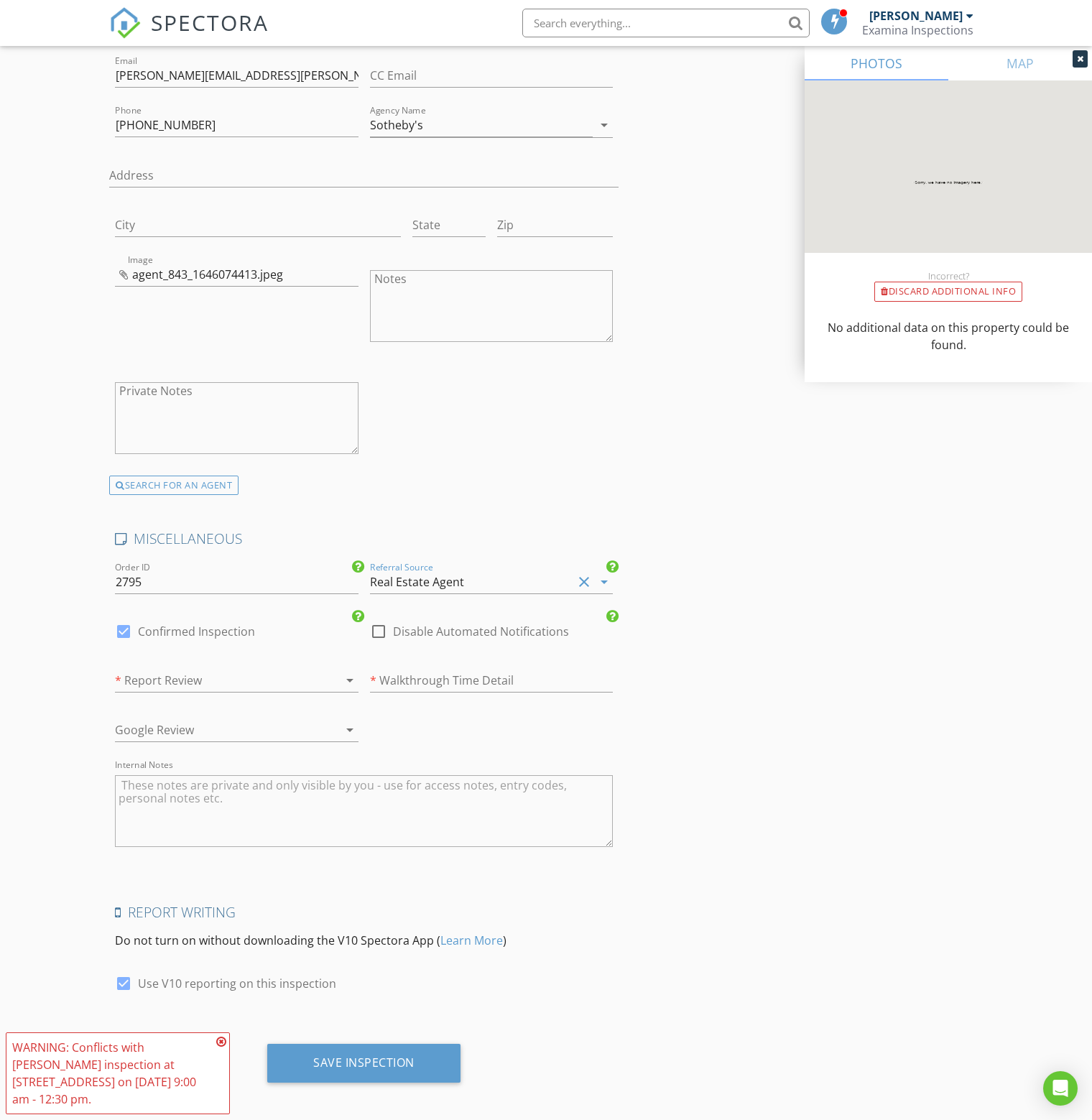
click at [121, 623] on div at bounding box center [123, 632] width 25 height 25
checkbox input "false"
checkbox input "true"
click at [200, 680] on div at bounding box center [217, 680] width 204 height 23
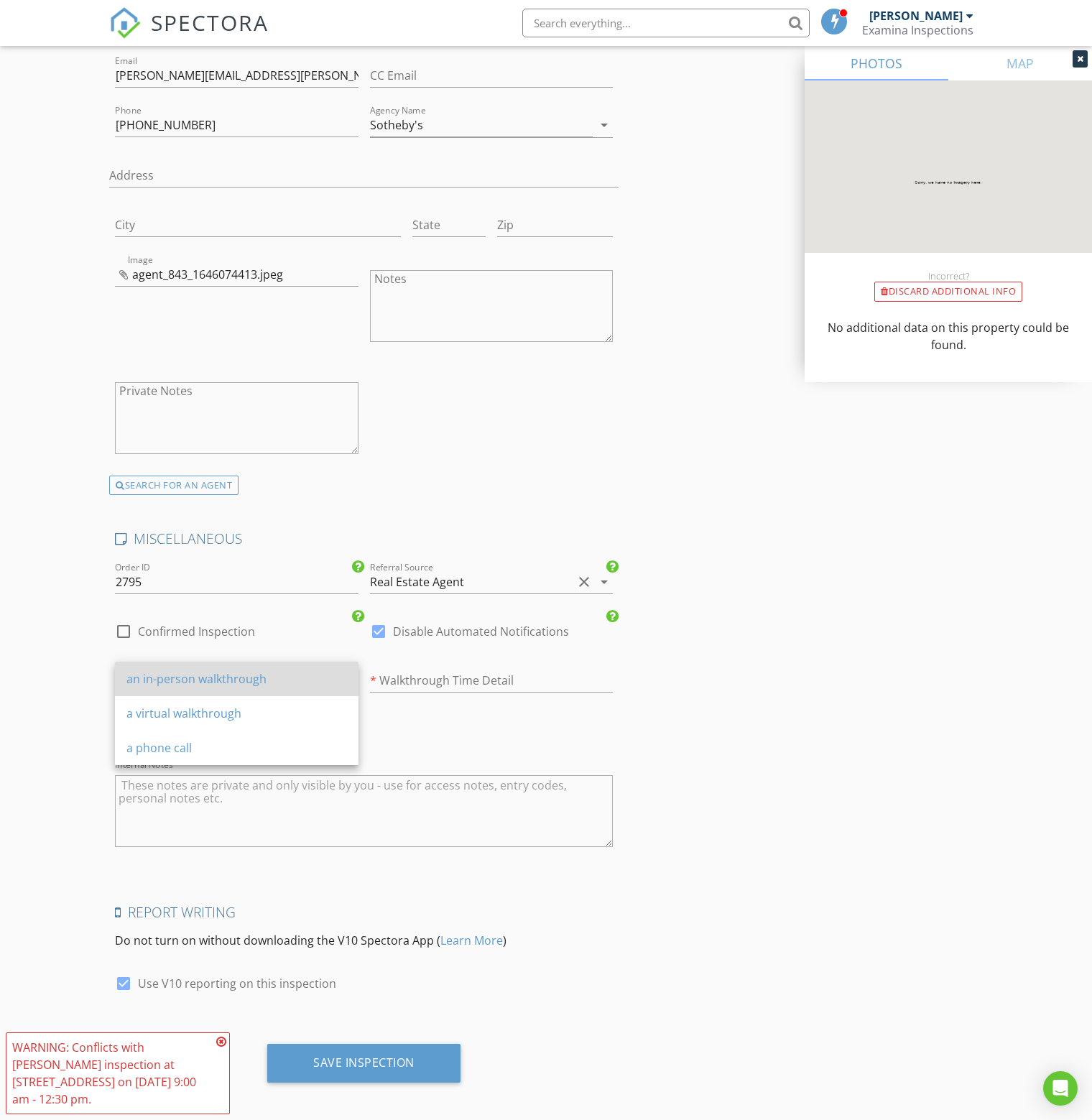
click at [234, 682] on div "an in-person walkthrough" at bounding box center [237, 679] width 221 height 17
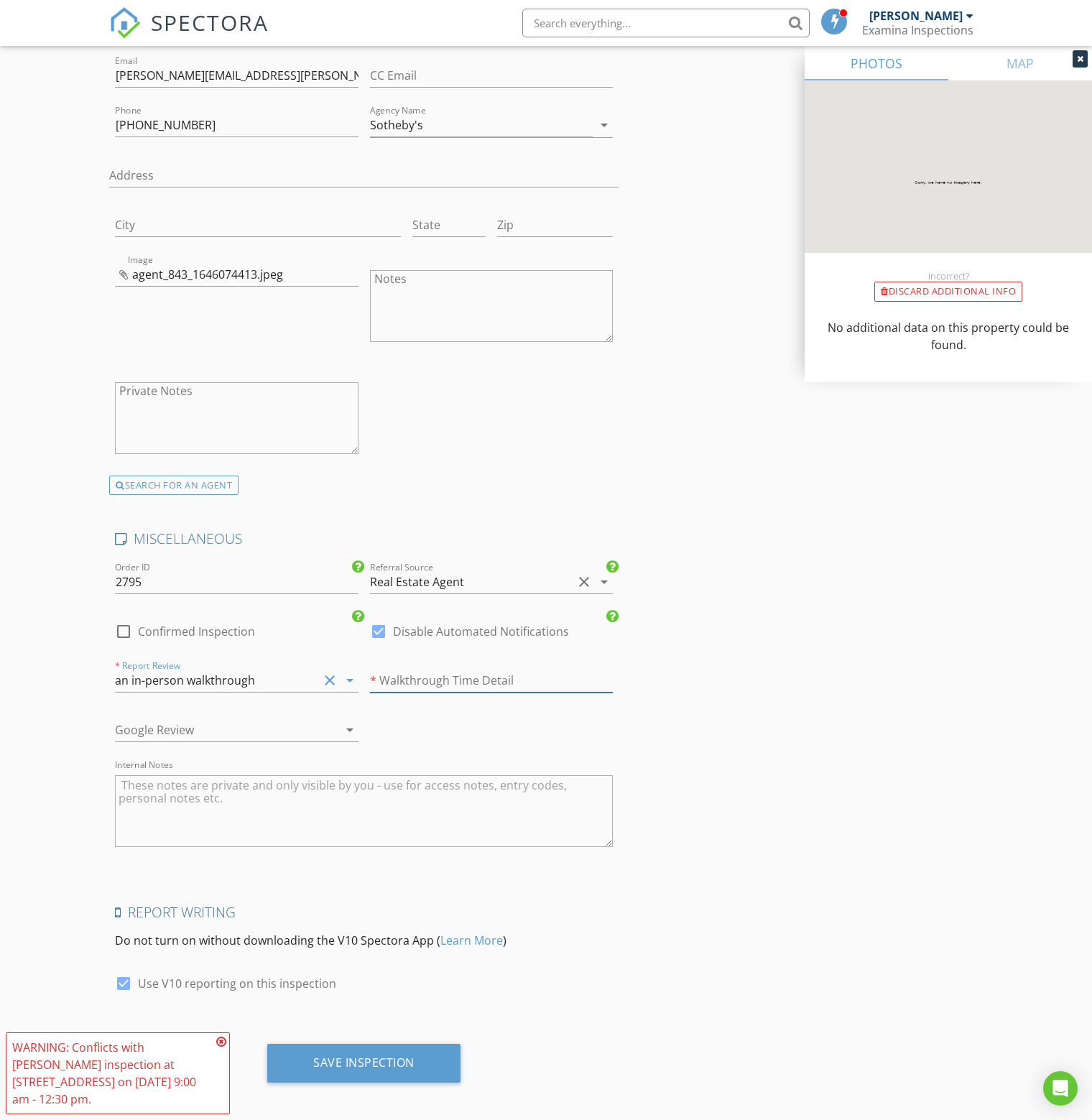
click at [482, 672] on input "text" at bounding box center [492, 680] width 244 height 24
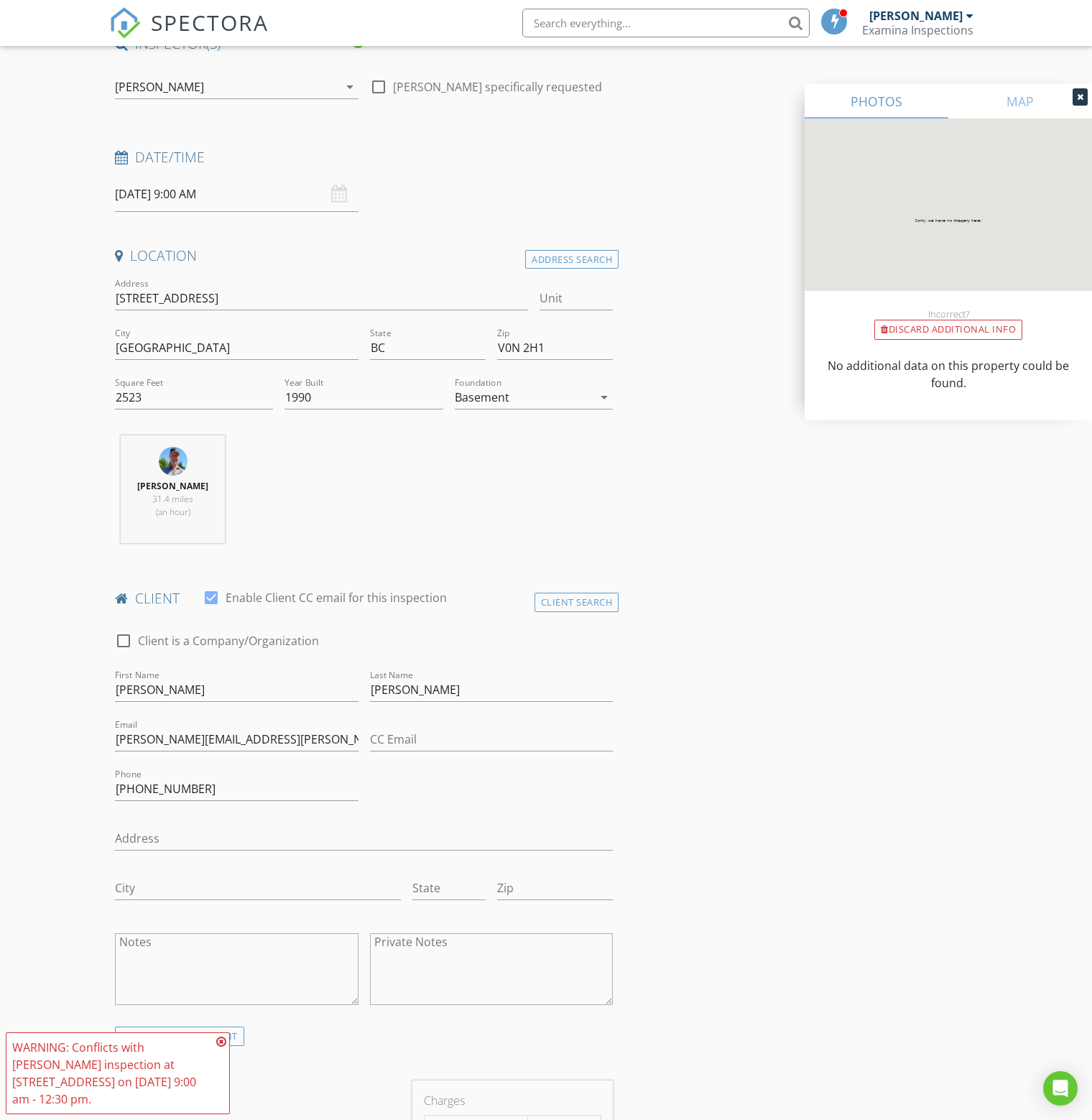
scroll to position [0, 0]
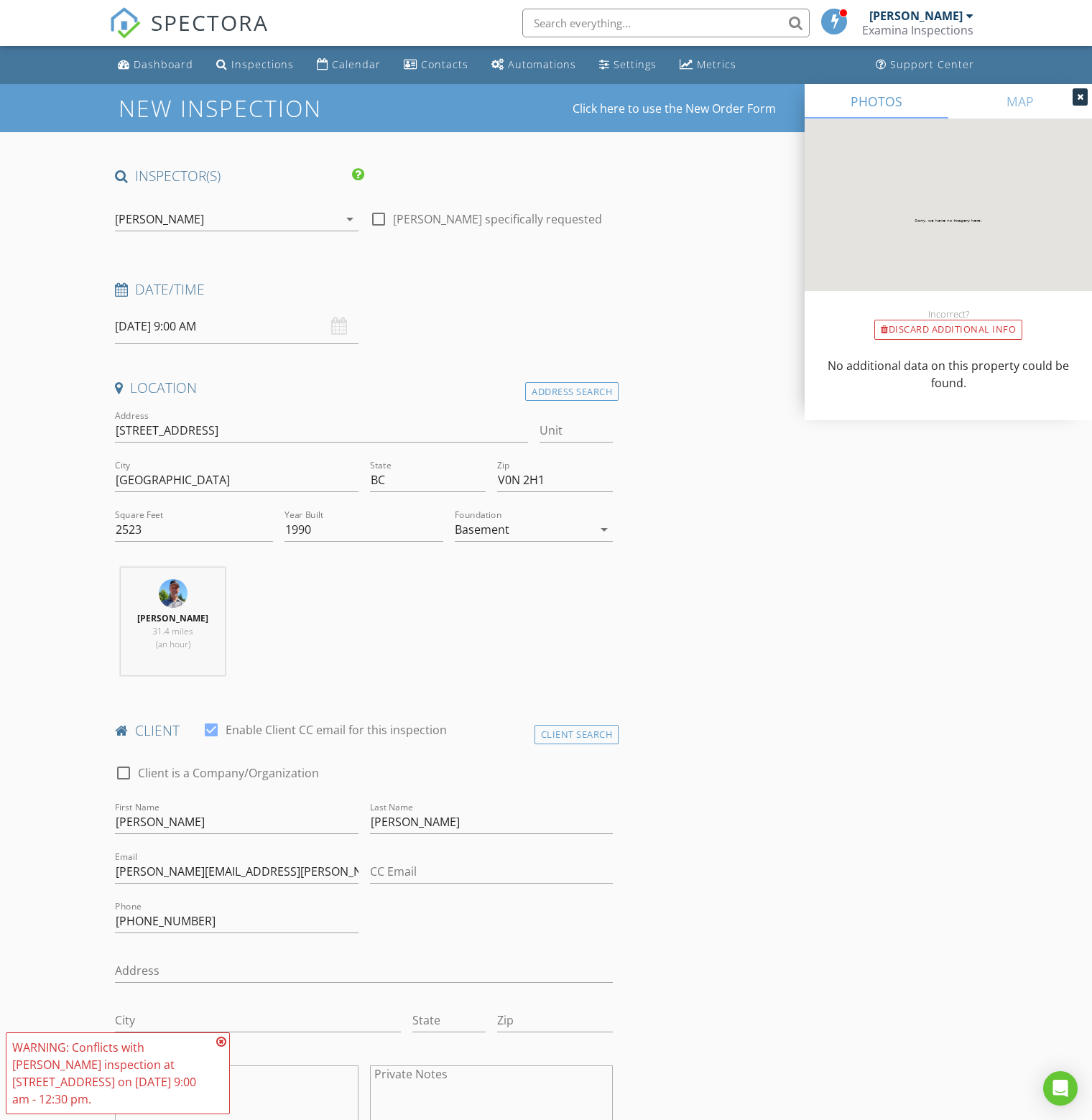
type input "at 5:00pm"
click at [240, 327] on input "09/04/2025 9:00 AM" at bounding box center [237, 327] width 244 height 35
type input "10"
type input "09/04/2025 10:00 AM"
click at [198, 562] on span at bounding box center [198, 564] width 10 height 15
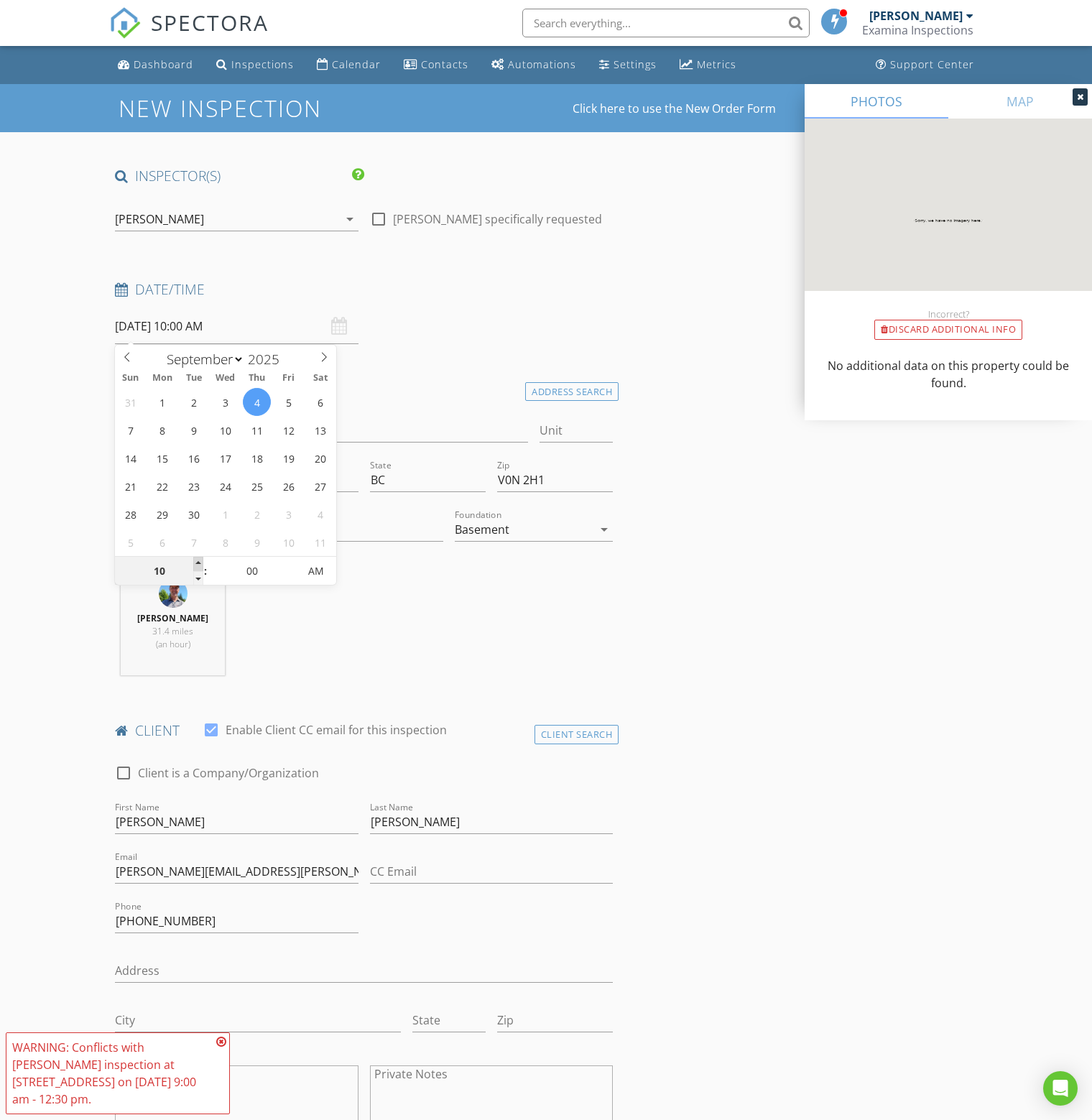
type input "11"
type input "09/04/2025 11:00 AM"
click at [198, 562] on span at bounding box center [198, 564] width 10 height 15
type input "12"
type input "09/04/2025 12:00 PM"
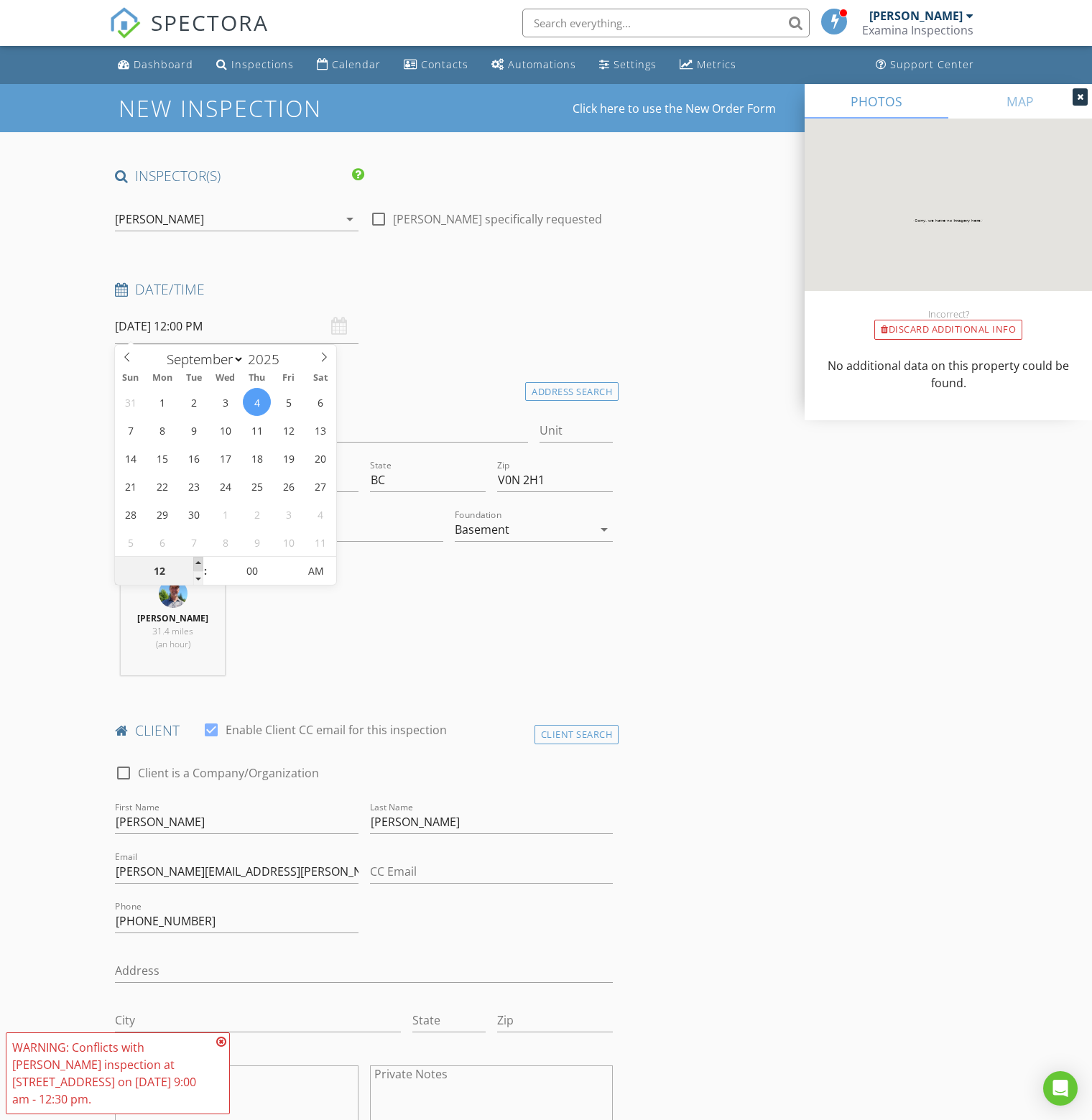
click at [198, 562] on span at bounding box center [198, 564] width 10 height 15
type input "01"
type input "09/04/2025 1:00 PM"
click at [198, 562] on span at bounding box center [198, 564] width 10 height 15
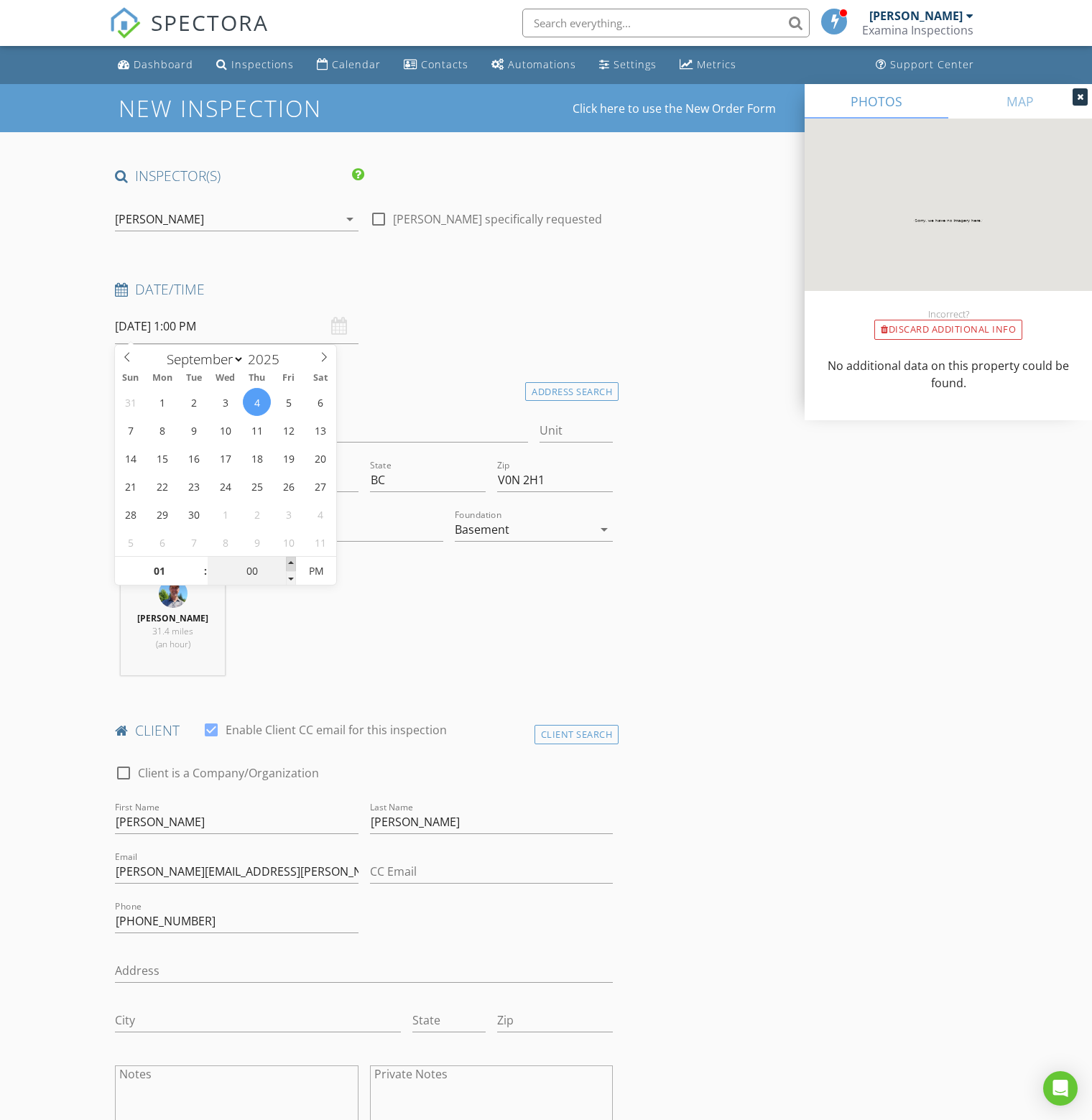
type input "05"
type input "09/04/2025 1:05 PM"
click at [289, 562] on span at bounding box center [291, 564] width 10 height 15
type input "10"
type input "09/04/2025 1:10 PM"
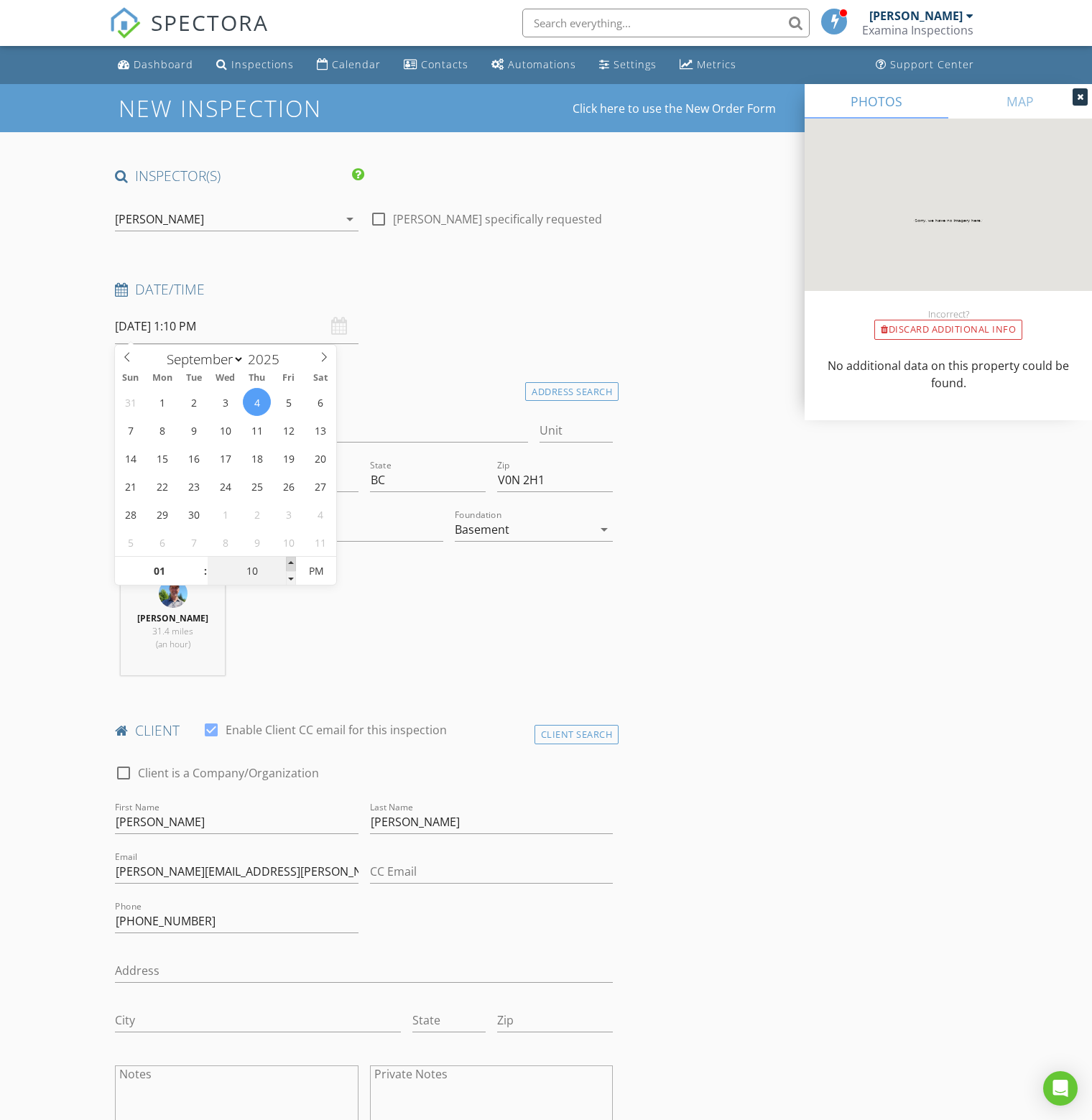
click at [289, 562] on span at bounding box center [291, 564] width 10 height 15
type input "15"
type input "09/04/2025 1:15 PM"
click at [289, 562] on span at bounding box center [291, 564] width 10 height 15
type input "20"
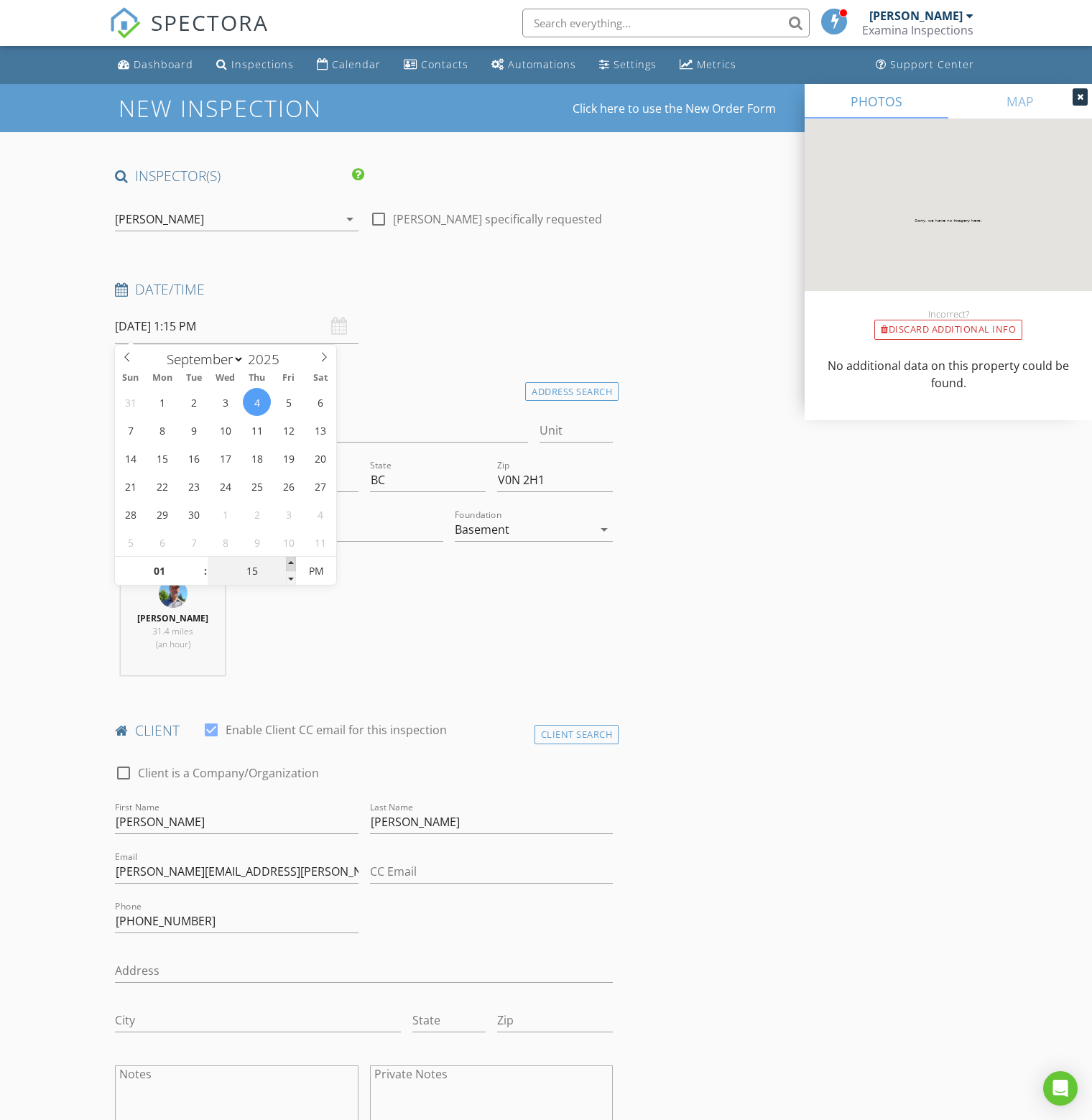
type input "09/04/2025 1:20 PM"
click at [289, 562] on span at bounding box center [291, 564] width 10 height 15
type input "25"
type input "09/04/2025 1:25 PM"
click at [289, 562] on span at bounding box center [291, 564] width 10 height 15
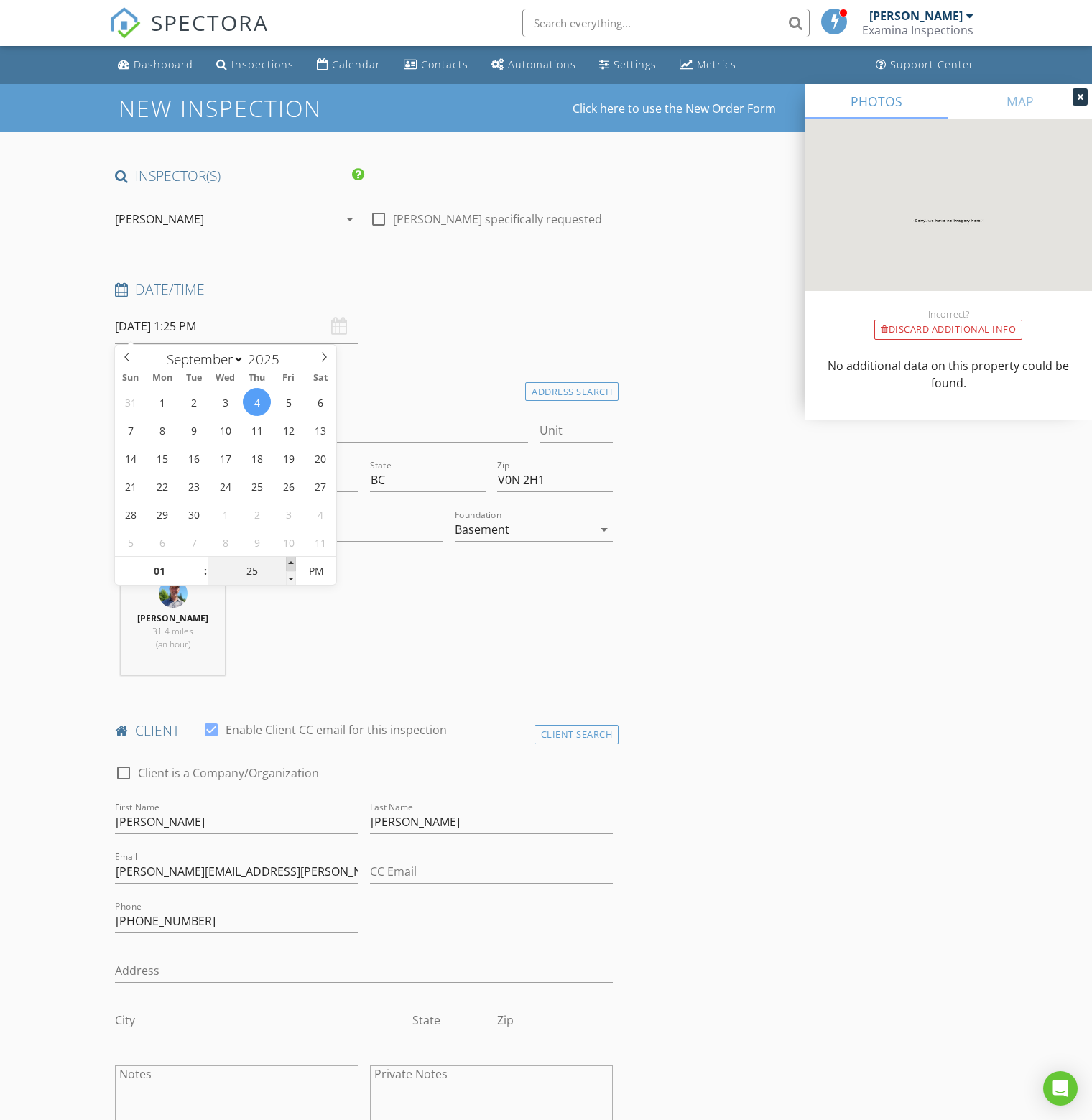
type input "30"
type input "09/04/2025 1:30 PM"
click at [289, 562] on span at bounding box center [291, 564] width 10 height 15
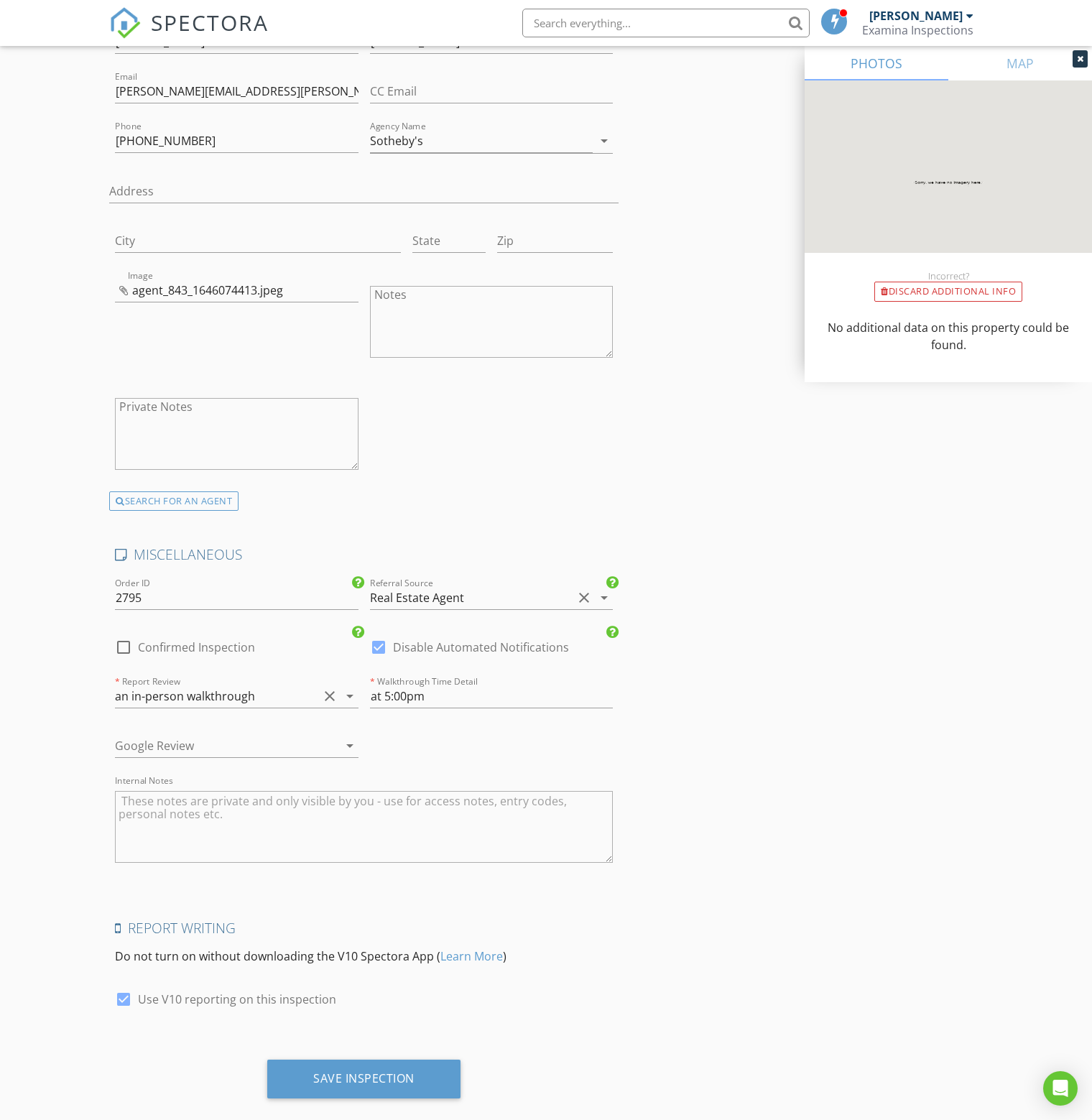
scroll to position [2561, 0]
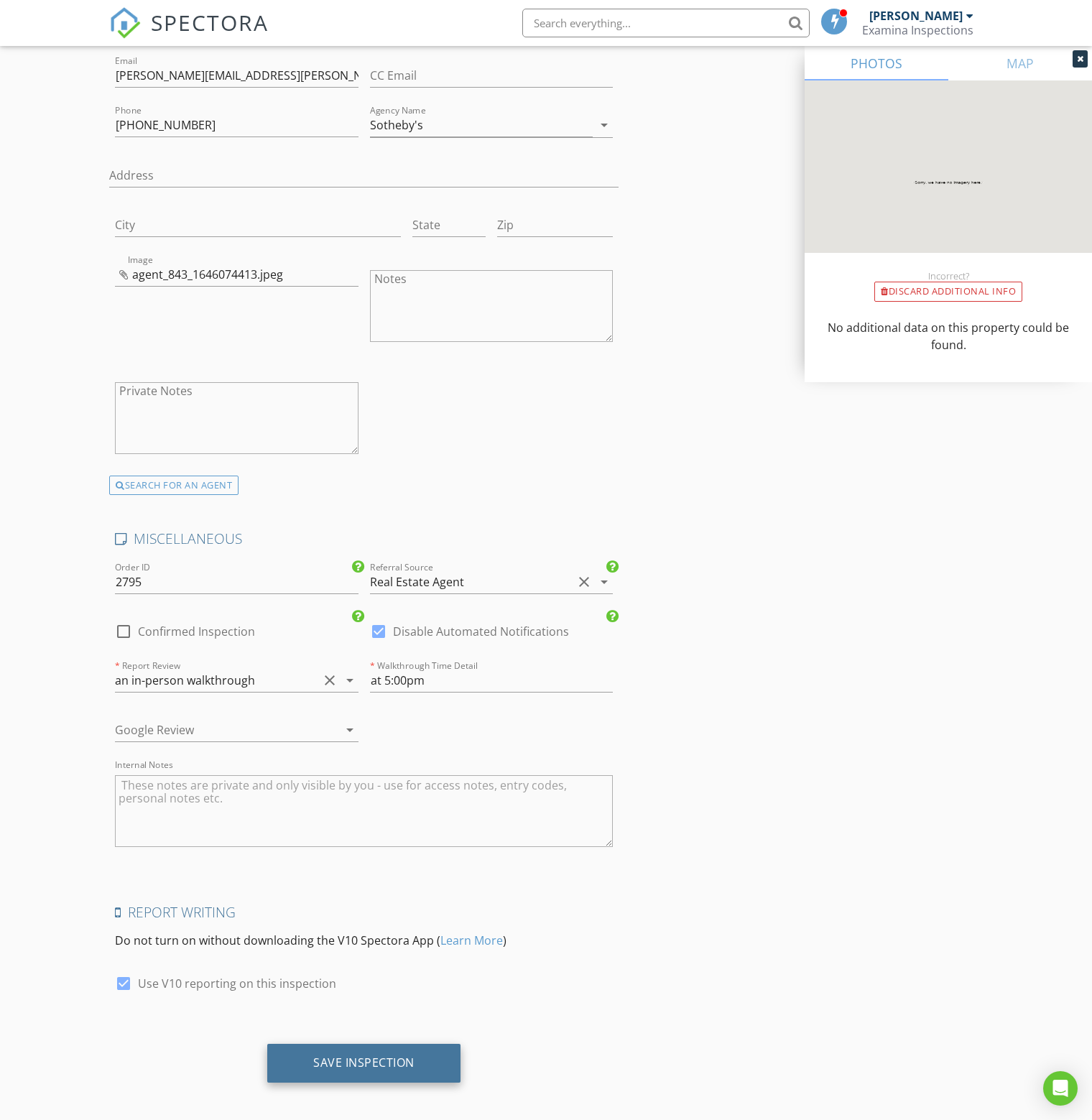
click at [355, 1055] on div "Save Inspection" at bounding box center [363, 1062] width 101 height 15
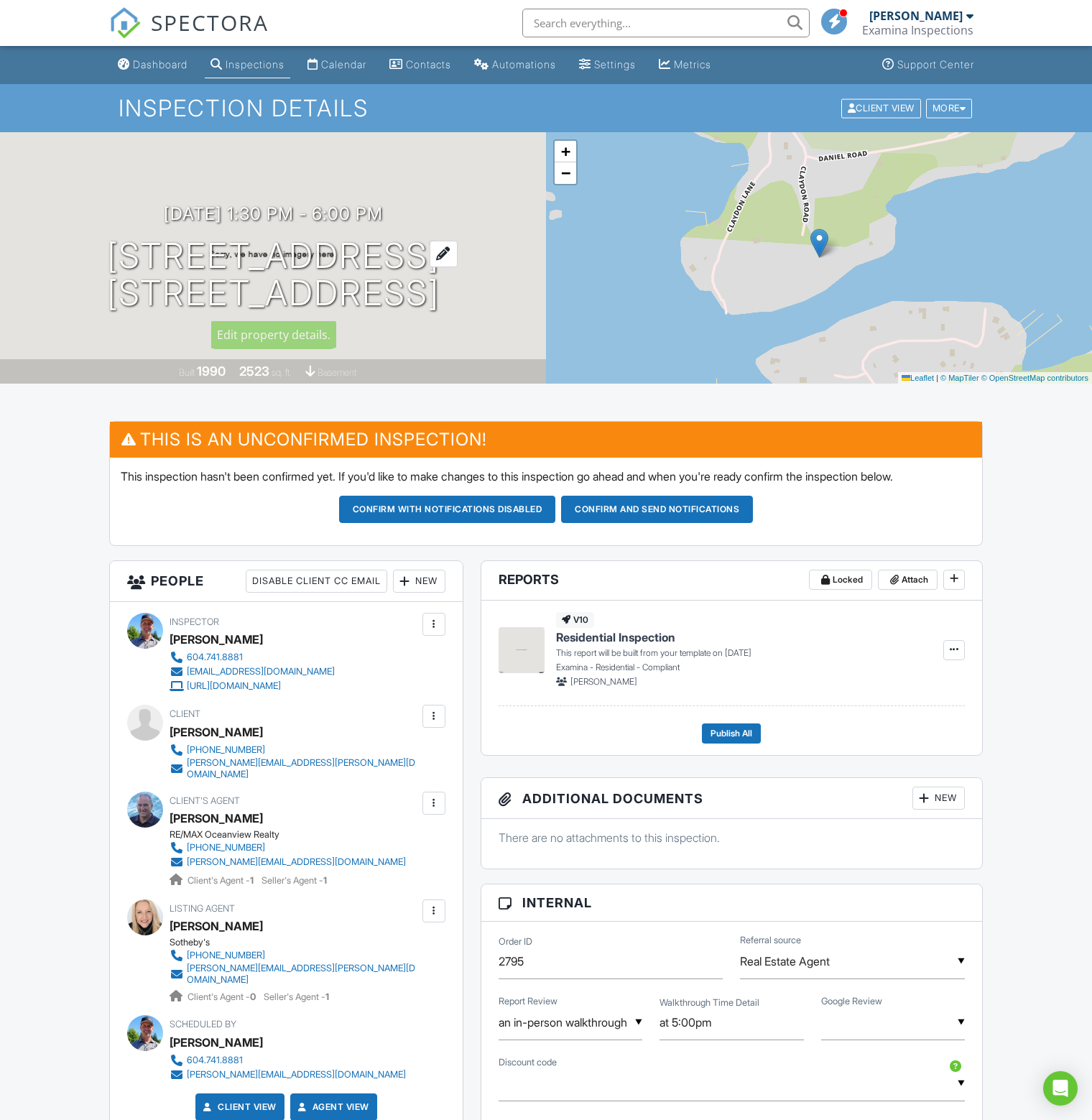
click at [305, 279] on h1 "[STREET_ADDRESS] [STREET_ADDRESS]" at bounding box center [273, 275] width 332 height 76
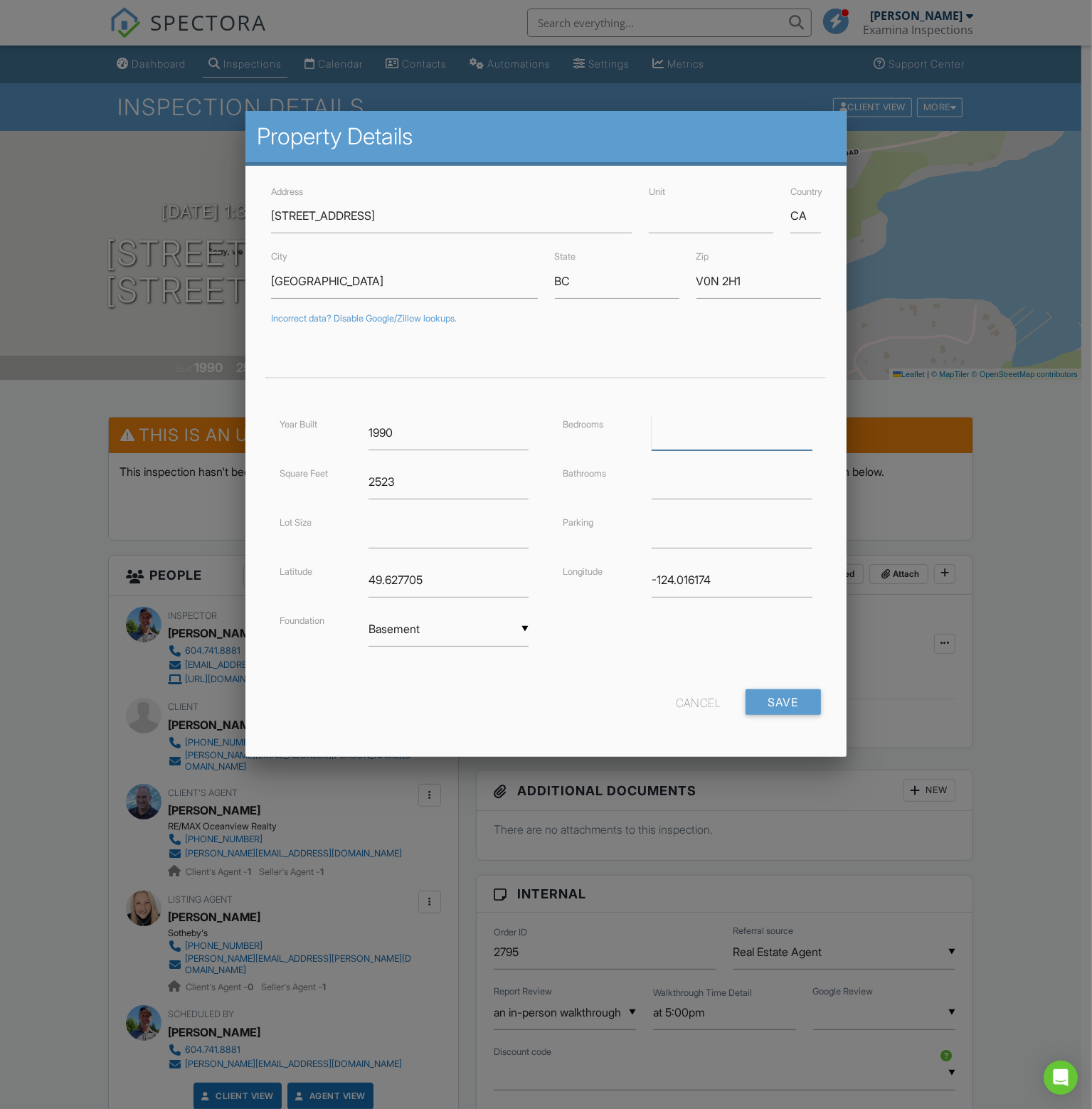
click at [708, 431] on input "number" at bounding box center [732, 433] width 160 height 35
type input "5"
click at [706, 480] on input "number" at bounding box center [732, 482] width 160 height 35
type input "2"
type input "3"
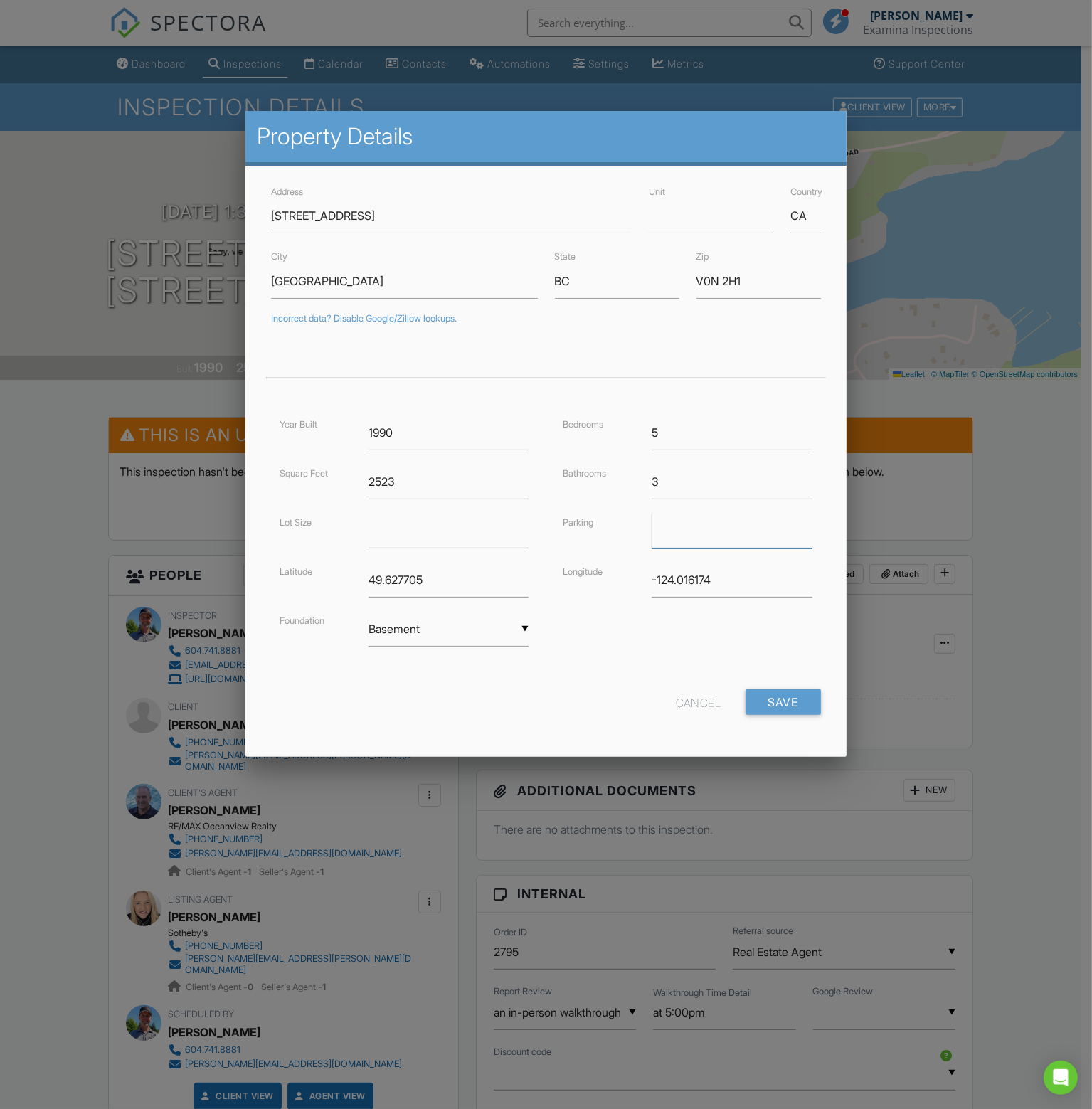
click at [690, 536] on input "text" at bounding box center [732, 532] width 160 height 35
type input "4"
click at [417, 529] on input "number" at bounding box center [448, 532] width 160 height 35
type input "46173"
drag, startPoint x: 767, startPoint y: 281, endPoint x: 668, endPoint y: 273, distance: 99.3
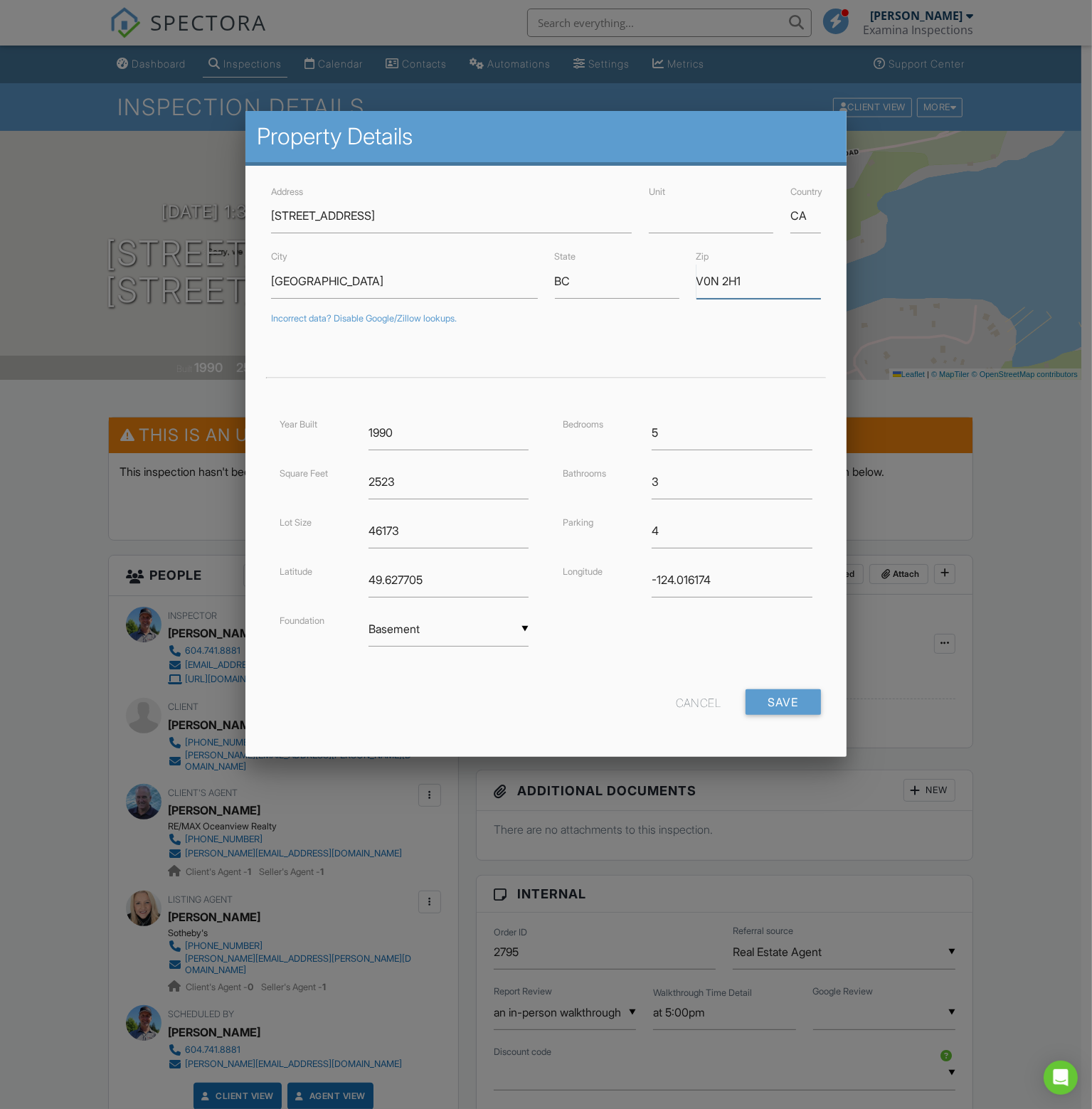
click at [668, 273] on div "City Garden Bay State BC Zip V0N 2H1" at bounding box center [545, 273] width 566 height 50
paste input "1S"
type input "V0N 1S1"
click at [785, 702] on input "Save" at bounding box center [783, 703] width 76 height 26
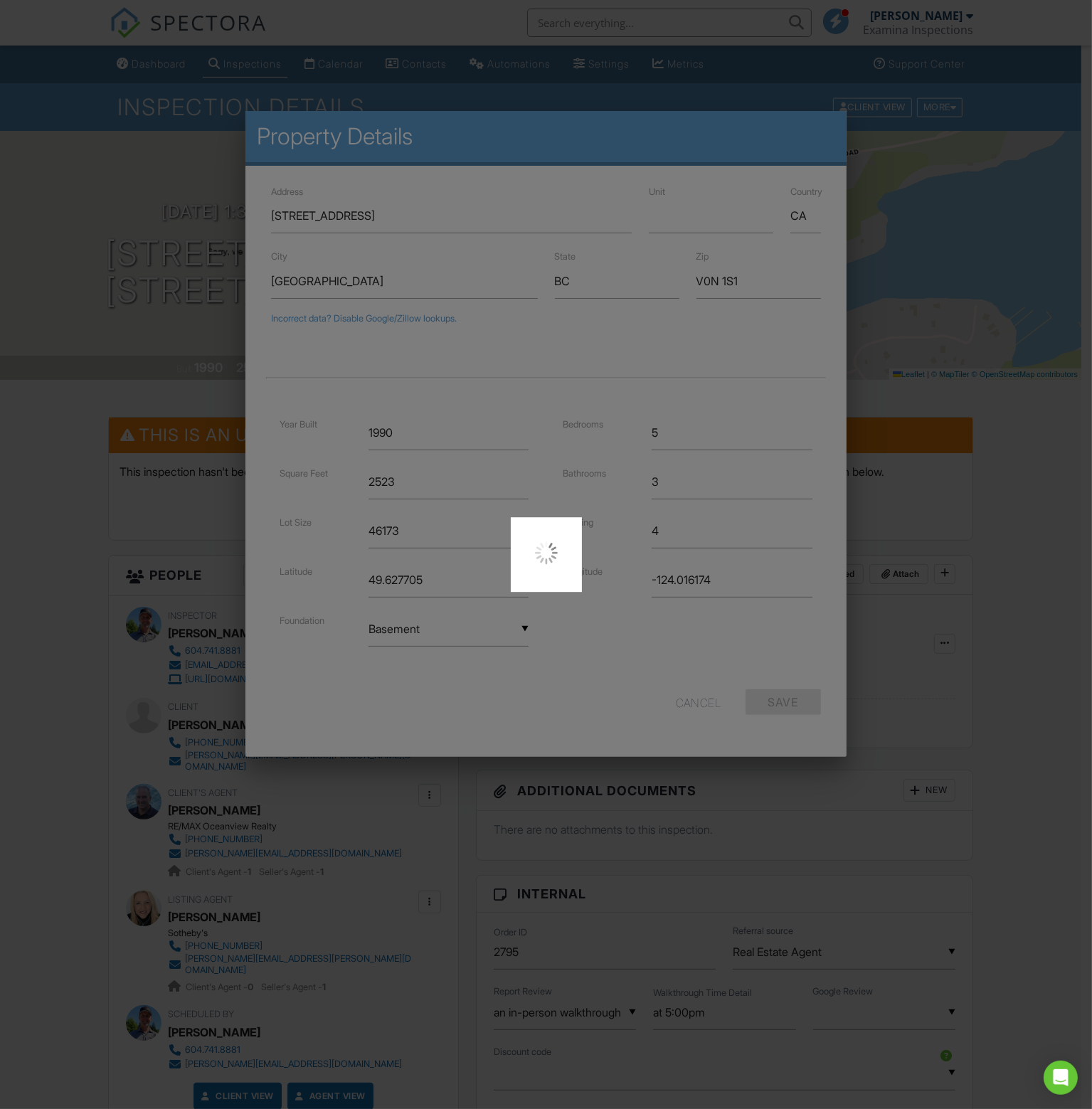
type input "49.6277047"
type input "-124.0161739"
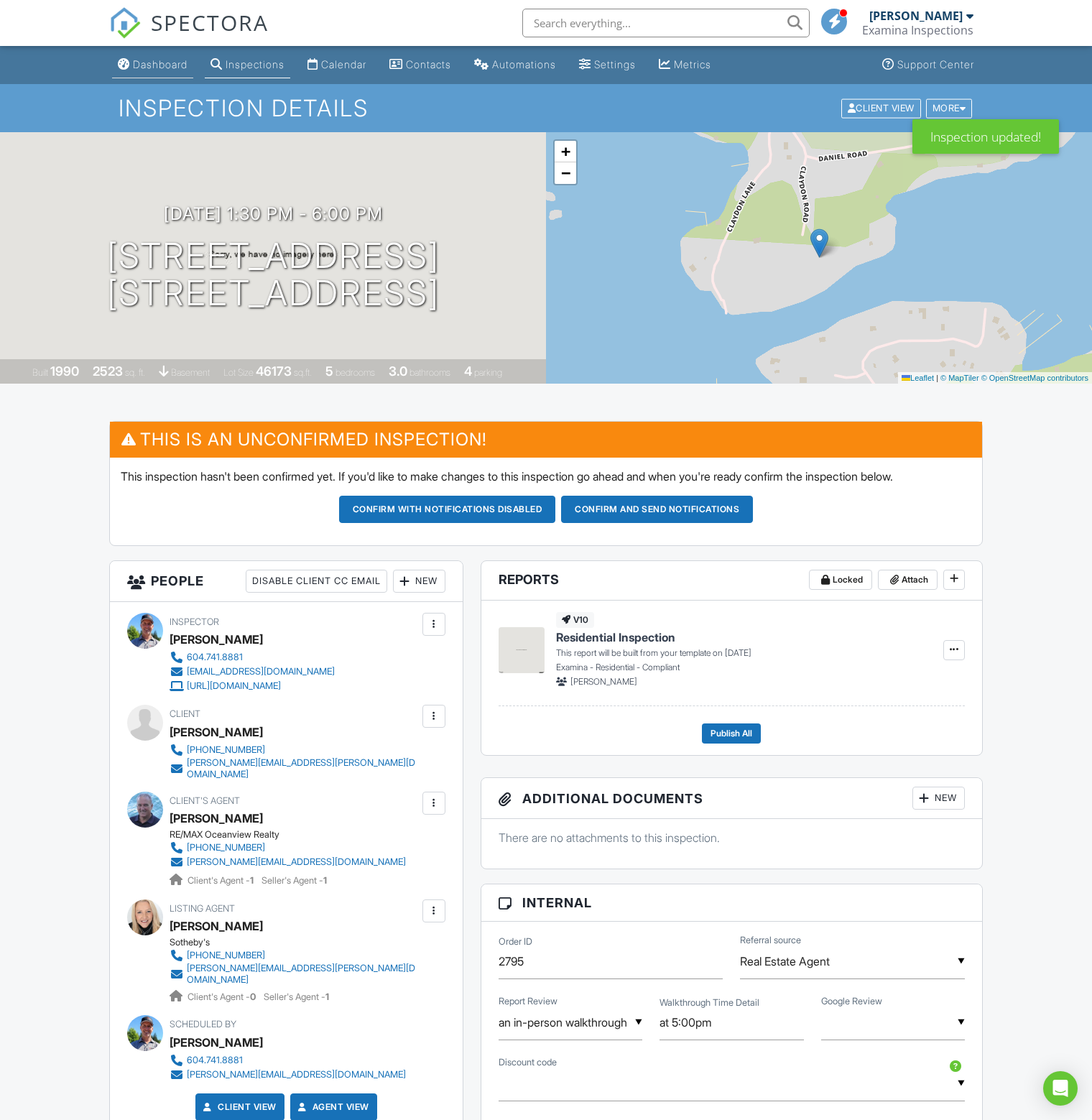
click at [169, 59] on div "Dashboard" at bounding box center [160, 64] width 55 height 12
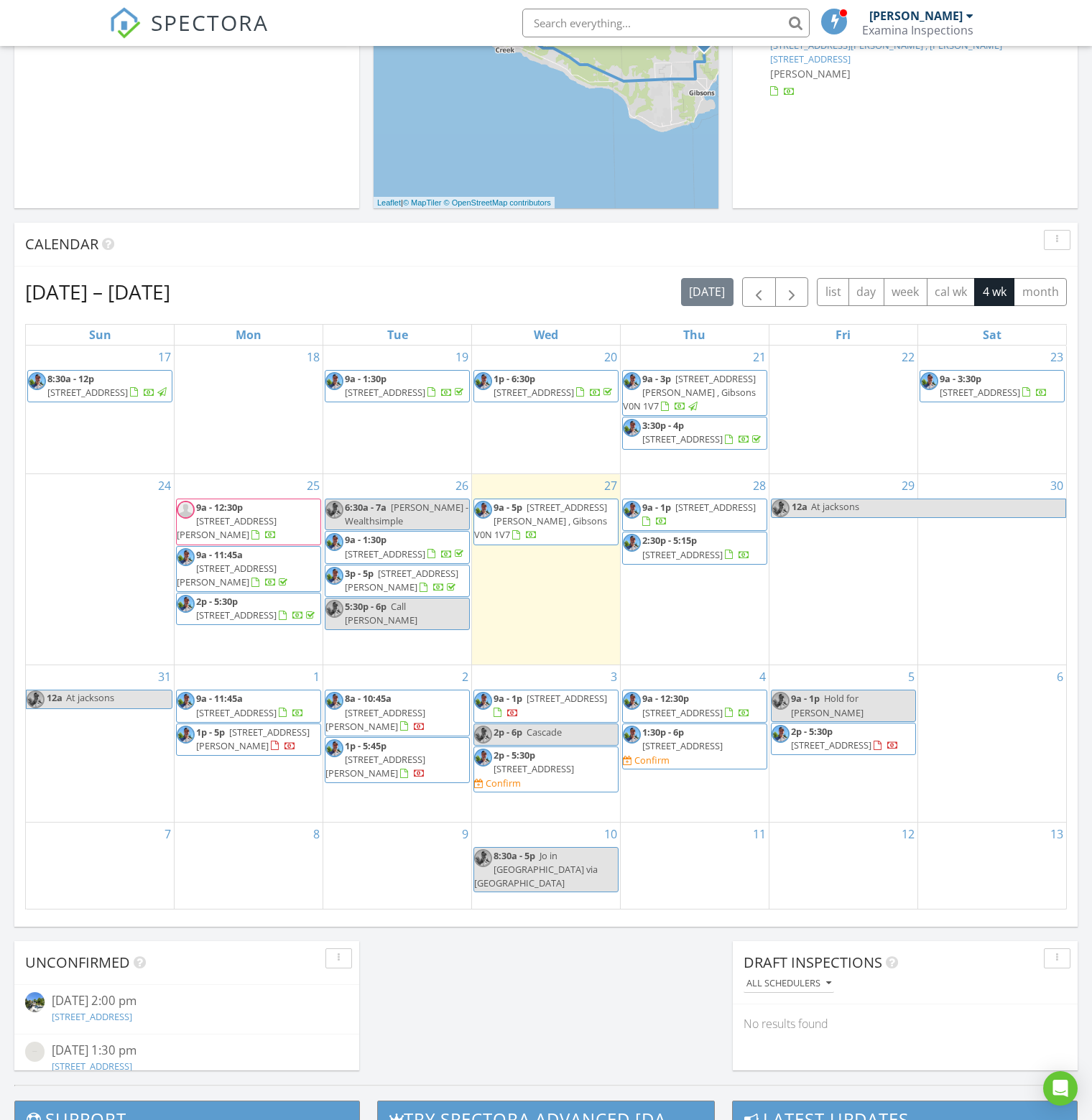
scroll to position [503, 0]
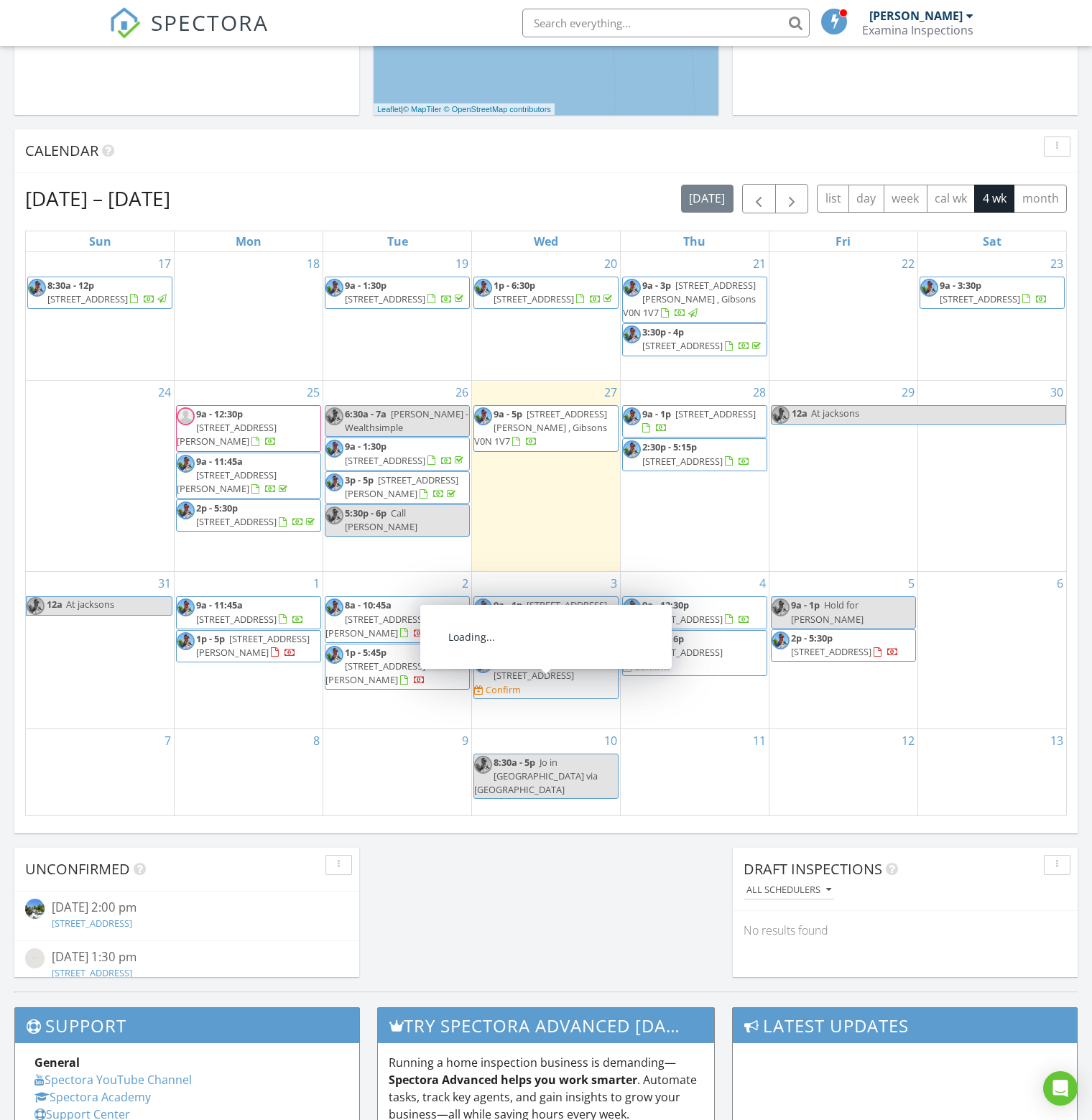
click at [570, 653] on link "2p - 6p [GEOGRAPHIC_DATA]" at bounding box center [546, 641] width 145 height 22
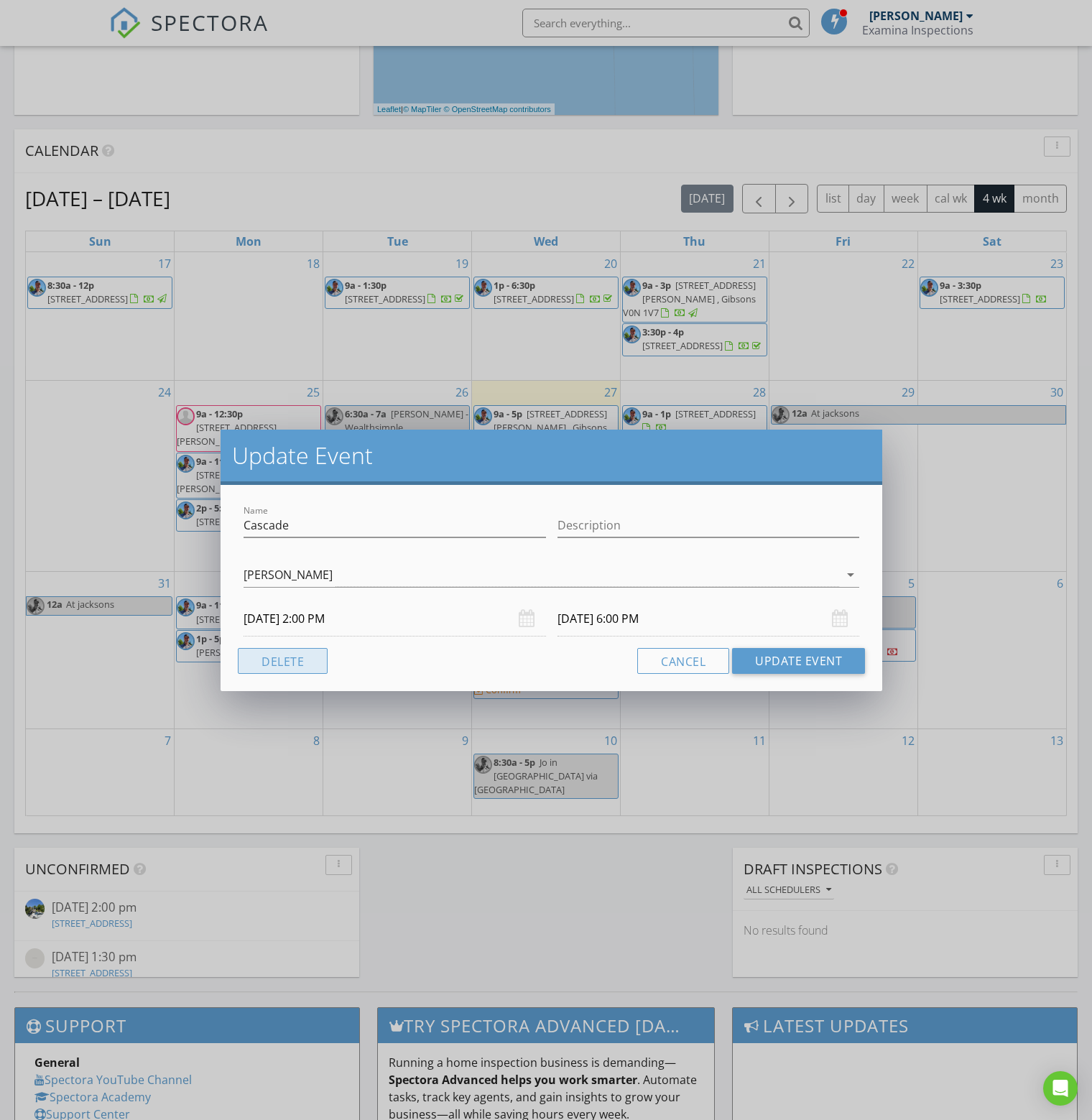
click at [276, 663] on button "Delete" at bounding box center [282, 661] width 89 height 26
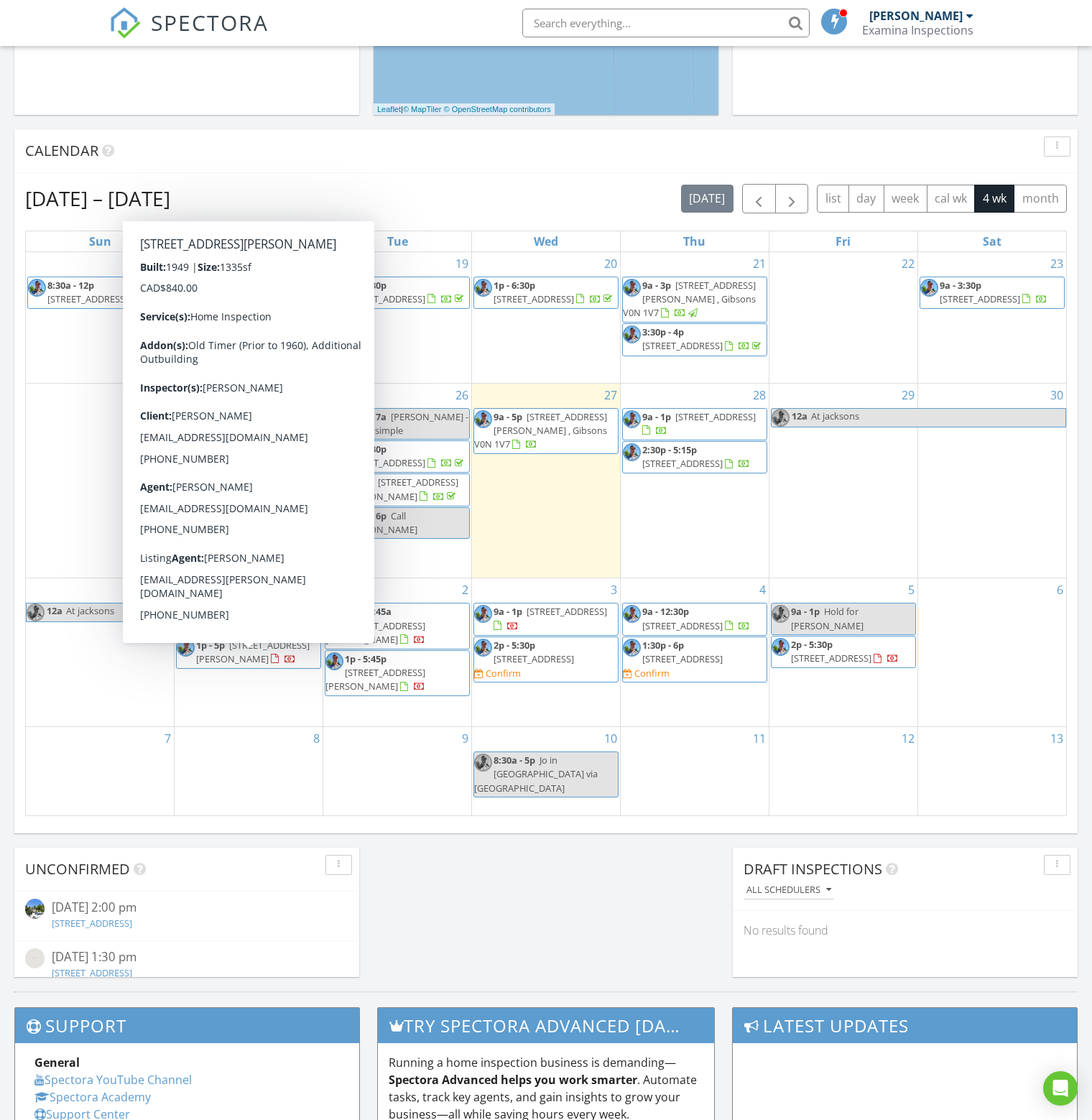
click at [576, 895] on div "[DATE] All Inspectors 9:00 am [STREET_ADDRESS][PERSON_NAME] , [STREET_ADDRESS] …" at bounding box center [546, 337] width 1092 height 1307
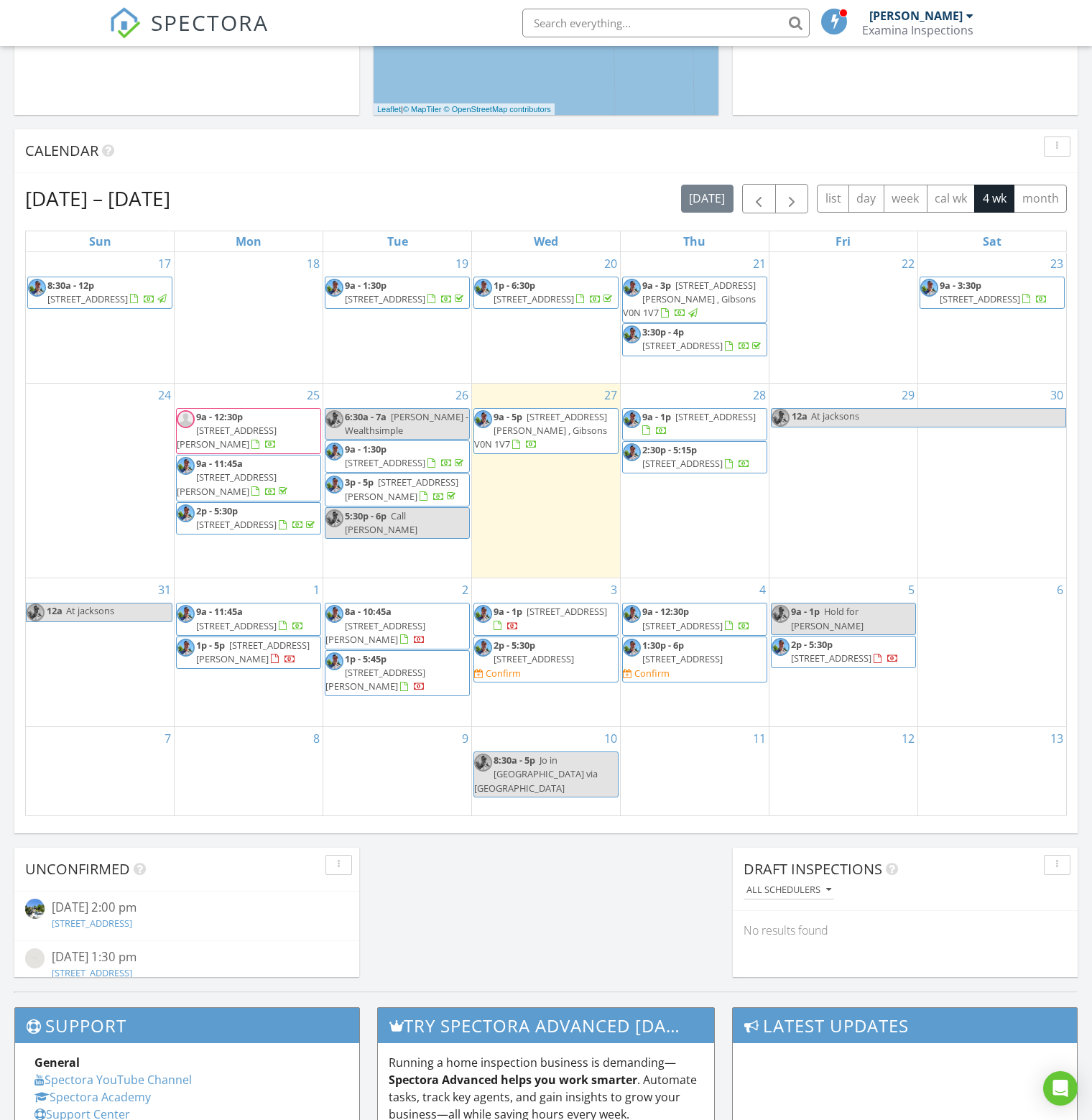
click at [859, 655] on span "5859 Medusa St , Sechelt V0N 3A3" at bounding box center [831, 658] width 80 height 13
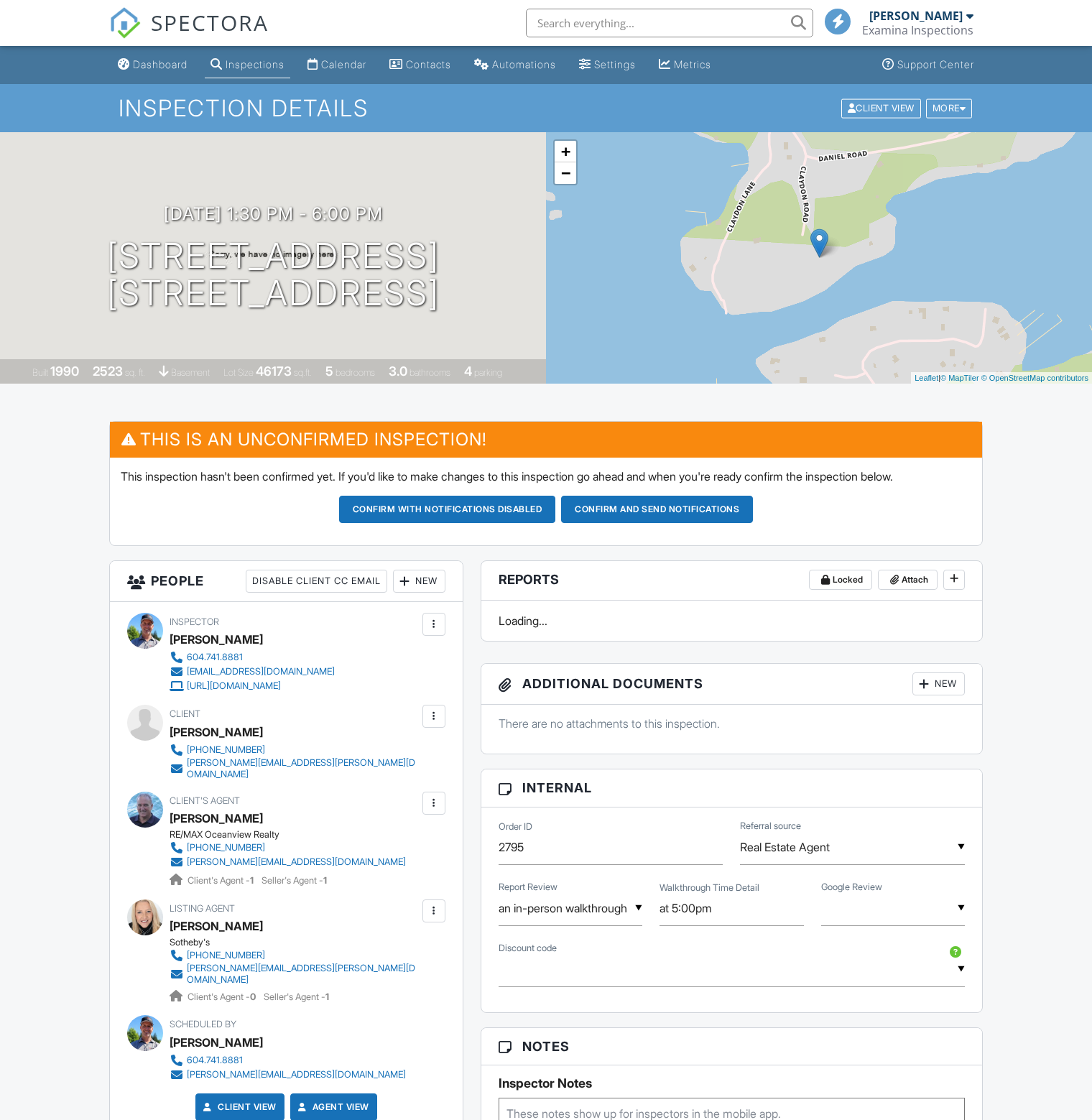
click at [434, 717] on div at bounding box center [433, 716] width 15 height 15
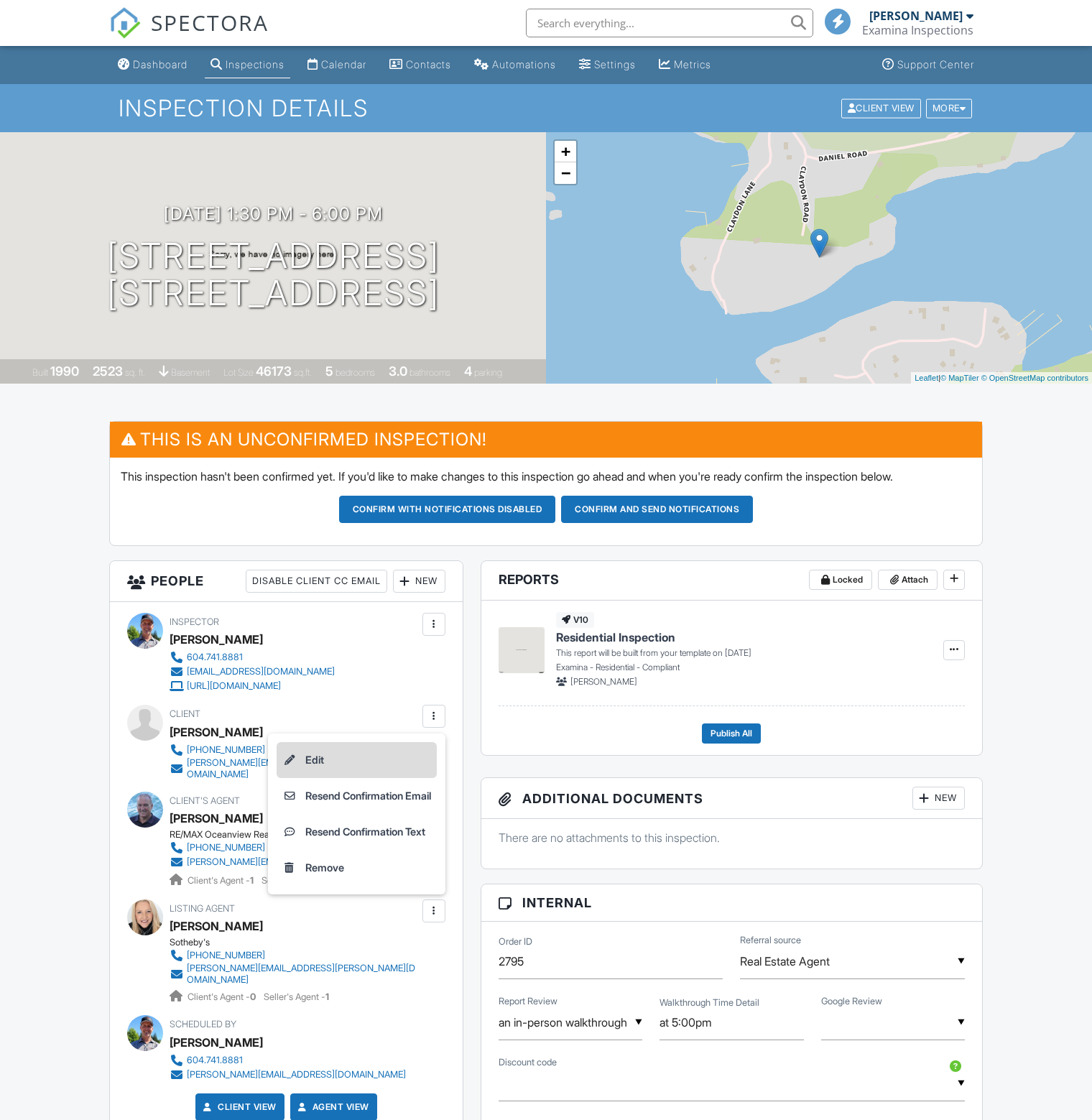
click at [305, 757] on li "Edit" at bounding box center [357, 760] width 160 height 36
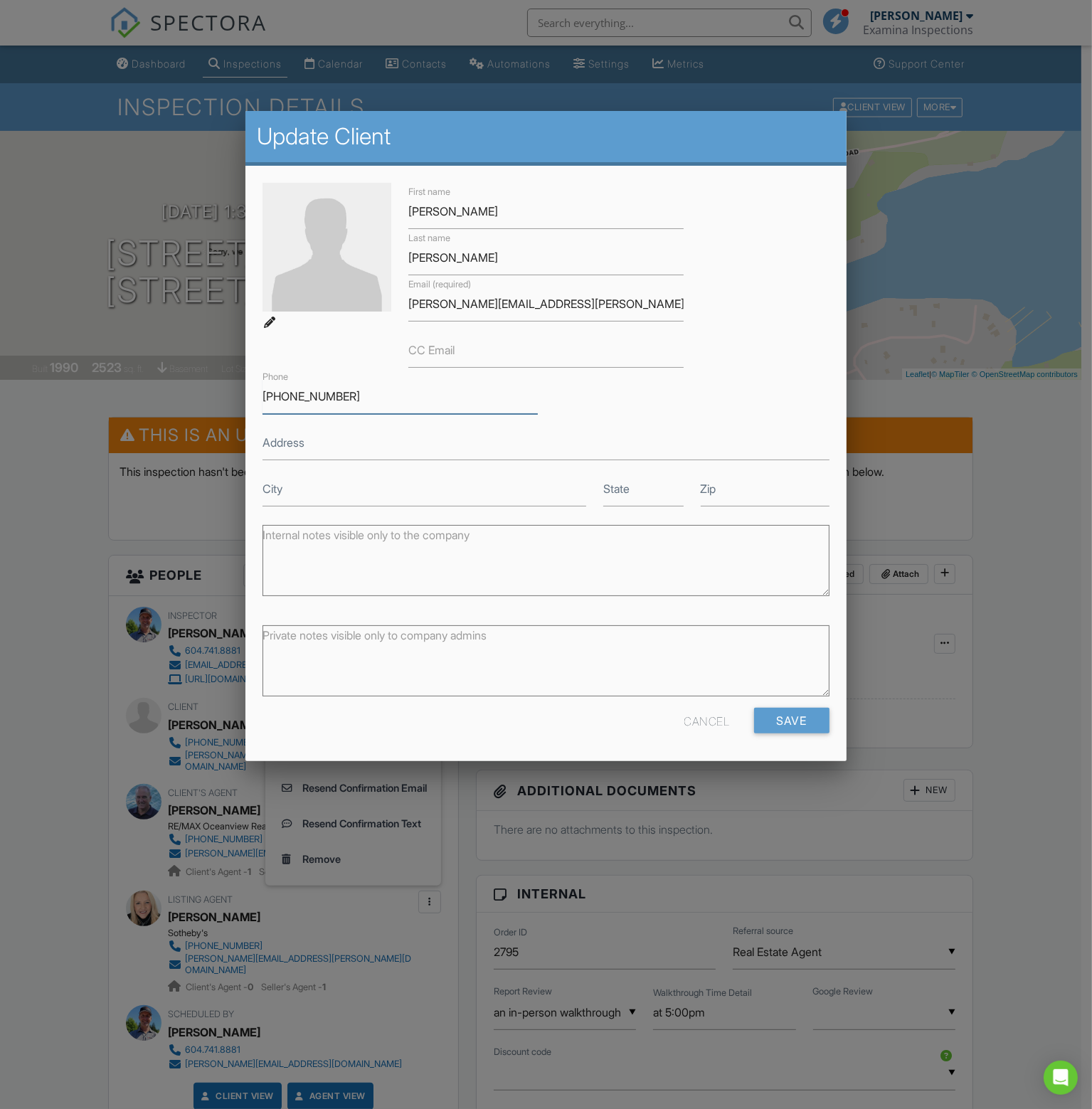
drag, startPoint x: 352, startPoint y: 398, endPoint x: 242, endPoint y: 406, distance: 110.3
click at [242, 406] on body "SPECTORA Brent Peppiatt Examina Inspections Role: Inspector Change Role Dashboa…" at bounding box center [541, 981] width 1081 height 1961
type input "416-824-0893"
click at [327, 440] on input "Address" at bounding box center [545, 443] width 566 height 35
click at [790, 719] on input "Save" at bounding box center [791, 721] width 76 height 26
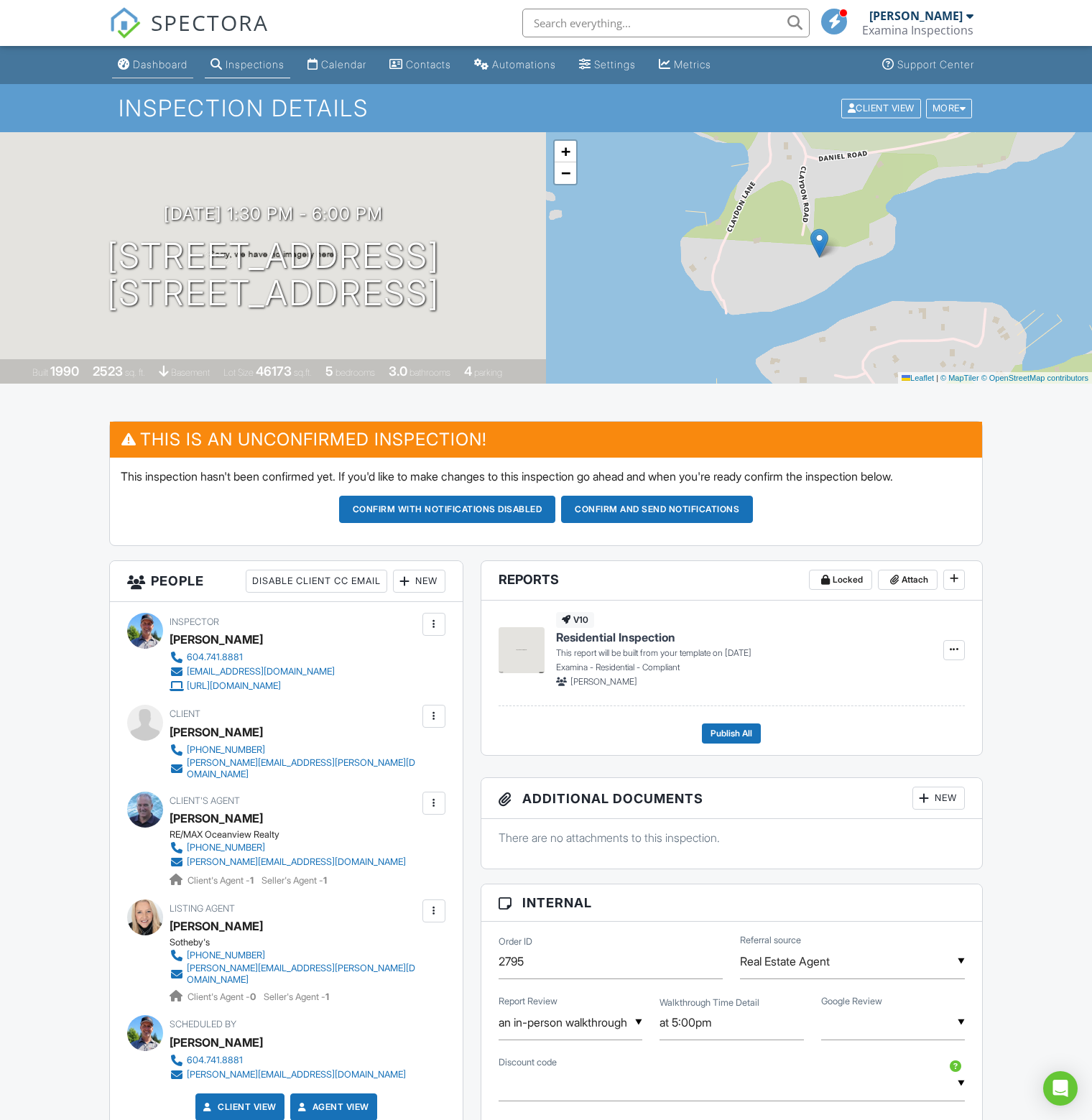
click at [147, 61] on div "Dashboard" at bounding box center [160, 64] width 55 height 12
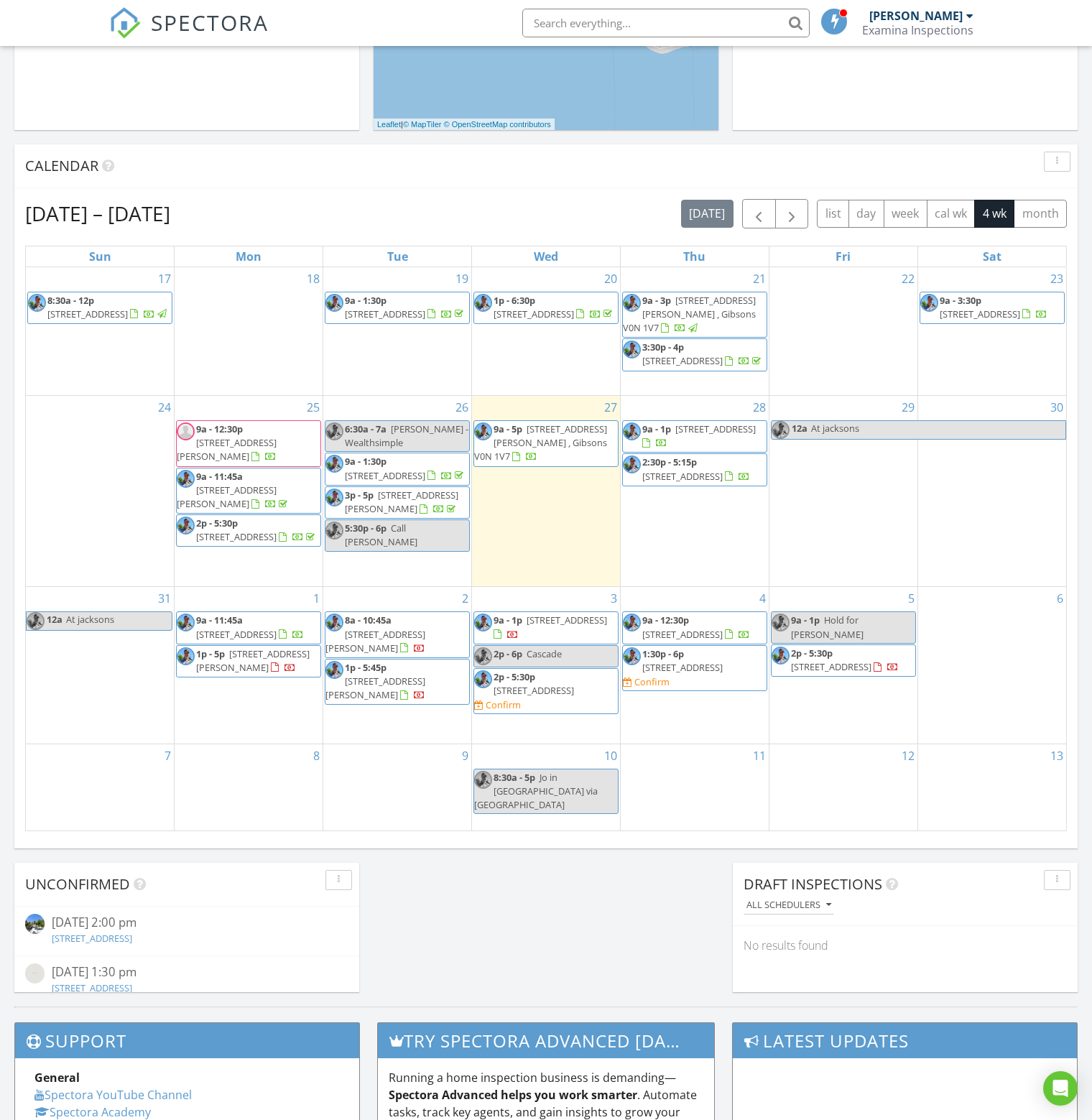
scroll to position [503, 0]
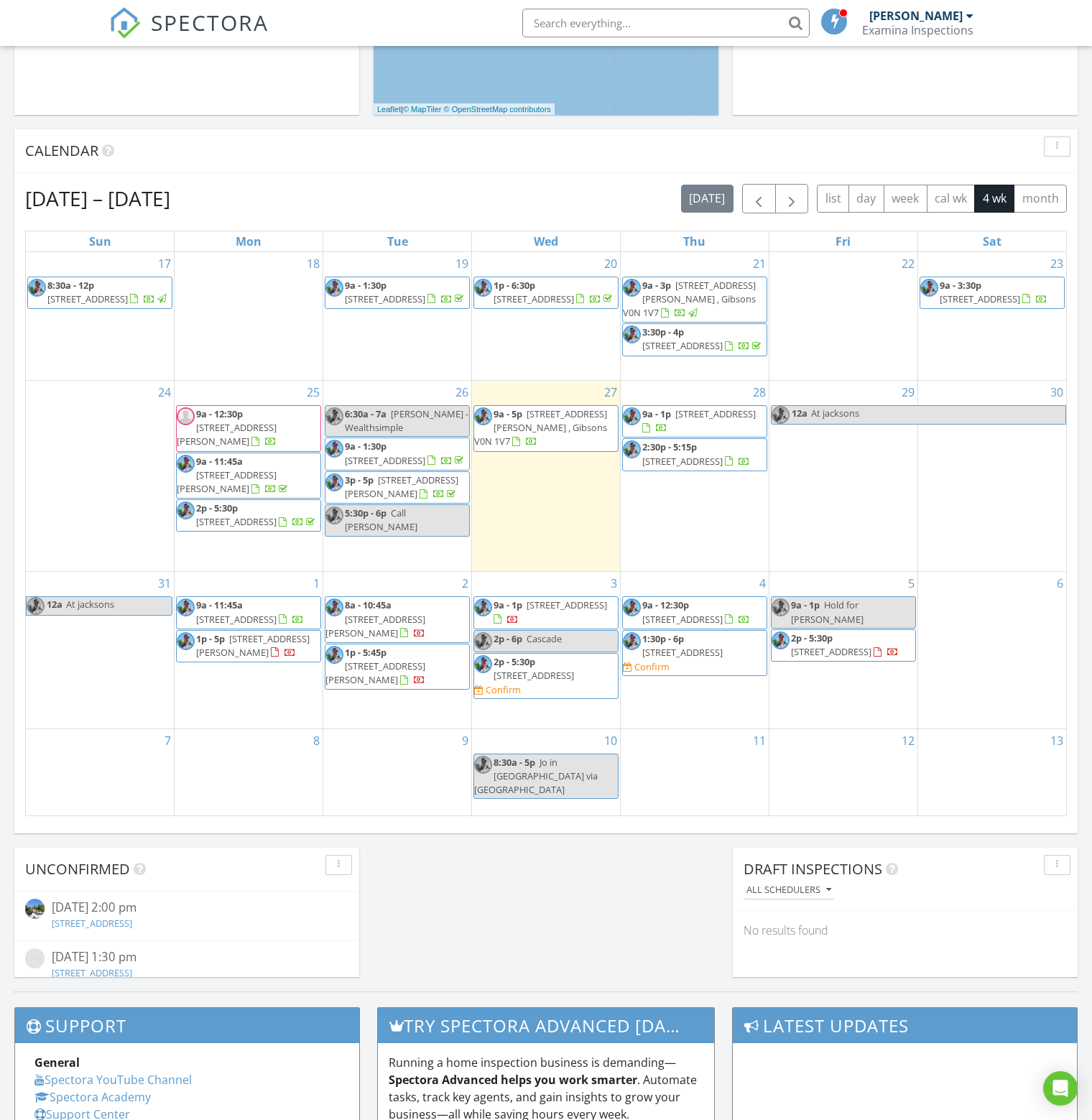
click at [536, 682] on link "2p - 5:30p 747 Cascade Crescent , Gibsons V0N 1V9" at bounding box center [534, 668] width 80 height 26
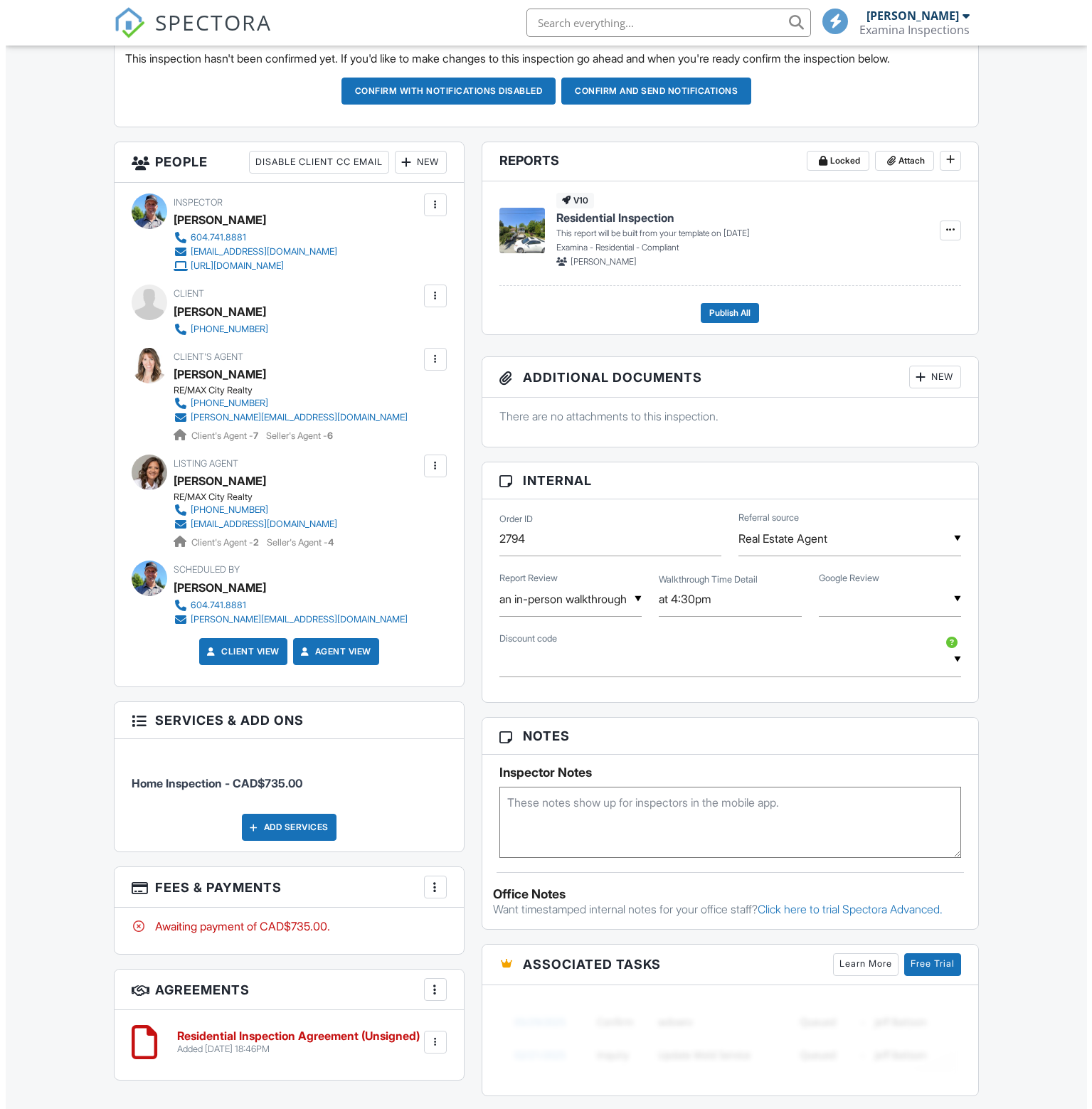
scroll to position [427, 0]
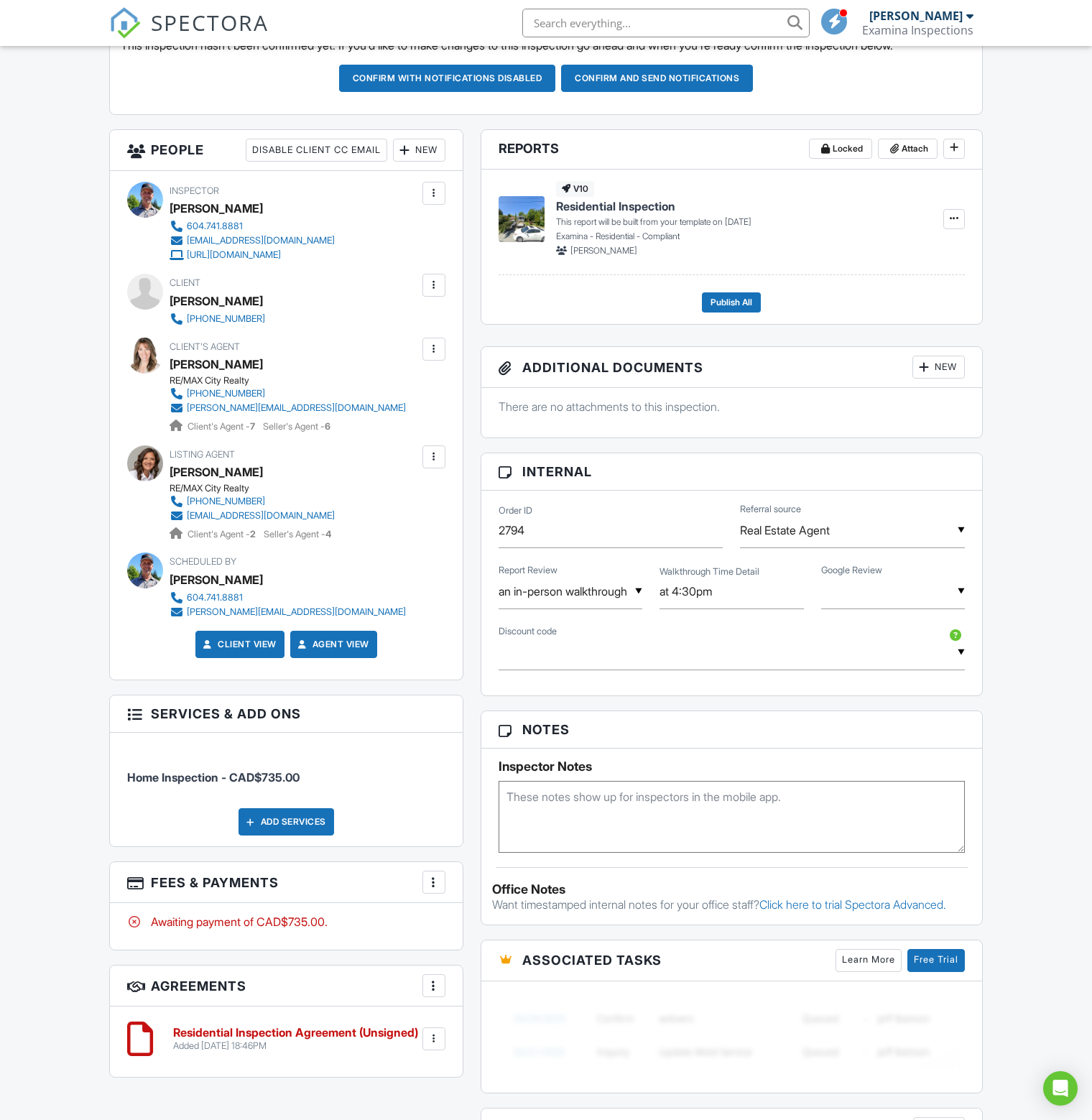
click at [433, 284] on div at bounding box center [433, 285] width 15 height 15
click at [315, 326] on li "Edit" at bounding box center [359, 329] width 154 height 36
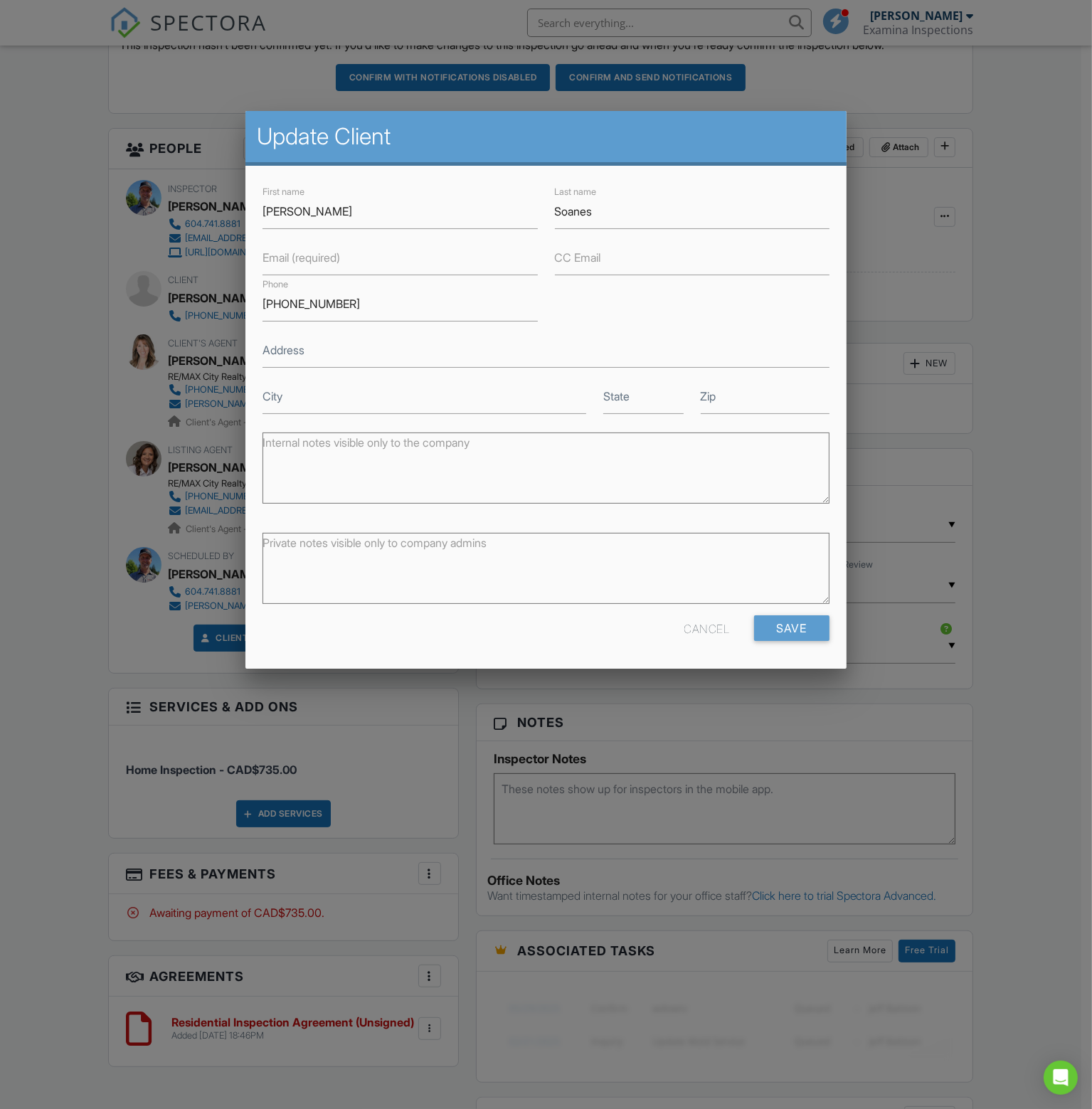
click at [322, 262] on label "Email (required)" at bounding box center [302, 257] width 78 height 15
click at [322, 262] on input "Email (required)" at bounding box center [400, 258] width 275 height 35
type input "[PERSON_NAME][EMAIL_ADDRESS][DOMAIN_NAME]"
click at [793, 624] on input "Save" at bounding box center [791, 629] width 76 height 26
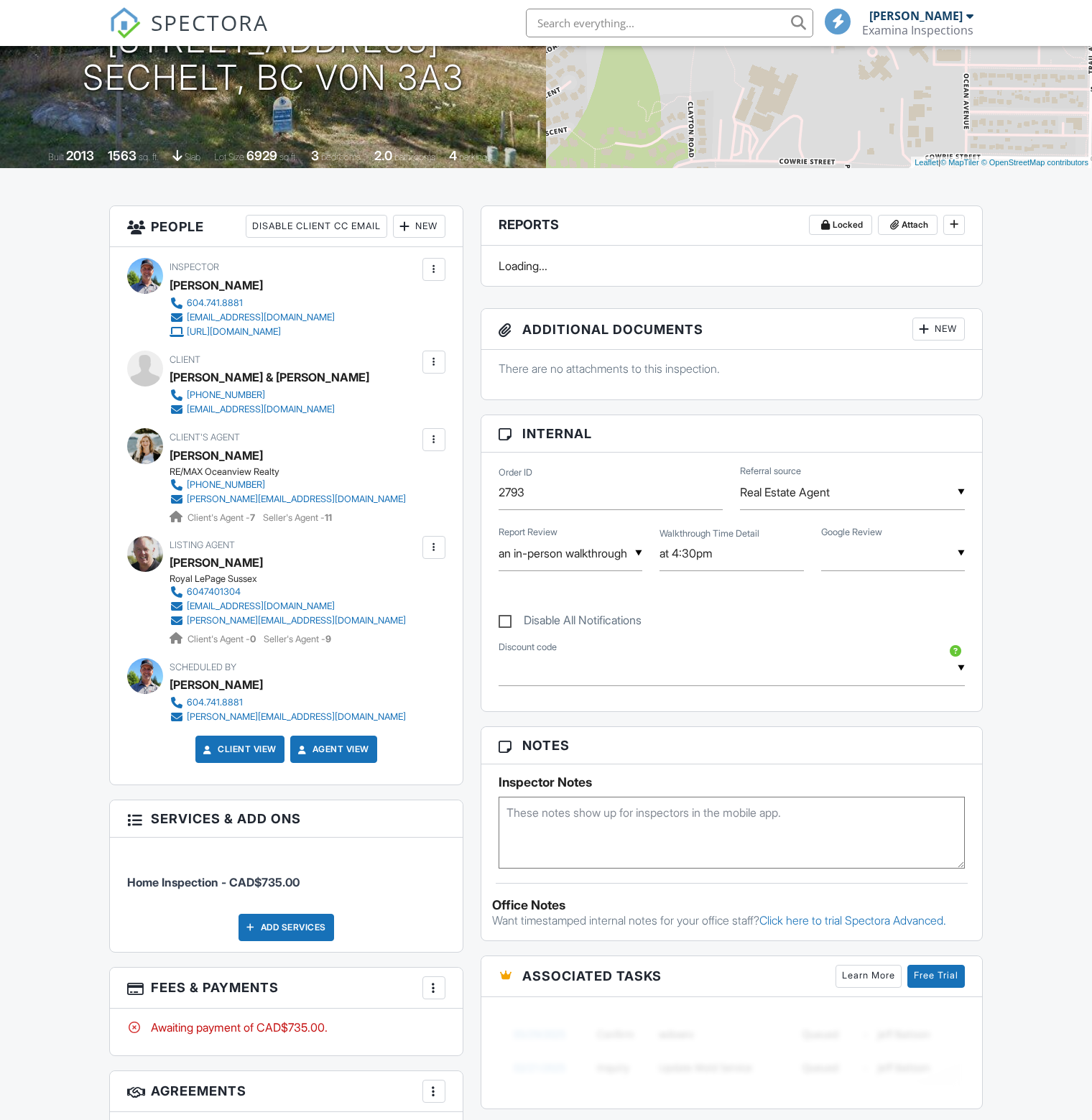
click at [598, 812] on textarea at bounding box center [731, 832] width 467 height 72
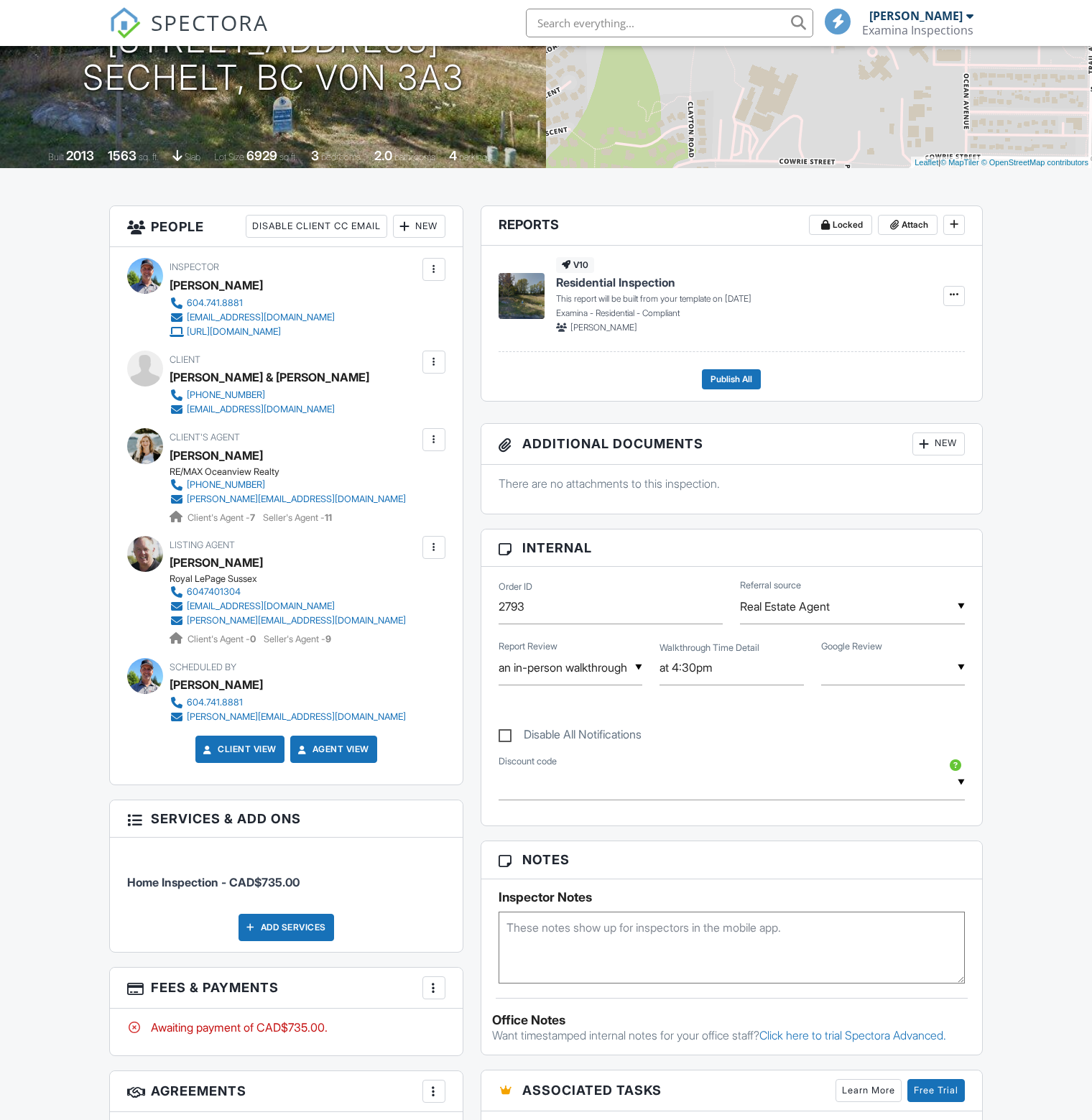
scroll to position [288, 0]
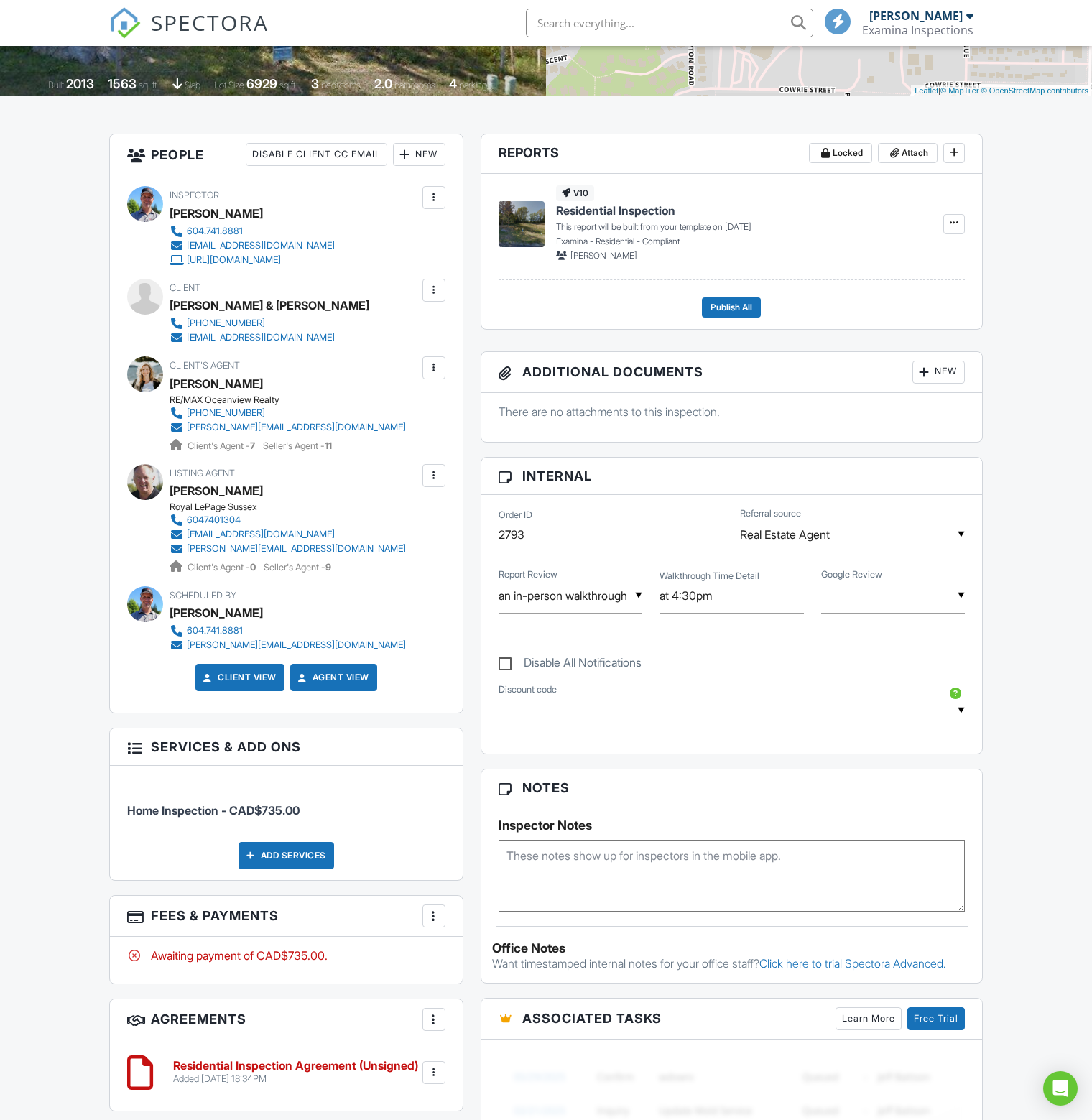
paste textarea "The lockbox for the house is on the gas meter to the left of the garage The cod…"
click at [885, 854] on textarea "The lockbox for the house is on the gas meter to the left of the garage The cod…" at bounding box center [731, 875] width 467 height 72
type textarea "The lockbox for the house is on the gas meter to the left of the garage. The co…"
click at [1023, 832] on div "Dashboard Inspections Calendar Contacts Automations Settings Metrics Support Ce…" at bounding box center [546, 828] width 1092 height 2140
click at [1027, 629] on div "Dashboard Inspections Calendar Contacts Automations Settings Metrics Support Ce…" at bounding box center [546, 828] width 1092 height 2140
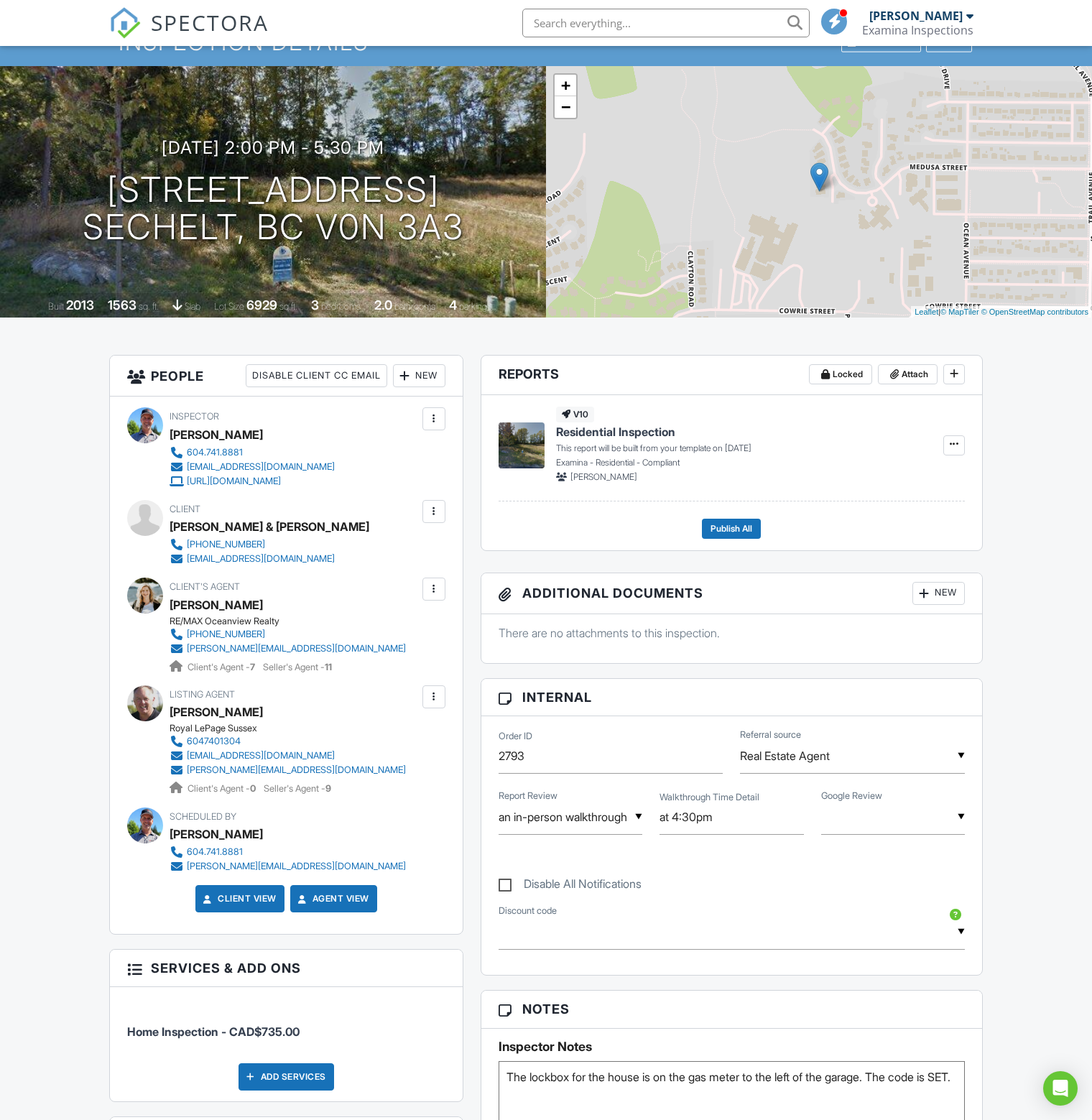
scroll to position [0, 0]
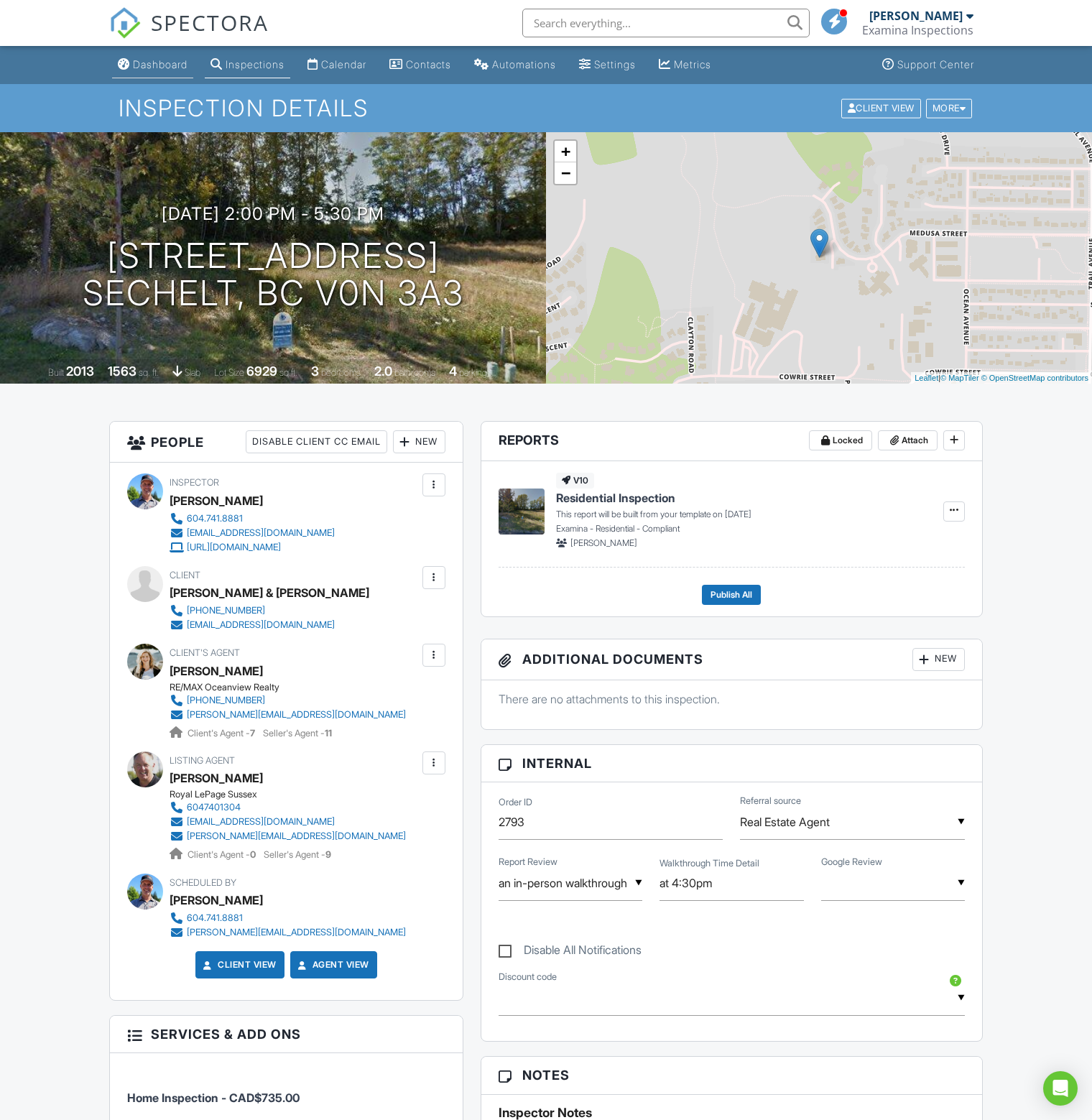
click at [168, 57] on link "Dashboard" at bounding box center [152, 65] width 81 height 26
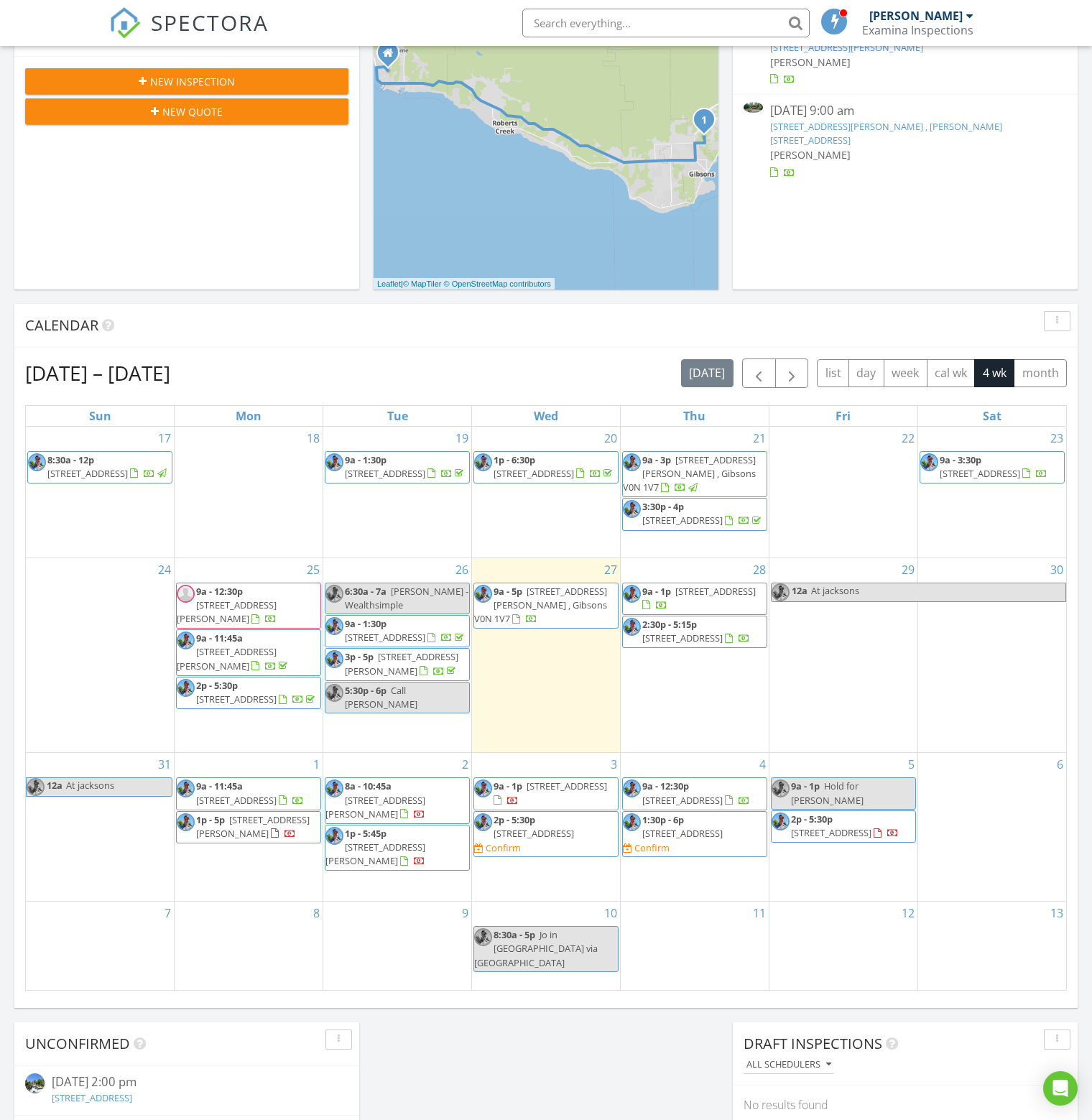
scroll to position [359, 0]
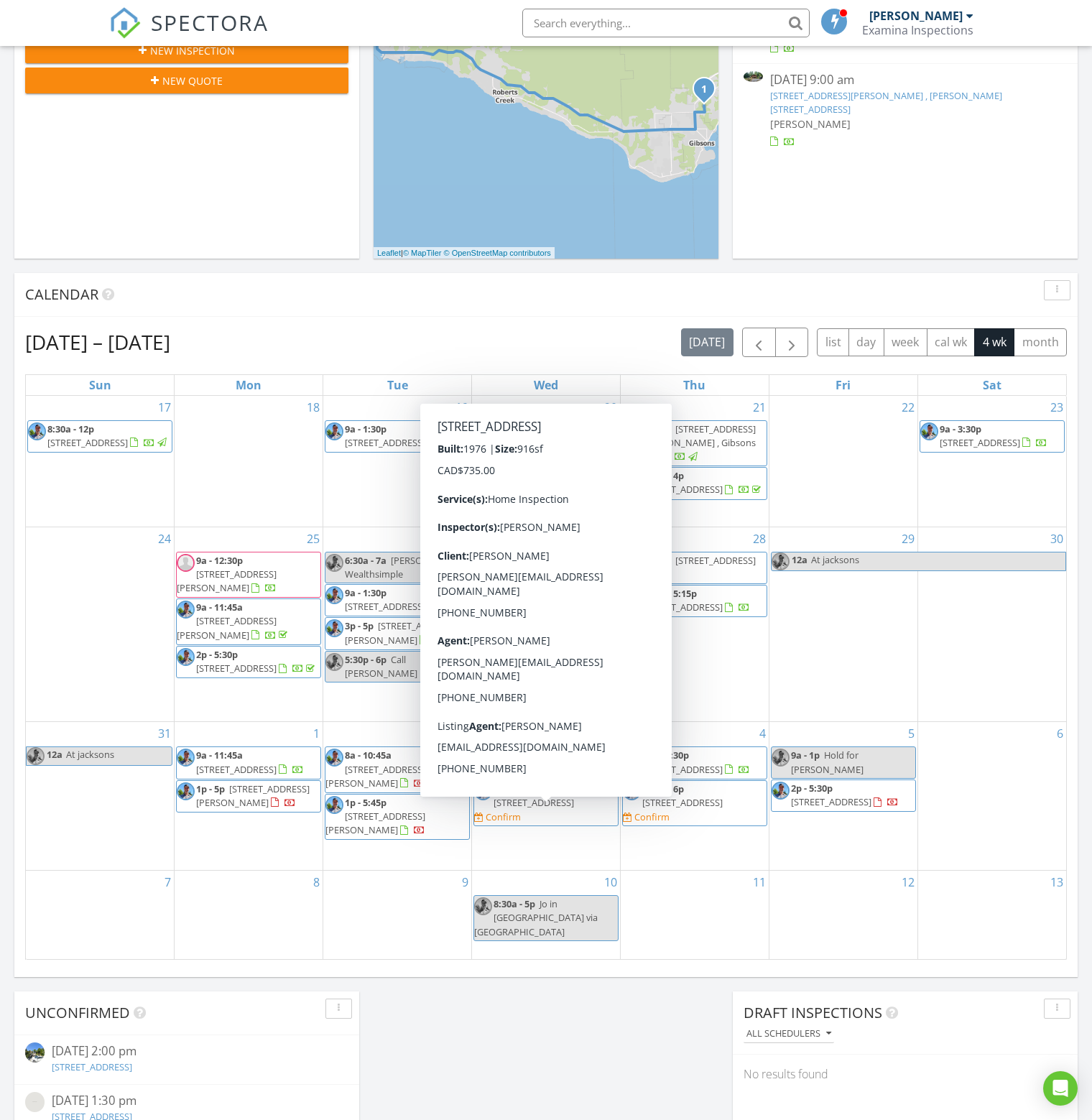
click at [638, 1044] on div "Today All Inspectors 9:00 am 943 / 937 Stewart Rd. , Gibsons, BC V0N 1V7 Brent …" at bounding box center [546, 481] width 1092 height 1307
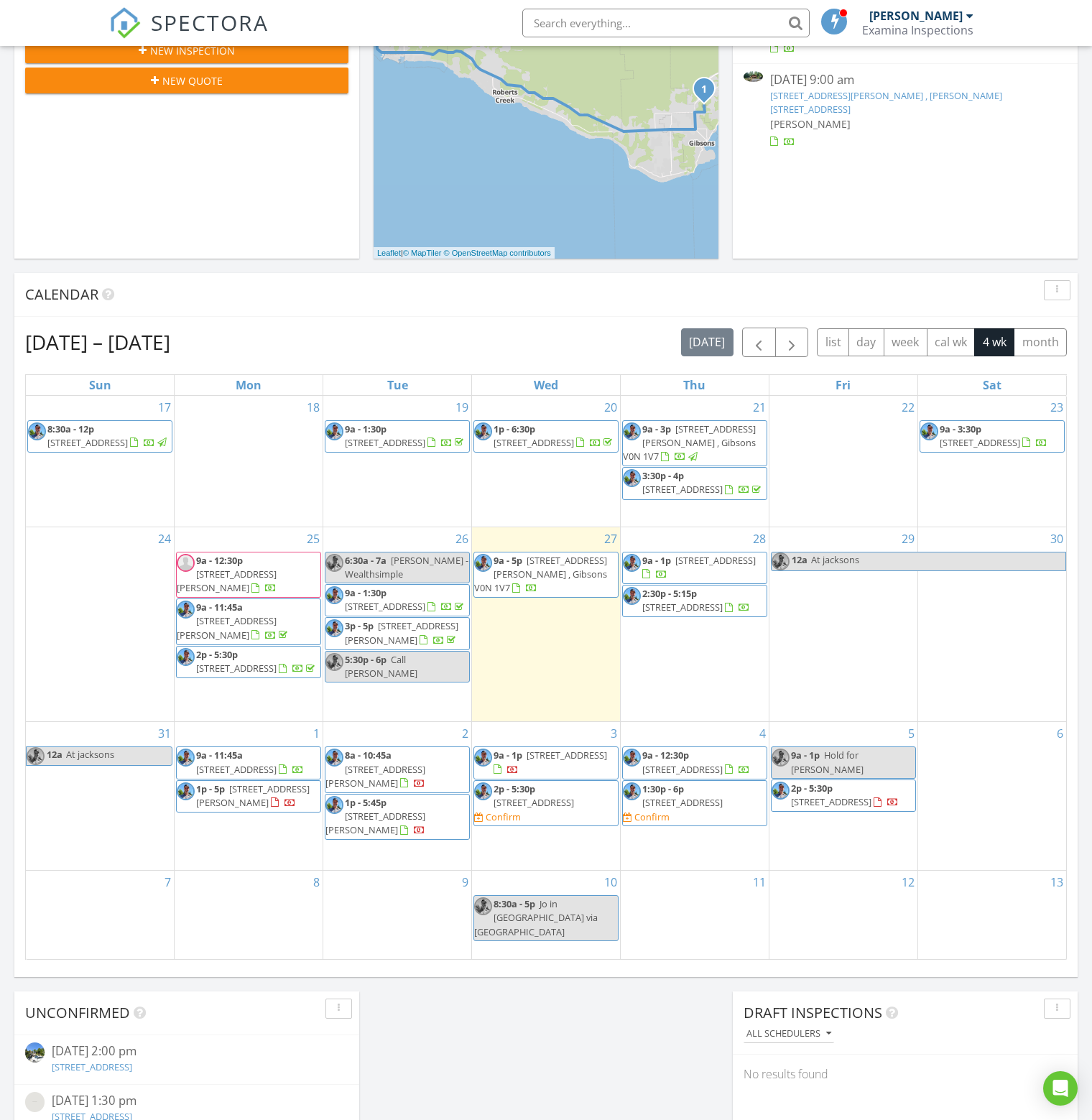
click at [554, 761] on span "5813 Tsulich Dr , Sechelt V7Z 0L4" at bounding box center [567, 755] width 80 height 13
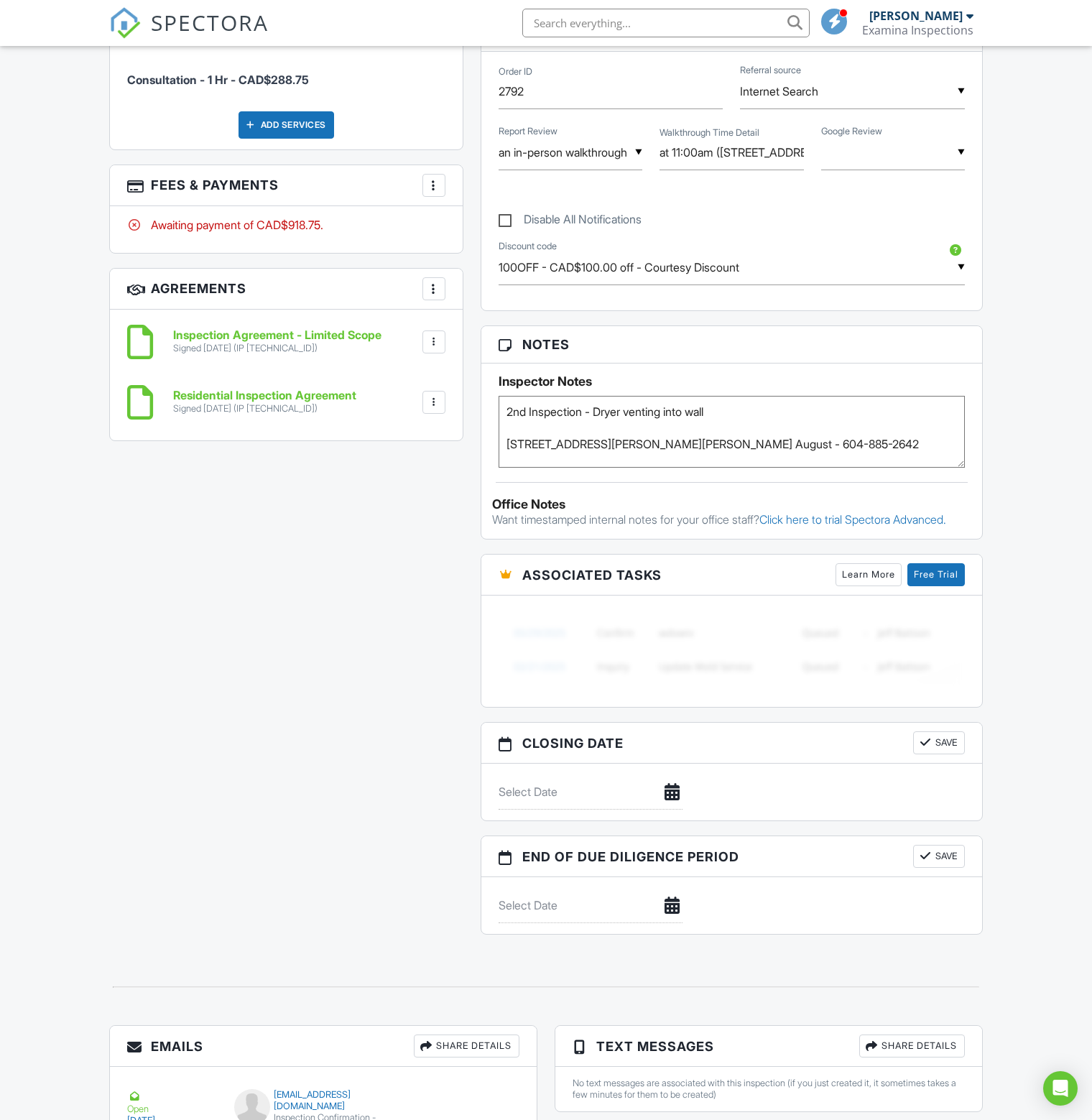
scroll to position [859, 0]
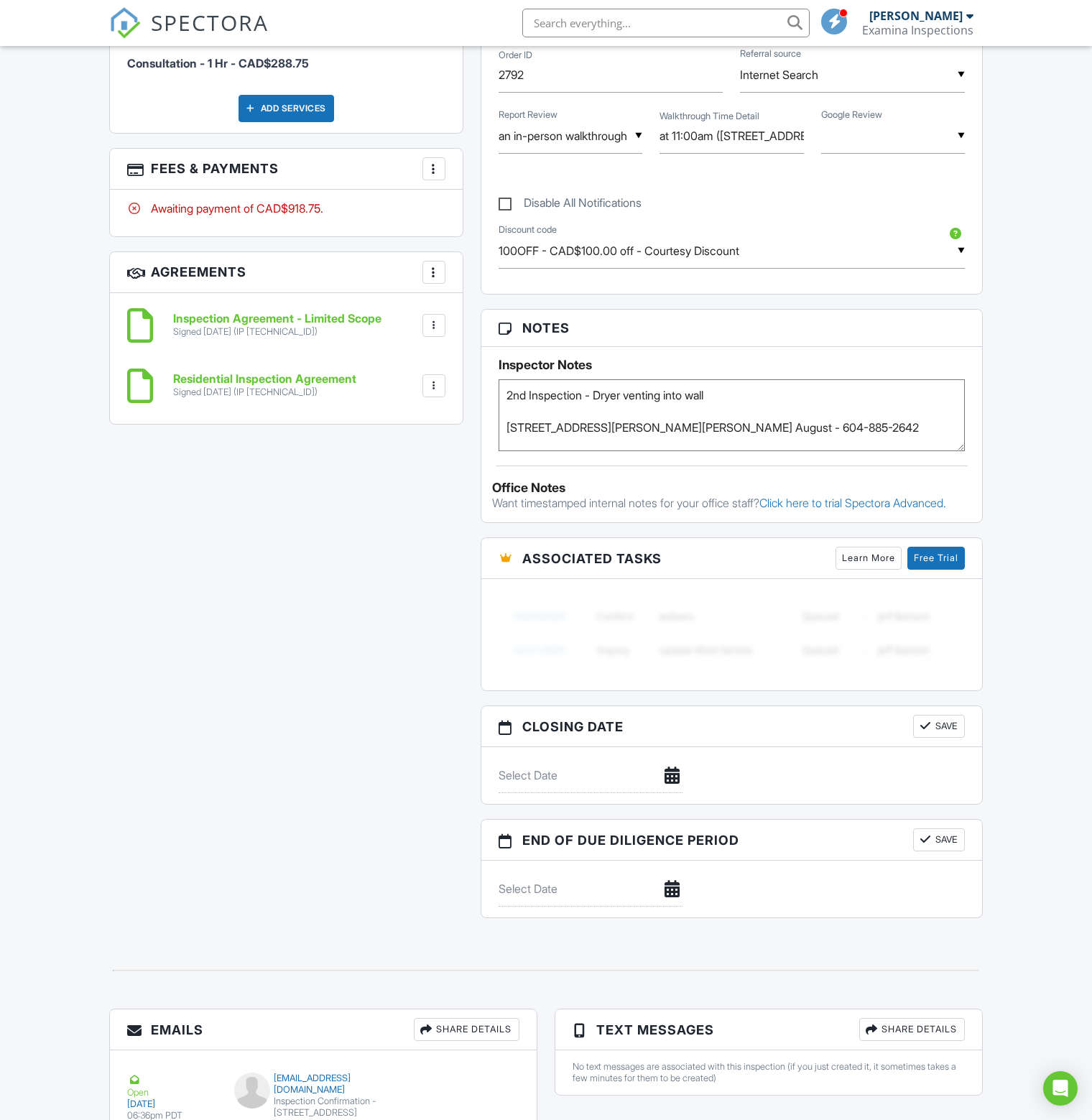
click at [253, 315] on h6 "Inspection Agreement - Limited Scope" at bounding box center [277, 319] width 208 height 13
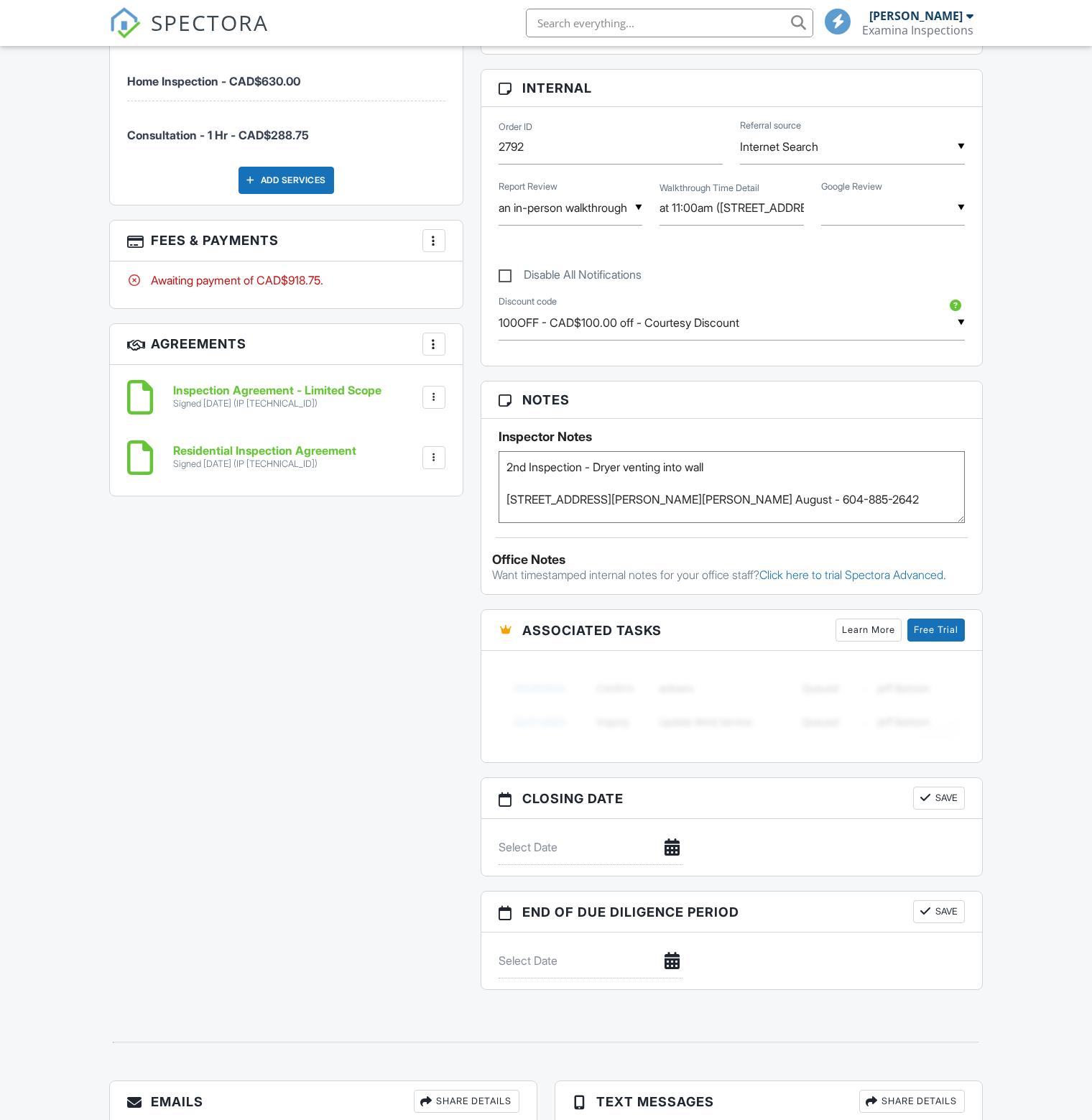
scroll to position [1013, 0]
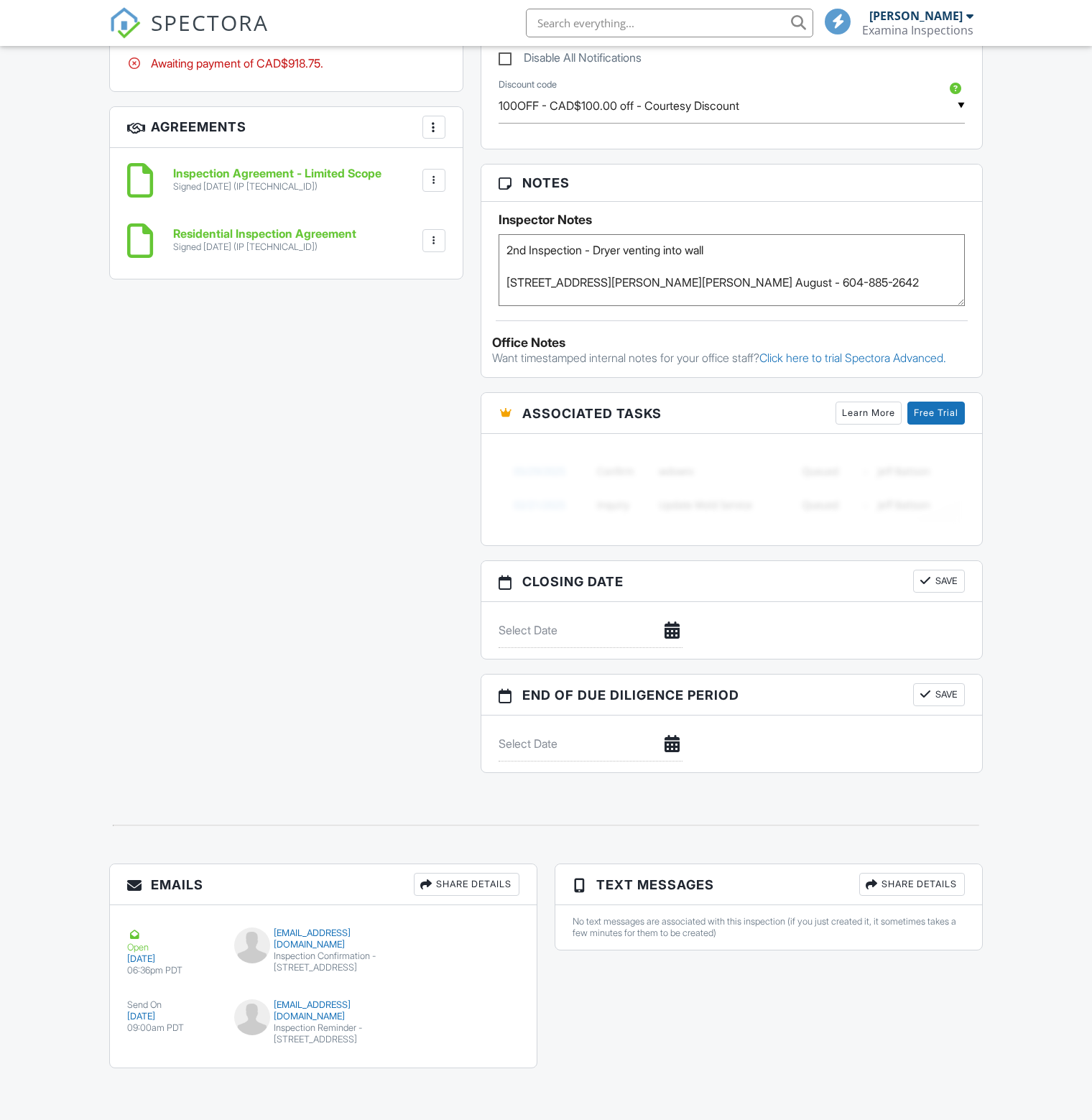
click at [276, 241] on div "Signed 08/27/2025 (IP 66.183.173.31)" at bounding box center [265, 247] width 184 height 12
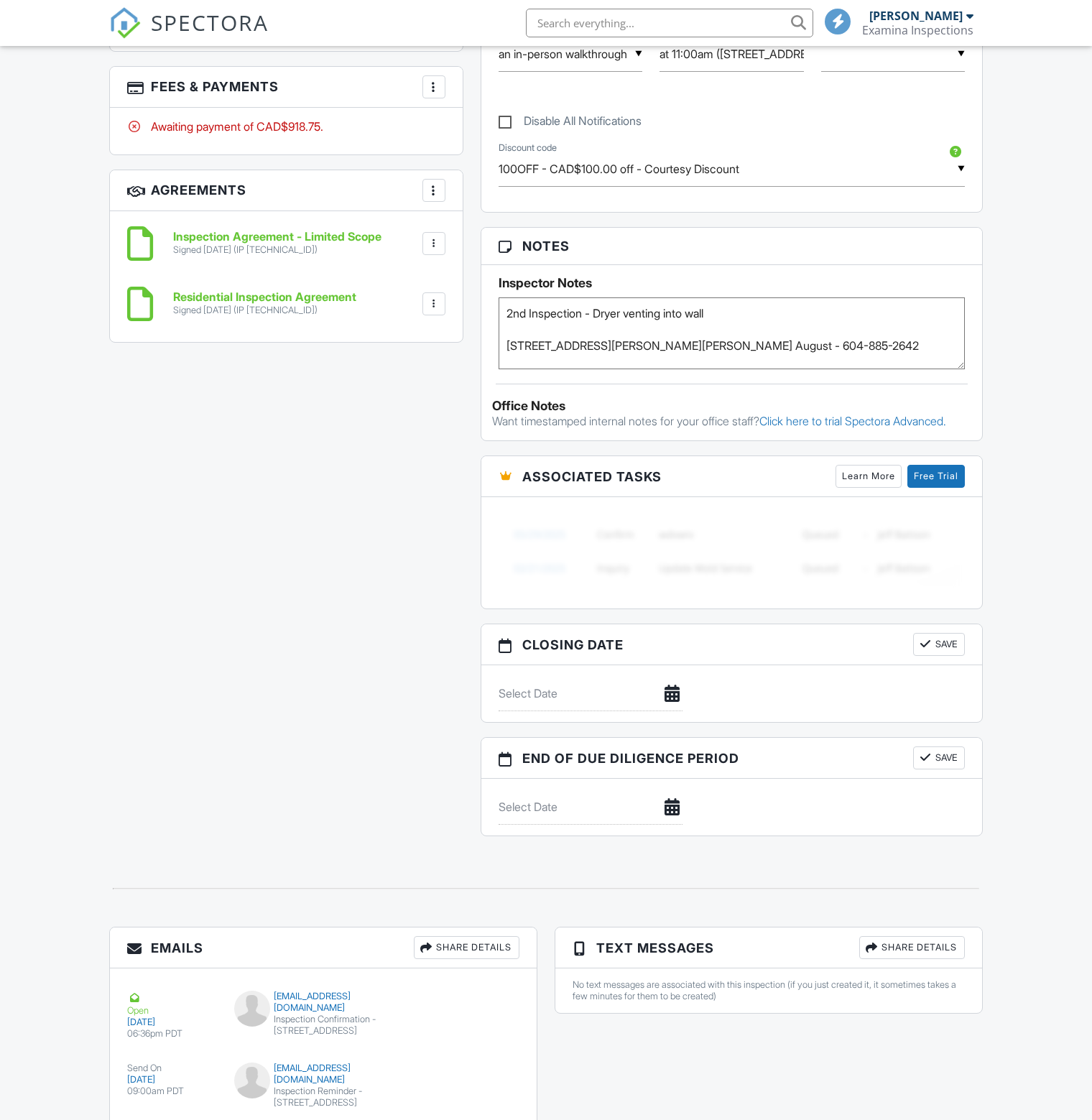
scroll to position [941, 0]
click at [265, 232] on h6 "Inspection Agreement - Limited Scope" at bounding box center [277, 237] width 208 height 13
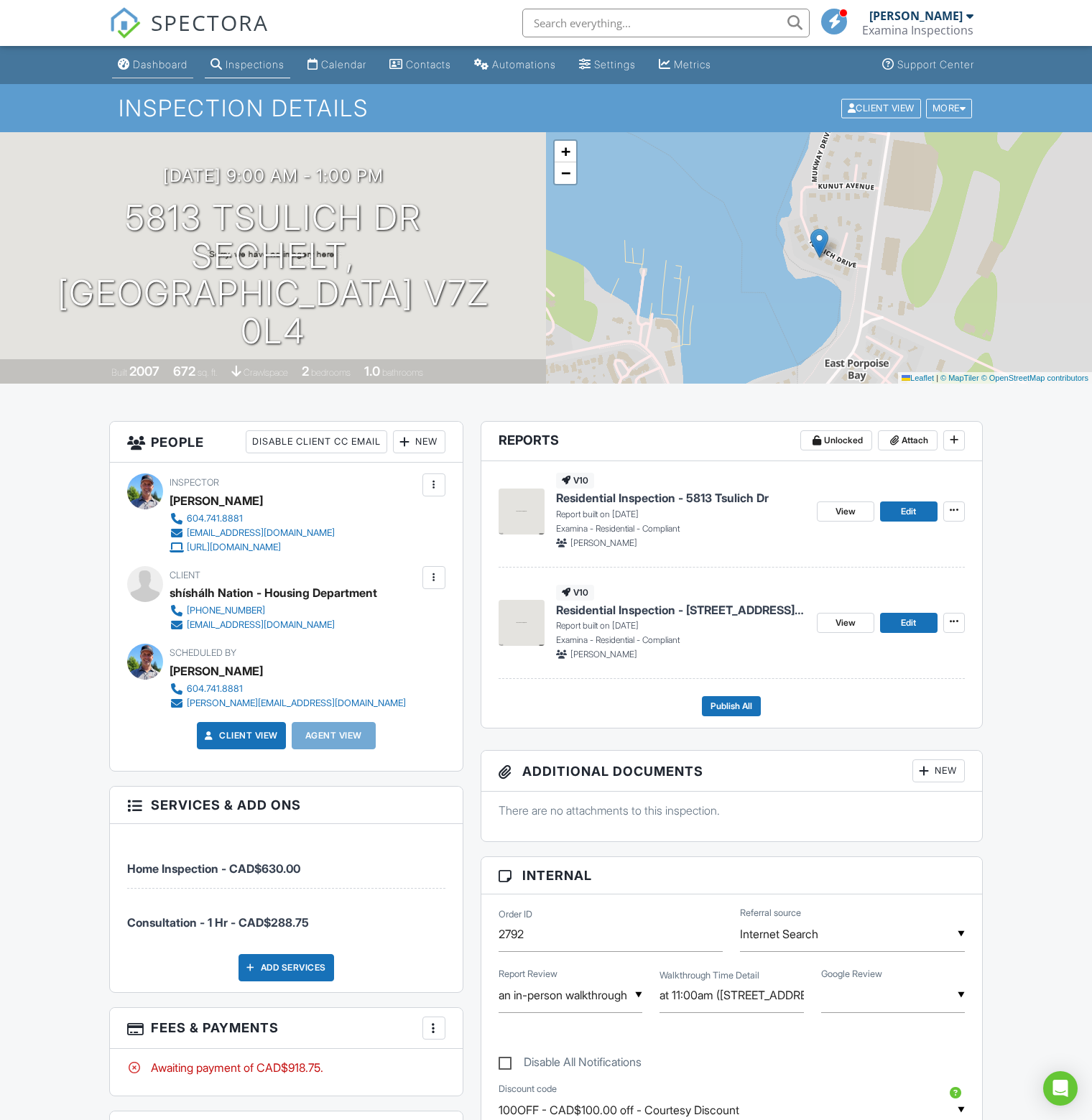
click at [154, 59] on div "Dashboard" at bounding box center [160, 64] width 55 height 12
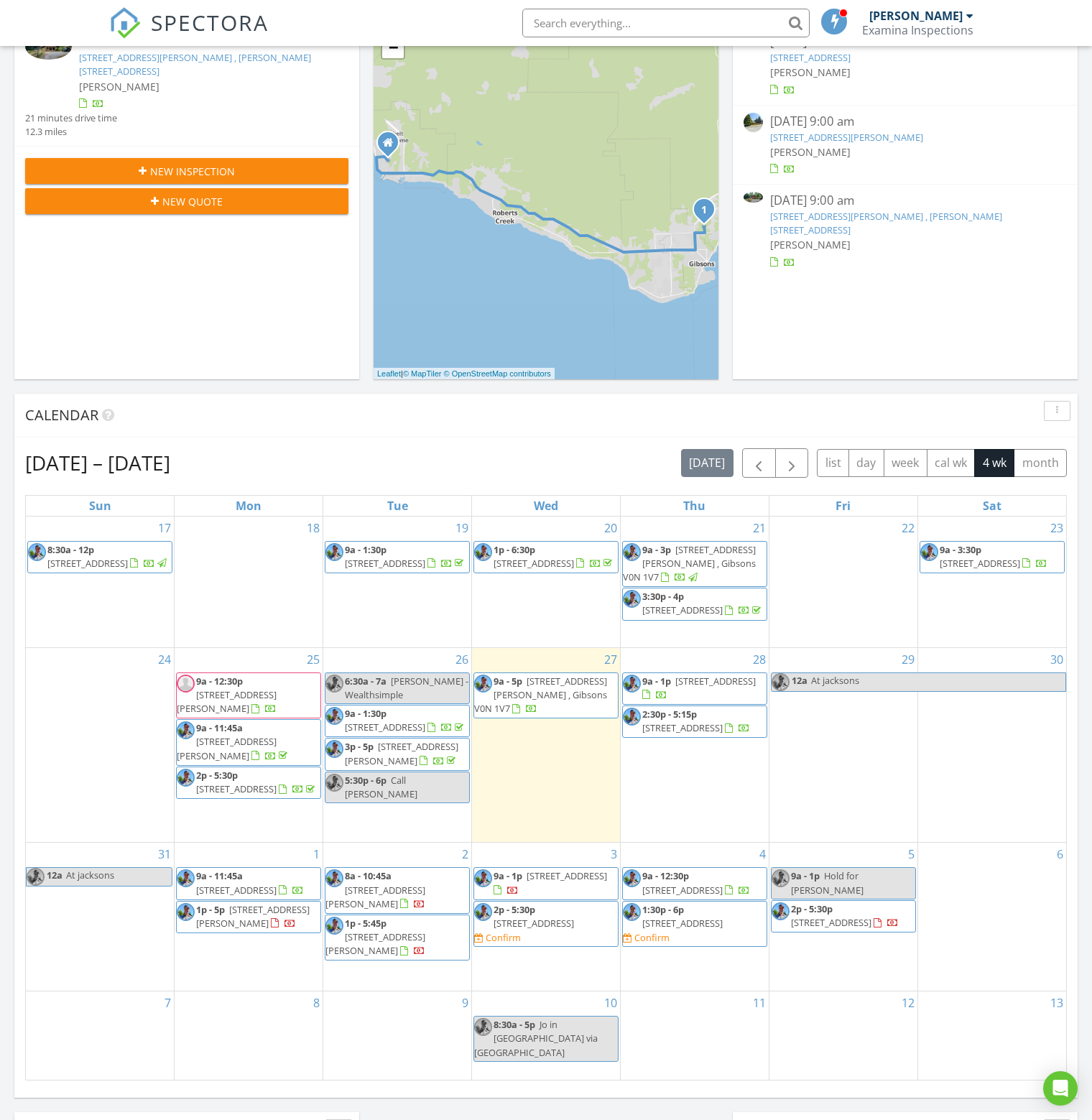
scroll to position [431, 0]
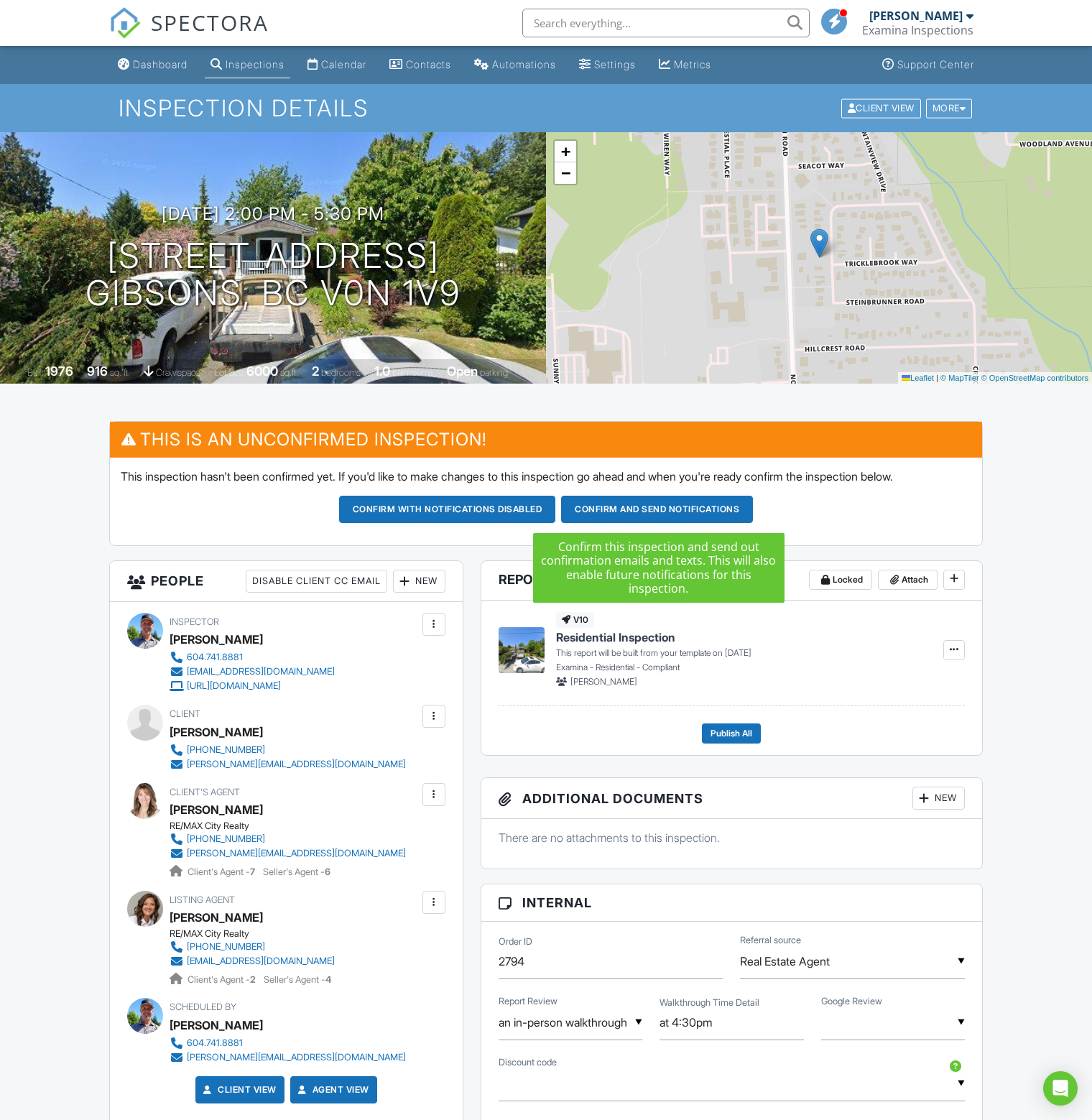
click at [556, 507] on button "Confirm and send notifications" at bounding box center [447, 509] width 217 height 27
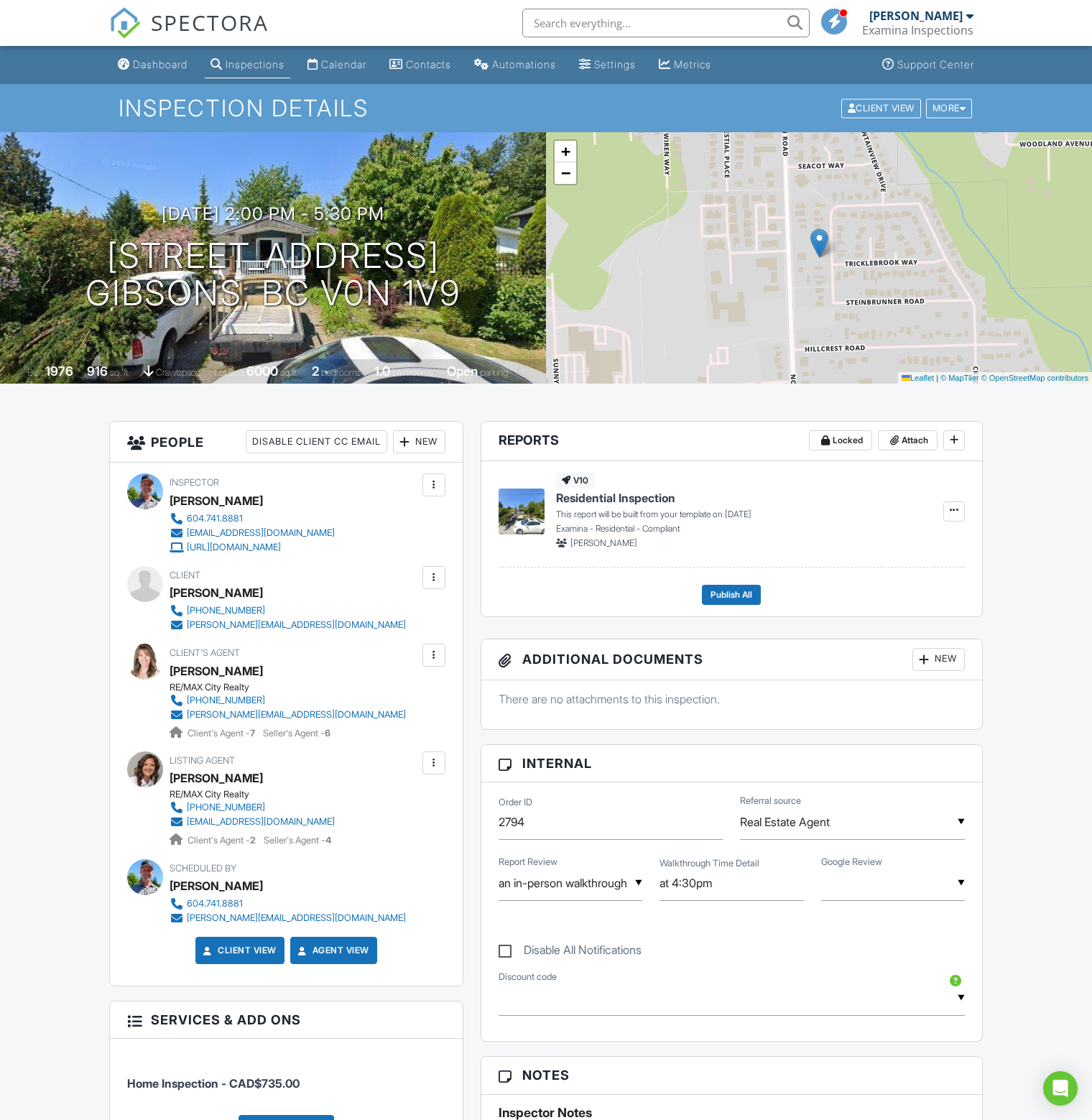
click at [230, 23] on span "SPECTORA" at bounding box center [210, 22] width 118 height 30
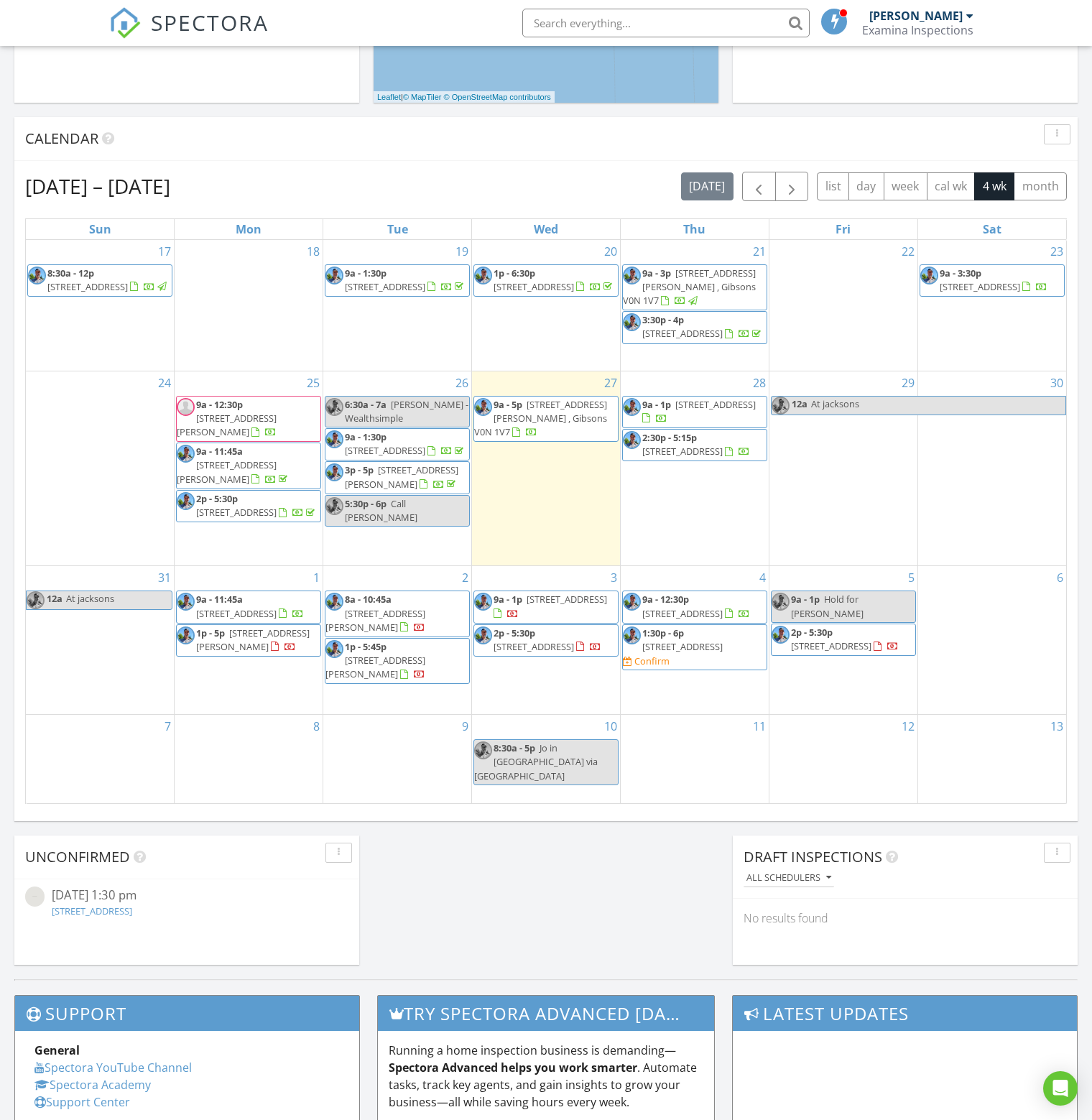
scroll to position [503, 0]
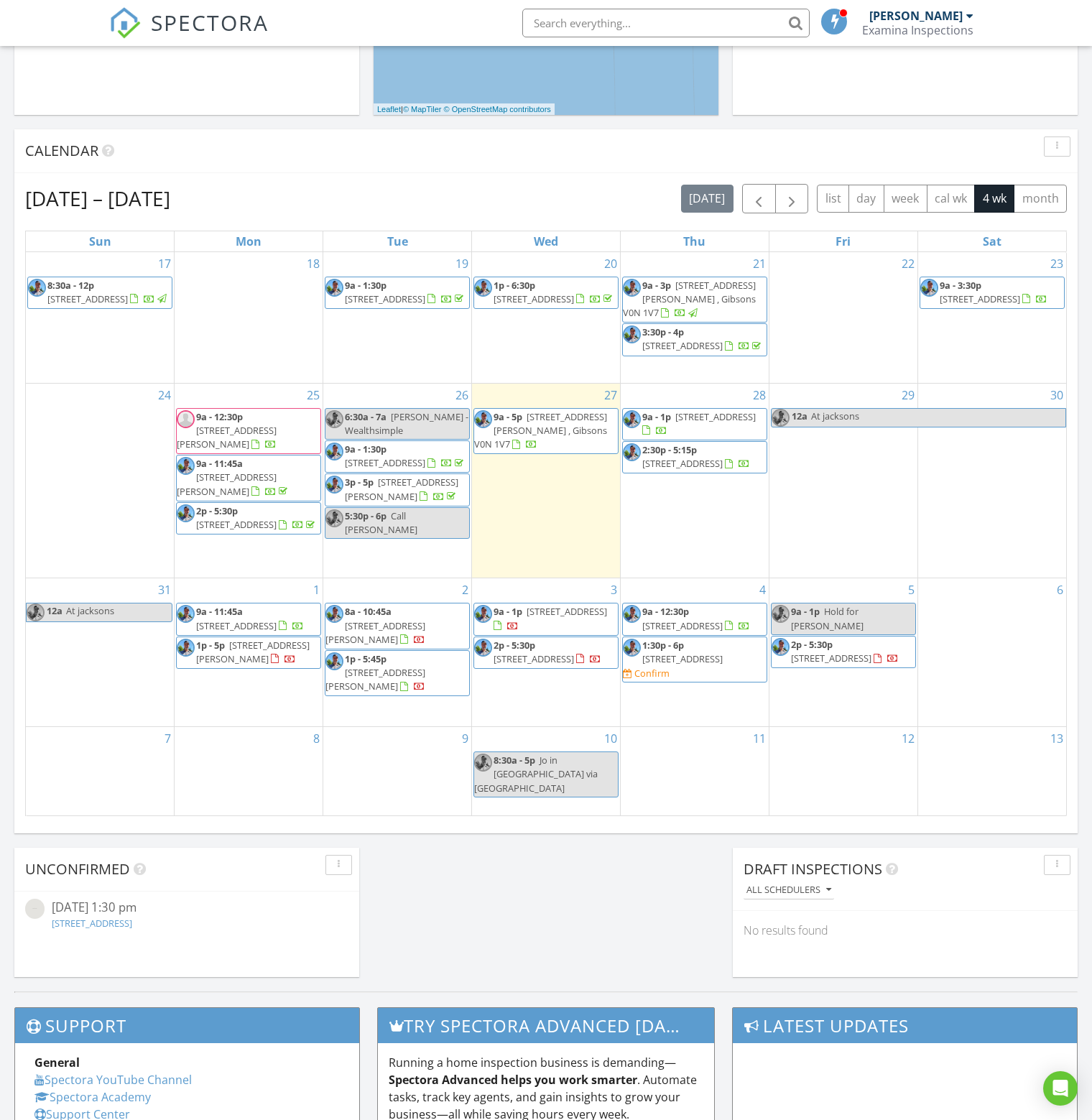
click at [699, 666] on span "[STREET_ADDRESS]" at bounding box center [682, 659] width 80 height 13
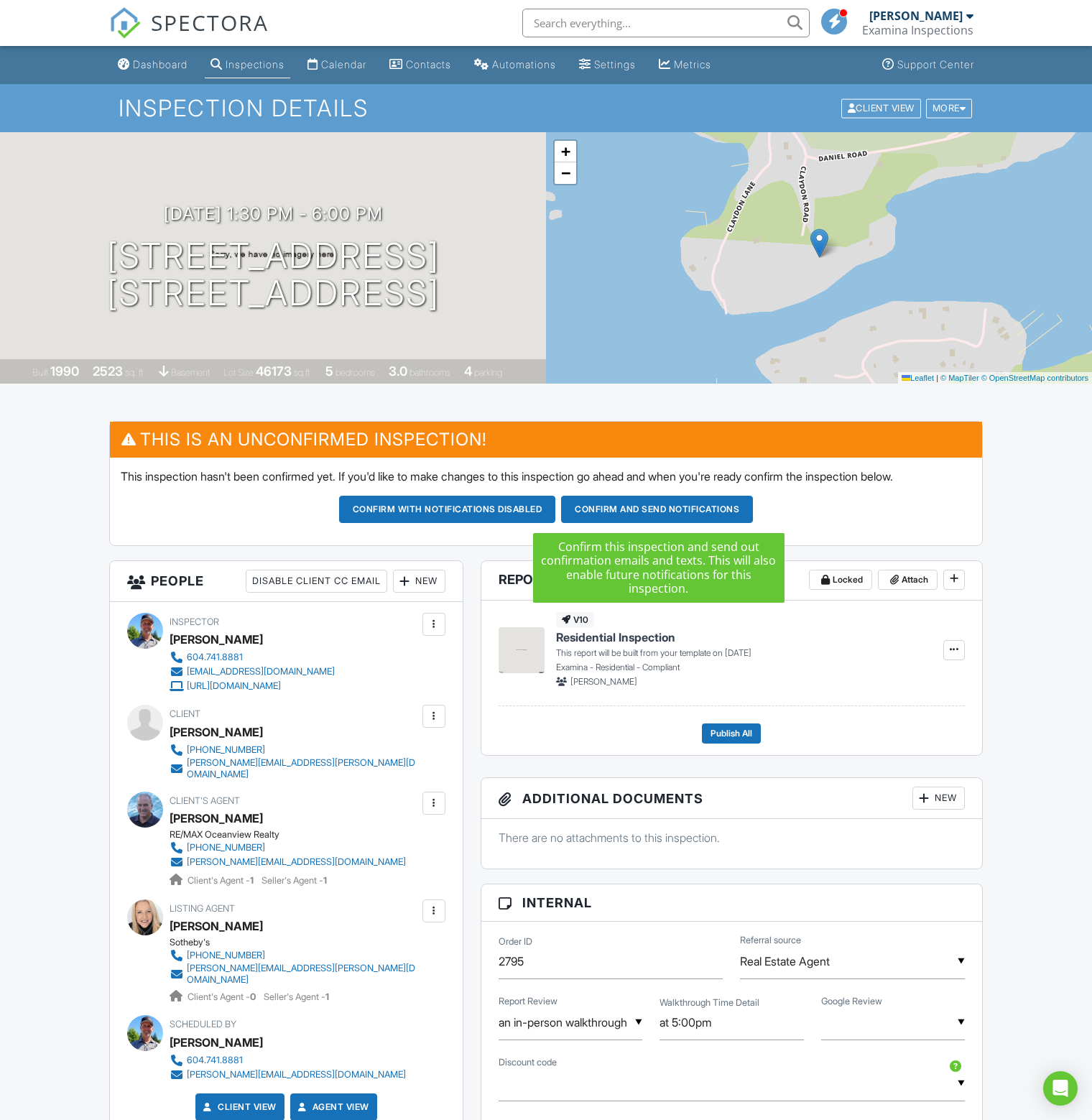
click at [556, 508] on button "Confirm and send notifications" at bounding box center [447, 509] width 217 height 27
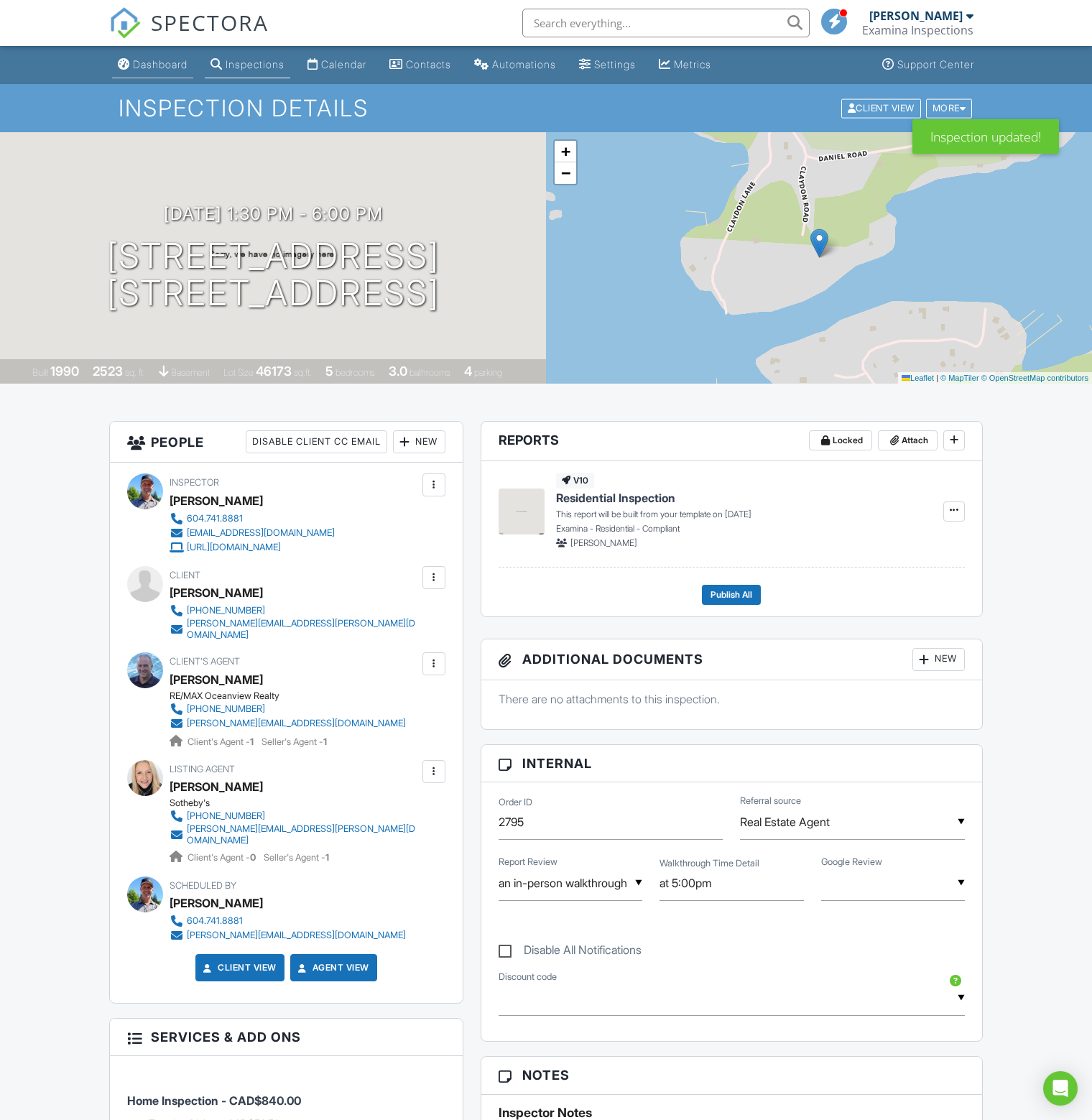
click at [166, 60] on div "Dashboard" at bounding box center [160, 64] width 55 height 12
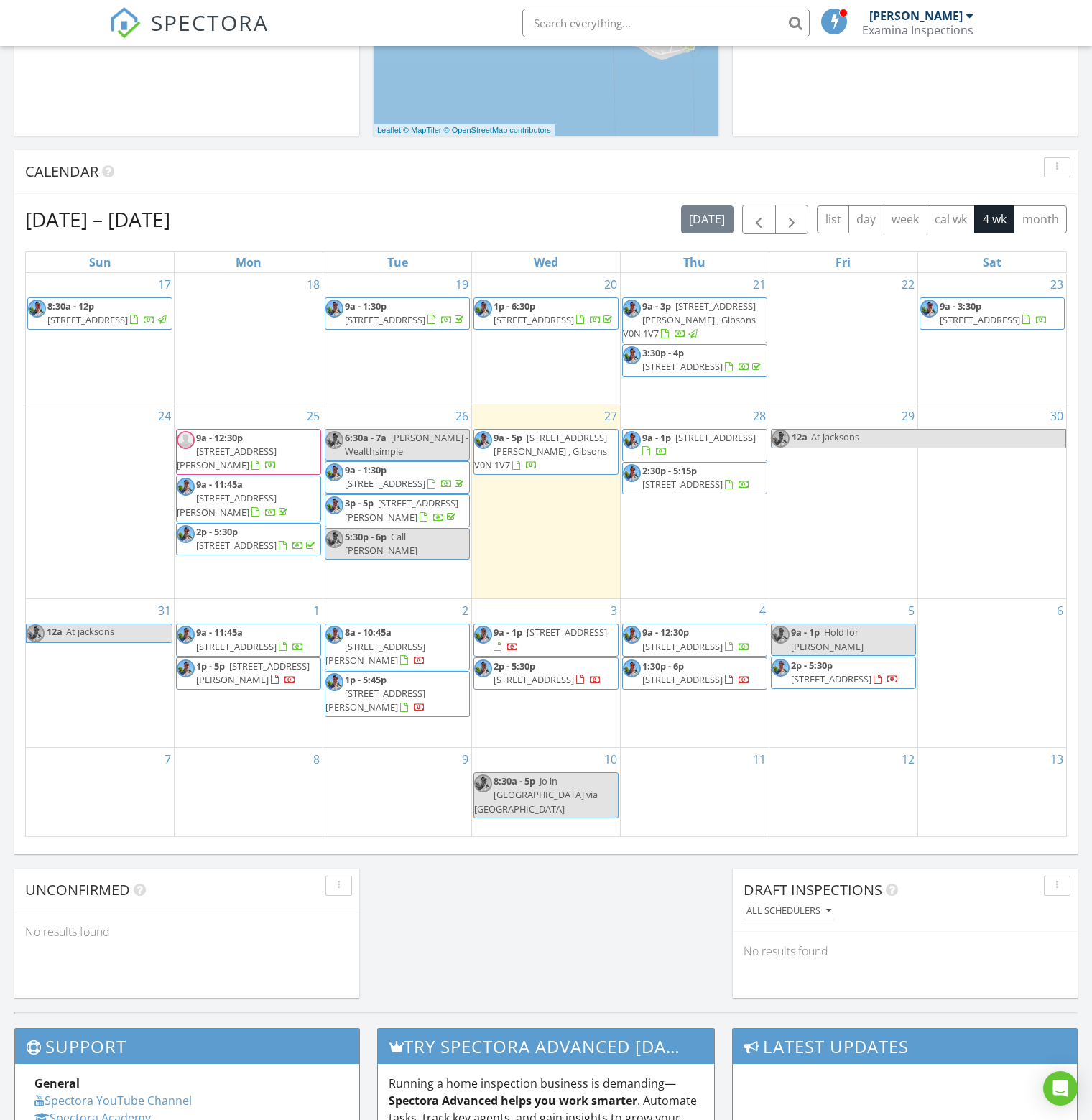
scroll to position [503, 0]
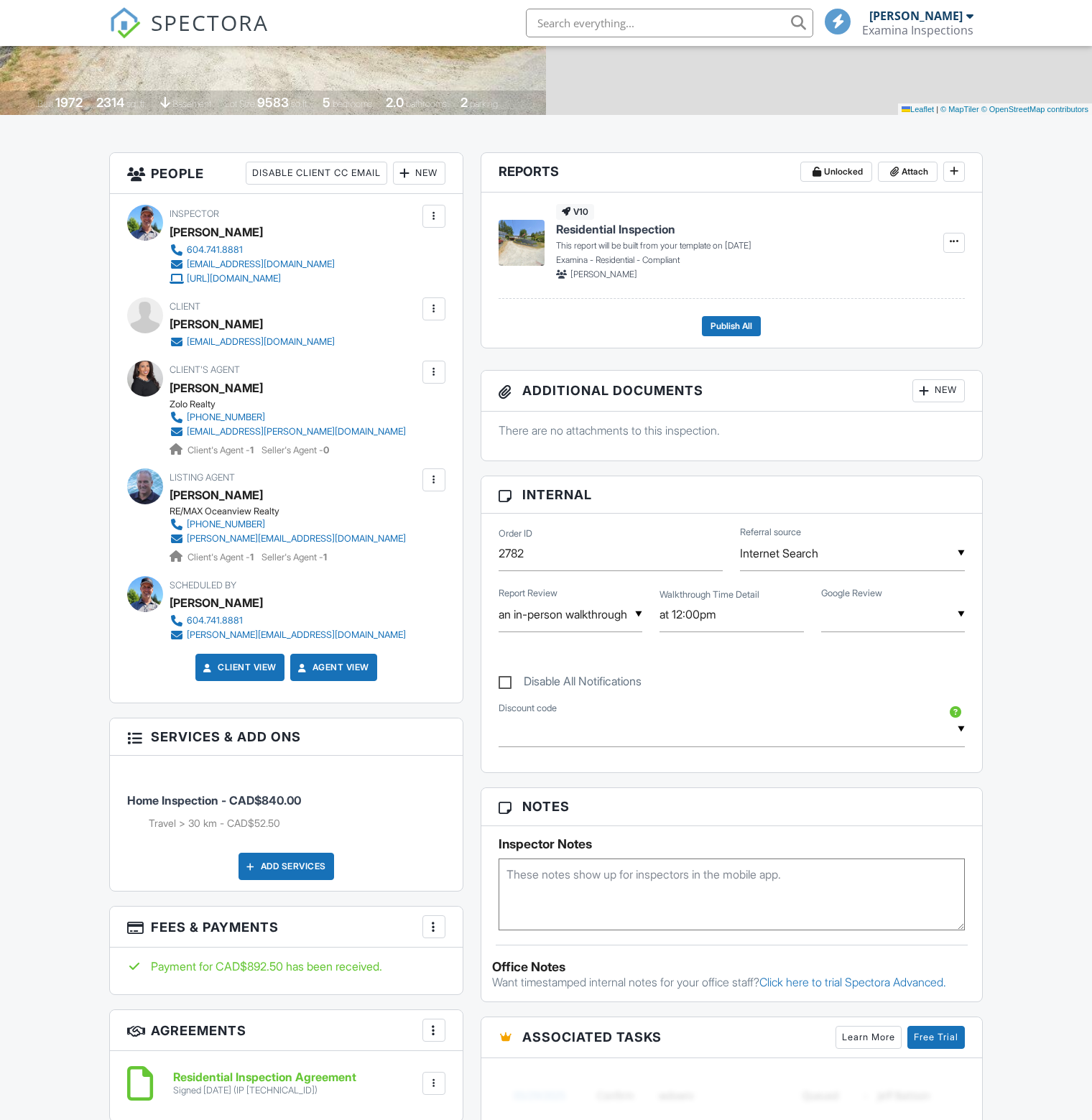
scroll to position [503, 0]
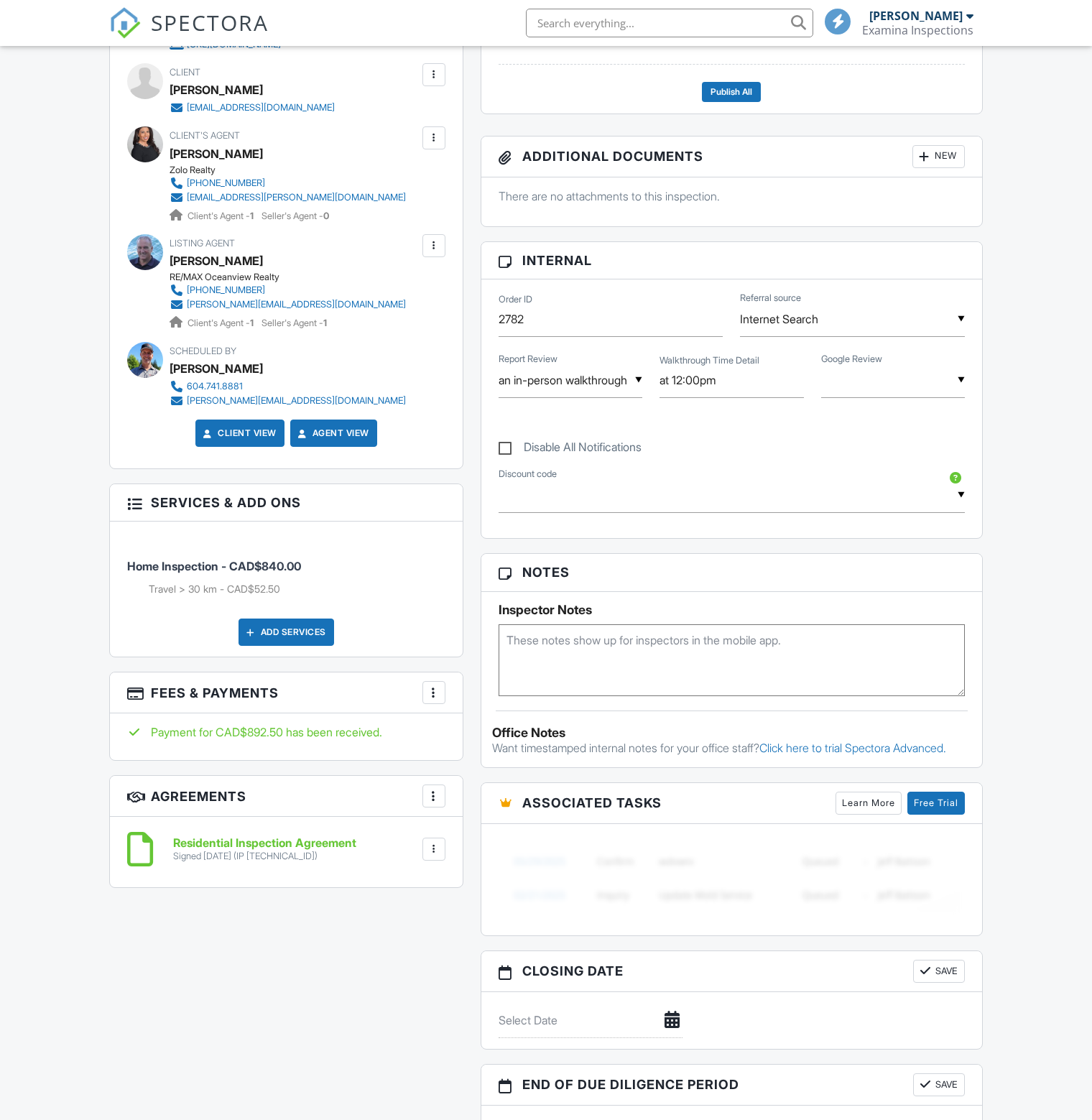
click at [632, 647] on textarea at bounding box center [731, 660] width 467 height 72
type textarea "Listing agent will meet at property to give access"
click at [1025, 643] on div "Dashboard Inspections Calendar Contacts Automations Settings Metrics Support Ce…" at bounding box center [546, 680] width 1092 height 2275
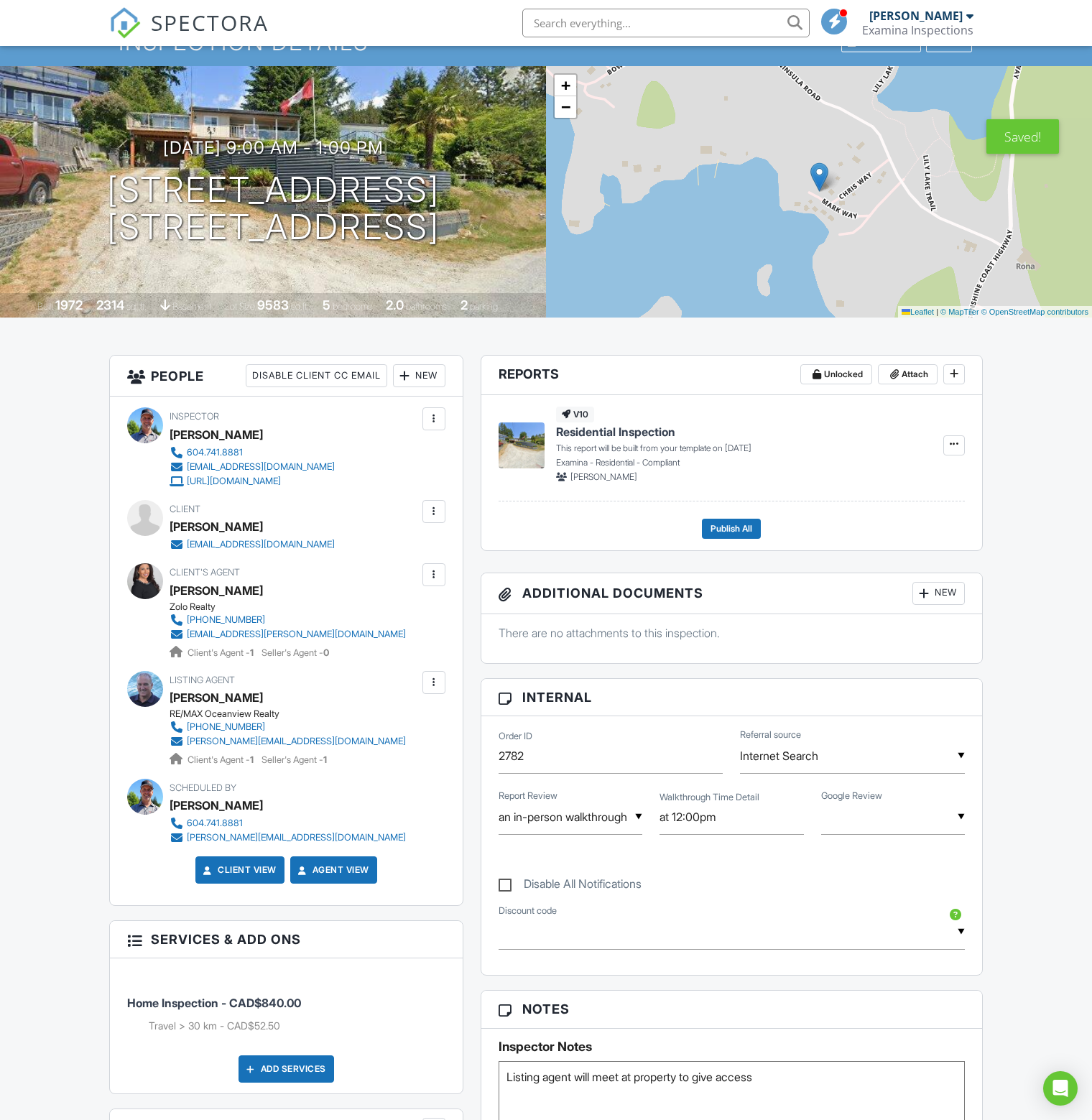
scroll to position [0, 0]
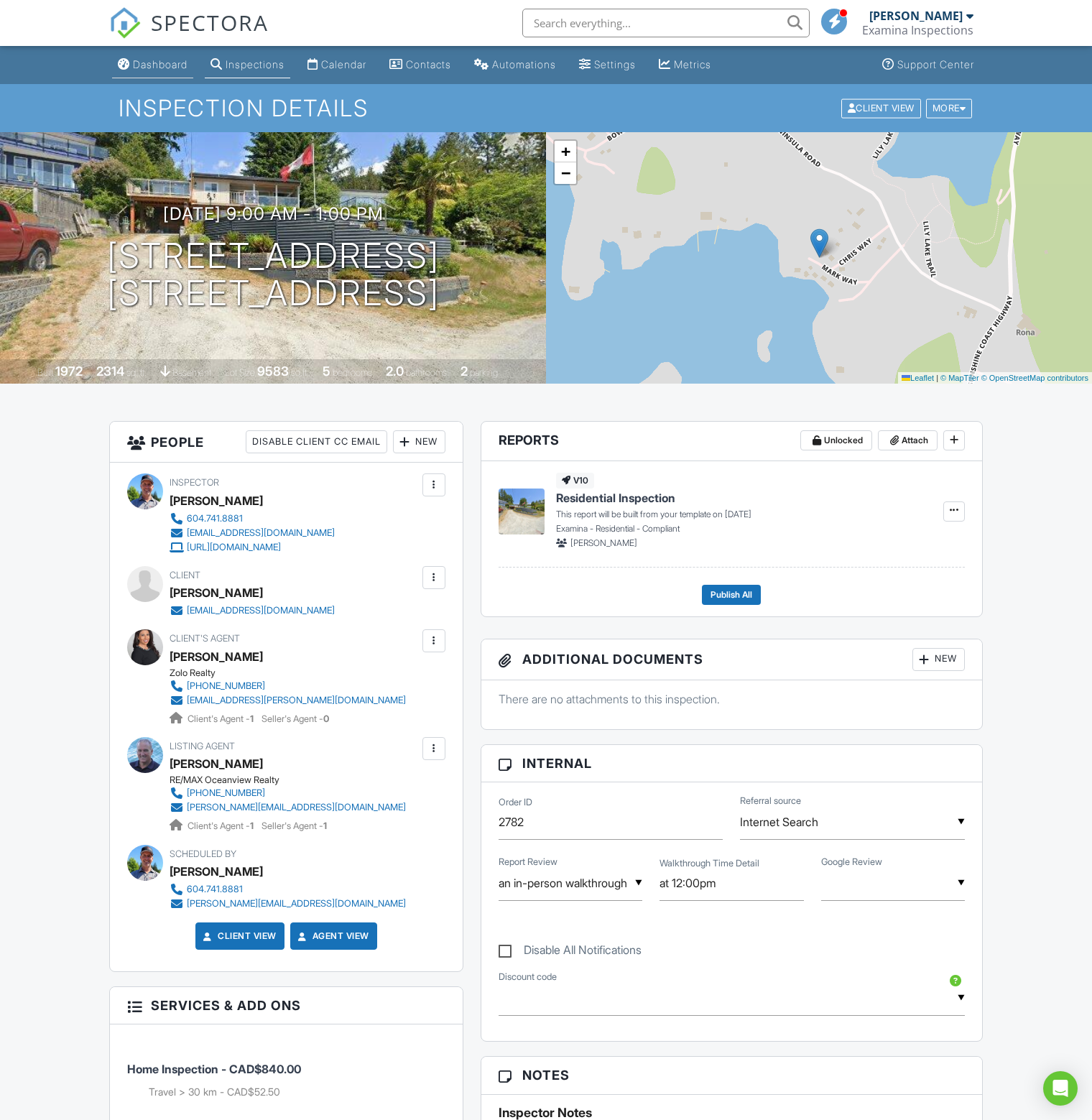
click at [155, 56] on link "Dashboard" at bounding box center [152, 65] width 81 height 26
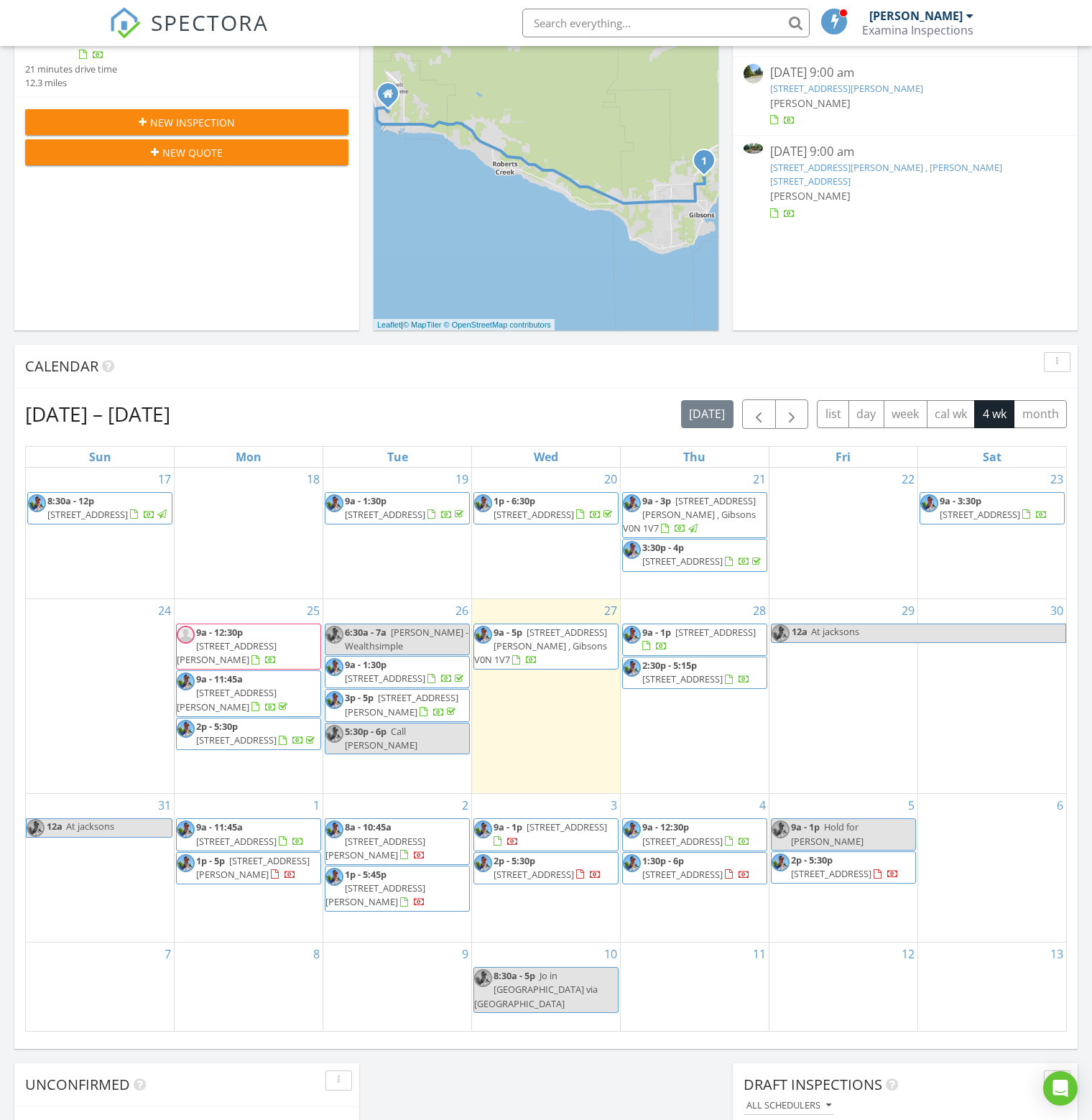
scroll to position [288, 0]
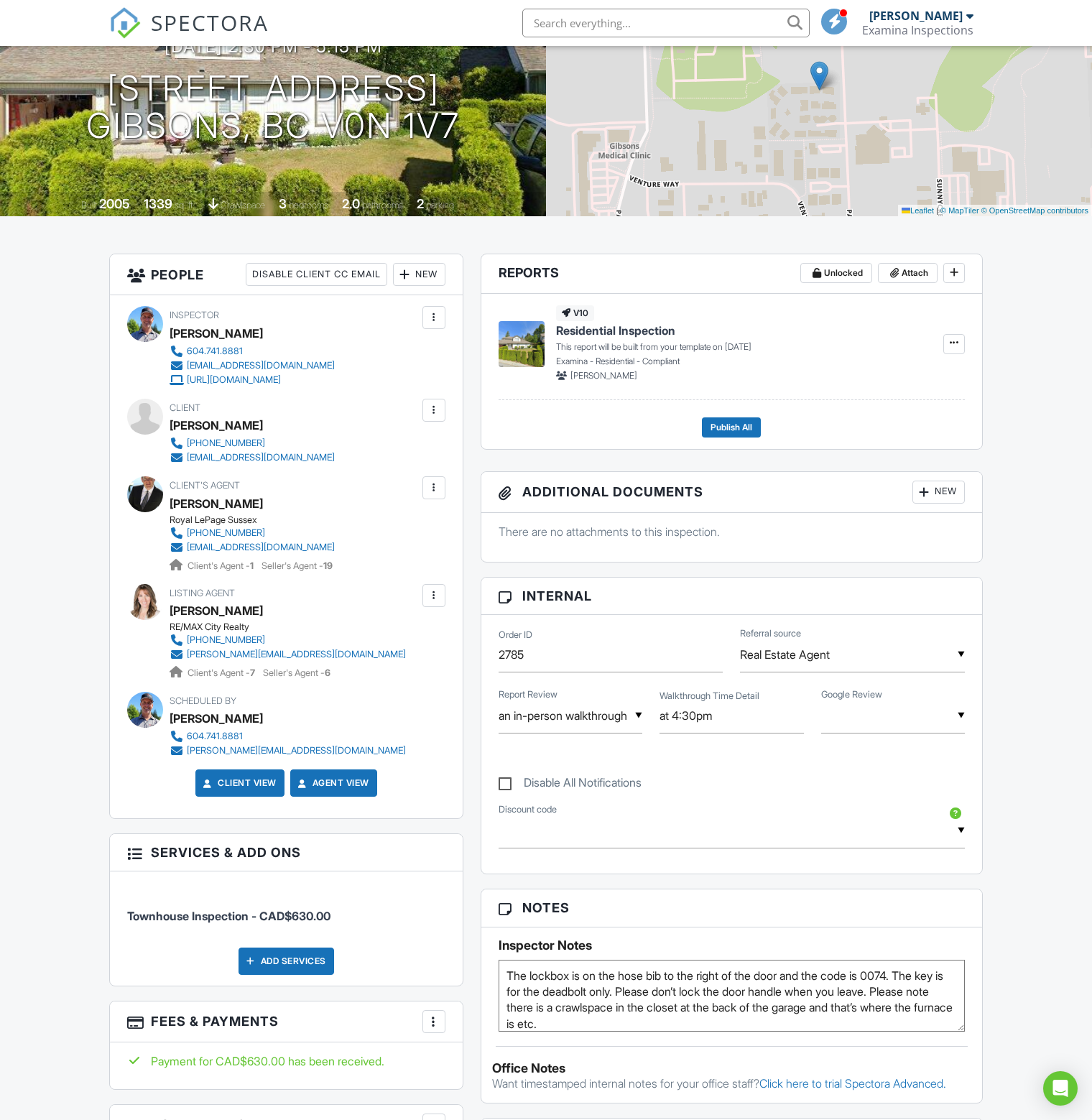
scroll to position [288, 0]
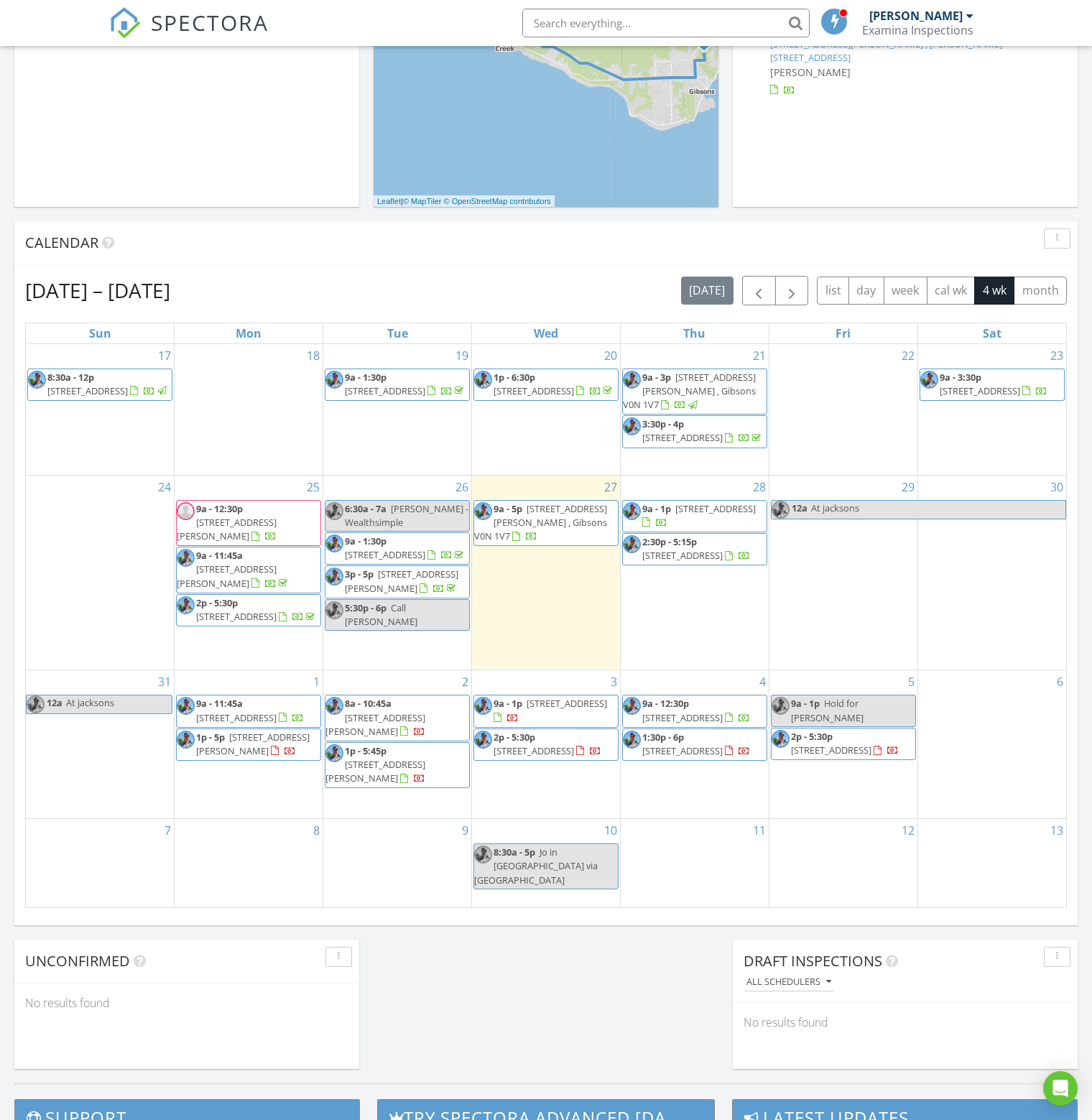
scroll to position [431, 0]
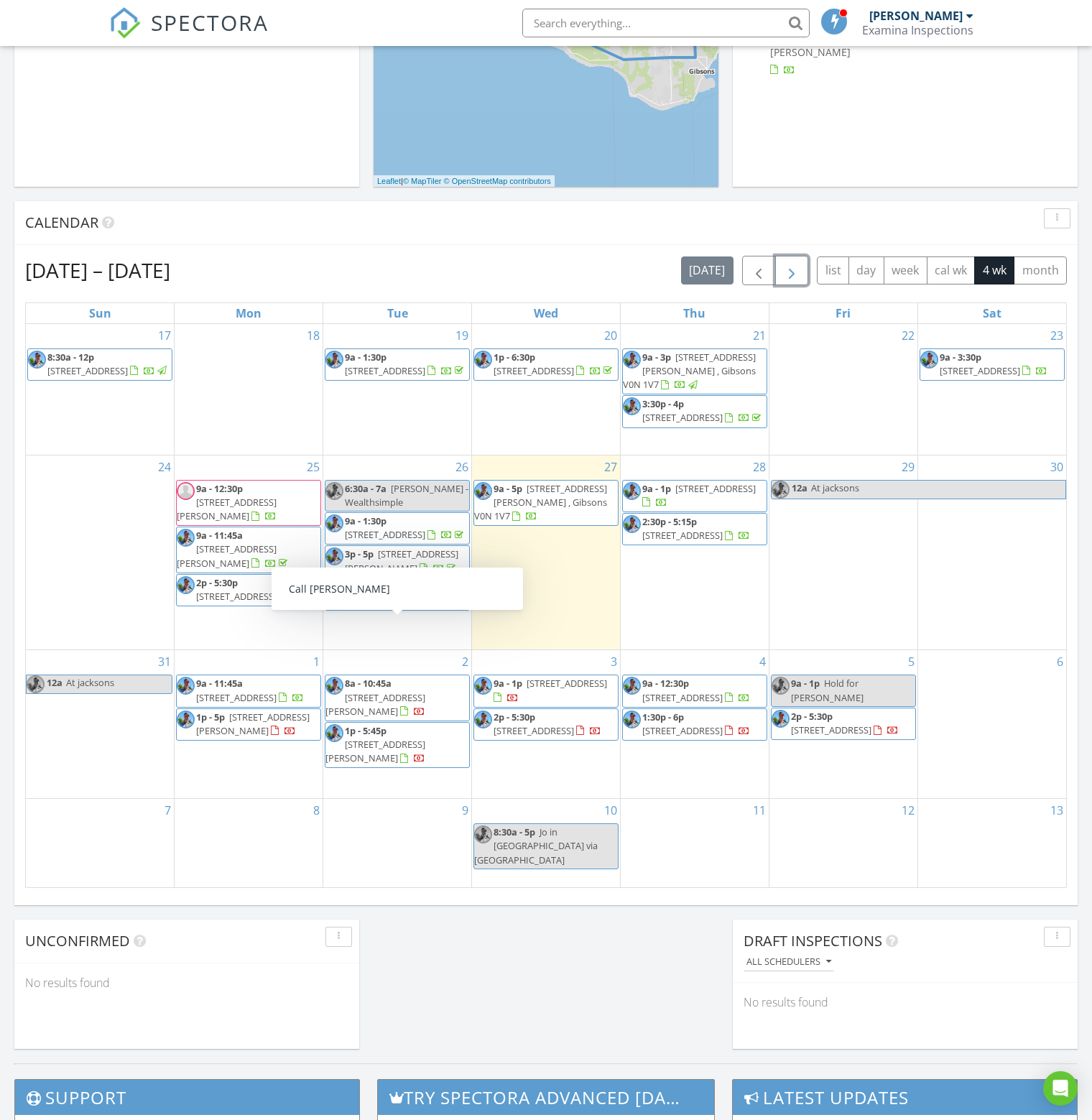
click at [790, 274] on span "button" at bounding box center [791, 271] width 17 height 17
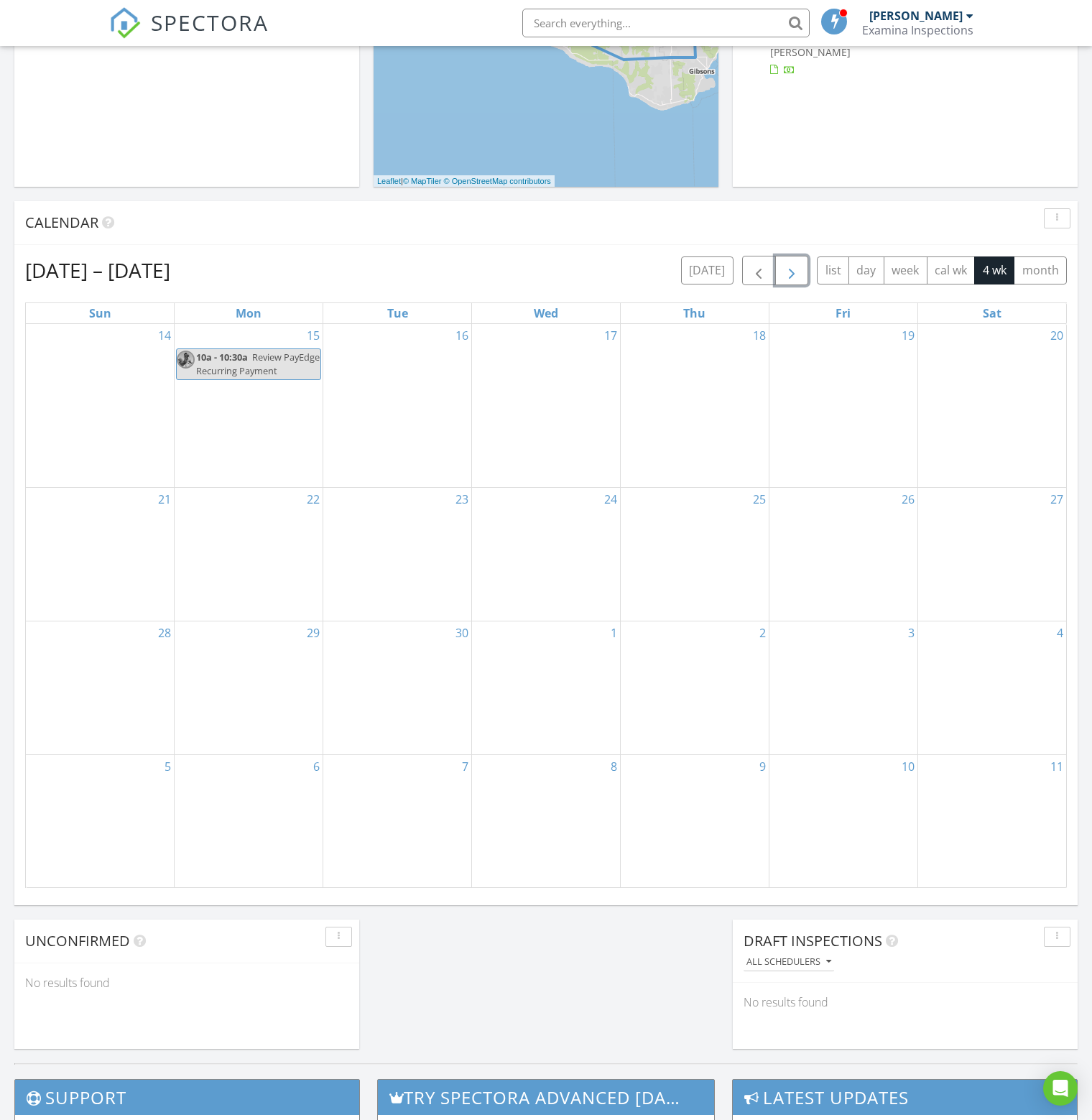
click at [274, 439] on div "15 10a - 10:30a Review PayEdge Recurring Payment" at bounding box center [248, 406] width 148 height 164
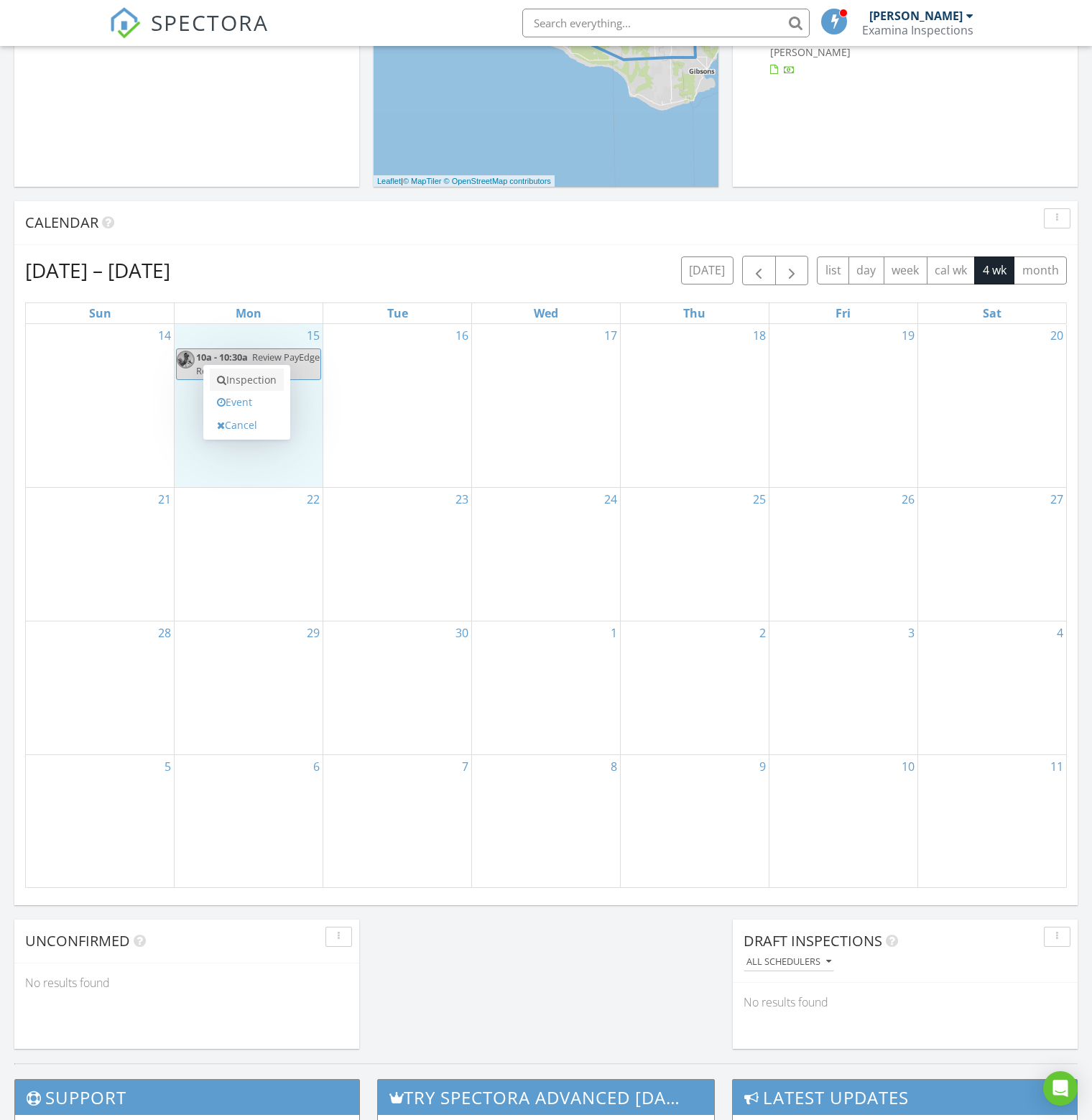
click at [244, 376] on link "Inspection" at bounding box center [247, 380] width 74 height 23
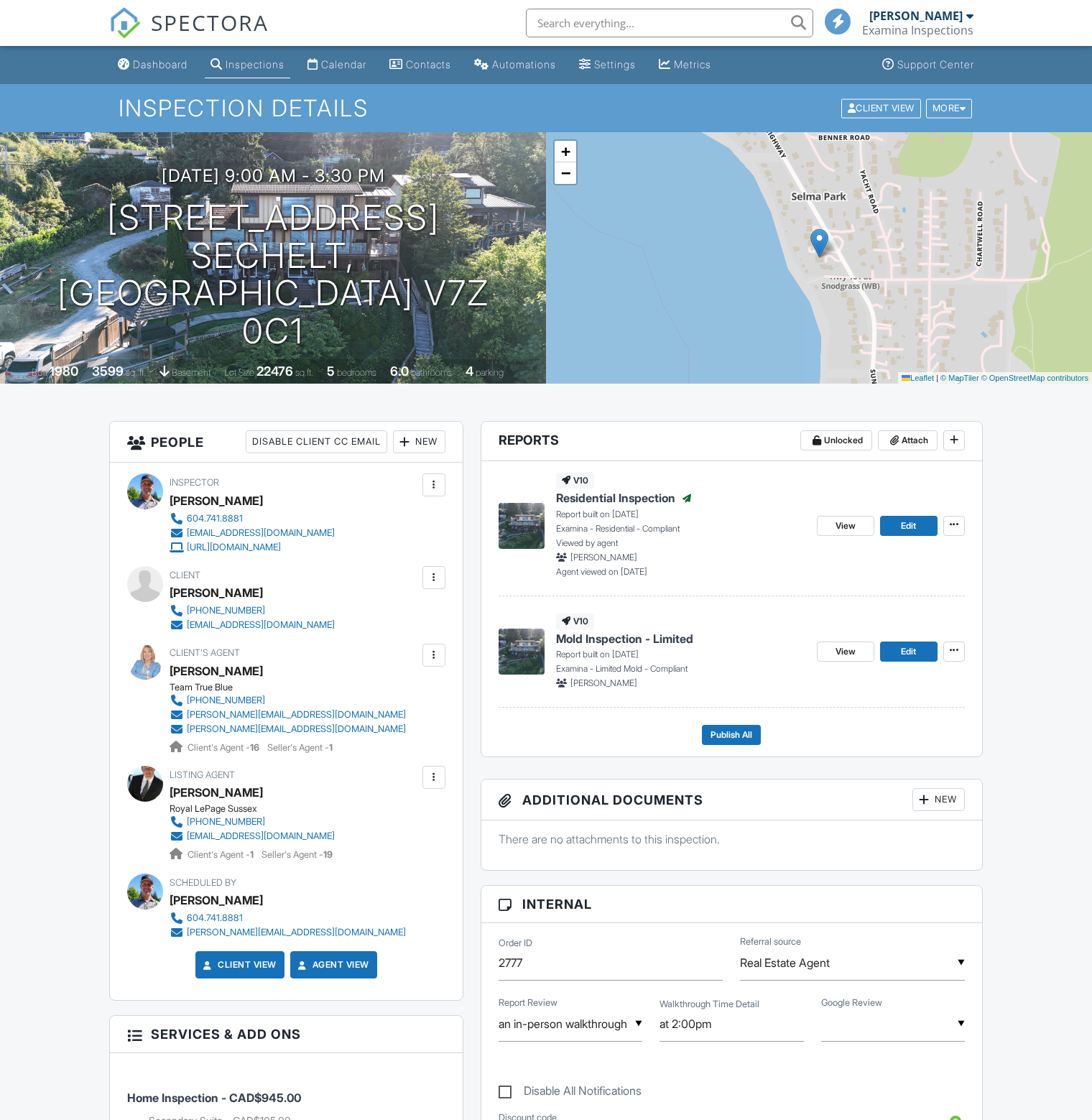
click at [935, 793] on div "New" at bounding box center [939, 800] width 52 height 23
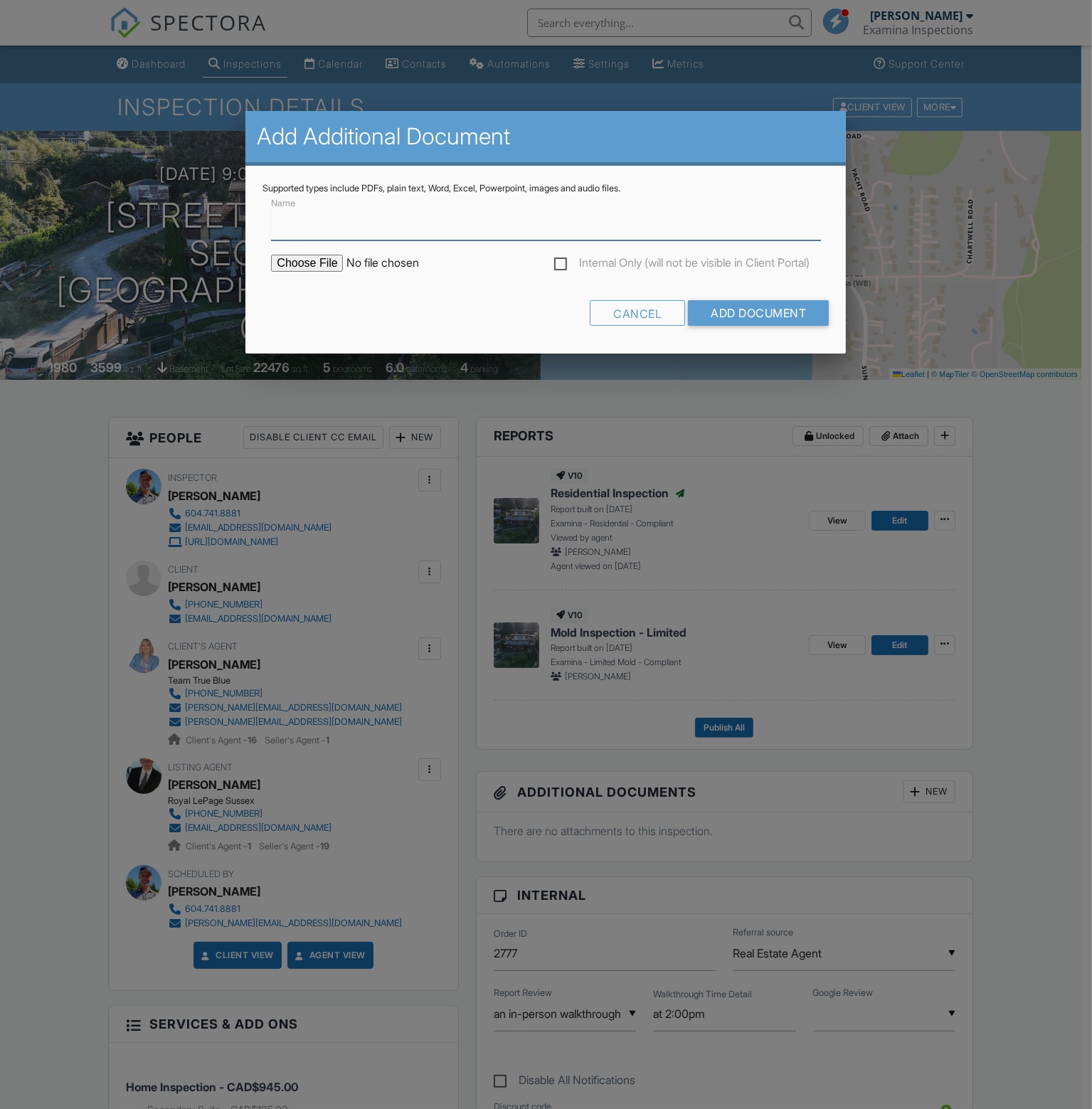
click at [307, 237] on input "Name" at bounding box center [545, 223] width 549 height 35
type input "Indoor Air Quality - Lab Analysis"
click at [315, 263] on input "file" at bounding box center [392, 263] width 242 height 17
type input "C:\fakepath\5203 SUNSHINE COAST HWY.pdf"
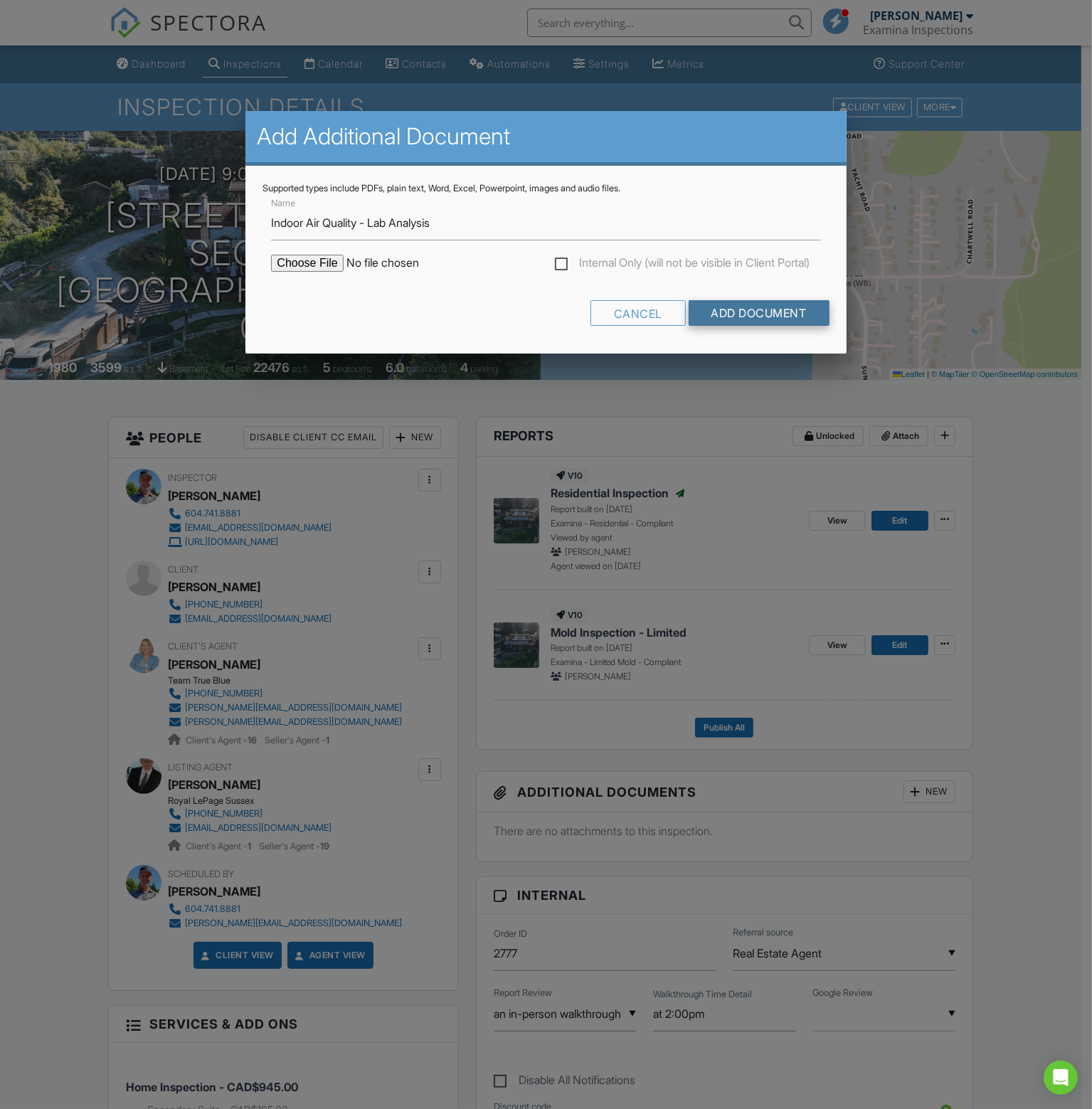
click at [771, 312] on input "Add Document" at bounding box center [759, 313] width 141 height 26
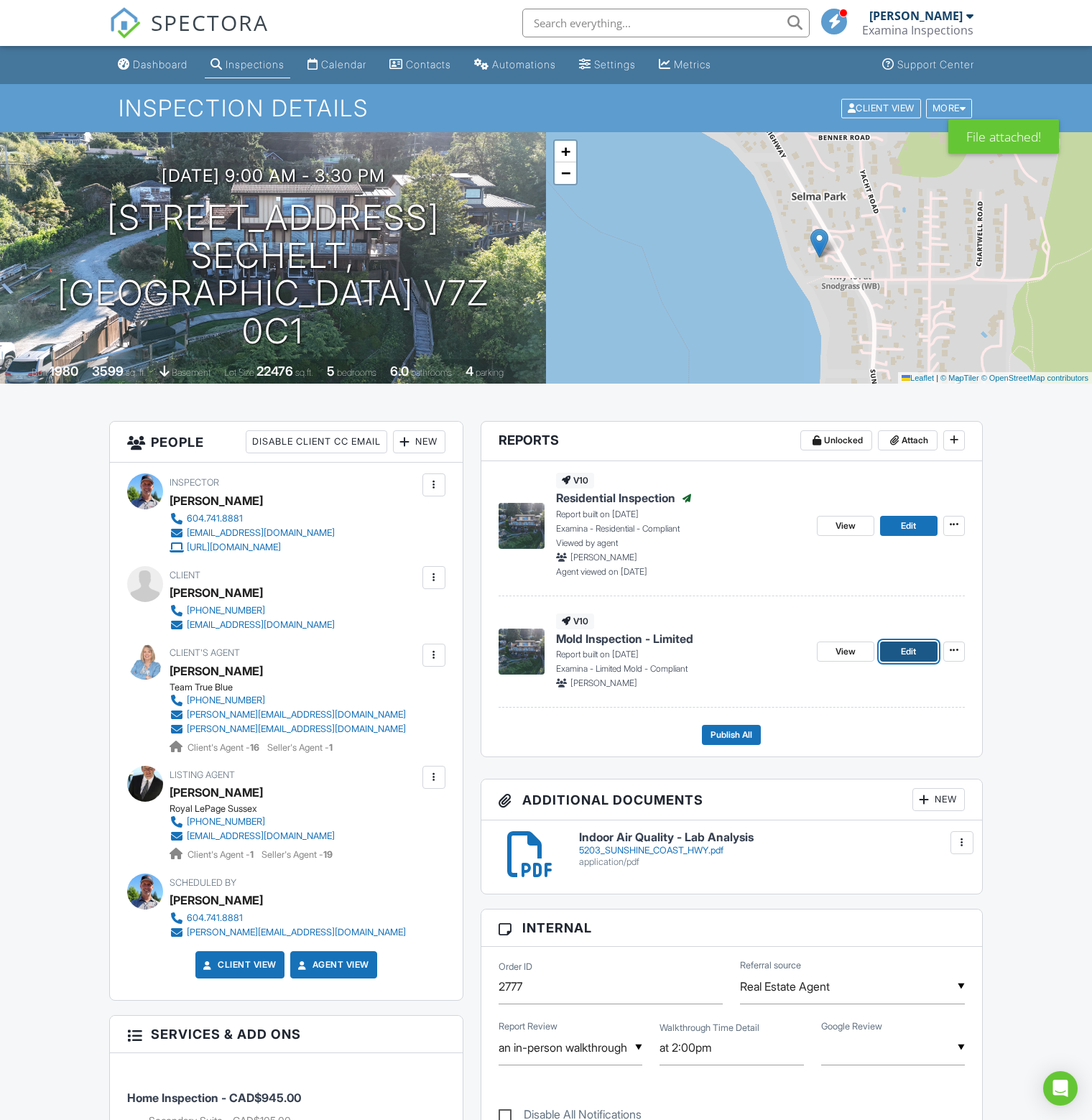
click at [912, 647] on span "Edit" at bounding box center [908, 652] width 15 height 15
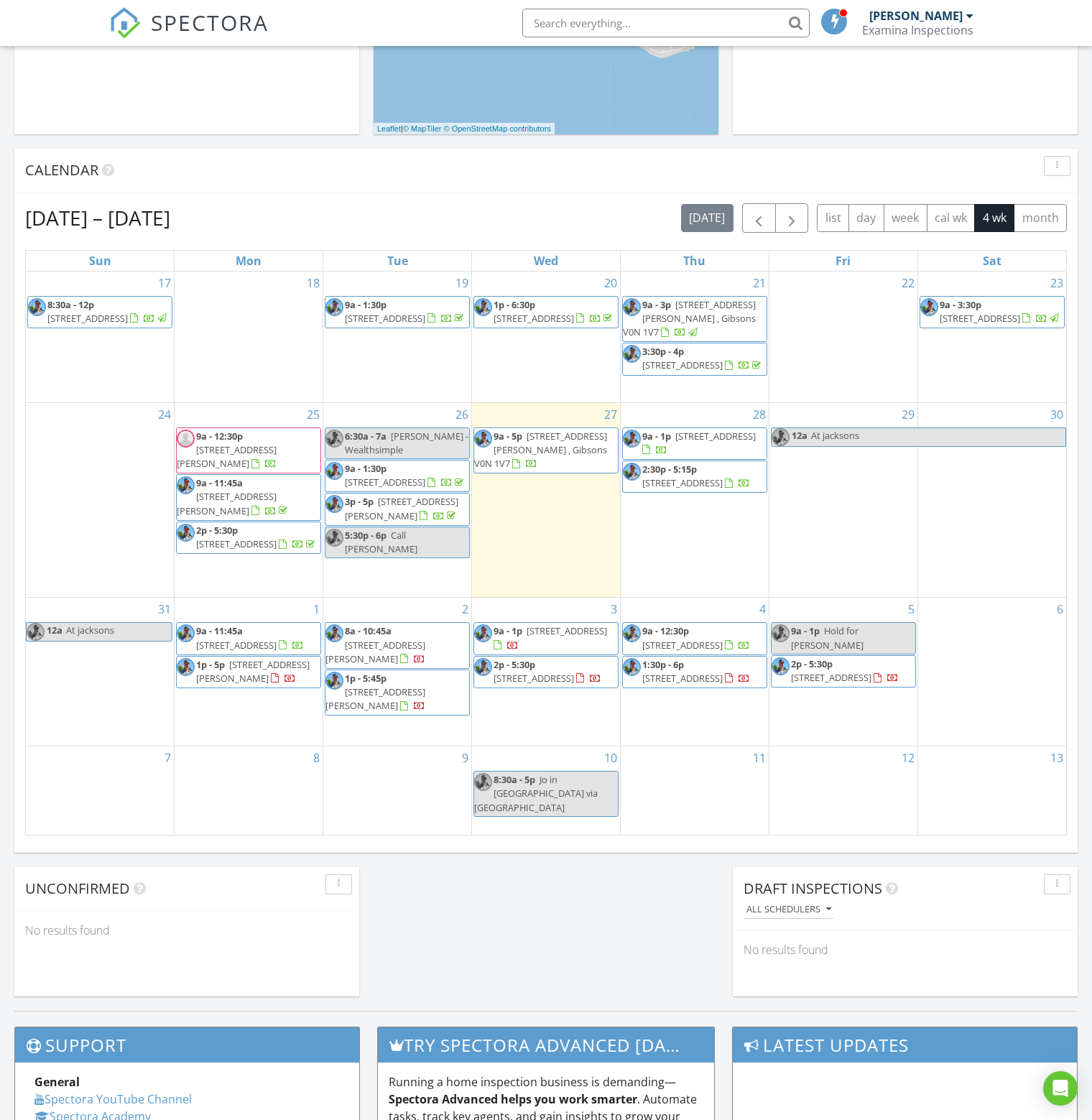
scroll to position [503, 0]
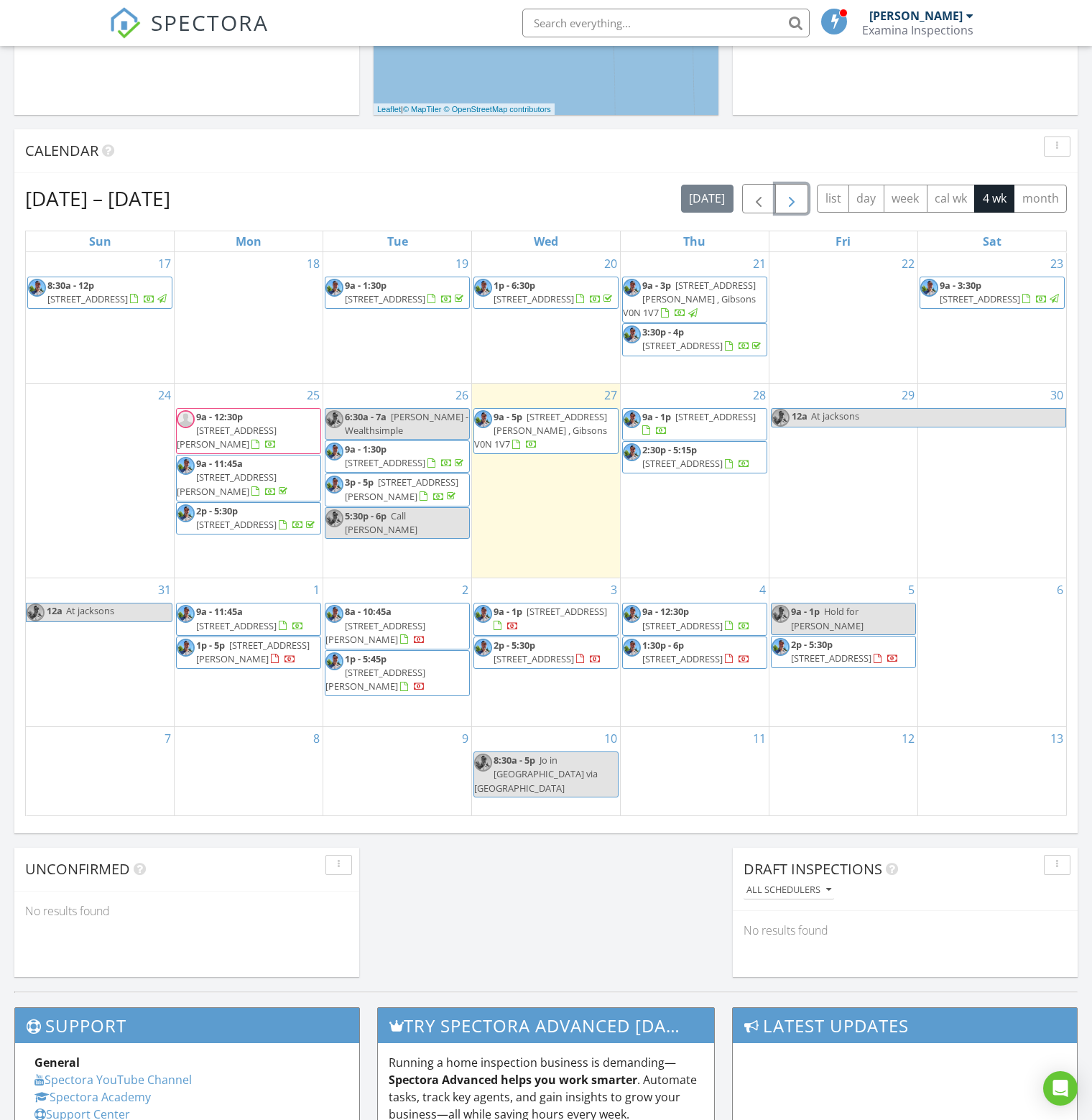
click at [790, 197] on span "button" at bounding box center [791, 199] width 17 height 17
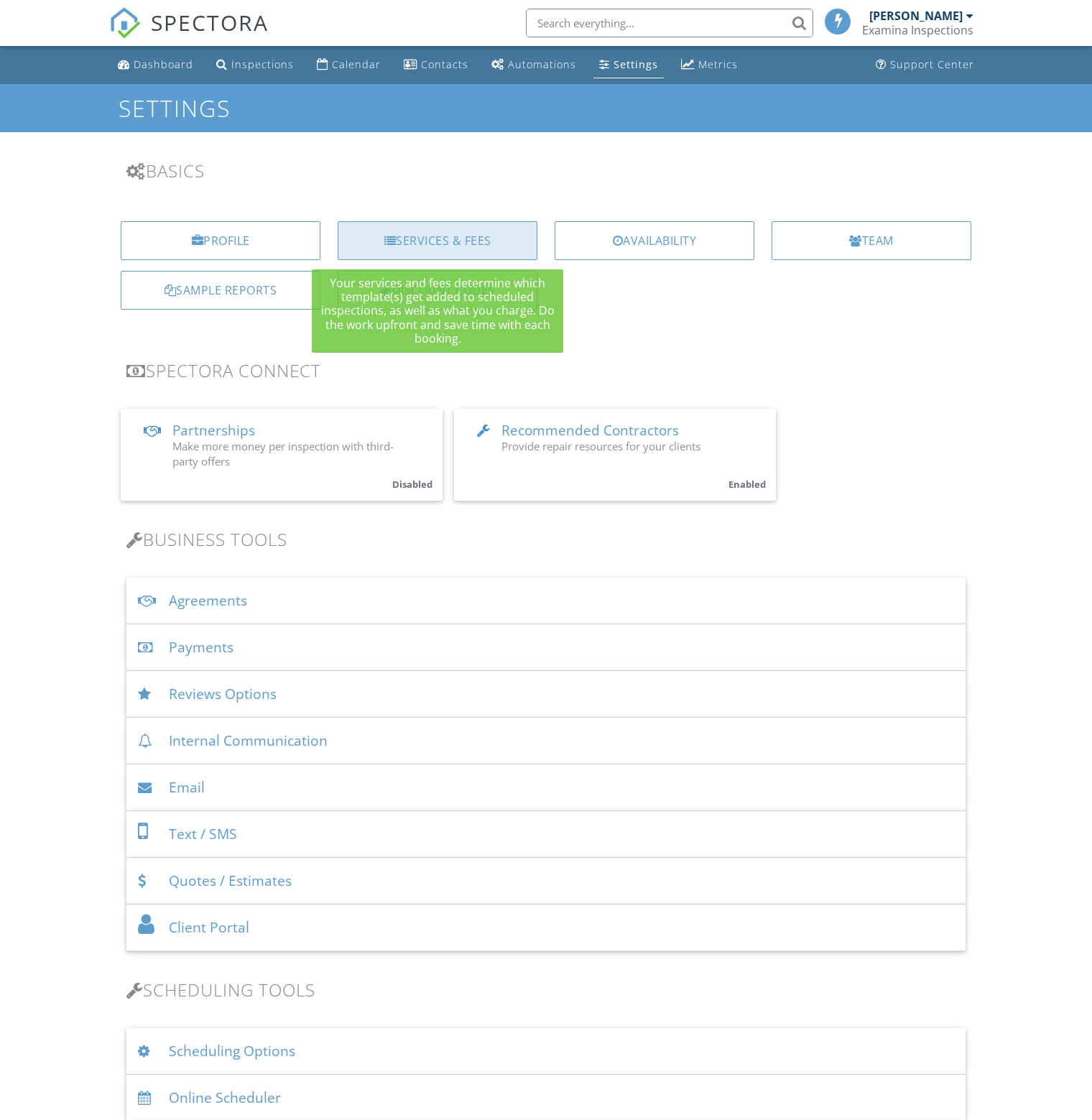
click at [445, 238] on div "Services & Fees" at bounding box center [437, 241] width 200 height 39
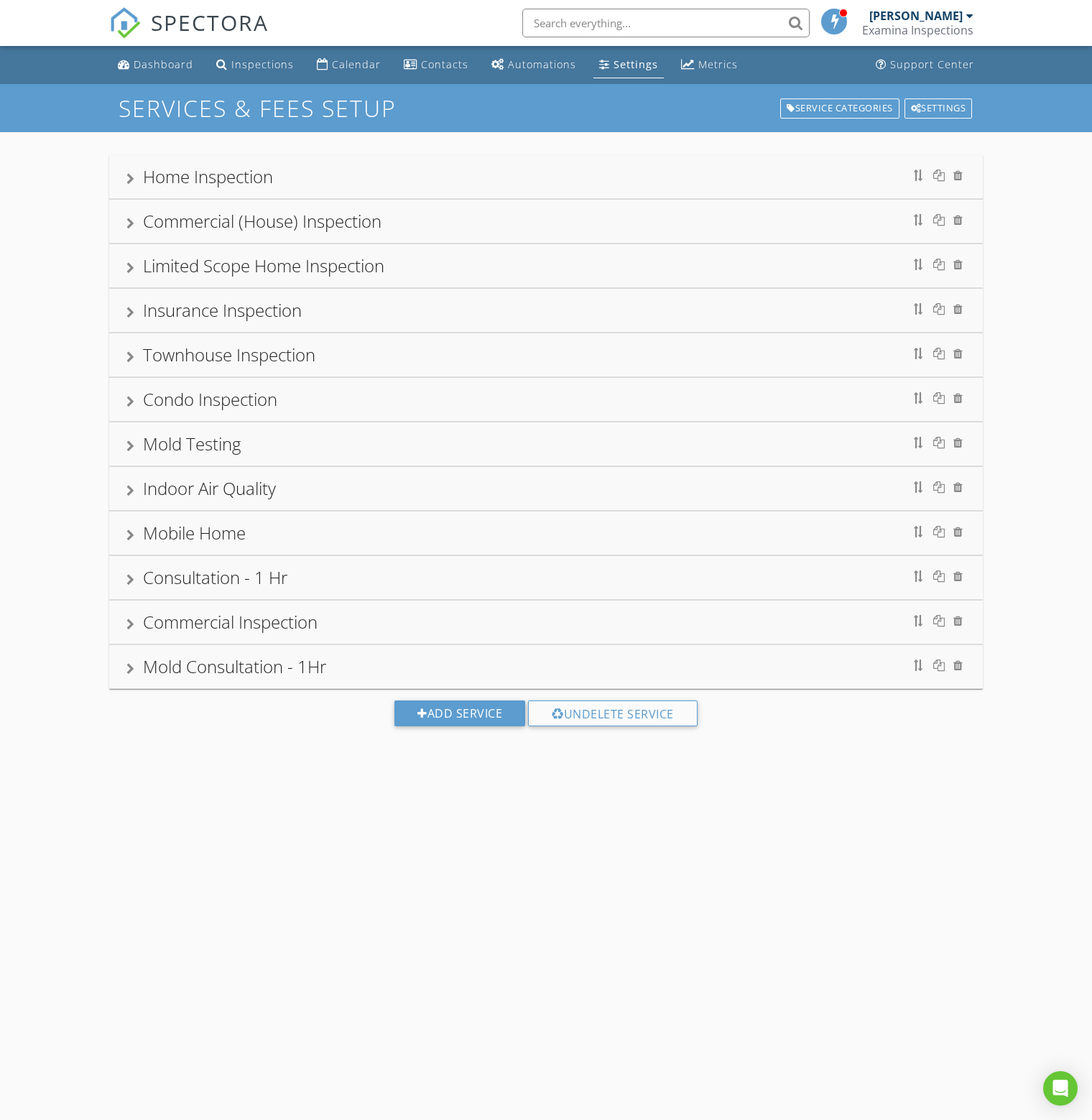
click at [233, 398] on div "Condo Inspection" at bounding box center [210, 399] width 134 height 24
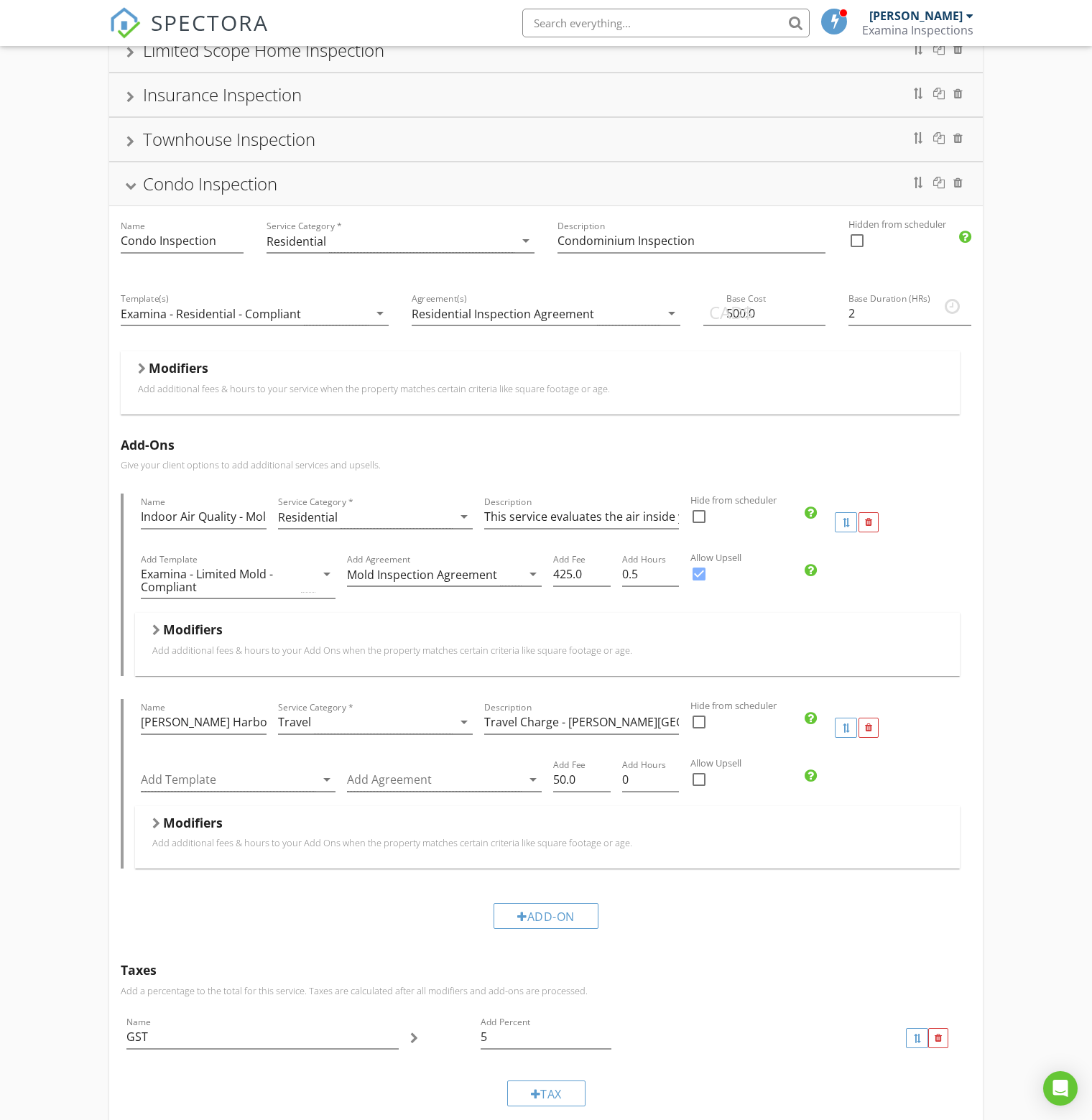
scroll to position [288, 0]
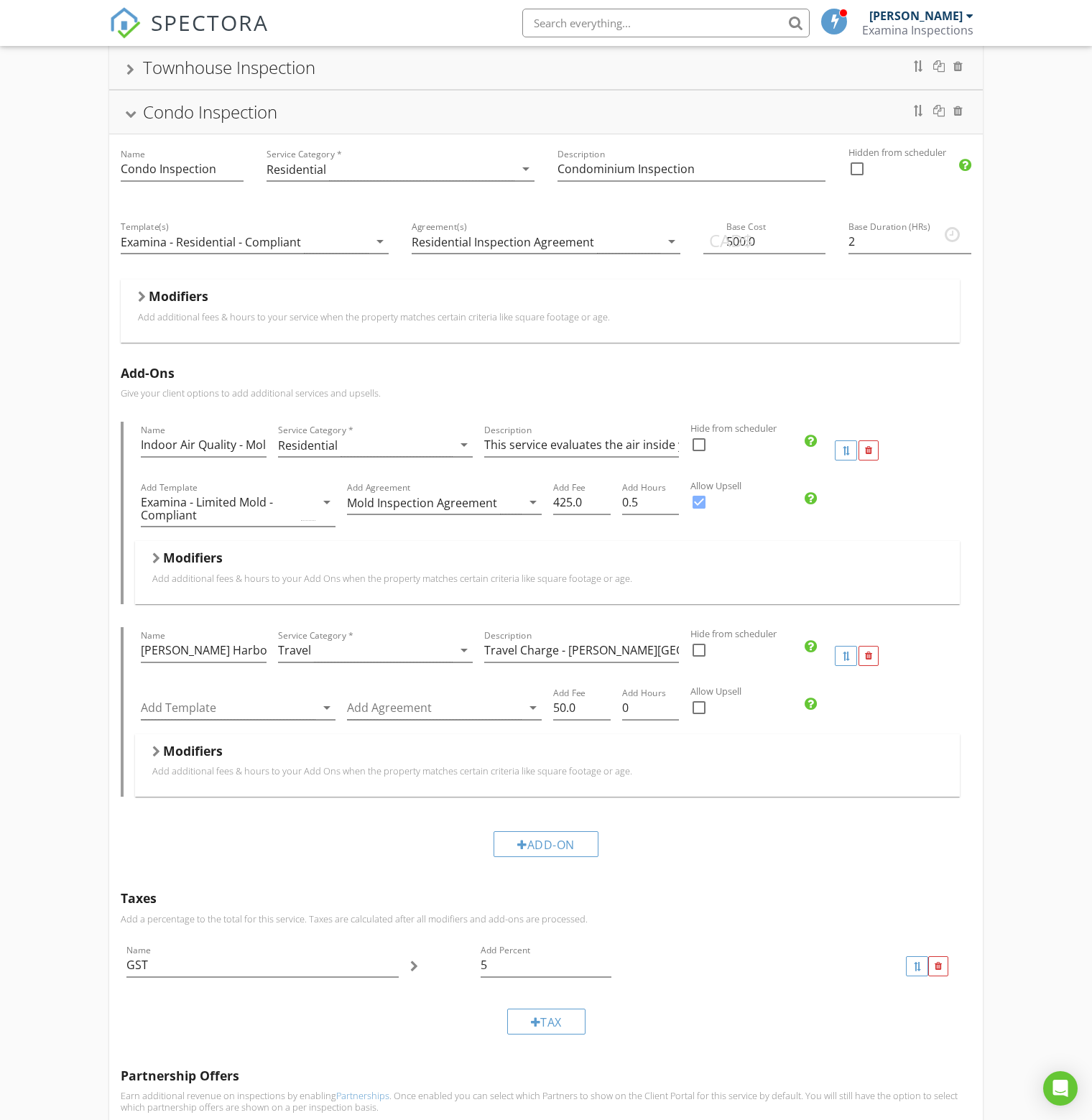
click at [136, 291] on div "Modifiers Add additional fees & hours to your service when the property matches…" at bounding box center [540, 310] width 839 height 62
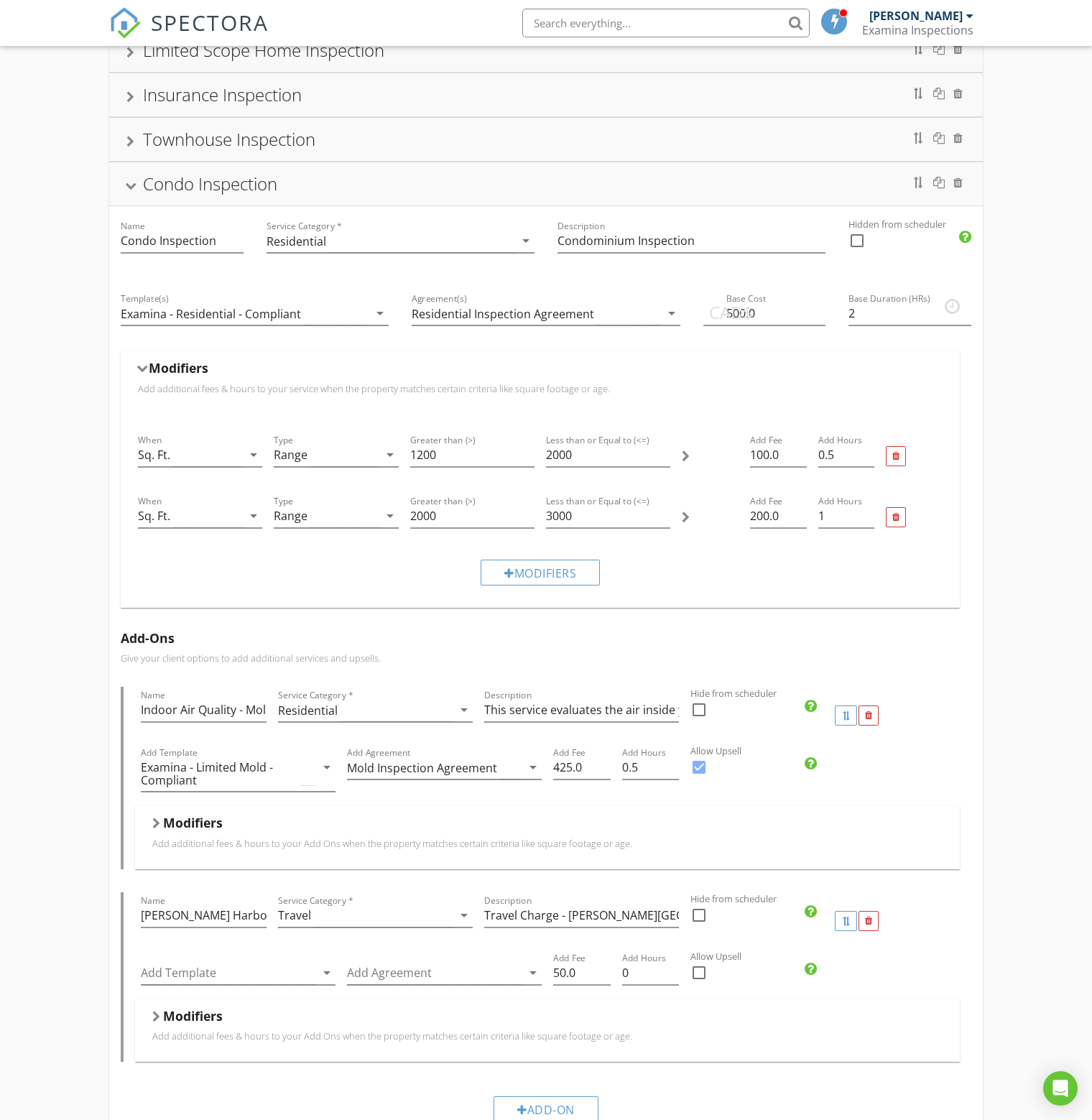
scroll to position [143, 0]
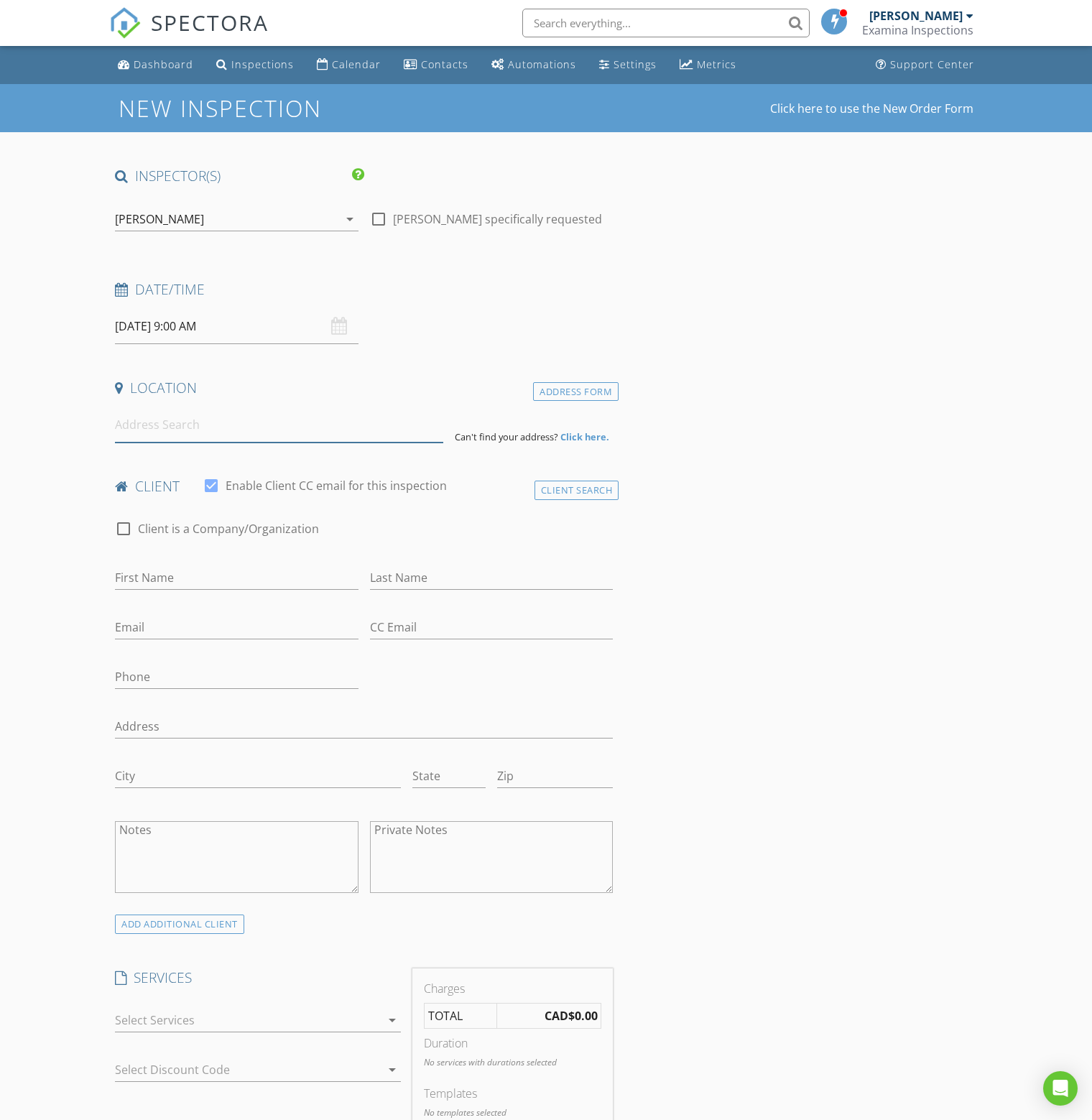
click at [151, 427] on input at bounding box center [279, 425] width 329 height 35
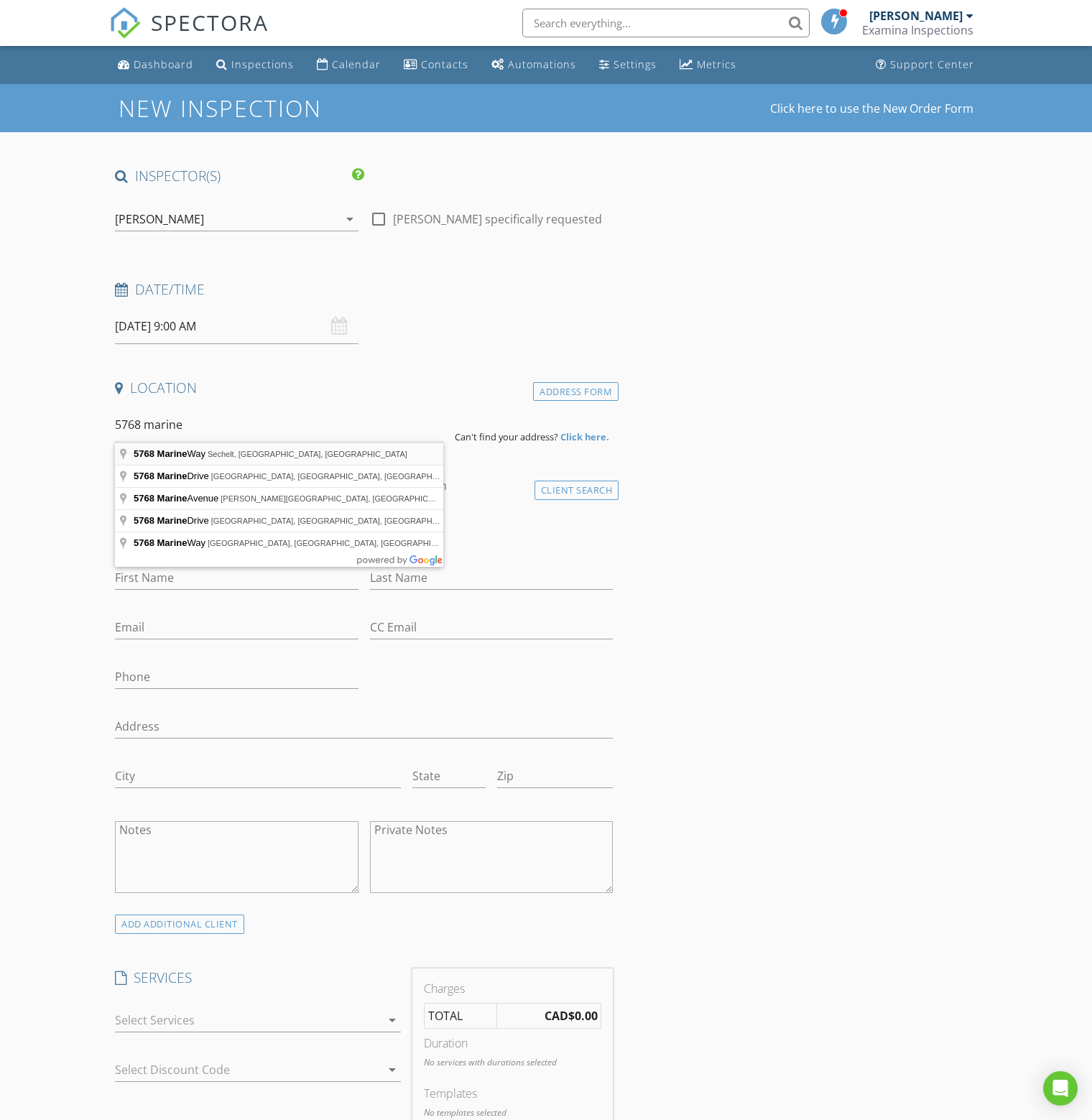
type input "[STREET_ADDRESS]"
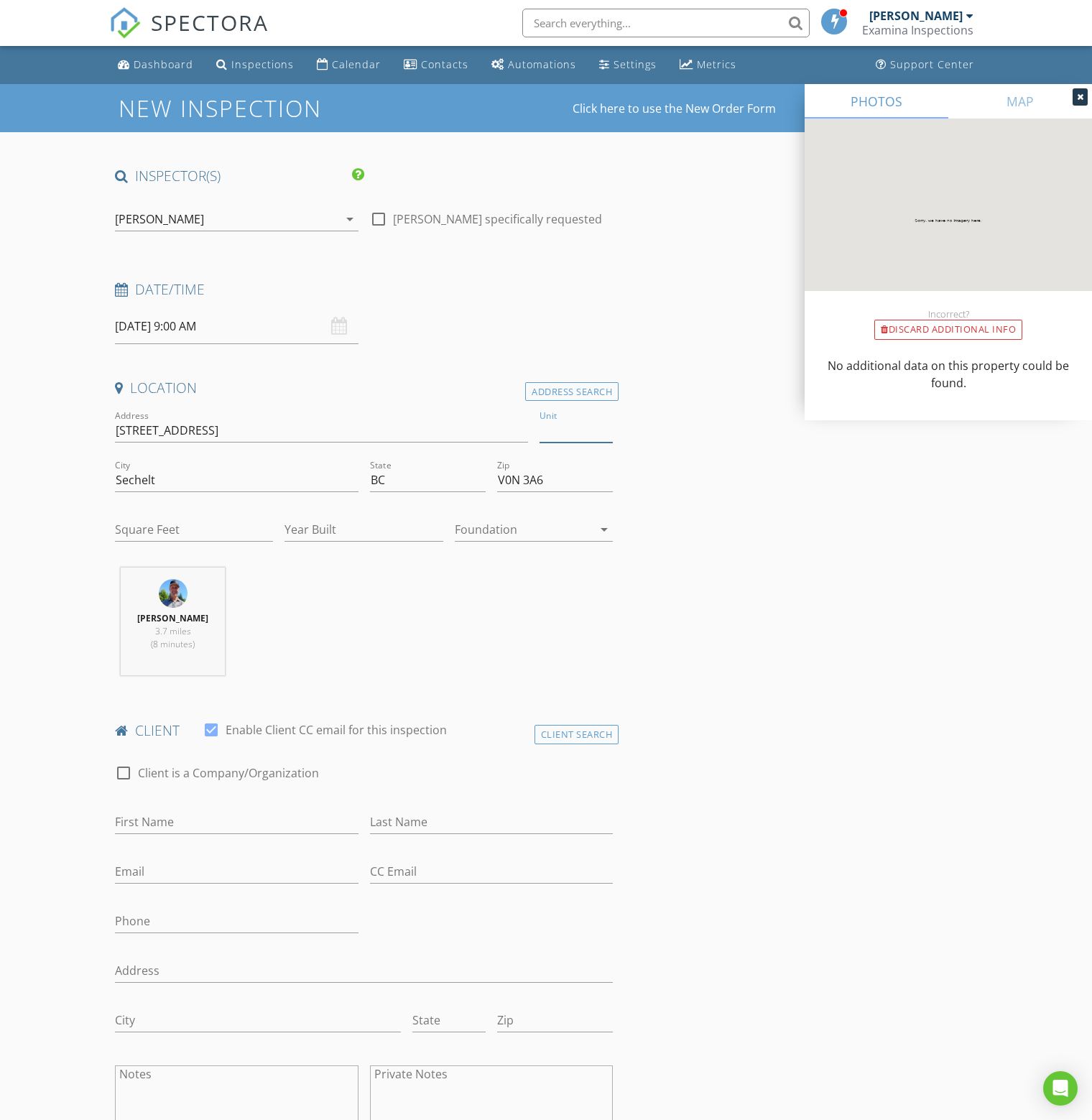
click at [579, 424] on input "Unit" at bounding box center [576, 430] width 73 height 24
type input "#204"
click at [155, 521] on input "Square Feet" at bounding box center [194, 530] width 158 height 24
type input "1413"
click at [349, 529] on input "Year Built" at bounding box center [363, 530] width 158 height 24
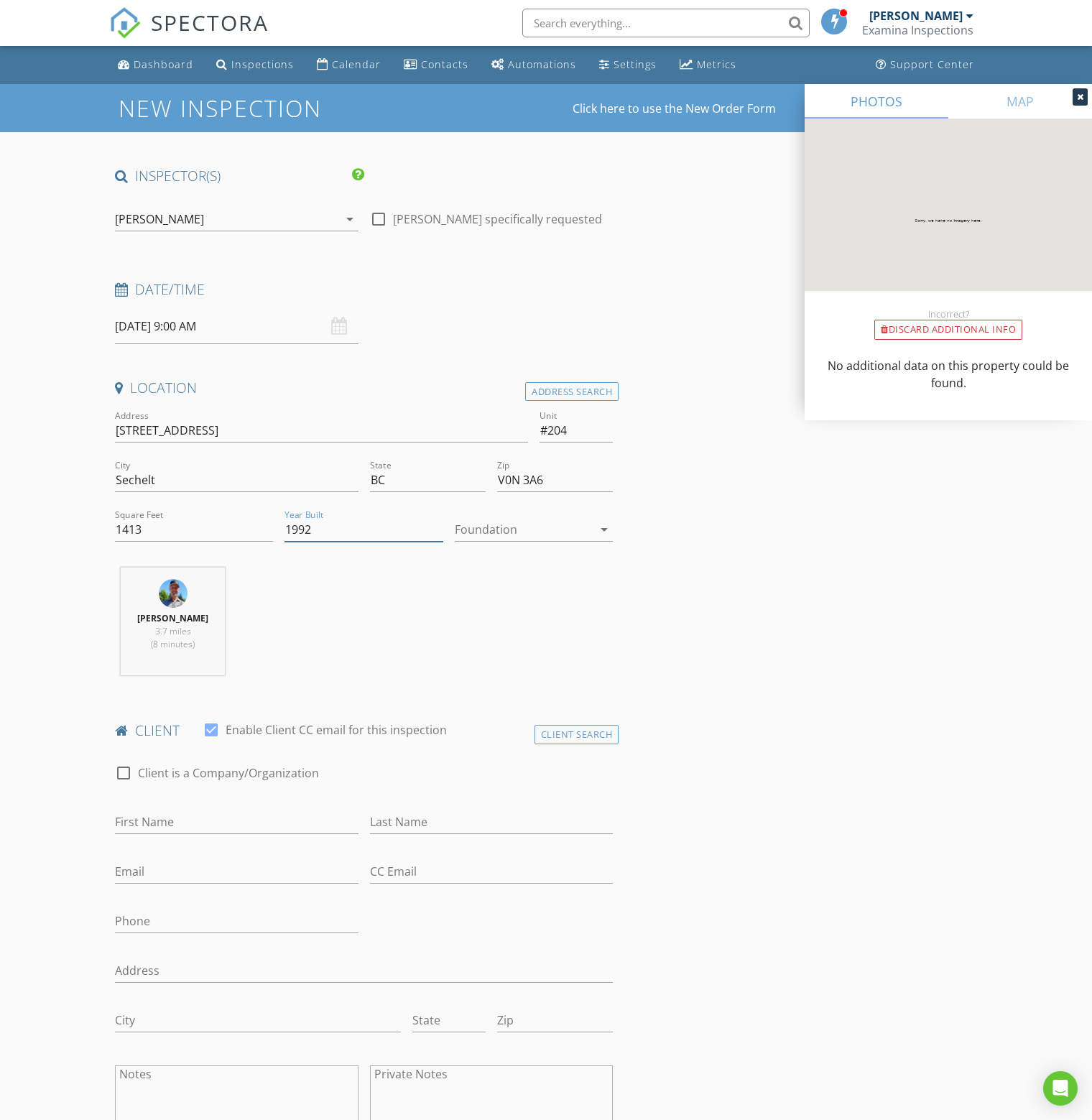
type input "1992"
click at [526, 525] on div at bounding box center [524, 530] width 138 height 23
click at [495, 599] on div "Slab" at bounding box center [534, 603] width 135 height 17
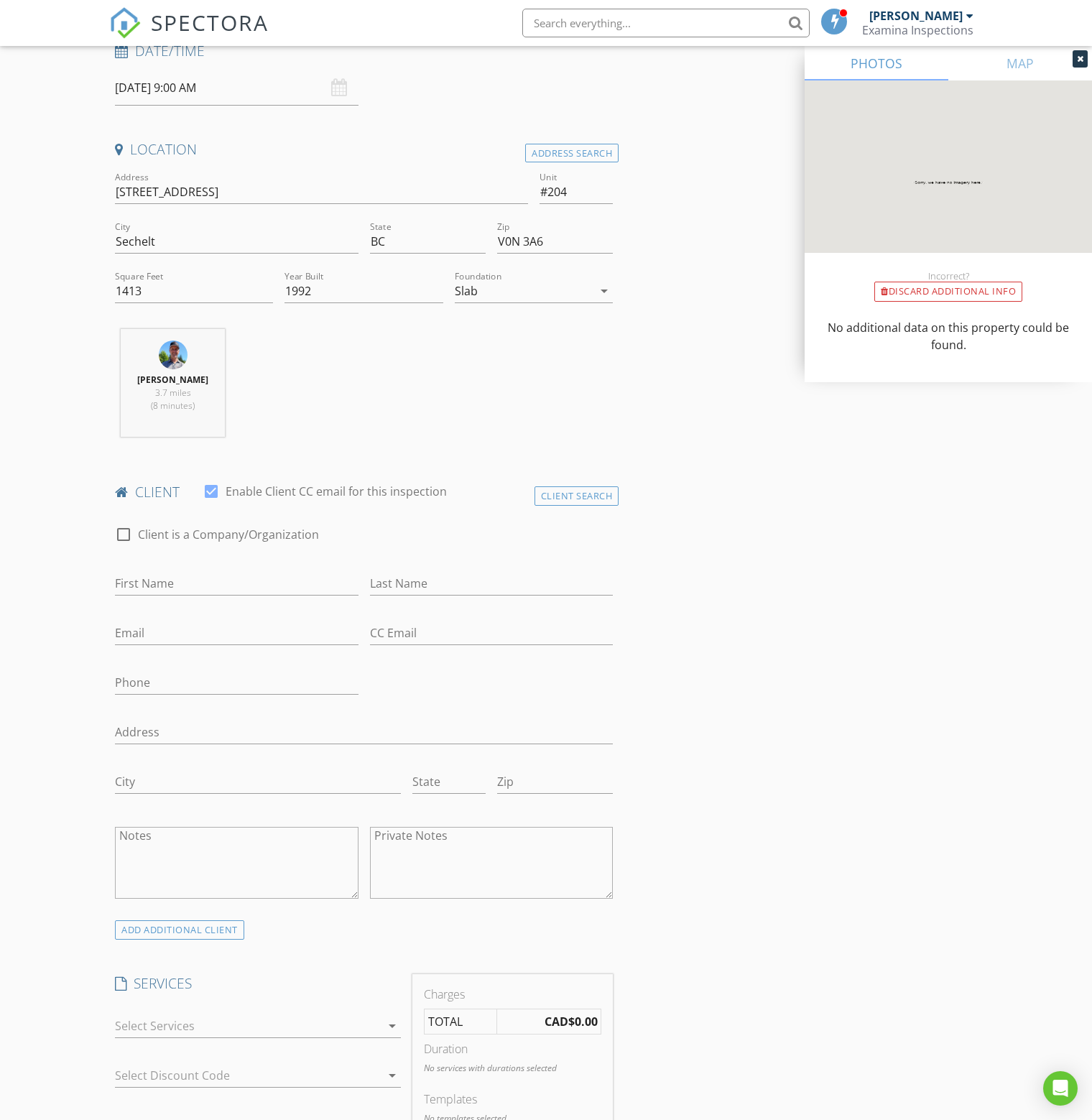
scroll to position [359, 0]
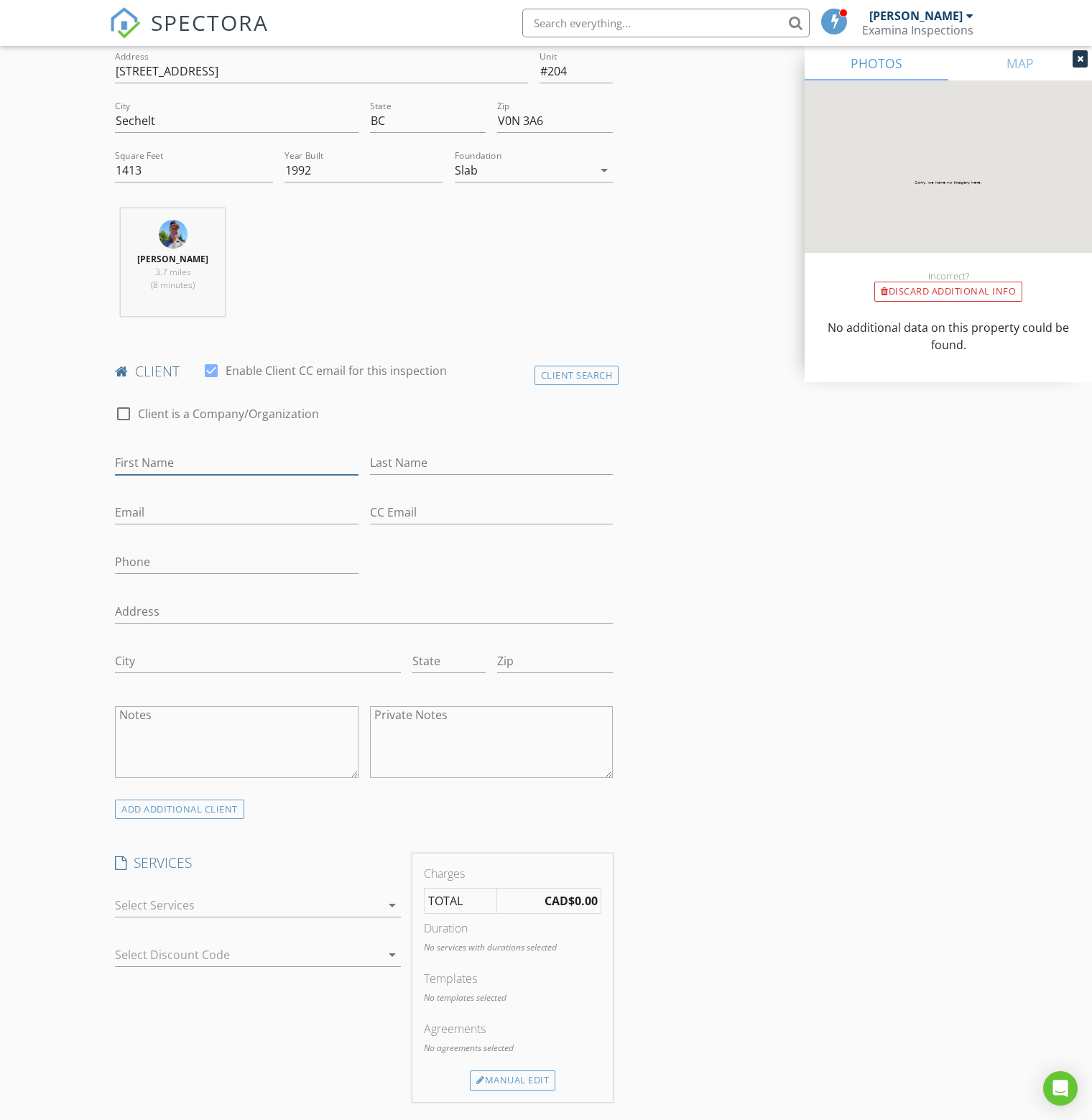
click at [198, 454] on input "First Name" at bounding box center [237, 463] width 244 height 24
type input "Phil"
type input "Jaegge"
click at [155, 501] on input "Email" at bounding box center [237, 512] width 244 height 24
paste input "[EMAIL_ADDRESS][DOMAIN_NAME]"
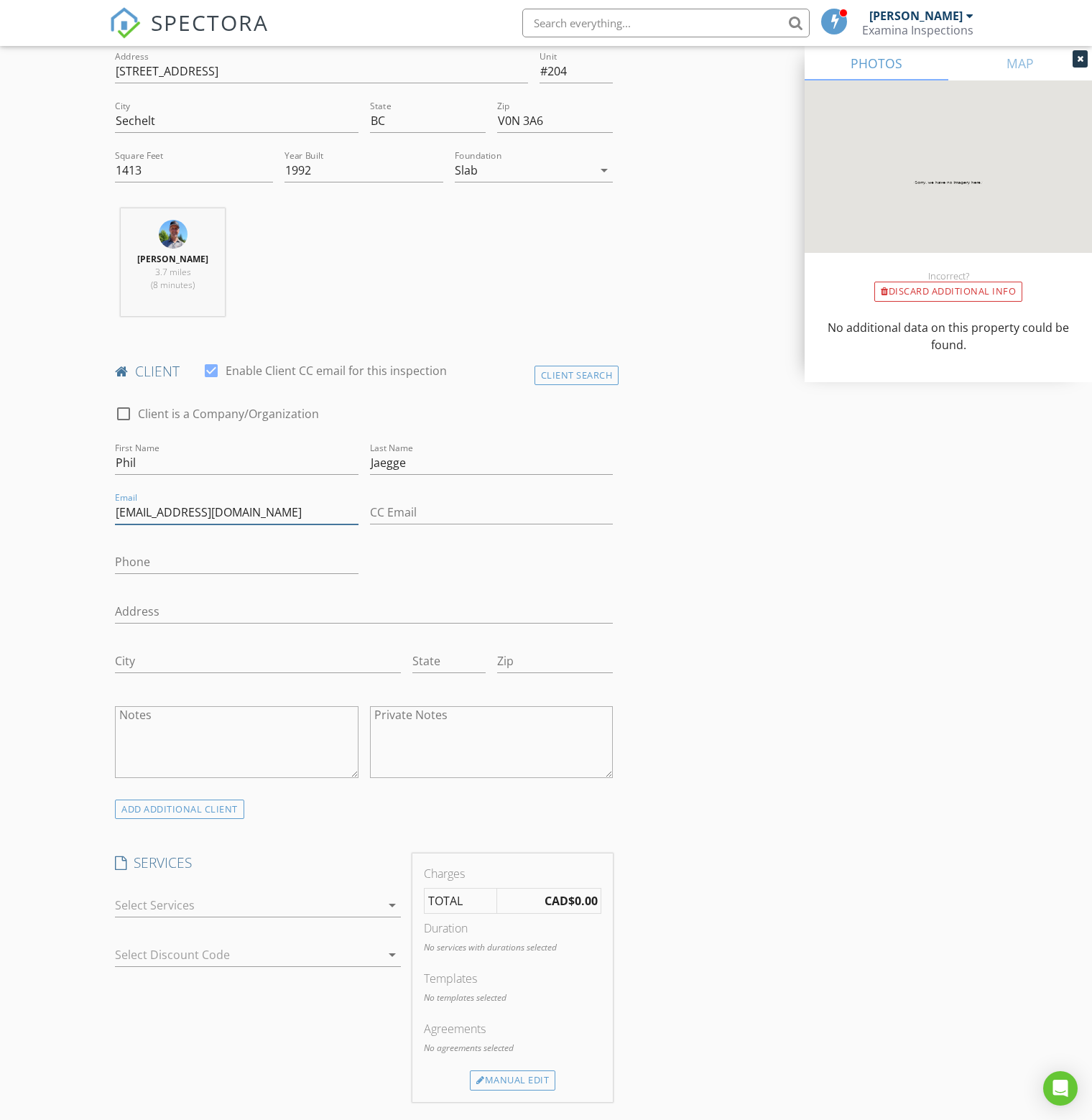
type input "[EMAIL_ADDRESS][DOMAIN_NAME]"
click at [166, 559] on input "Phone" at bounding box center [237, 562] width 244 height 24
click at [194, 545] on div "Phone" at bounding box center [237, 565] width 244 height 47
click at [198, 560] on input "Phone" at bounding box center [237, 562] width 244 height 24
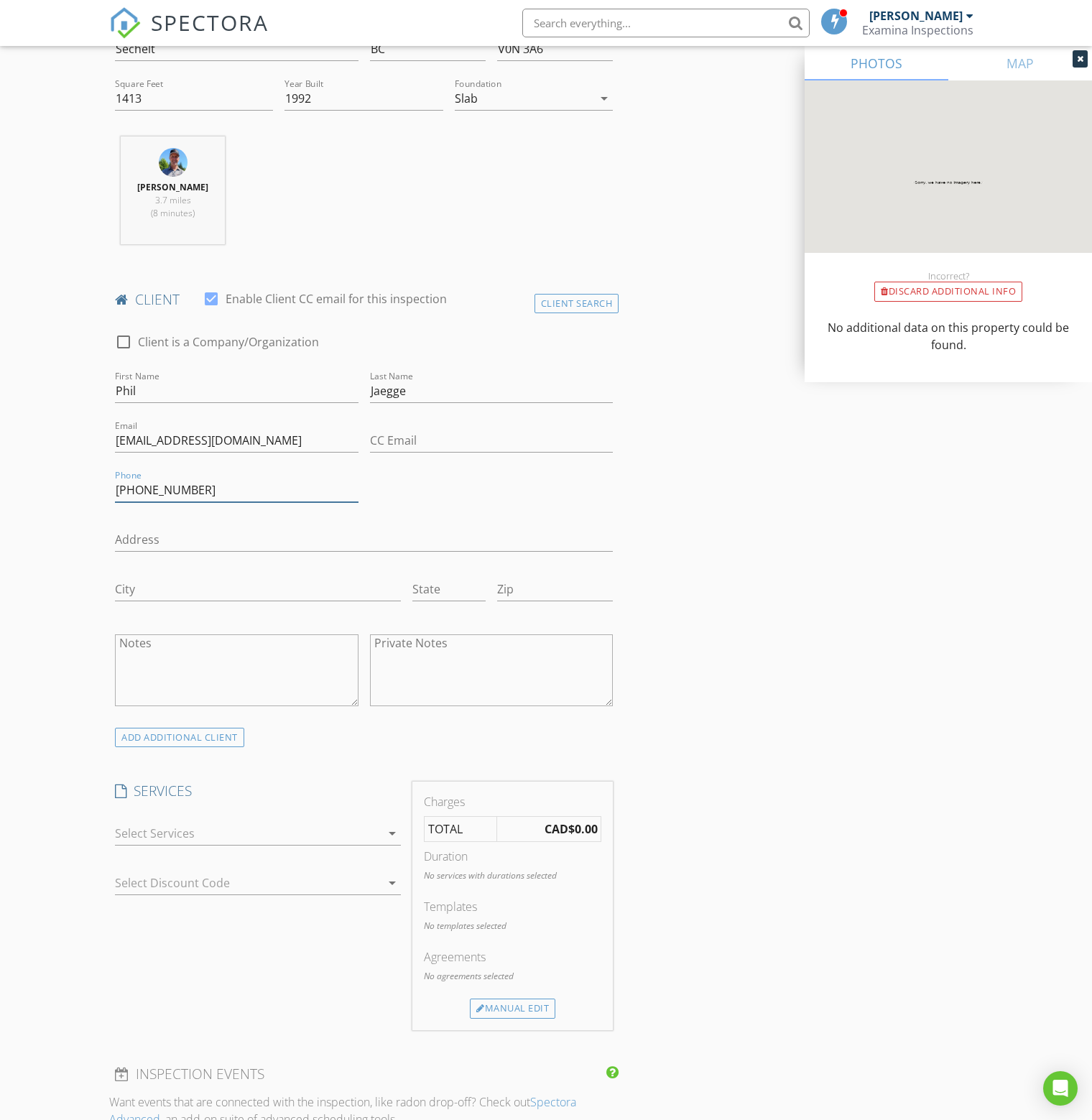
scroll to position [646, 0]
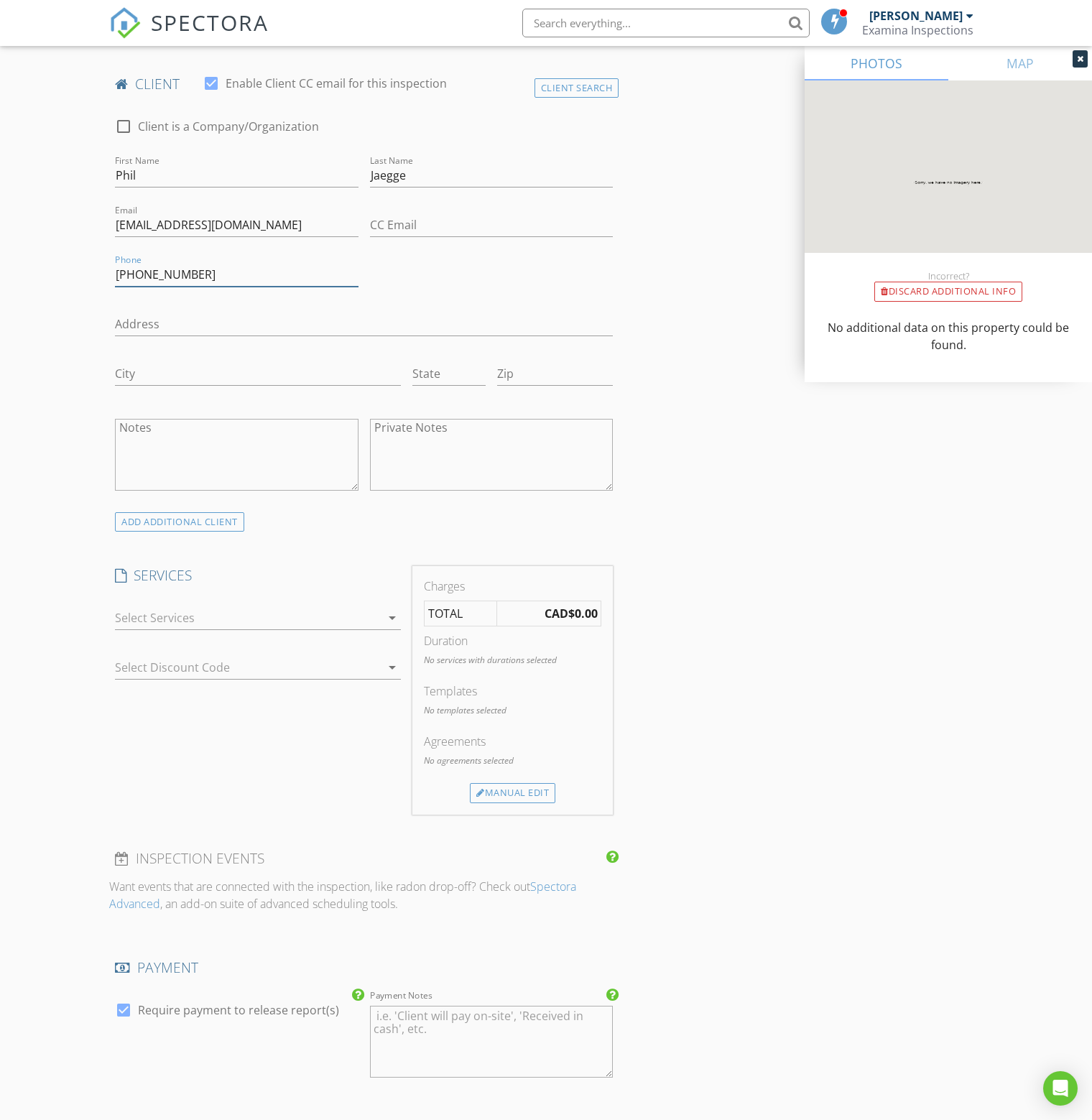
type input "[PHONE_NUMBER]"
click at [153, 616] on div at bounding box center [248, 618] width 266 height 23
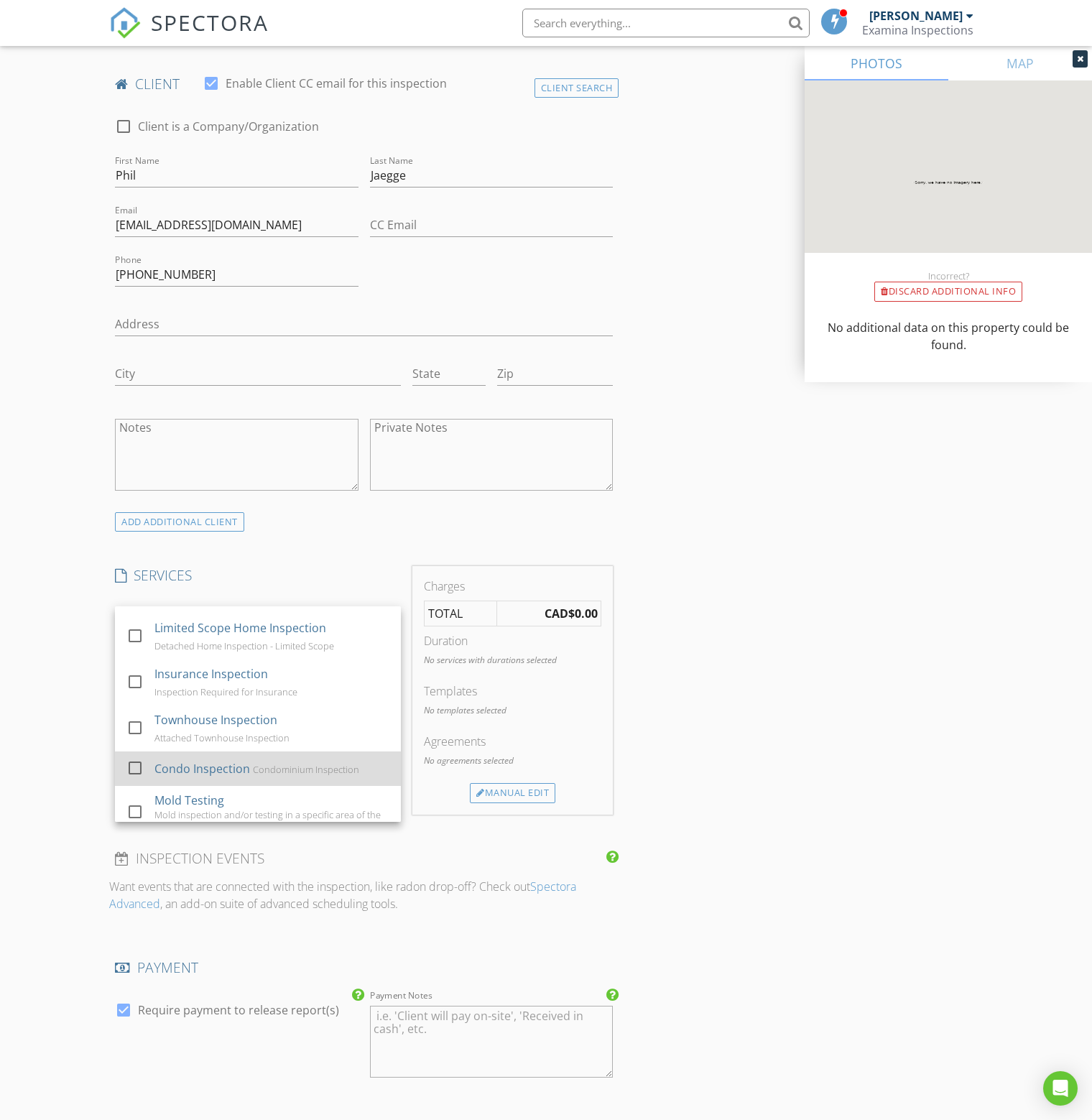
scroll to position [143, 0]
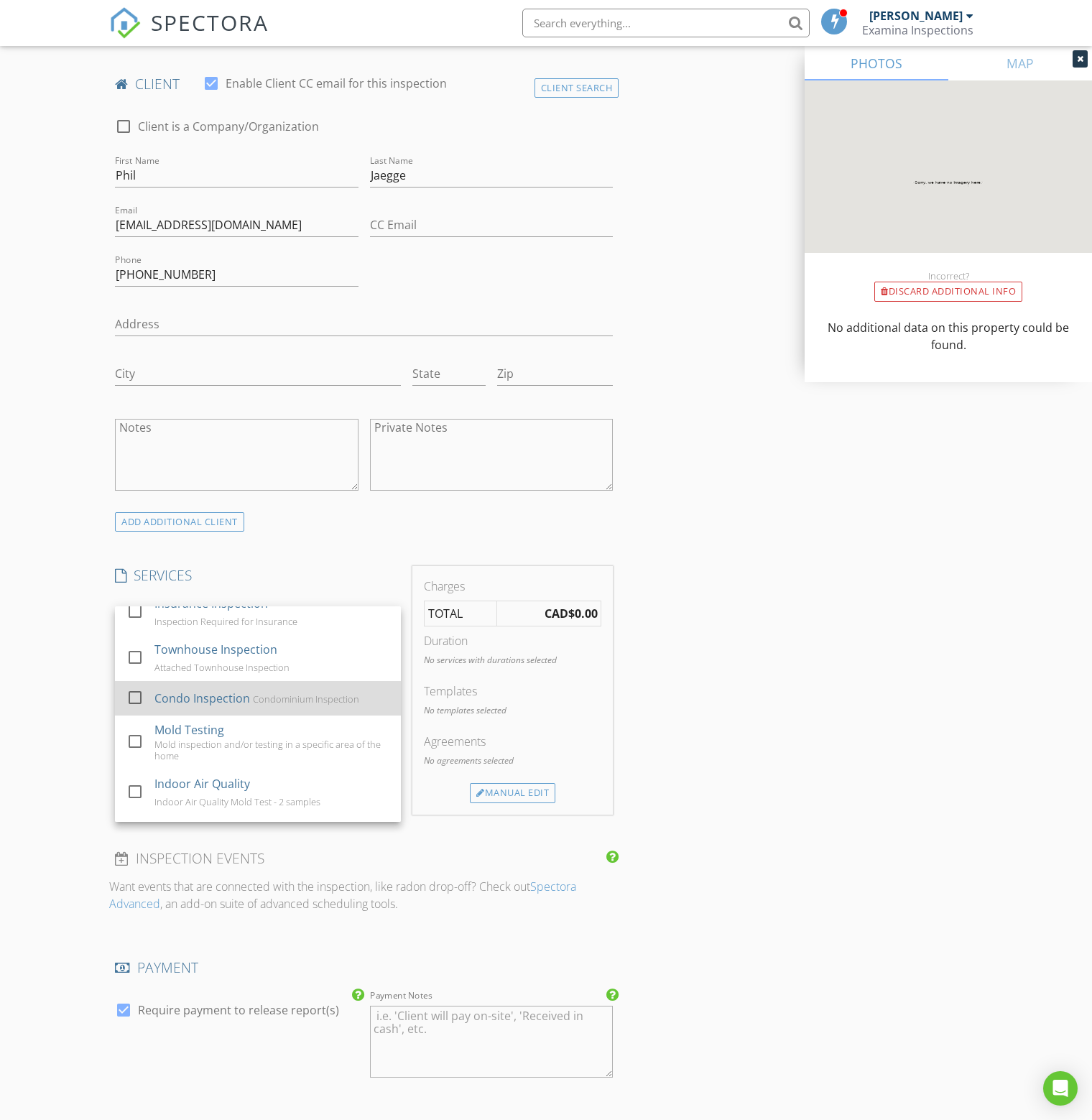
click at [132, 697] on div at bounding box center [135, 698] width 25 height 25
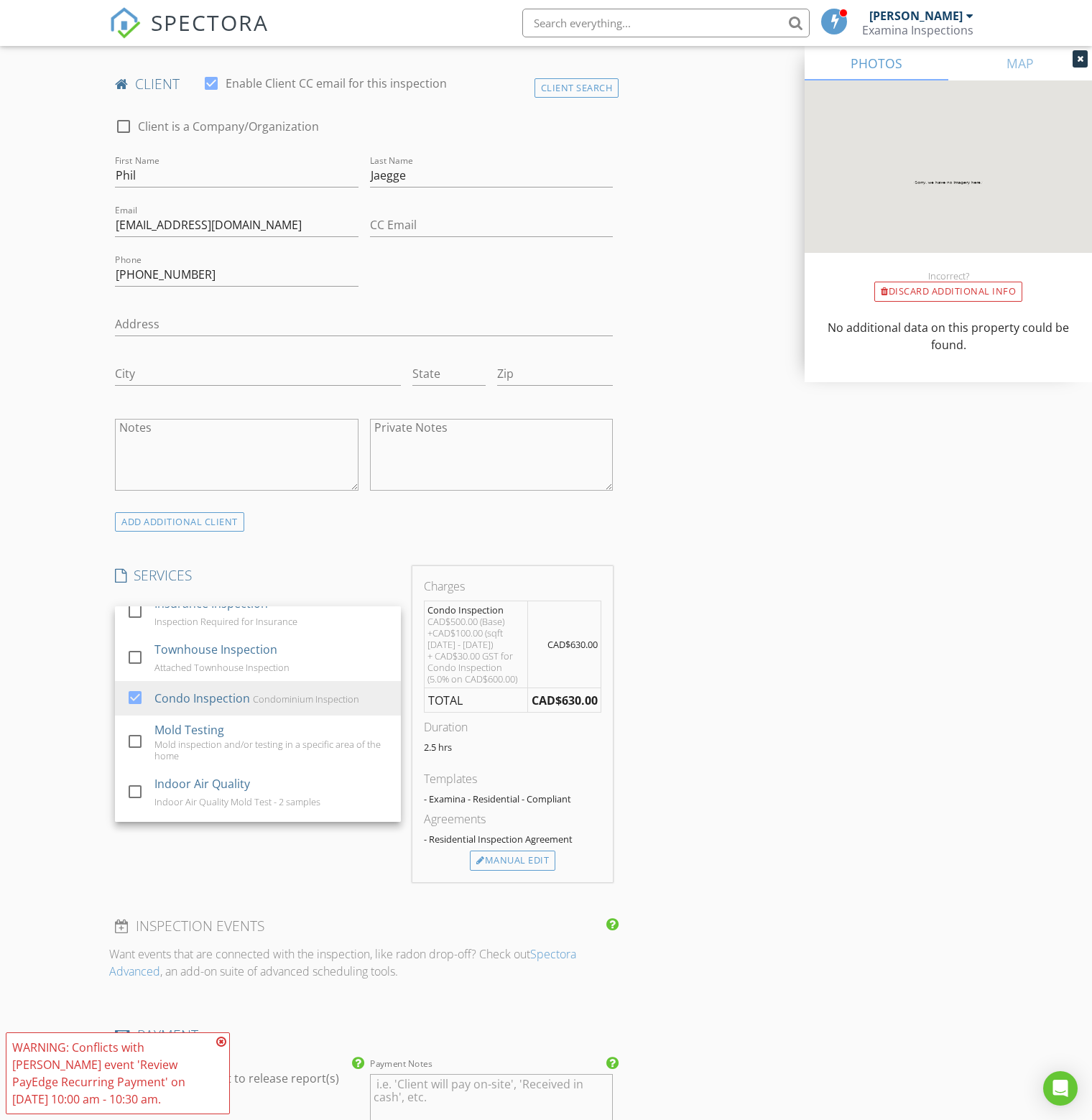
click at [79, 640] on div "New Inspection Click here to use the New Order Form INSPECTOR(S) check_box Bren…" at bounding box center [546, 751] width 1092 height 2626
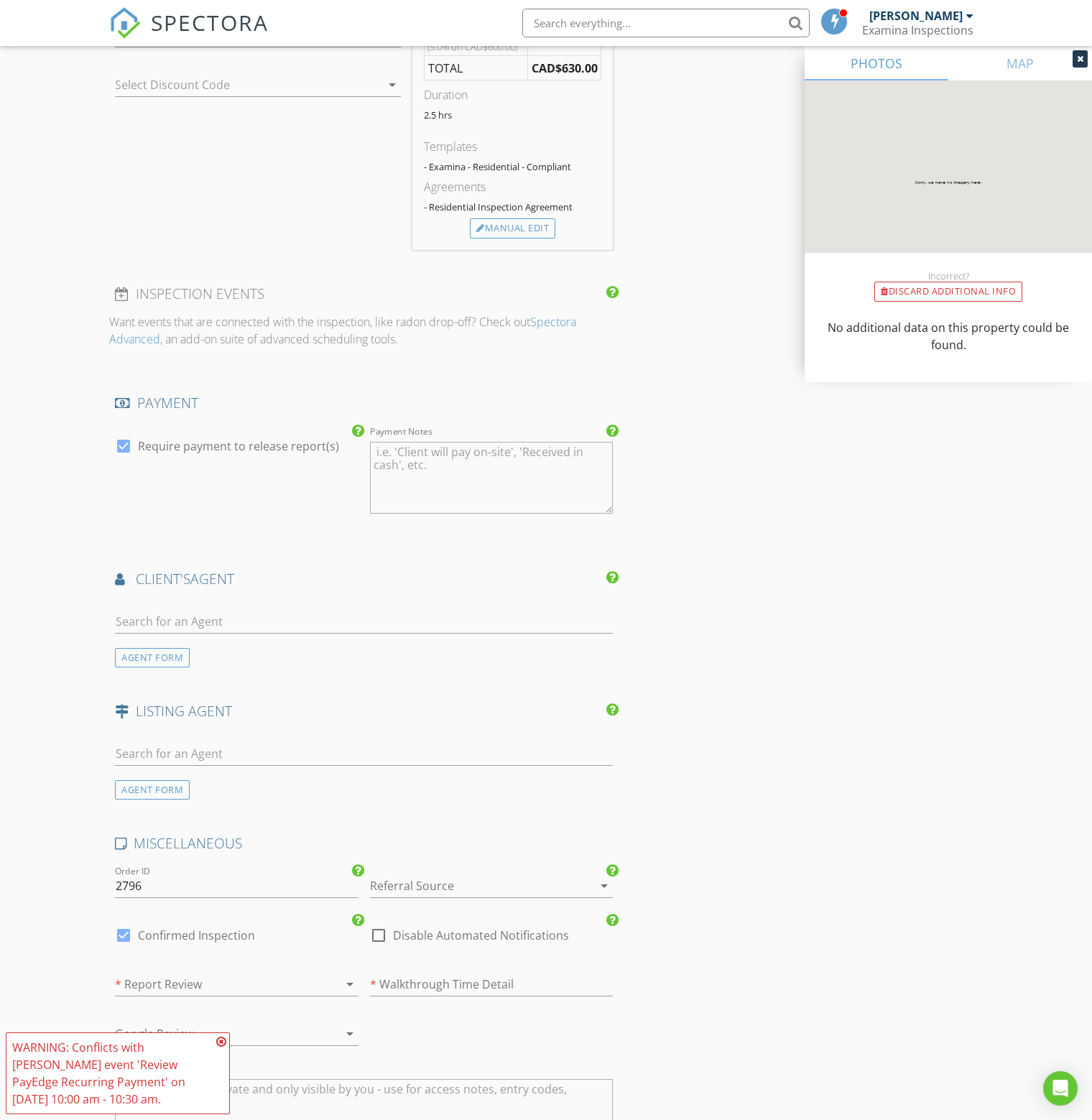
scroll to position [1294, 0]
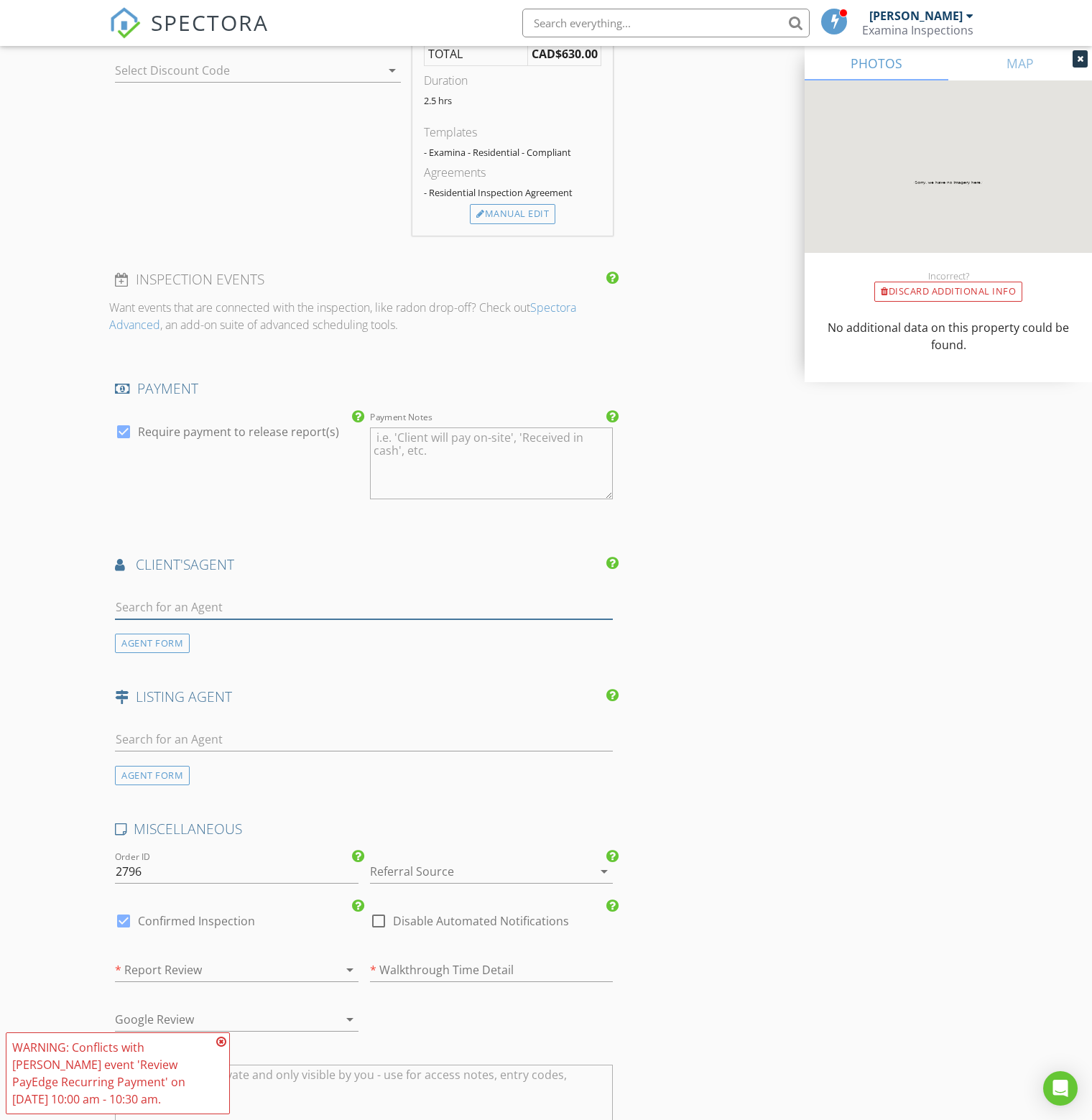
click at [204, 600] on input "text" at bounding box center [363, 607] width 497 height 24
type input "michelle"
click at [245, 635] on div "[PERSON_NAME]" at bounding box center [200, 639] width 89 height 17
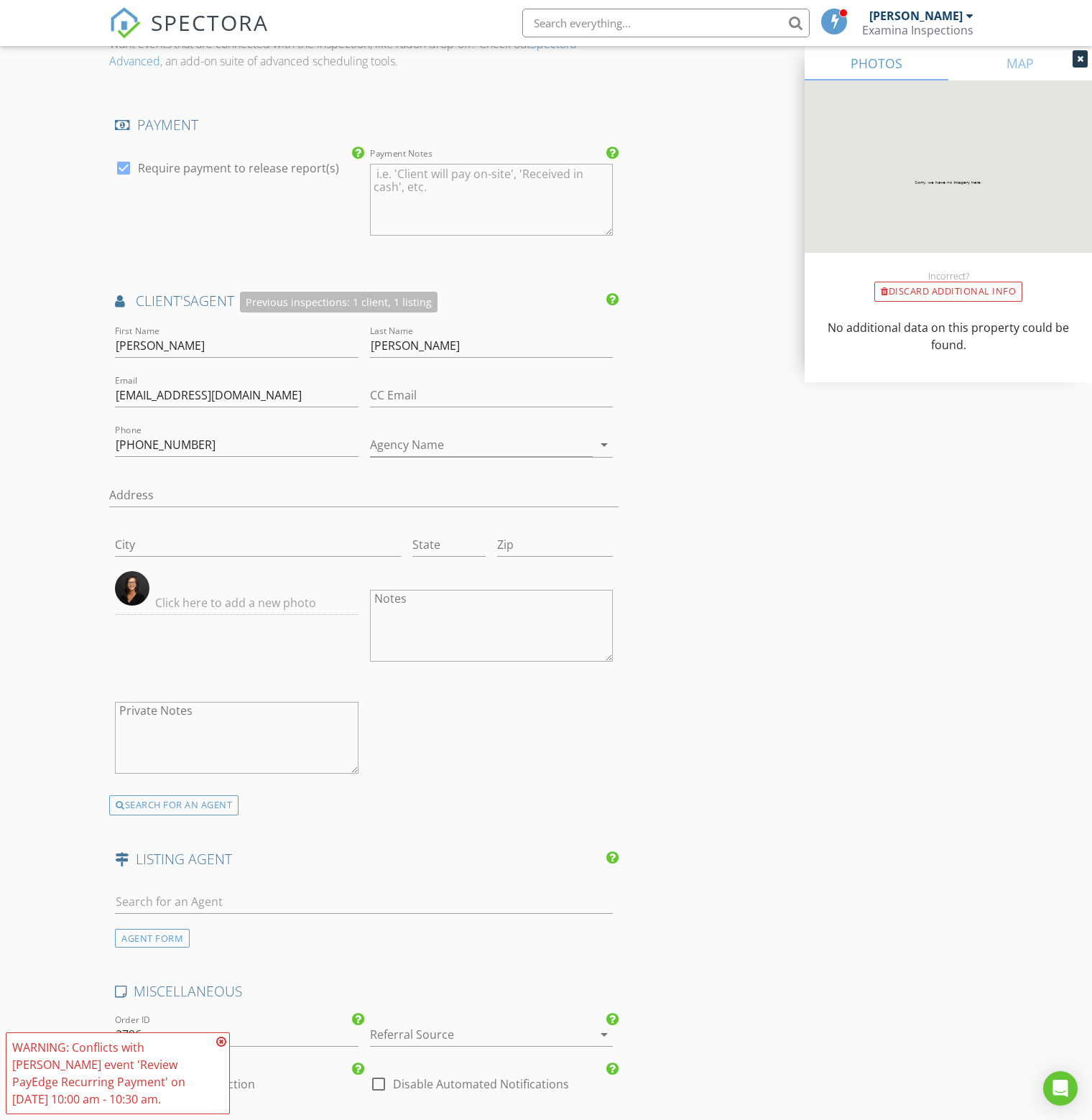
scroll to position [1580, 0]
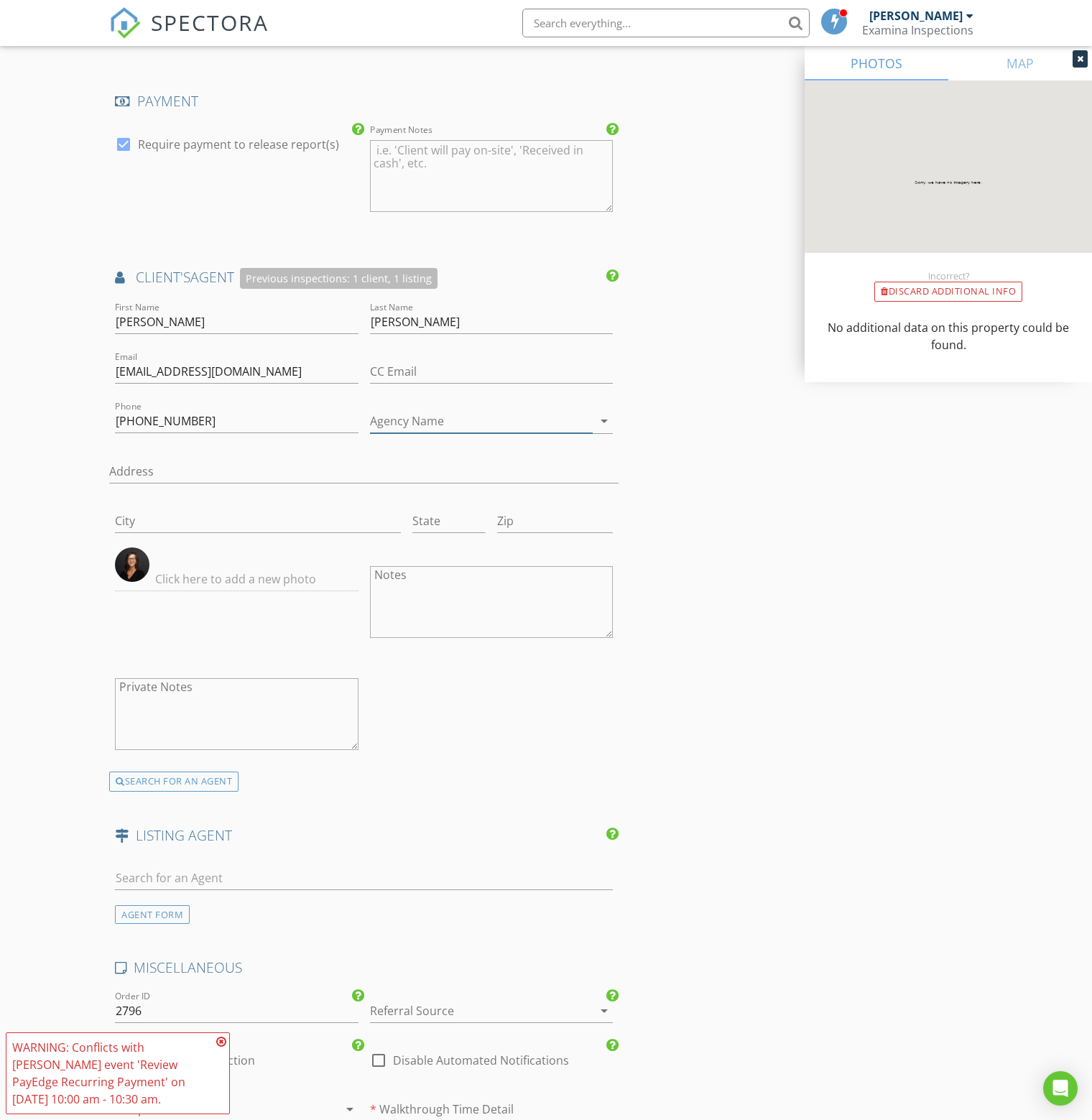
click at [502, 416] on input "Agency Name" at bounding box center [482, 421] width 224 height 24
click at [403, 414] on input "Agency Name" at bounding box center [482, 421] width 224 height 24
click at [402, 414] on input "RE" at bounding box center [482, 421] width 224 height 24
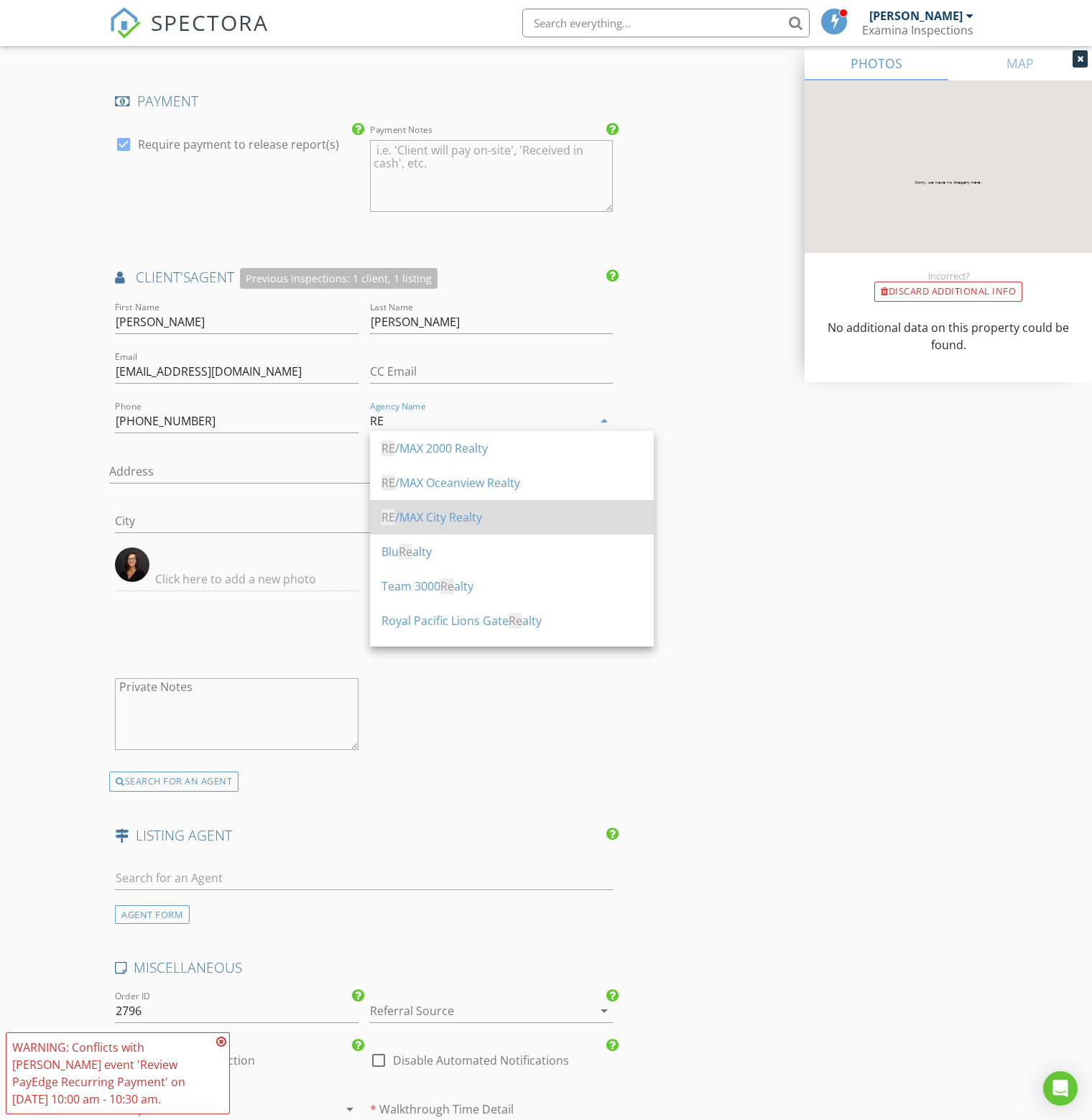
click at [454, 520] on div "RE /MAX City Realty" at bounding box center [512, 517] width 261 height 17
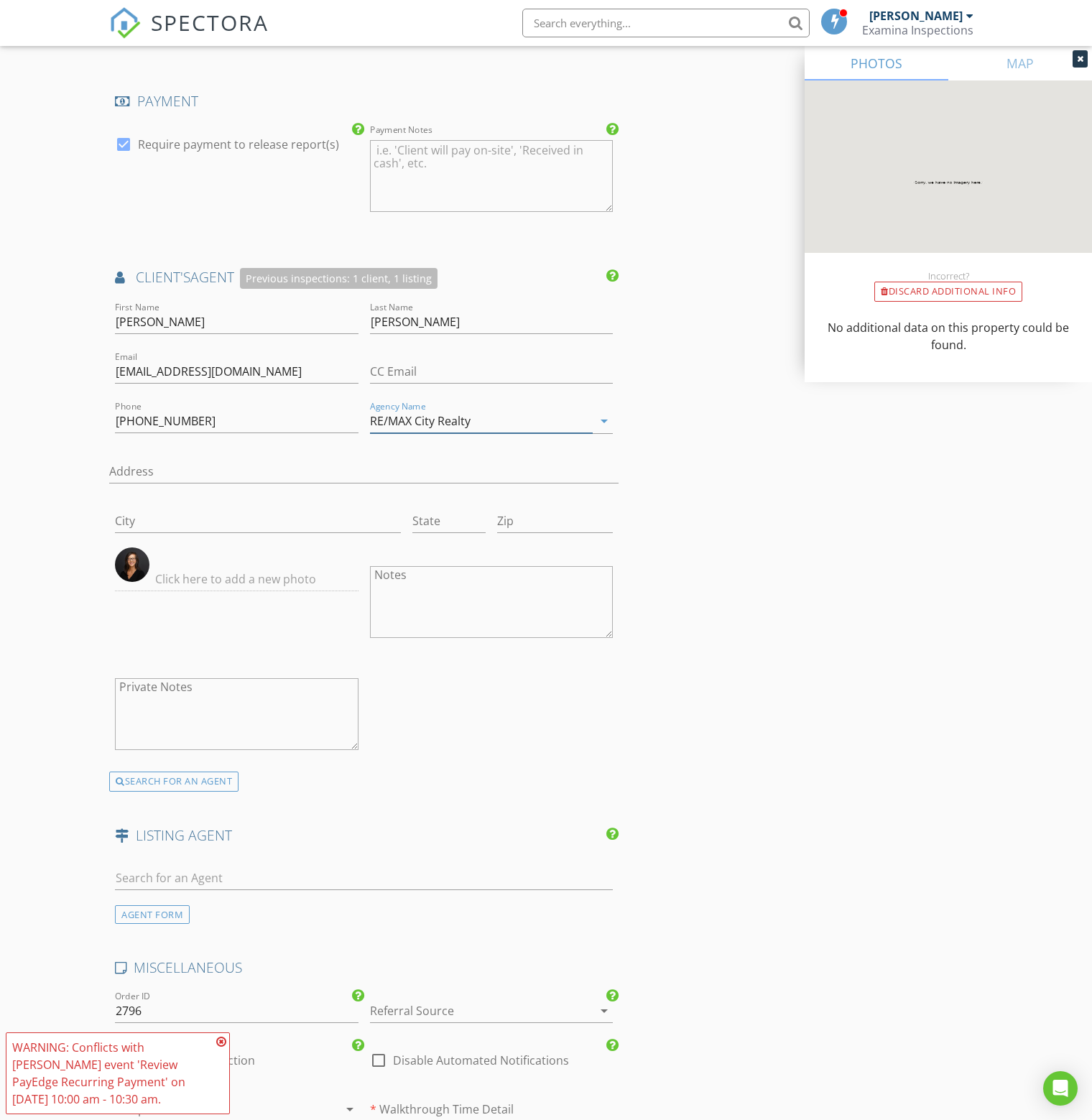
type input "RE/MAX City Realty"
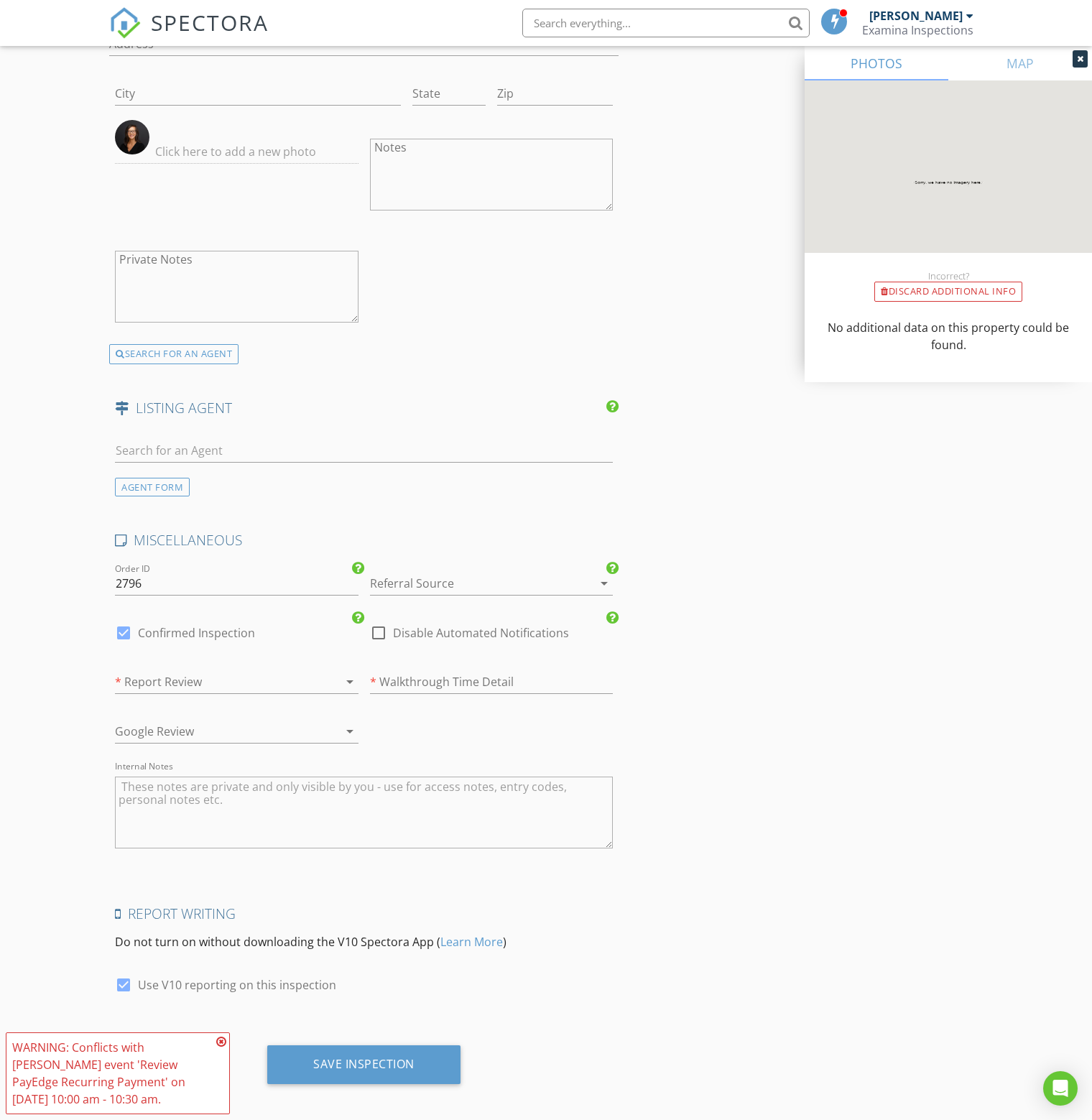
scroll to position [2011, 0]
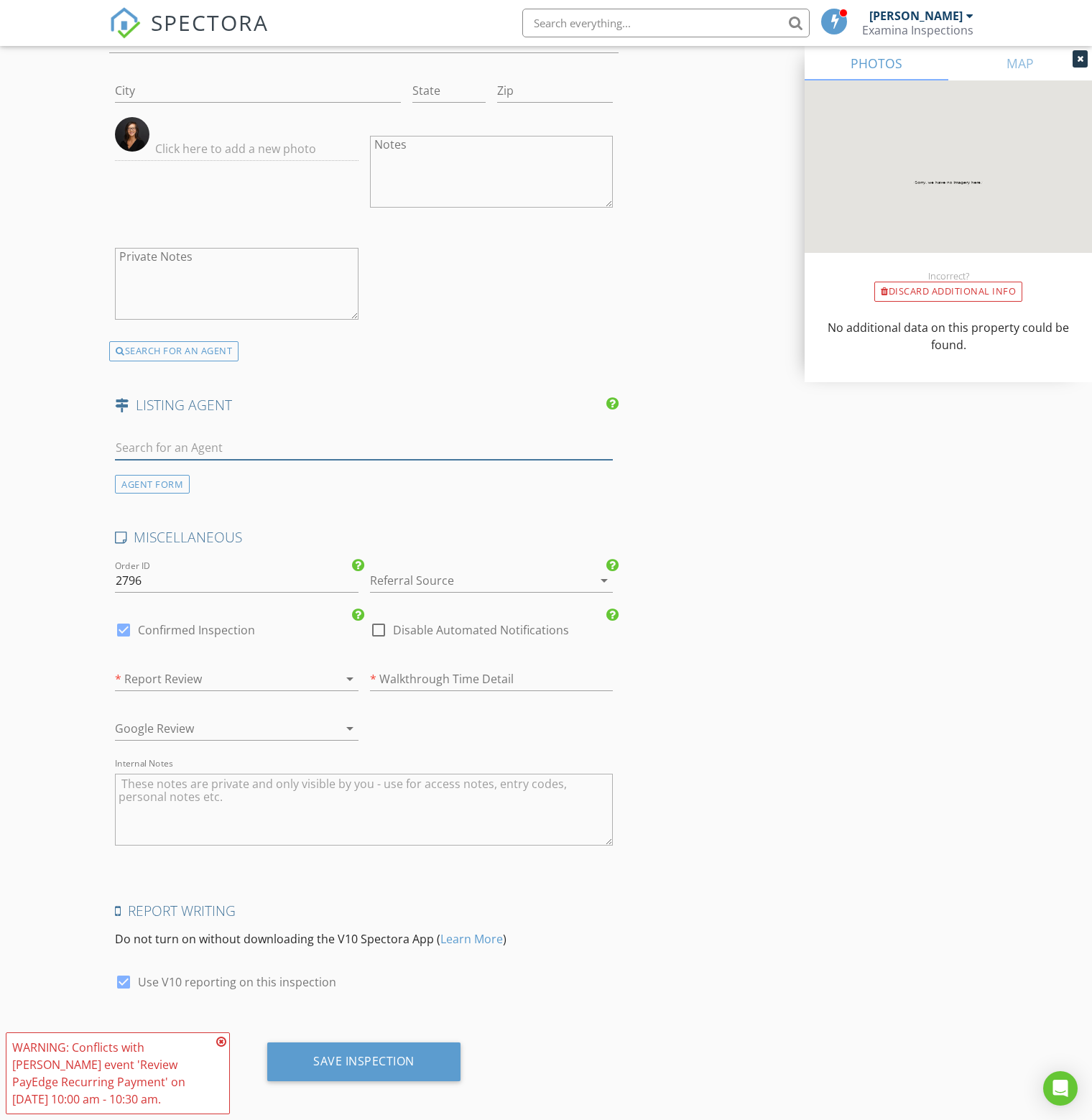
click at [213, 443] on input "text" at bounding box center [363, 447] width 497 height 24
type input "krista"
click at [224, 471] on div "[PERSON_NAME]" at bounding box center [200, 474] width 89 height 17
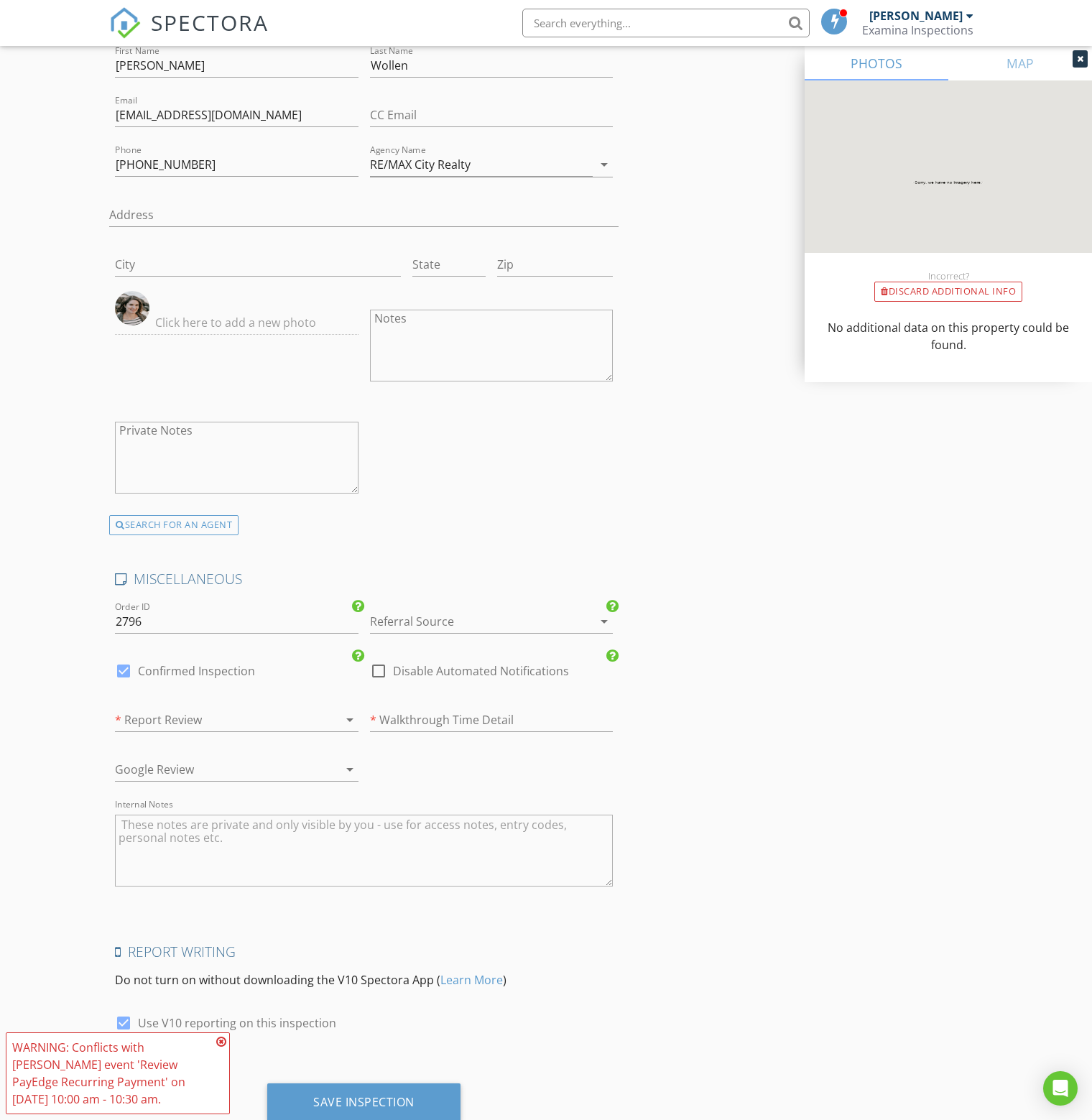
scroll to position [2436, 0]
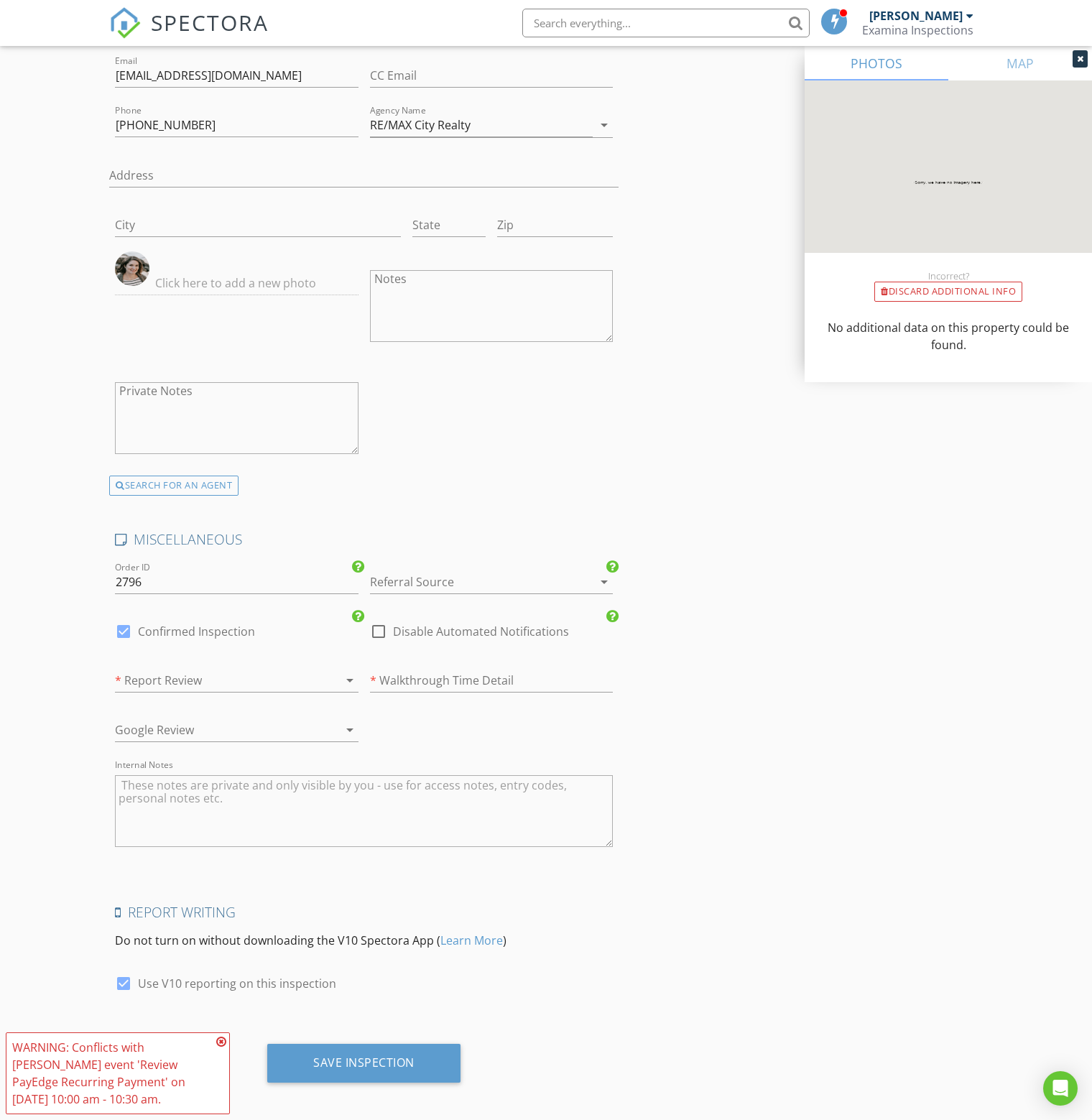
click at [414, 579] on div at bounding box center [472, 582] width 204 height 23
click at [465, 582] on div "Real Estate Agent" at bounding box center [492, 580] width 221 height 17
click at [123, 623] on div at bounding box center [123, 632] width 25 height 25
checkbox input "false"
checkbox input "true"
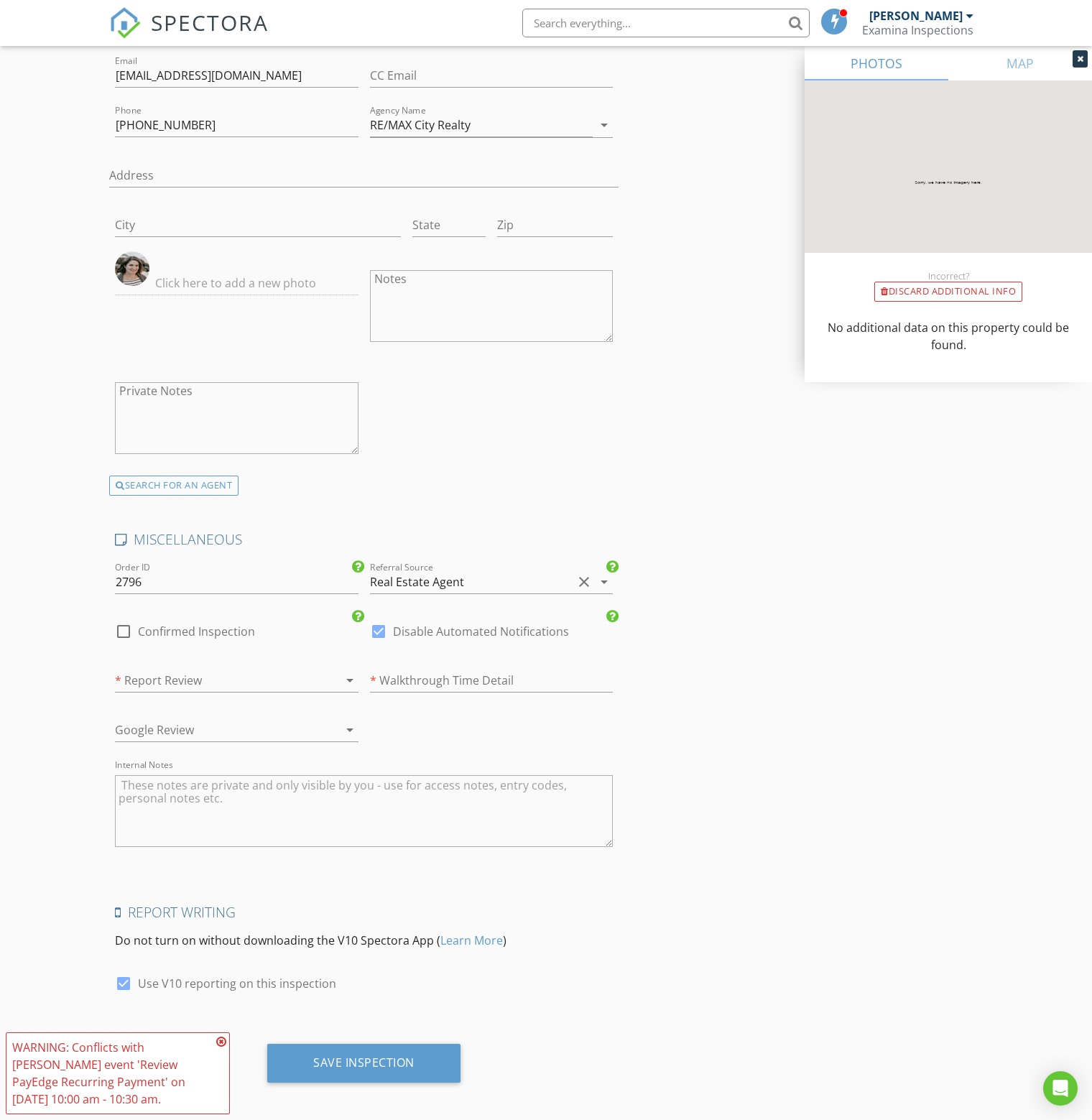
click at [440, 575] on div "Real Estate Agent" at bounding box center [417, 582] width 94 height 13
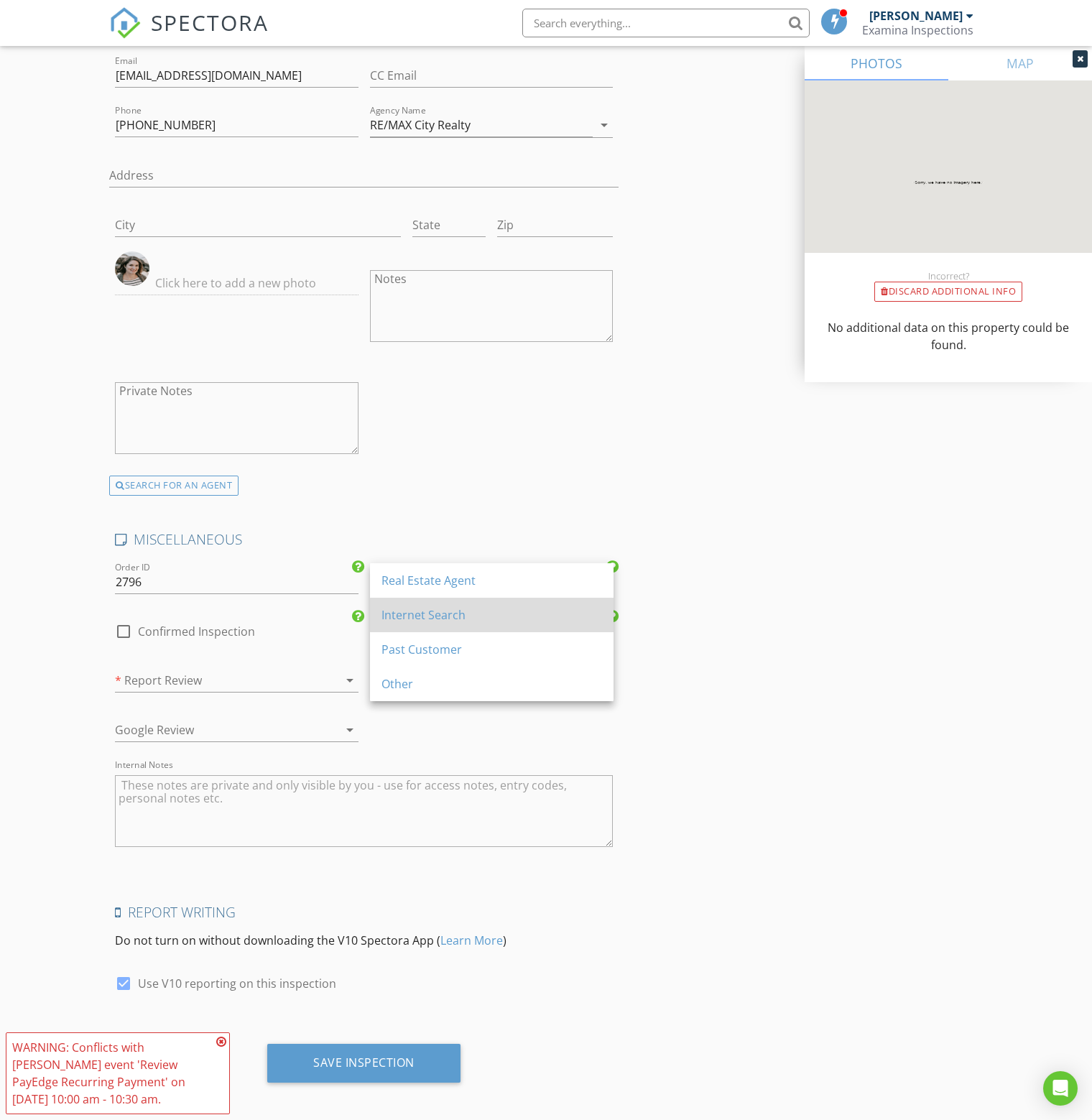
click at [463, 612] on div "Internet Search" at bounding box center [492, 615] width 221 height 17
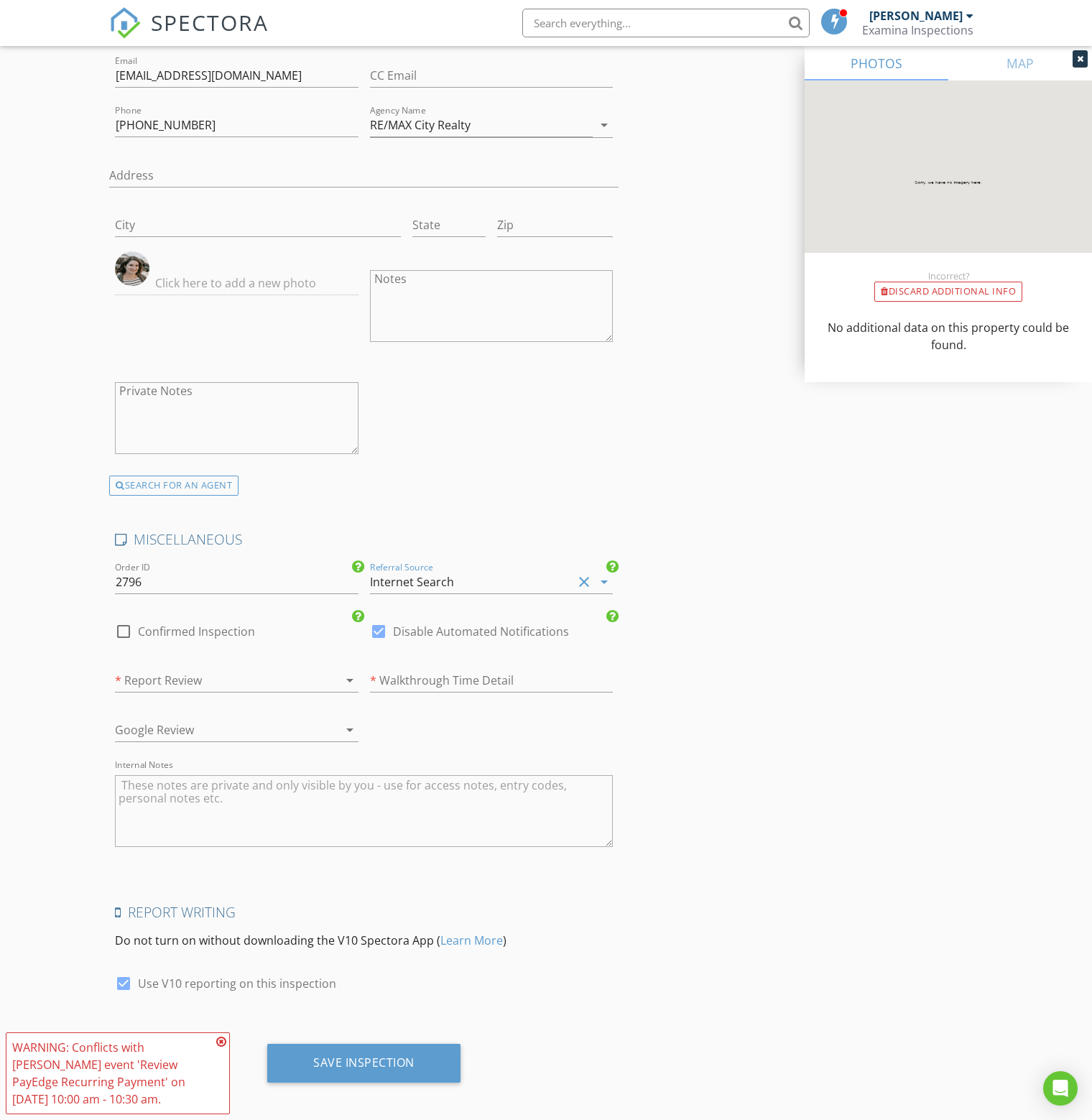
click at [177, 669] on div at bounding box center [217, 680] width 204 height 23
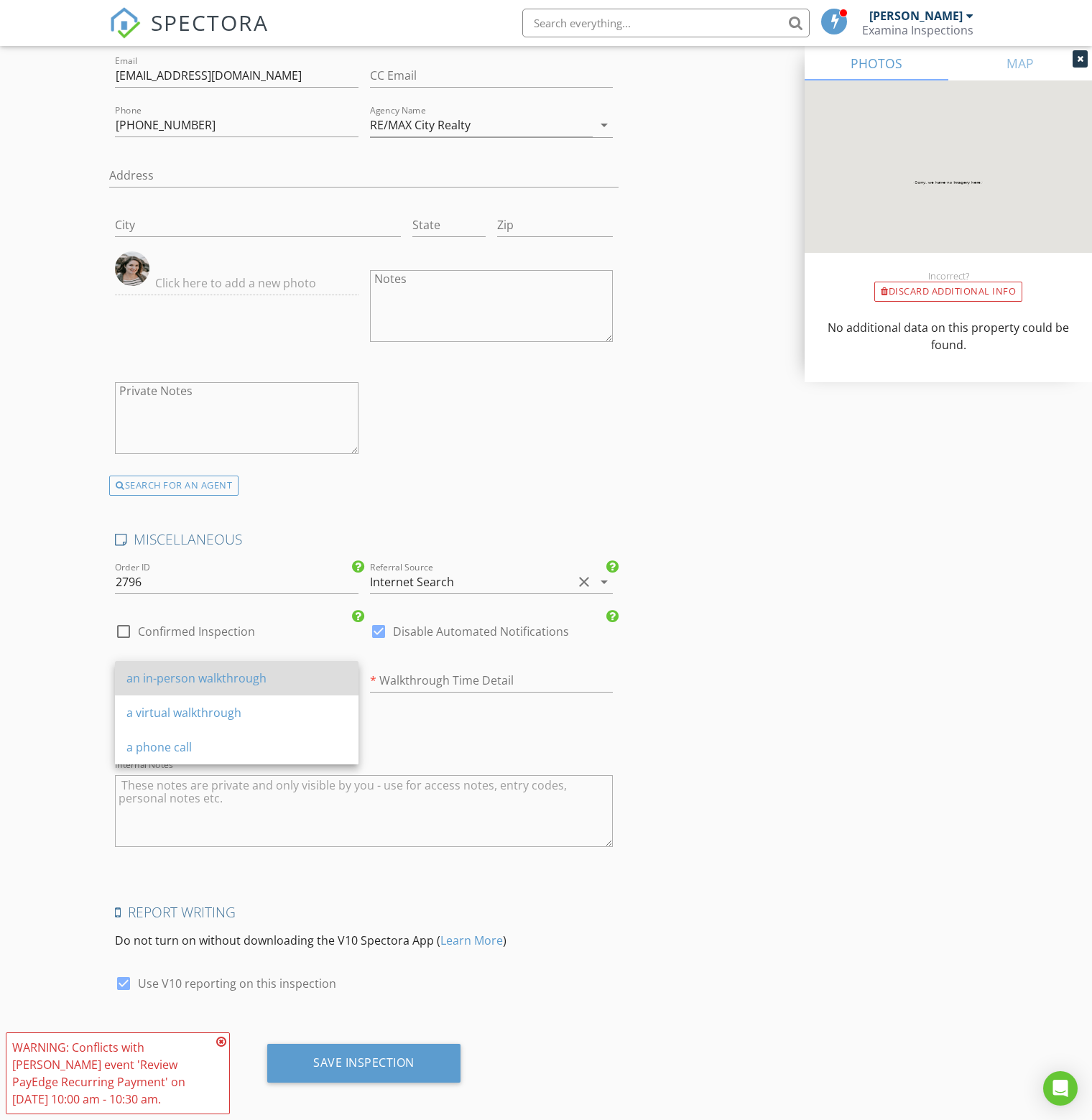
click at [201, 678] on div "an in-person walkthrough" at bounding box center [237, 678] width 221 height 17
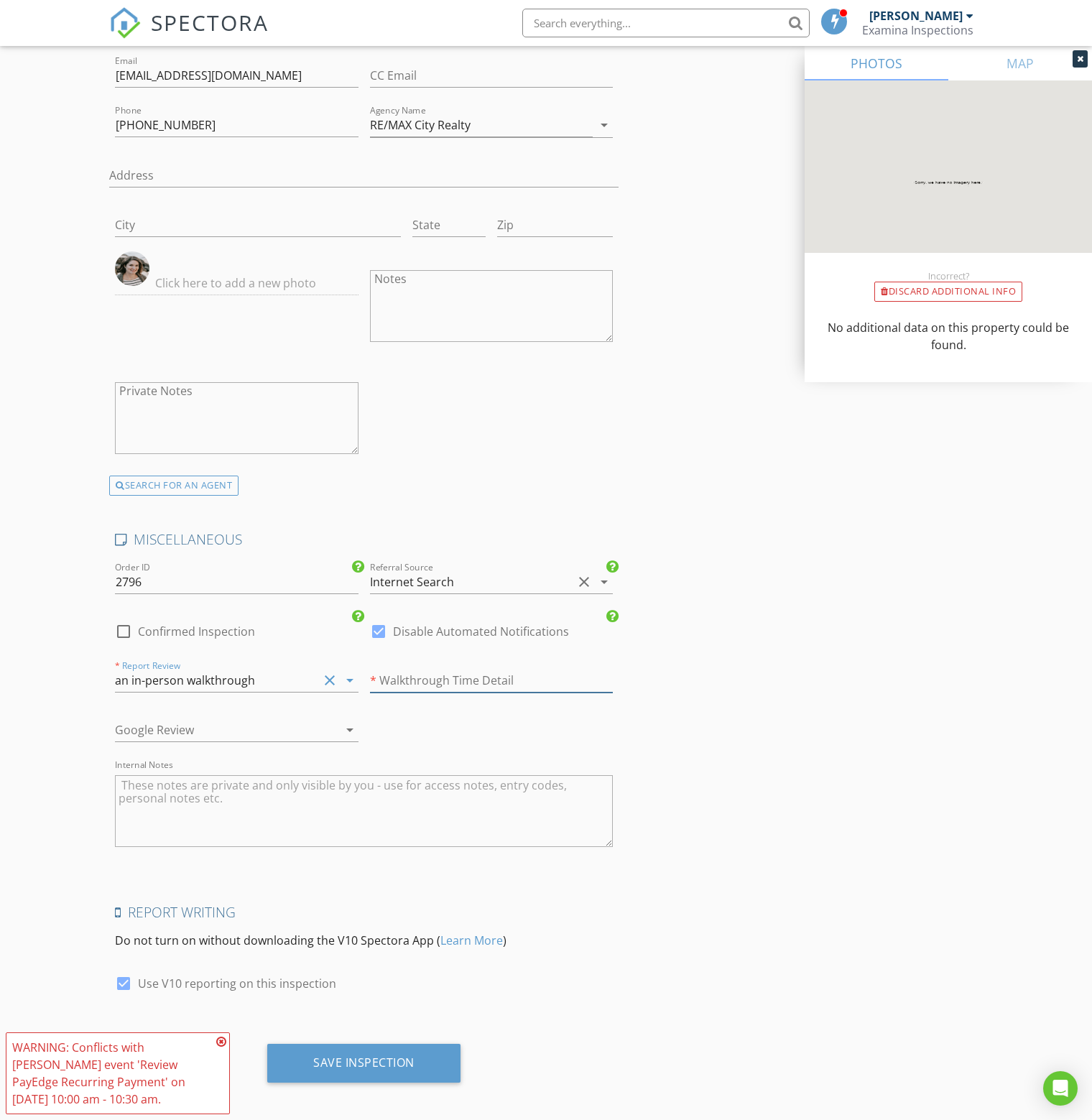
click at [420, 670] on input "text" at bounding box center [492, 680] width 244 height 24
type input "at 11:00am"
click at [368, 1055] on div "Save Inspection" at bounding box center [363, 1062] width 101 height 15
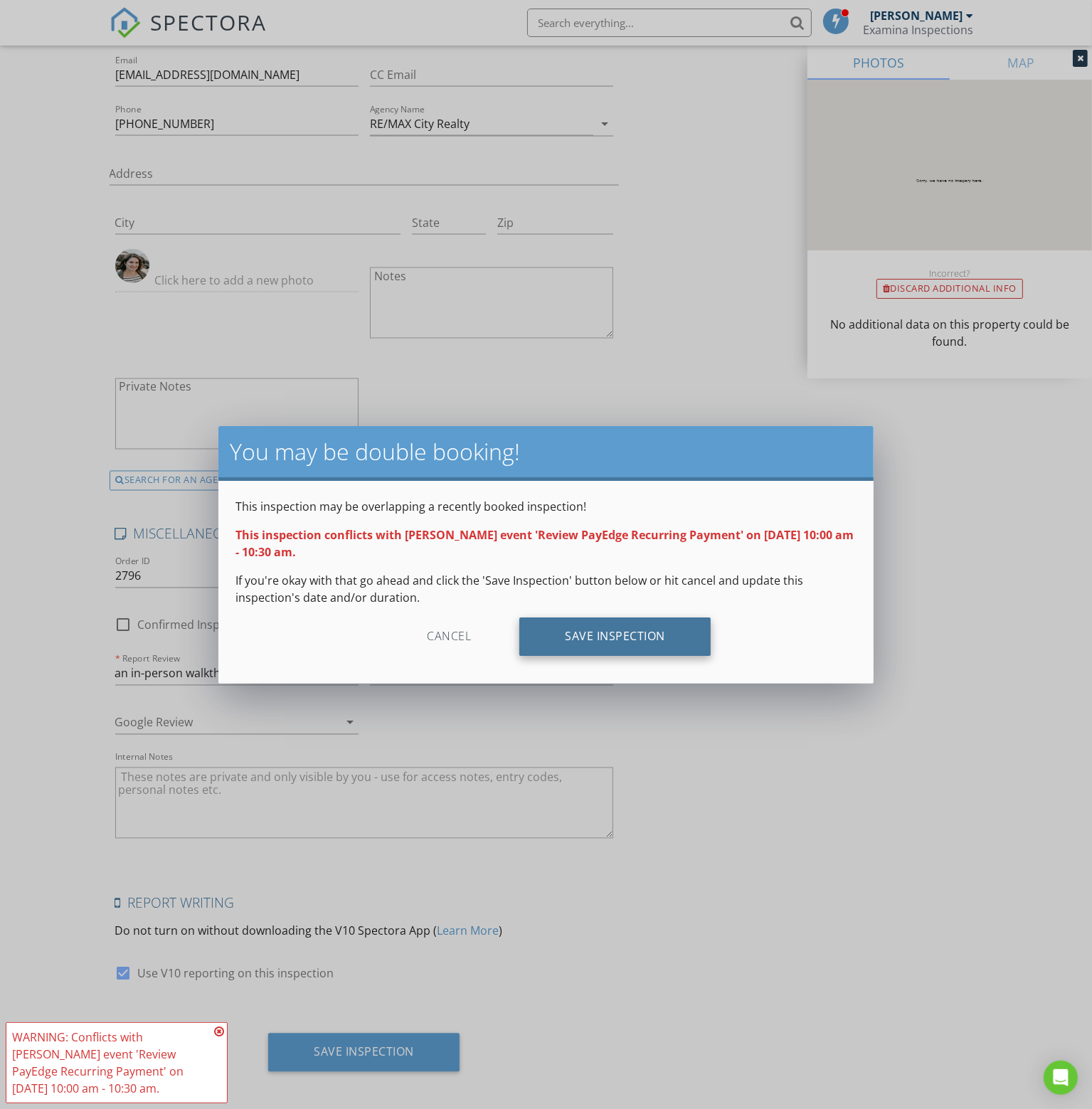
click at [623, 638] on div "Save Inspection" at bounding box center [615, 636] width 192 height 38
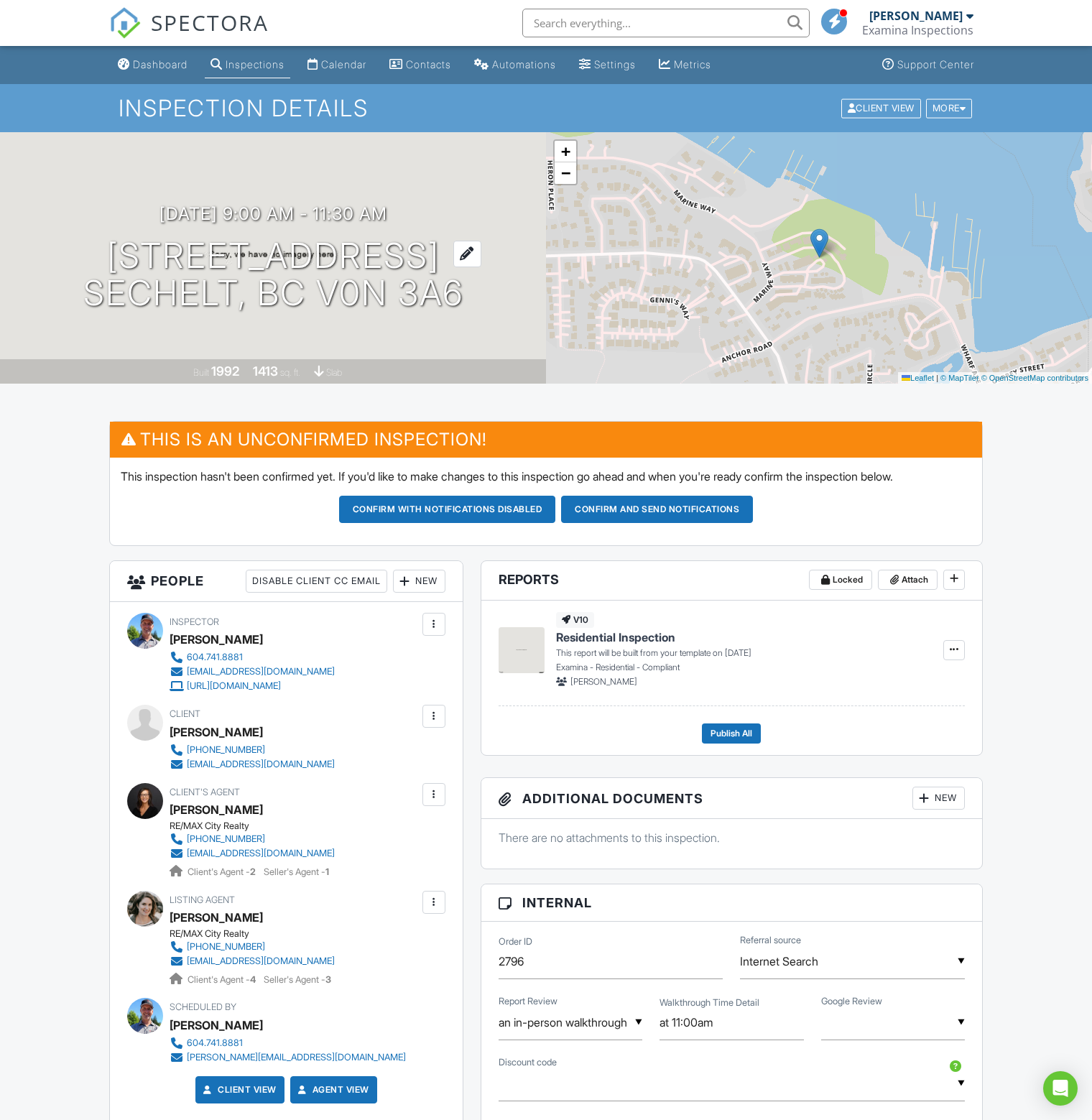
click at [308, 278] on h1 "[STREET_ADDRESS] Sechelt, BC V0N 3A6" at bounding box center [273, 275] width 380 height 76
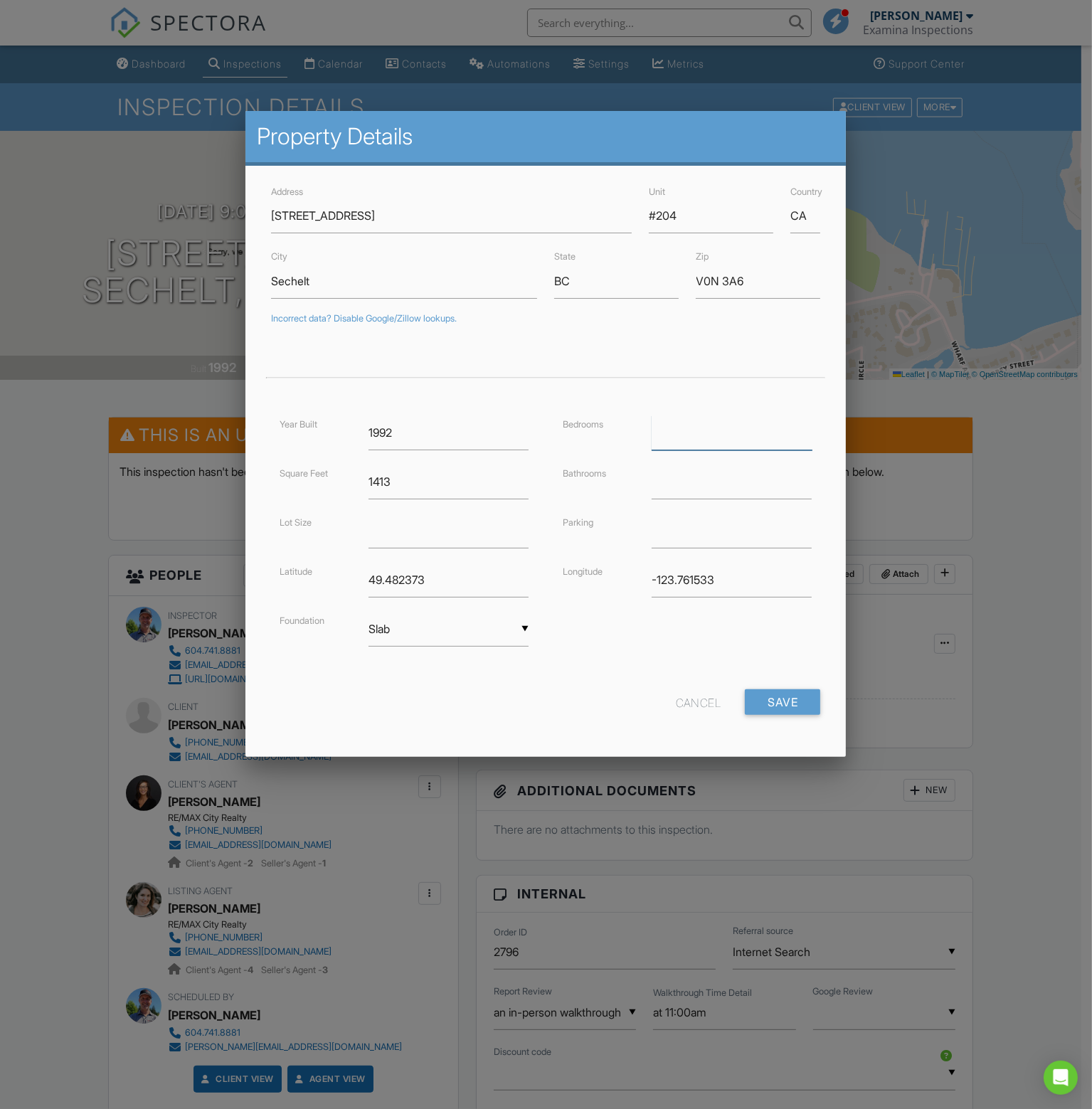
click at [674, 420] on input "number" at bounding box center [732, 433] width 160 height 35
type input "3"
click at [690, 478] on input "number" at bounding box center [732, 482] width 160 height 35
type input "2"
click at [697, 522] on input "text" at bounding box center [732, 532] width 160 height 35
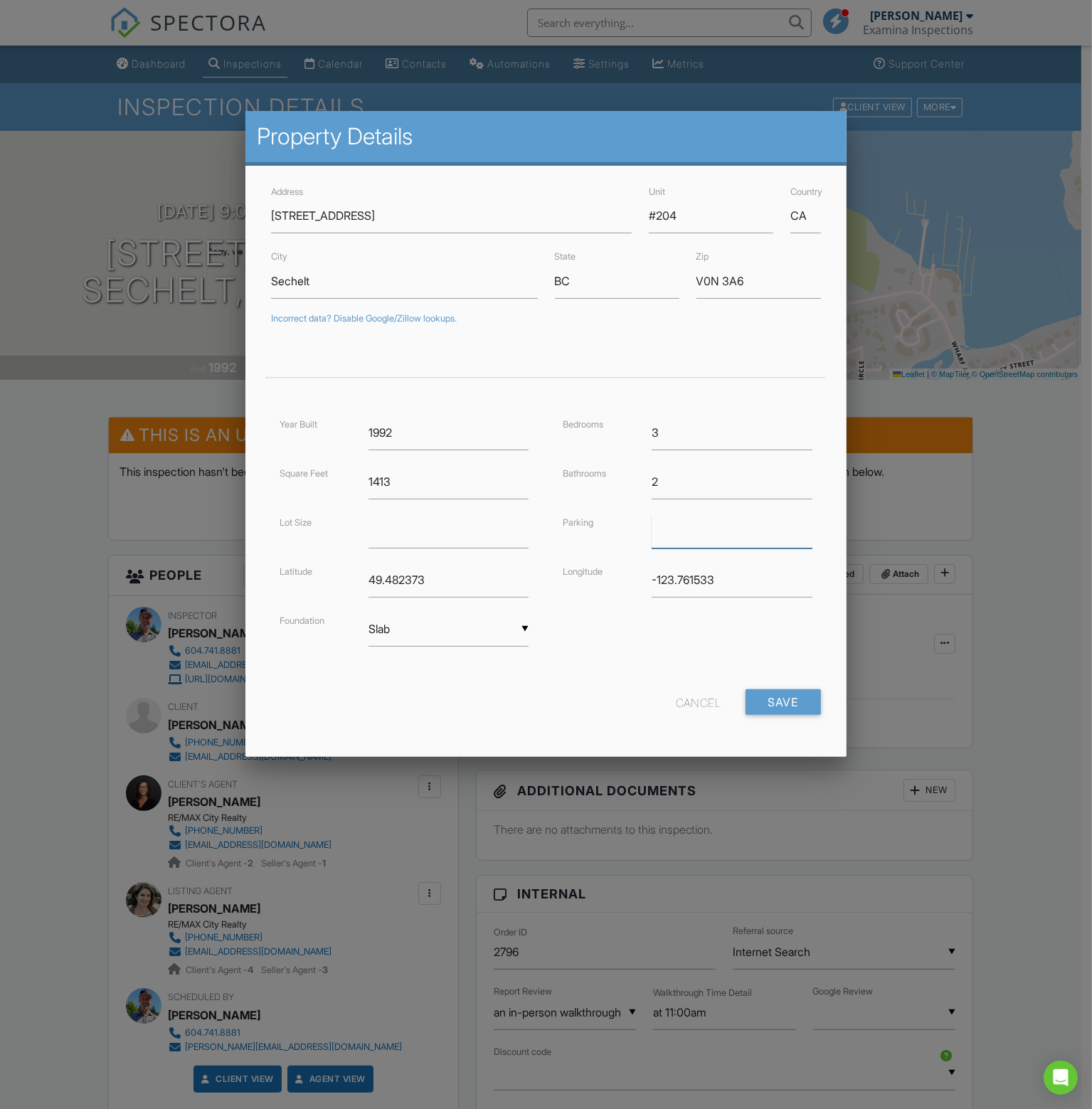
click at [691, 531] on input "text" at bounding box center [732, 532] width 160 height 35
type input "1"
click at [421, 529] on input "number" at bounding box center [448, 532] width 160 height 35
click at [790, 694] on input "Save" at bounding box center [783, 703] width 76 height 26
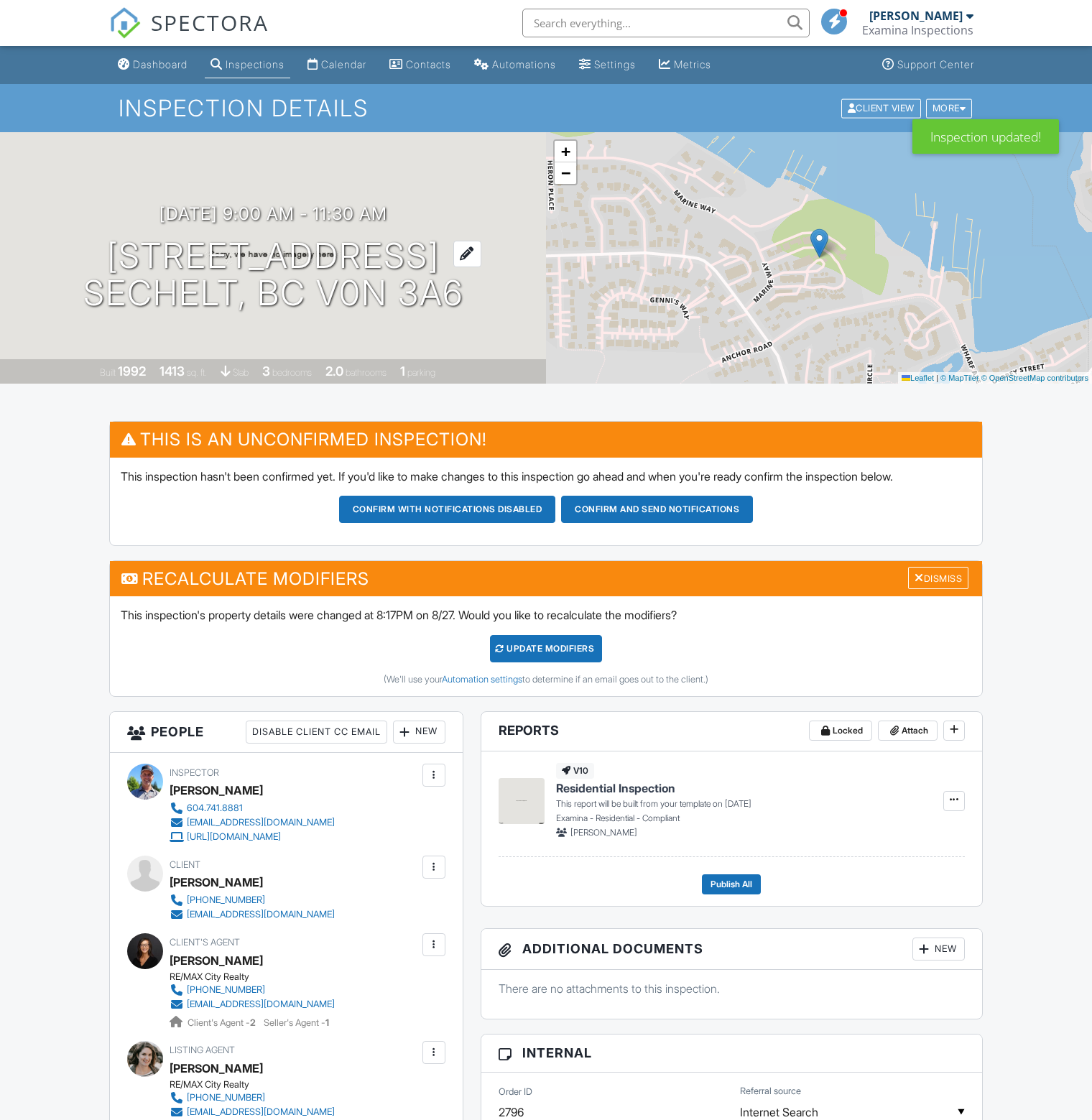
click at [282, 263] on h1 "[STREET_ADDRESS] Sechelt, BC V0N 3A6" at bounding box center [273, 275] width 380 height 76
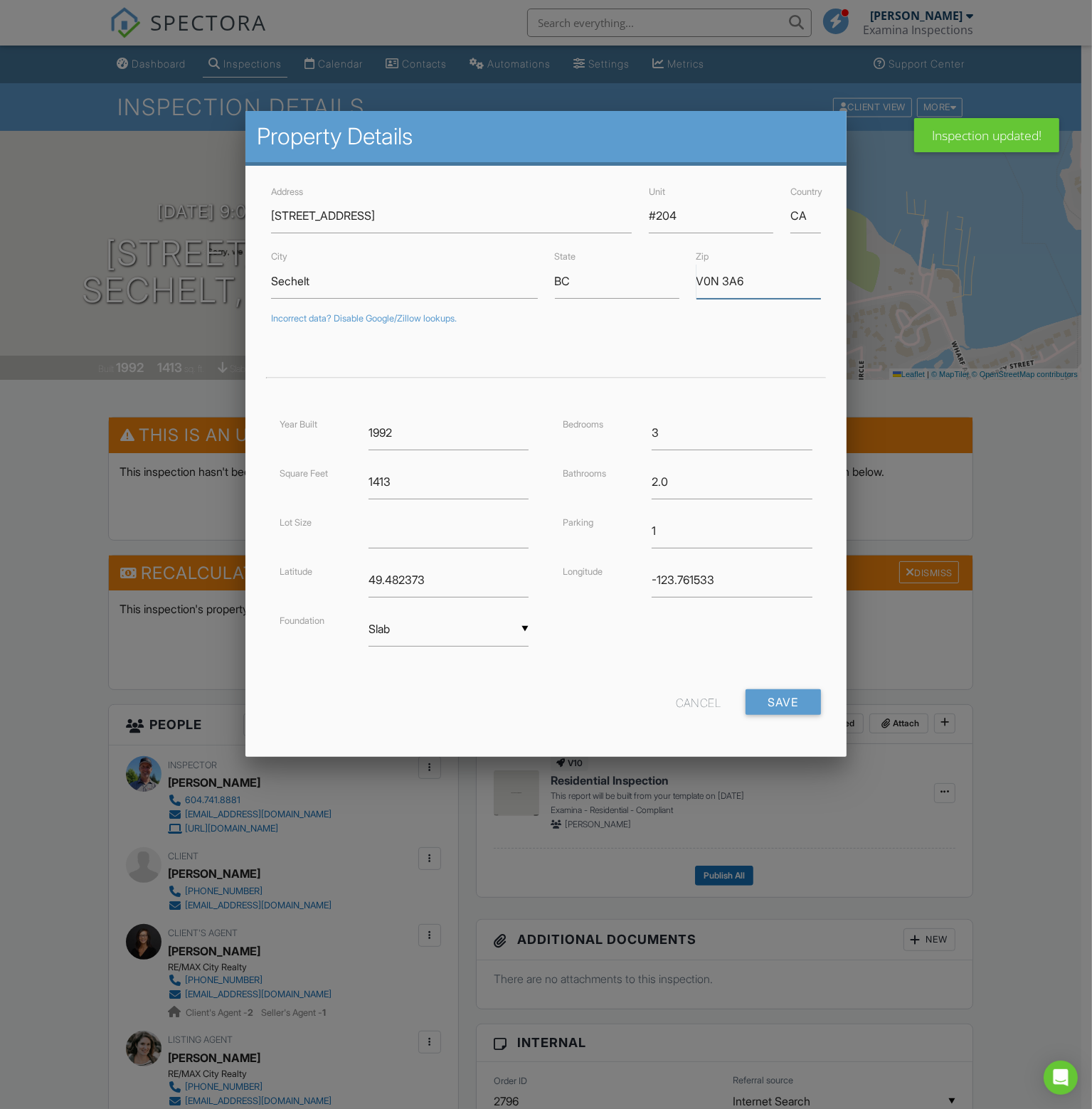
drag, startPoint x: 699, startPoint y: 284, endPoint x: 763, endPoint y: 280, distance: 64.1
click at [763, 280] on input "V0N 3A6" at bounding box center [758, 282] width 124 height 35
paste input "7Z 0K4"
type input "V7Z 0K4"
click at [793, 694] on input "Save" at bounding box center [783, 703] width 76 height 26
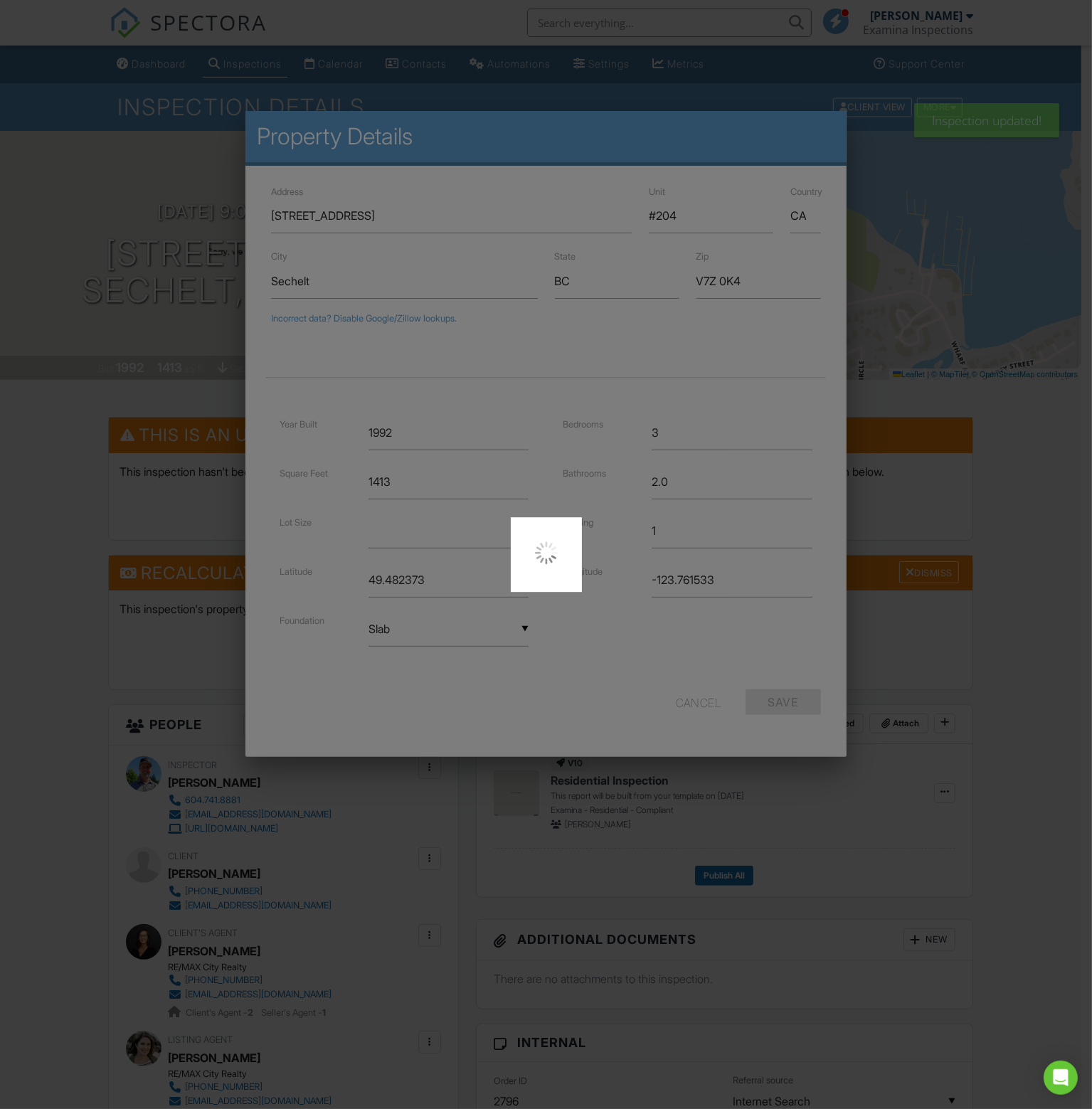
type input "49.4821937"
type input "-123.7626944"
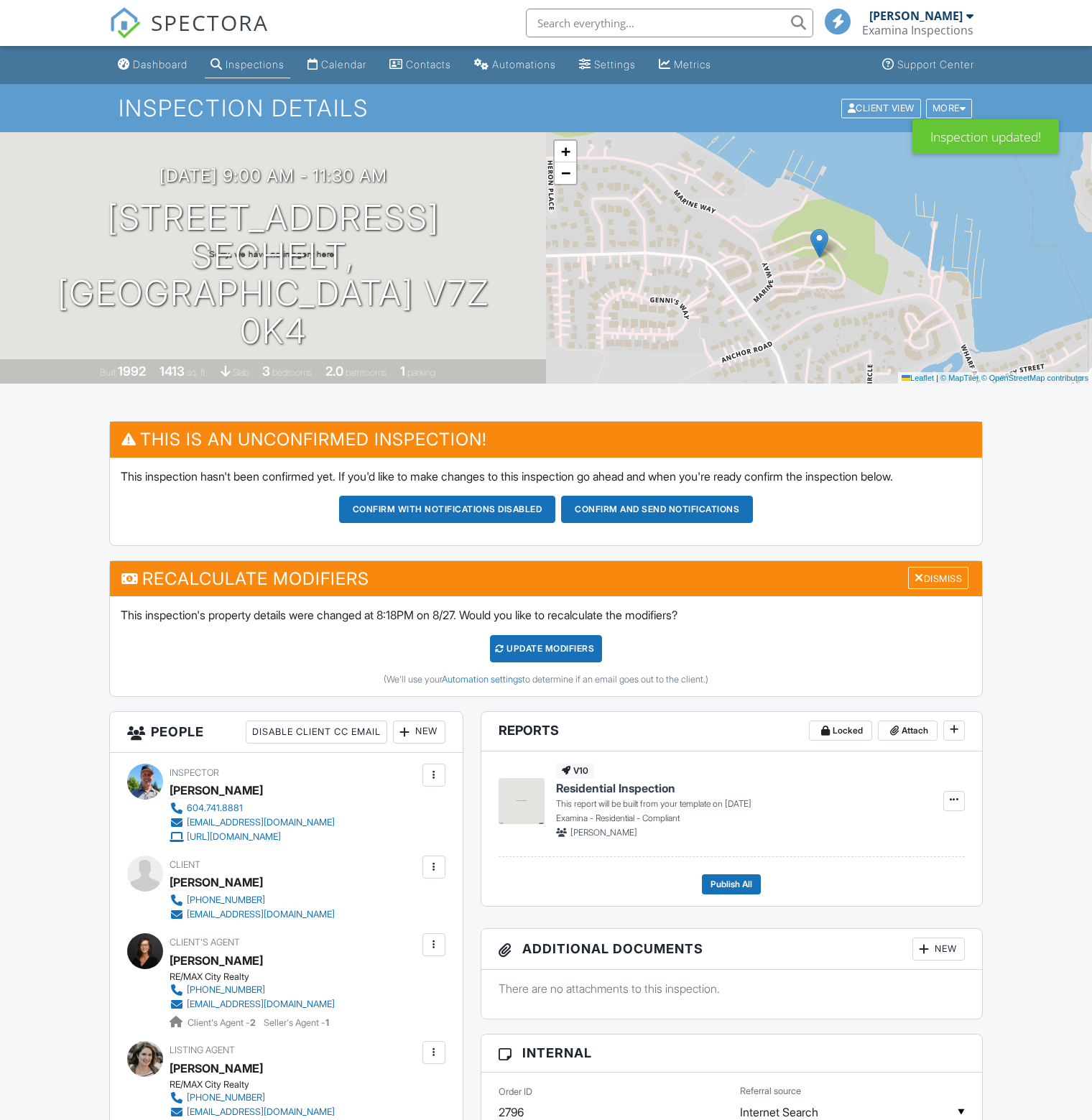
click at [546, 647] on div "UPDATE Modifiers" at bounding box center [546, 648] width 113 height 27
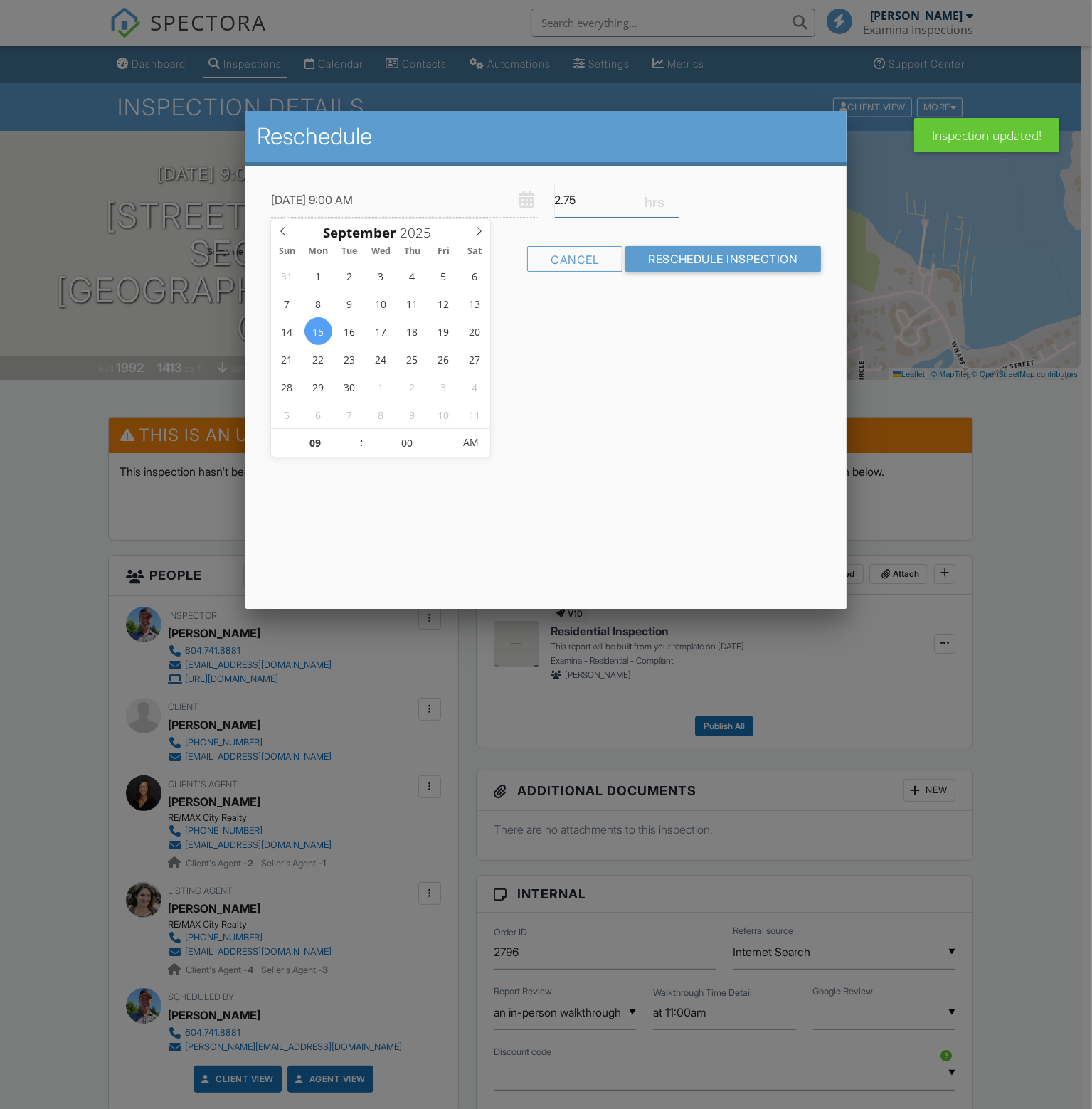
click at [673, 196] on input "2.75" at bounding box center [617, 200] width 124 height 35
type input "3"
click at [673, 196] on input "3" at bounding box center [617, 200] width 124 height 35
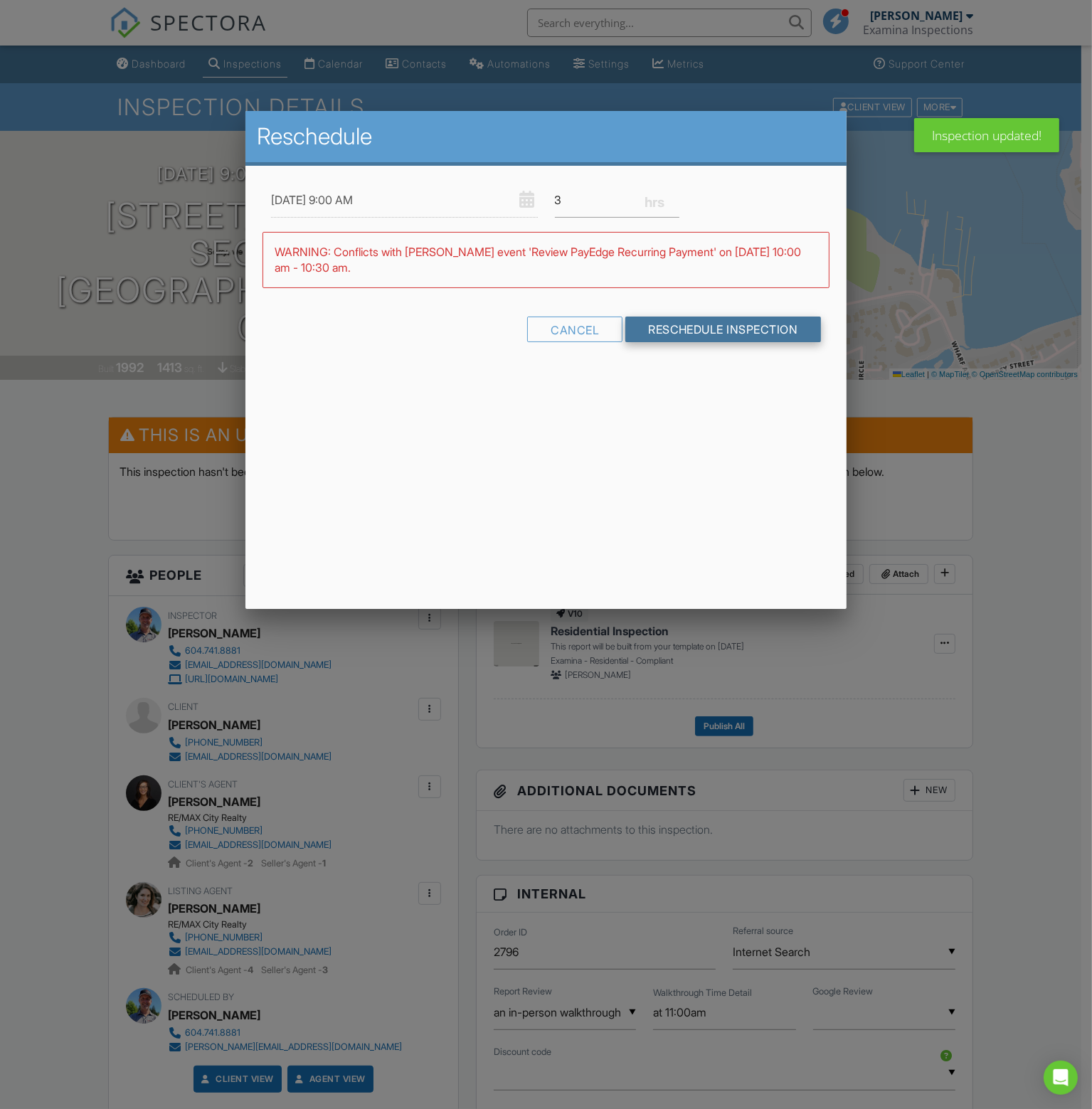
click at [732, 329] on input "Reschedule Inspection" at bounding box center [723, 329] width 195 height 26
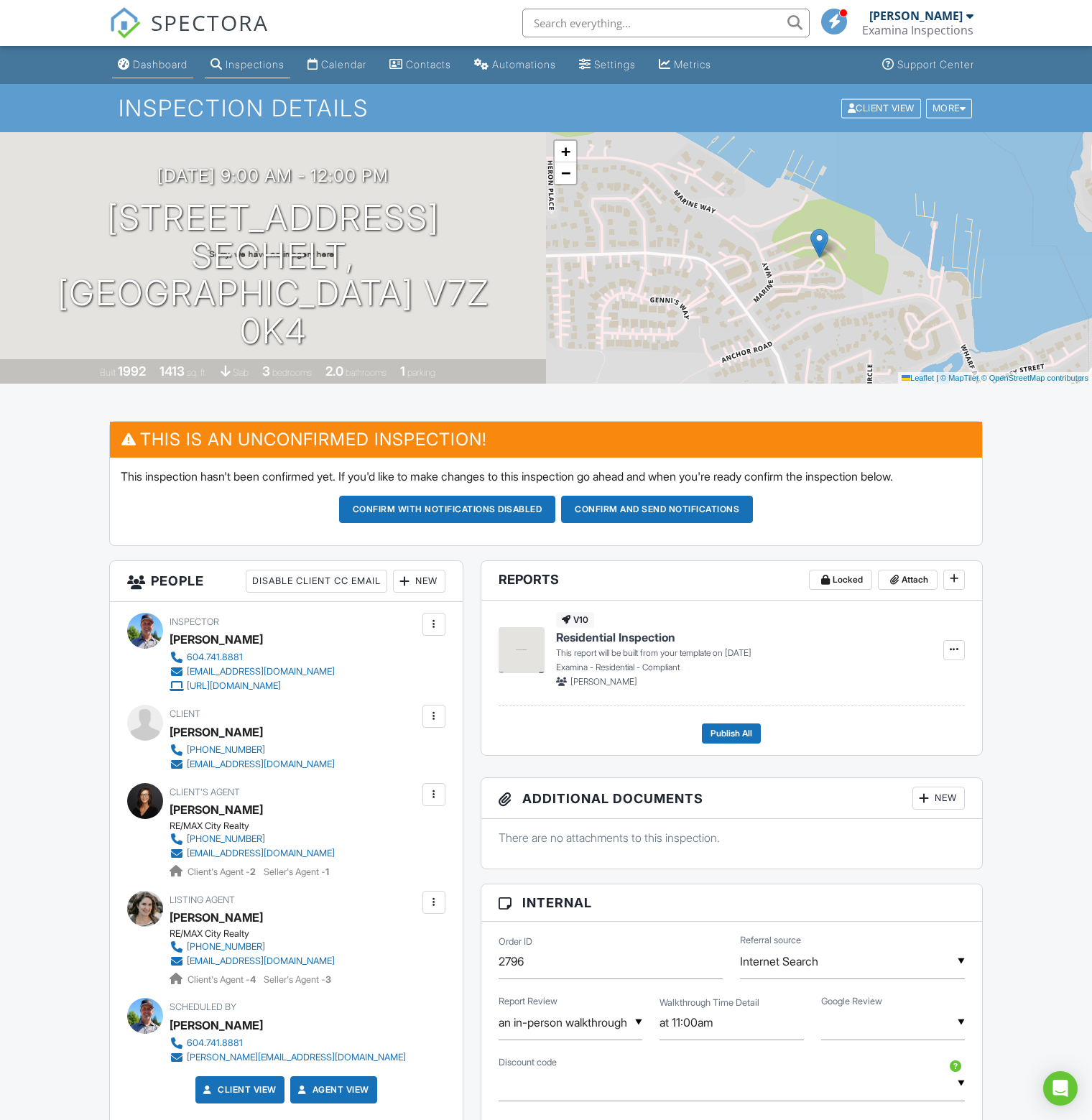
click at [163, 57] on link "Dashboard" at bounding box center [152, 65] width 81 height 26
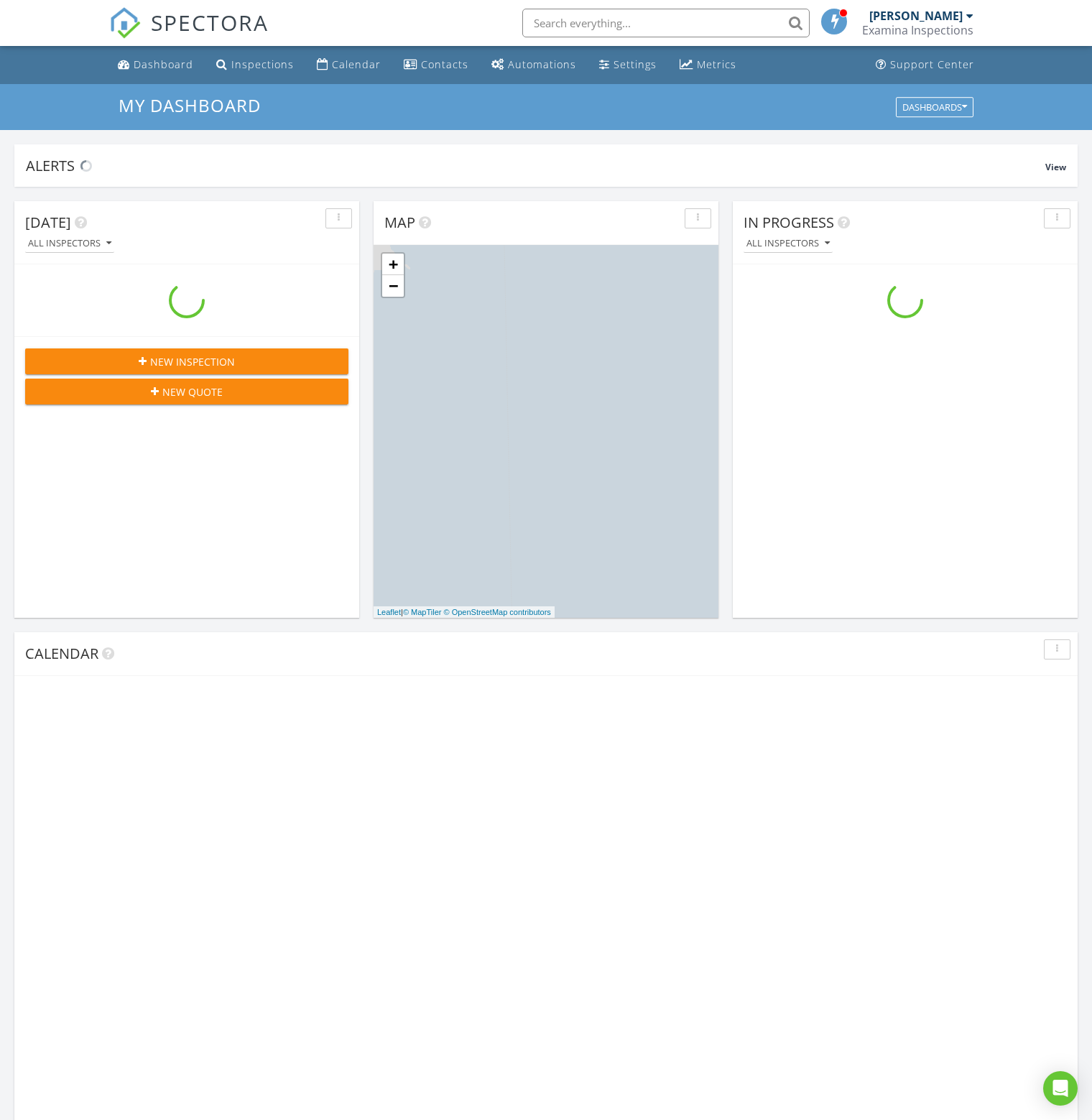
scroll to position [1330, 1114]
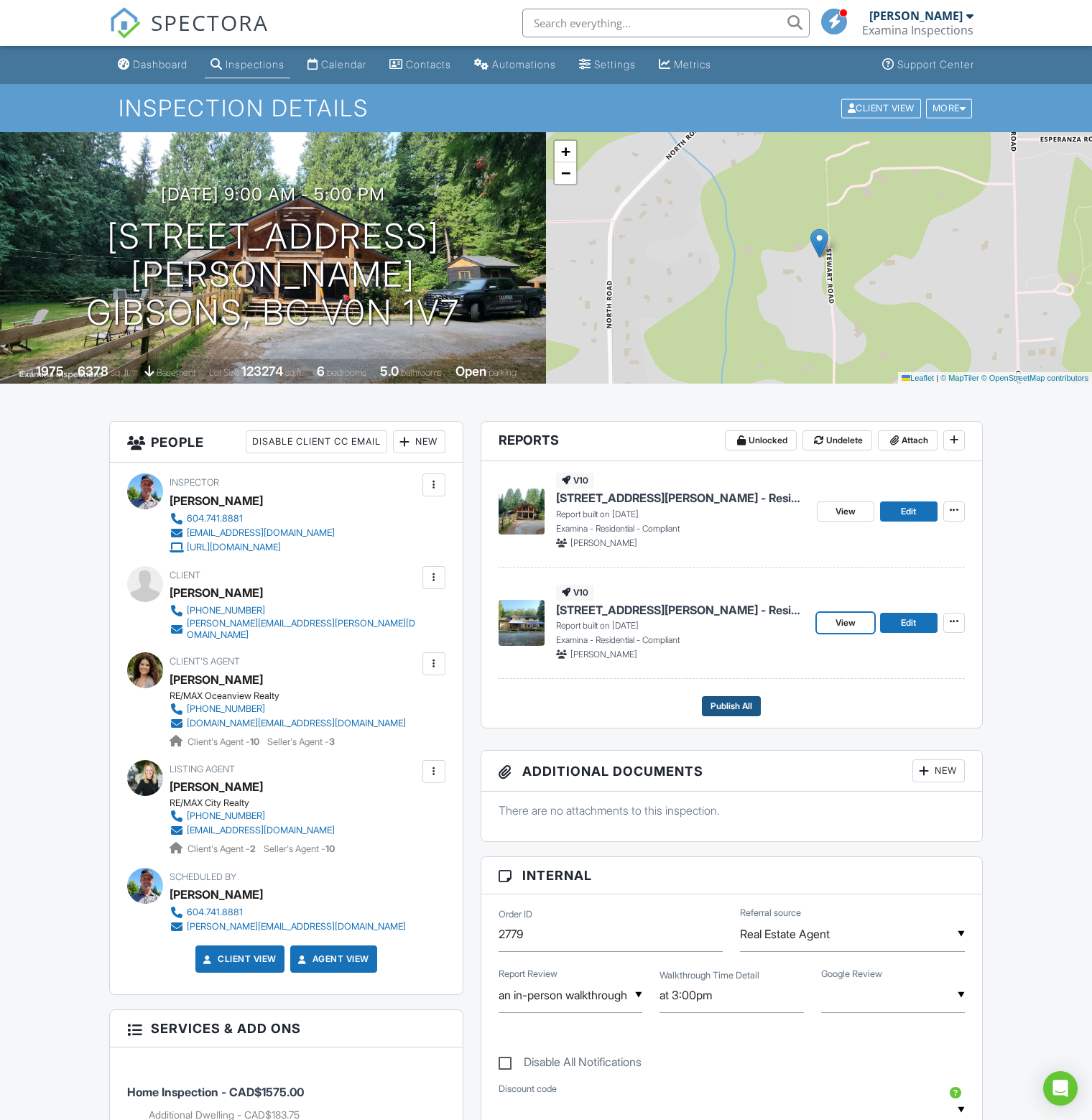
click at [732, 703] on span "Publish All" at bounding box center [731, 706] width 42 height 15
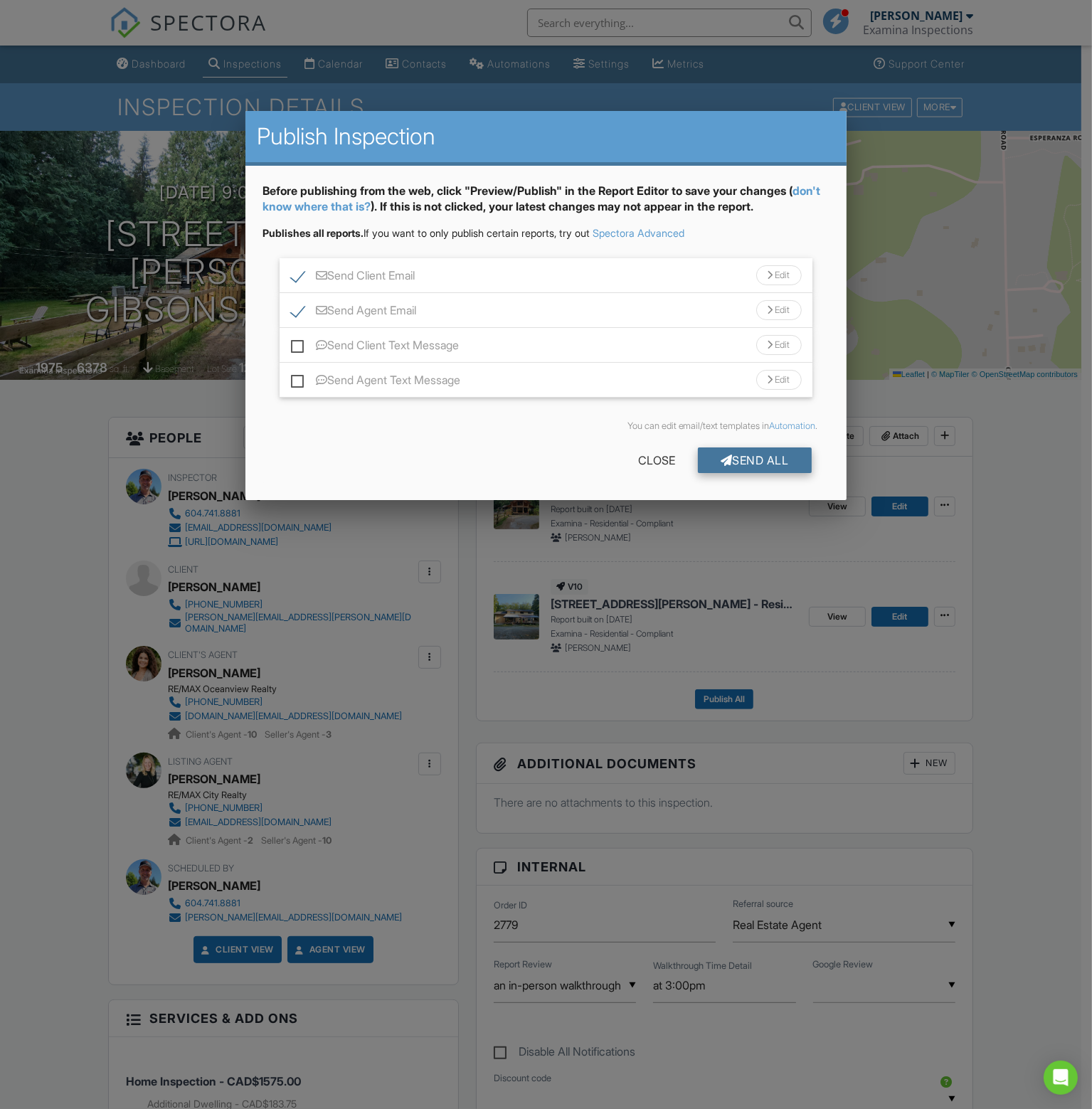
click at [759, 458] on div "Send All" at bounding box center [754, 461] width 114 height 26
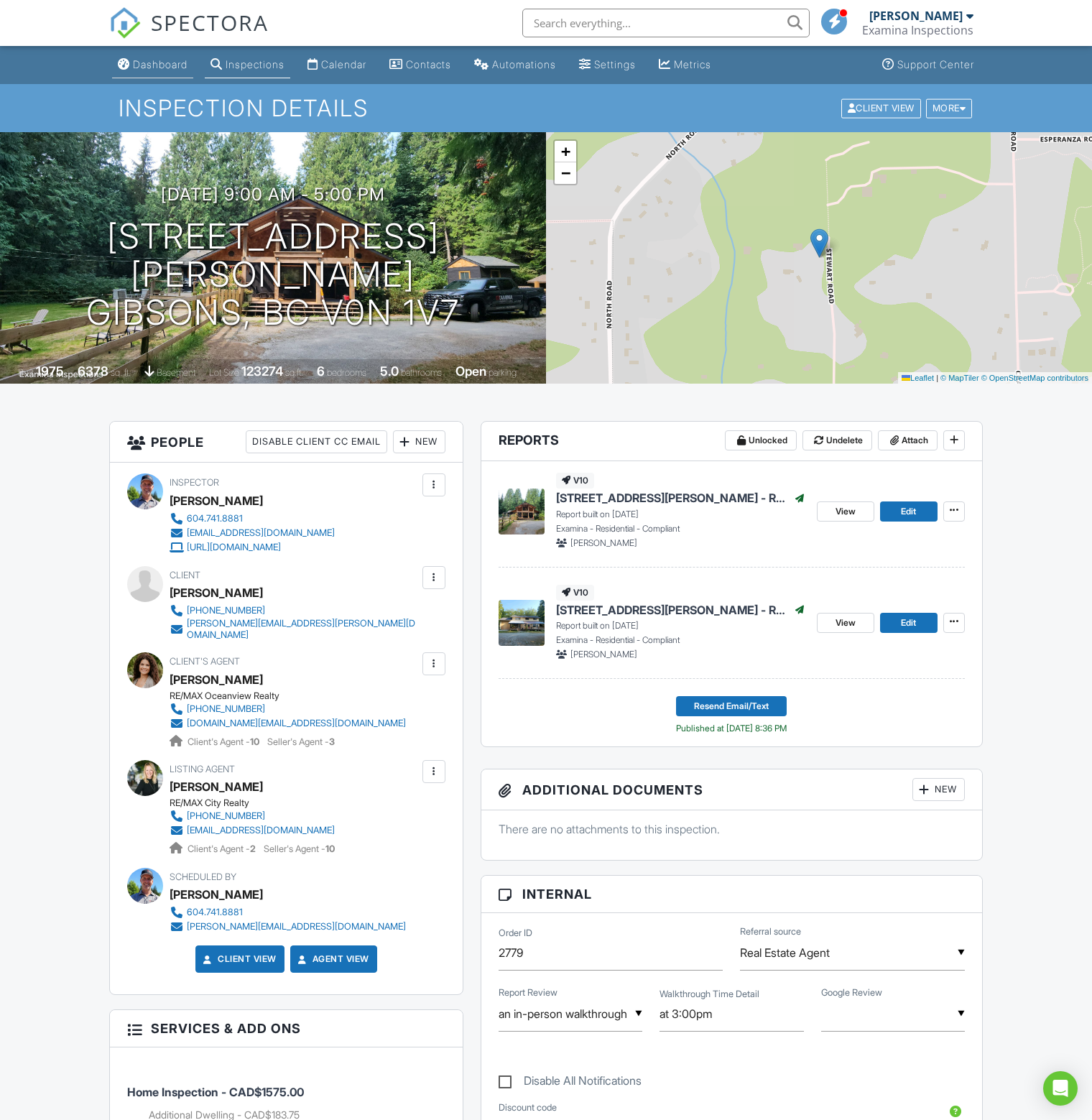
click at [168, 63] on div "Dashboard" at bounding box center [160, 64] width 55 height 12
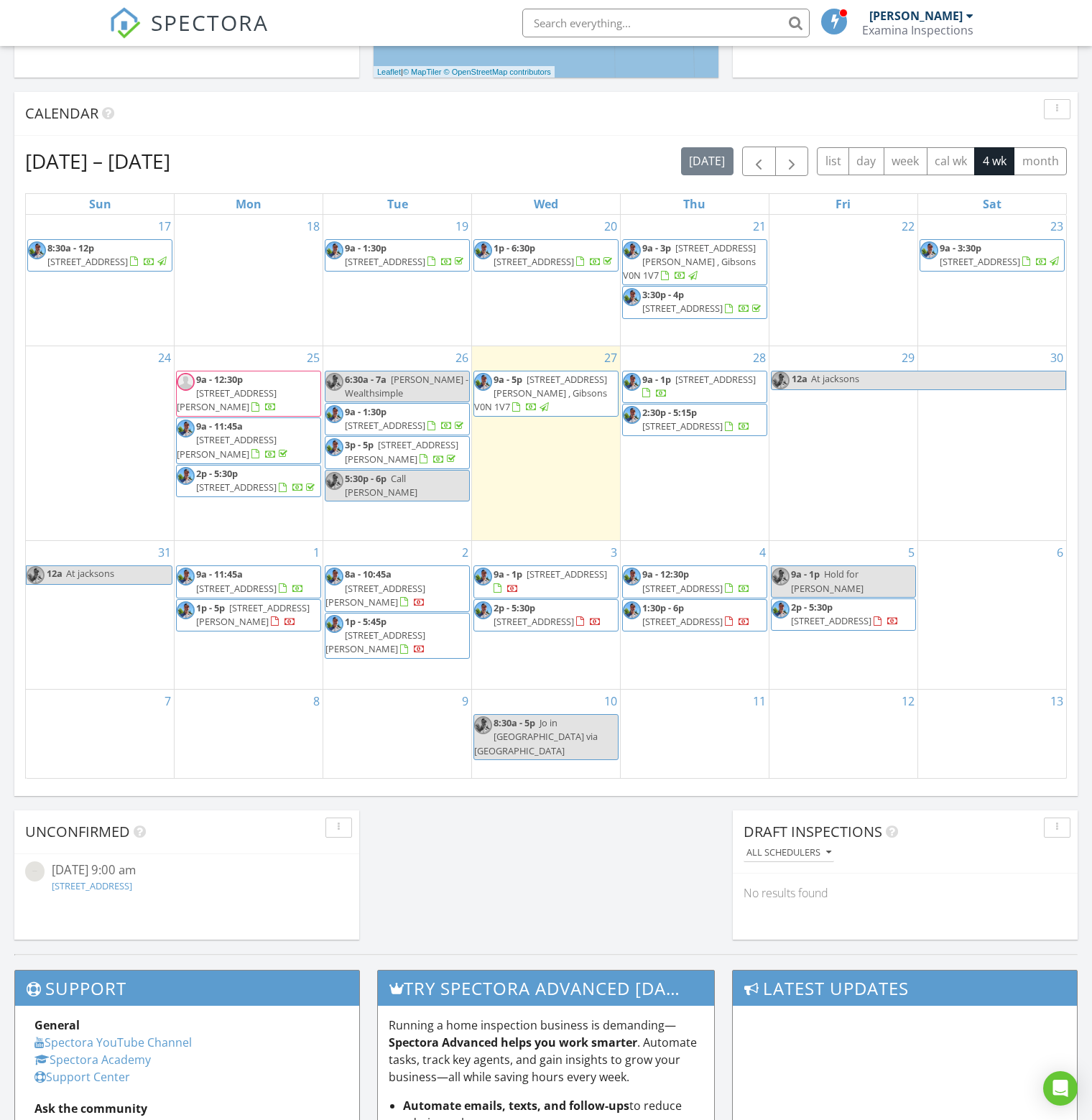
scroll to position [575, 0]
